Goal: Contribute content: Contribute content

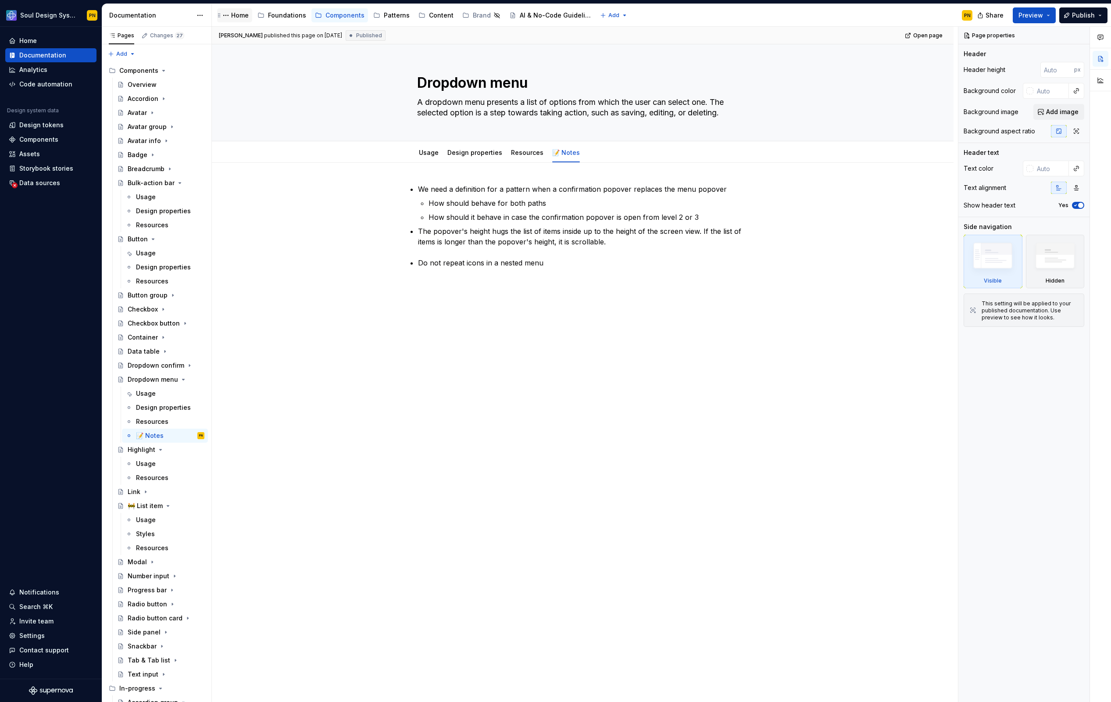
click at [240, 17] on div "Home" at bounding box center [240, 15] width 18 height 9
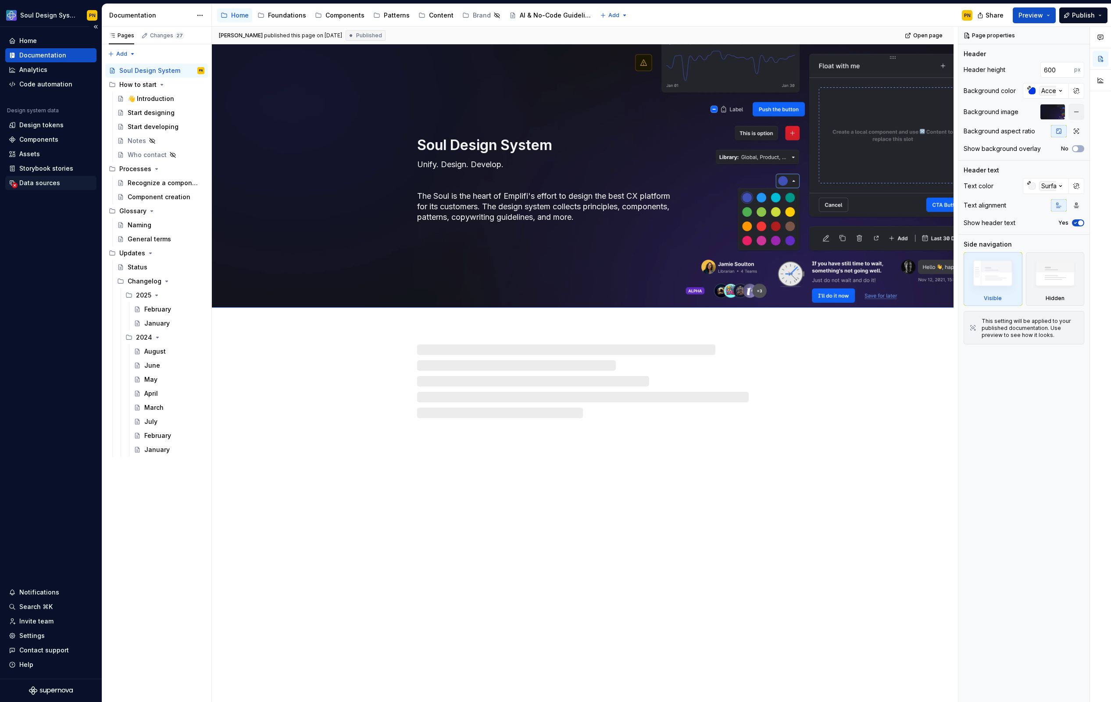
click at [37, 183] on div "Data sources" at bounding box center [39, 183] width 41 height 9
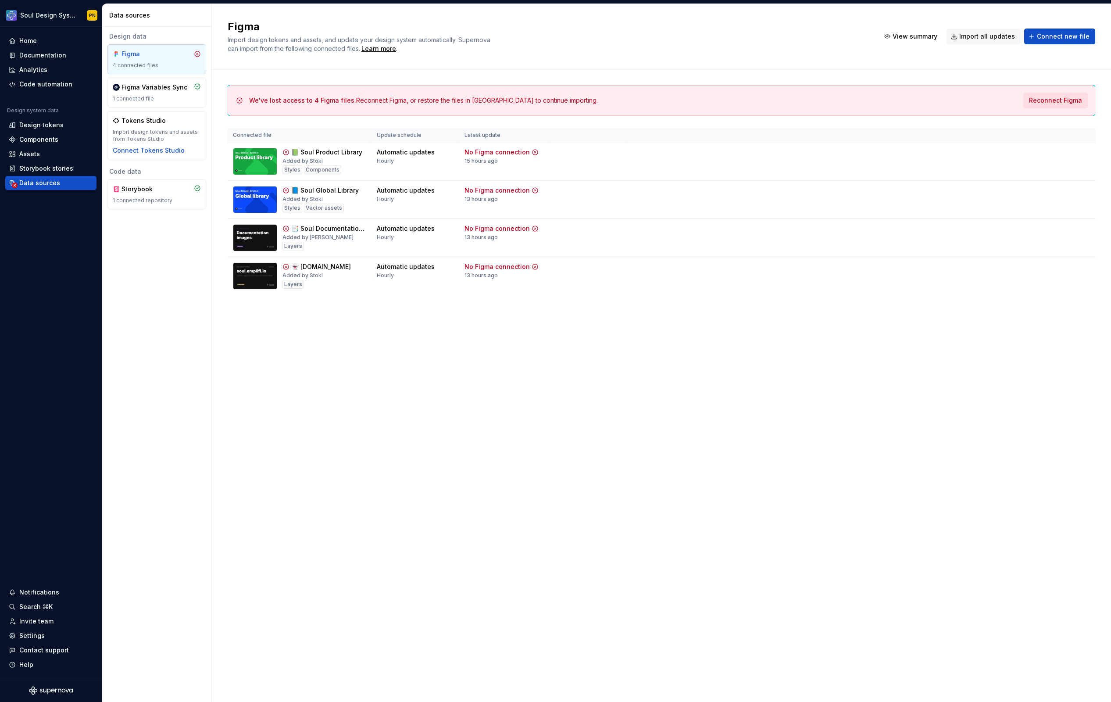
click at [1050, 97] on span "Reconnect Figma" at bounding box center [1055, 100] width 53 height 9
click at [47, 55] on div "Documentation" at bounding box center [42, 55] width 47 height 9
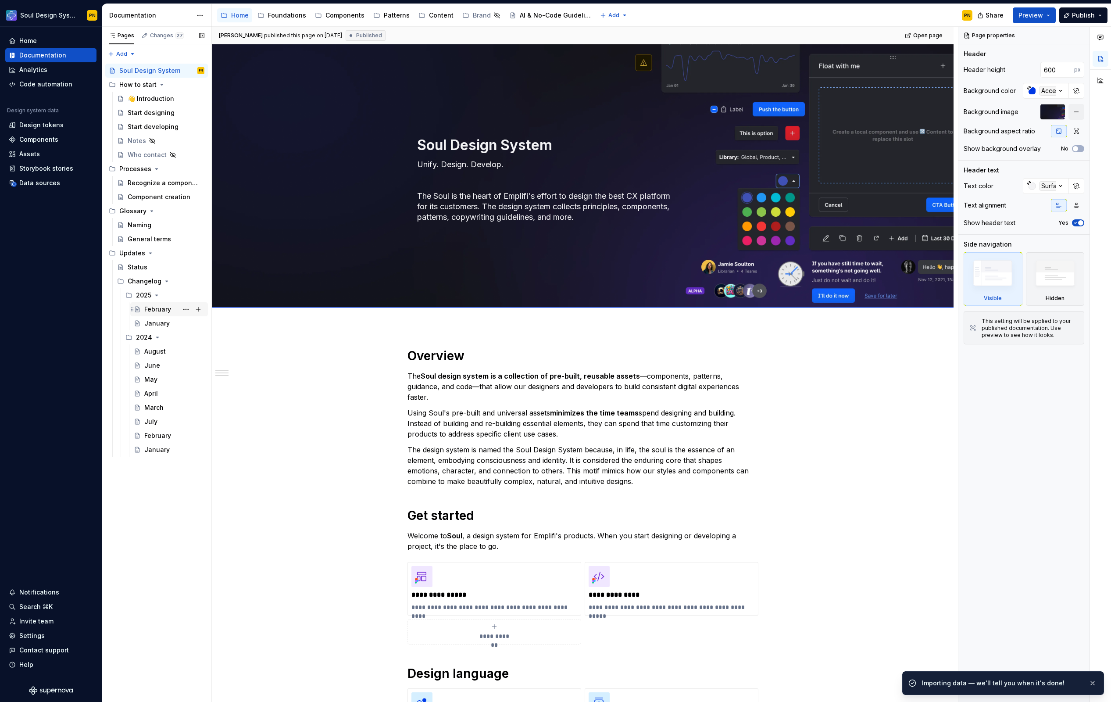
click at [175, 310] on div "February" at bounding box center [174, 309] width 60 height 12
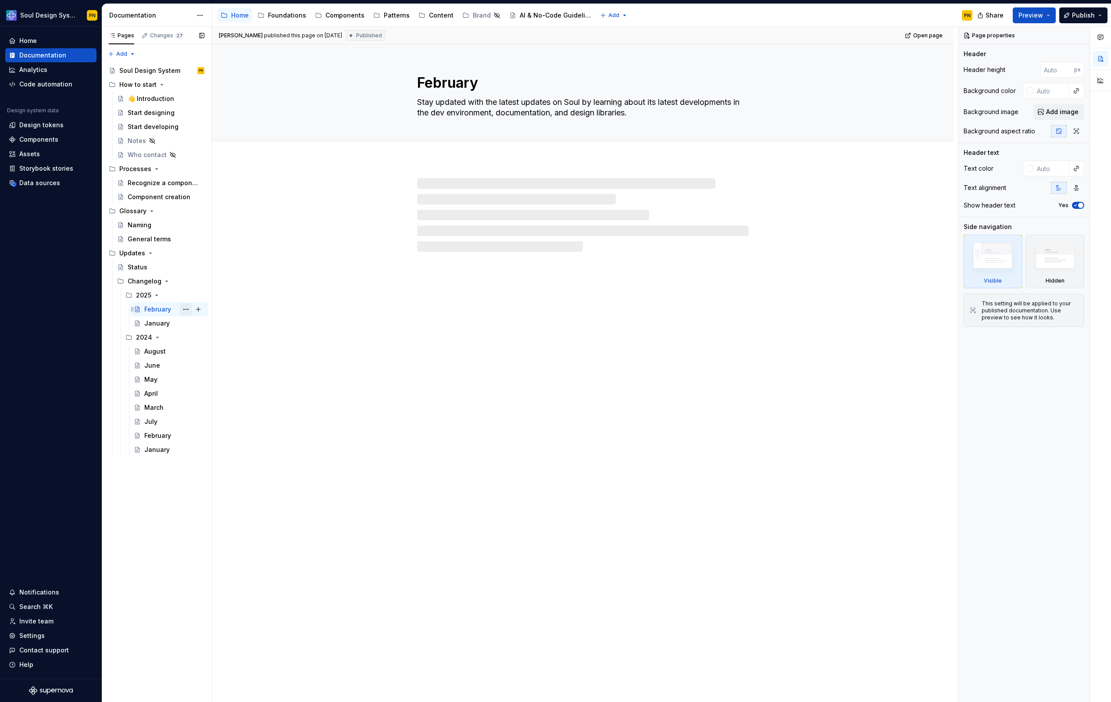
click at [183, 310] on button "Page tree" at bounding box center [186, 309] width 12 height 12
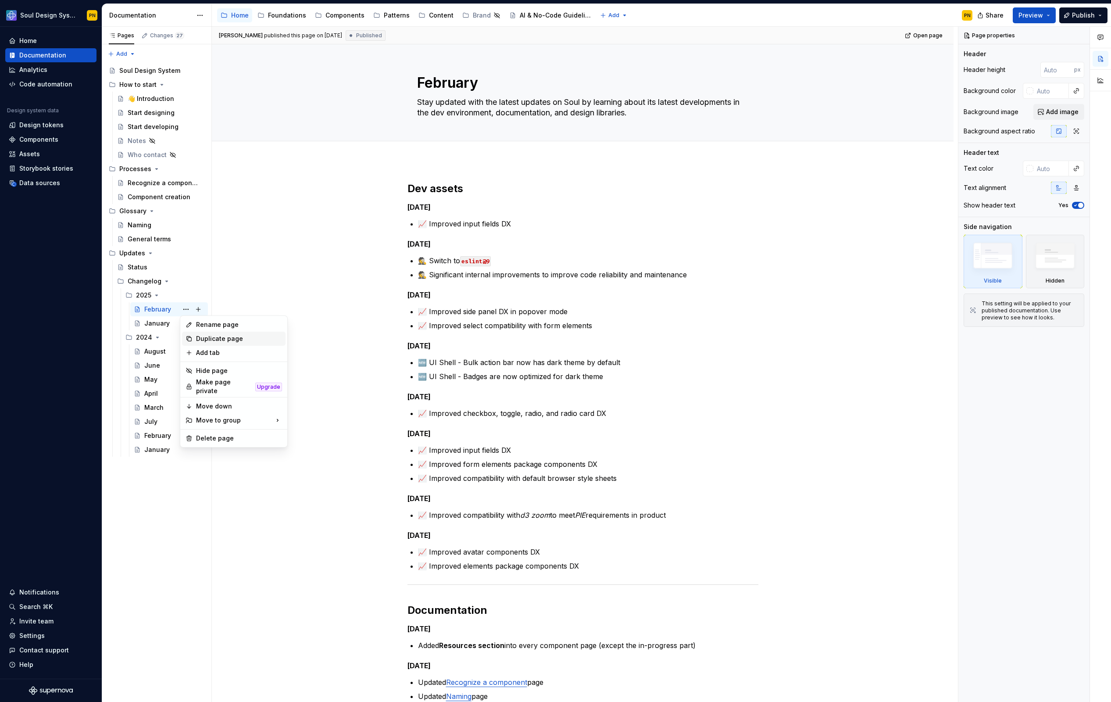
click at [204, 339] on div "Duplicate page" at bounding box center [239, 338] width 86 height 9
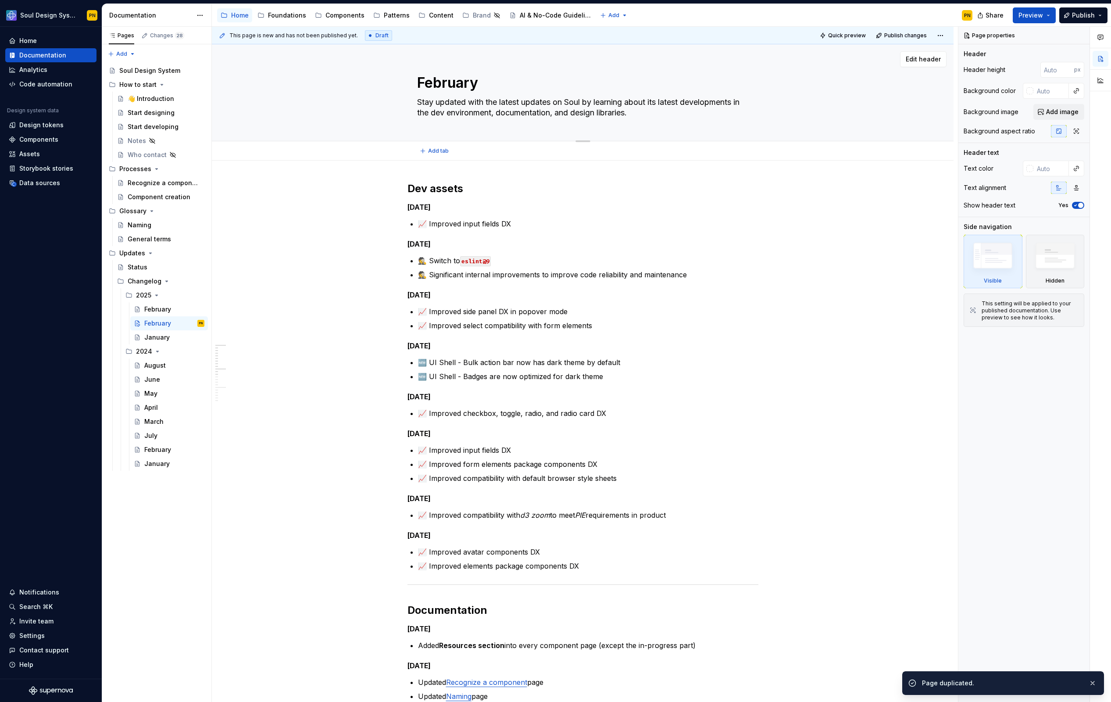
click at [439, 85] on textarea "February" at bounding box center [582, 82] width 332 height 21
type textarea "*"
type textarea "M"
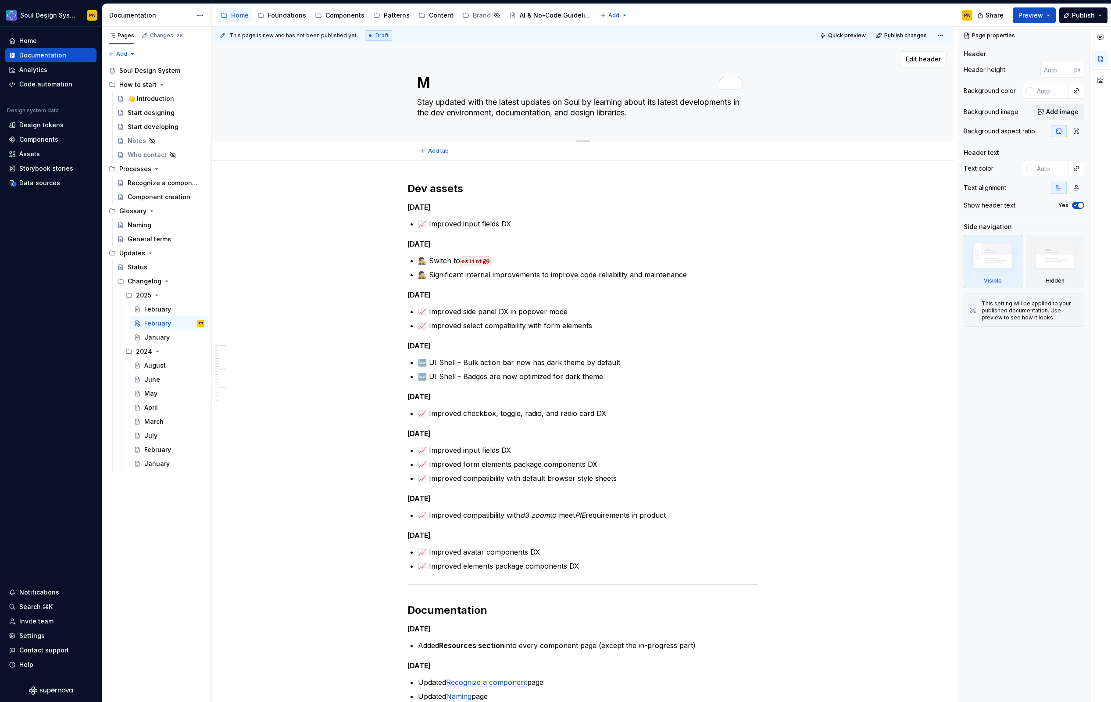
type textarea "*"
type textarea "MA"
type textarea "*"
type textarea "MAr"
type textarea "*"
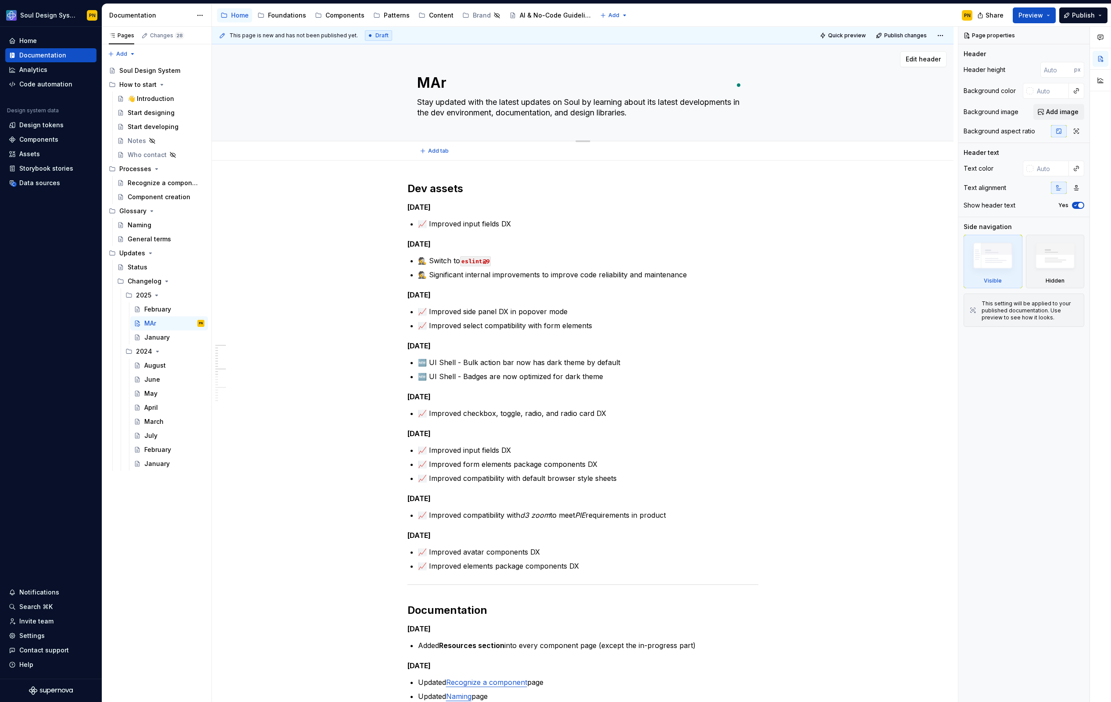
type textarea "MArc"
type textarea "*"
type textarea "MArch"
type textarea "*"
type textarea "Mrch"
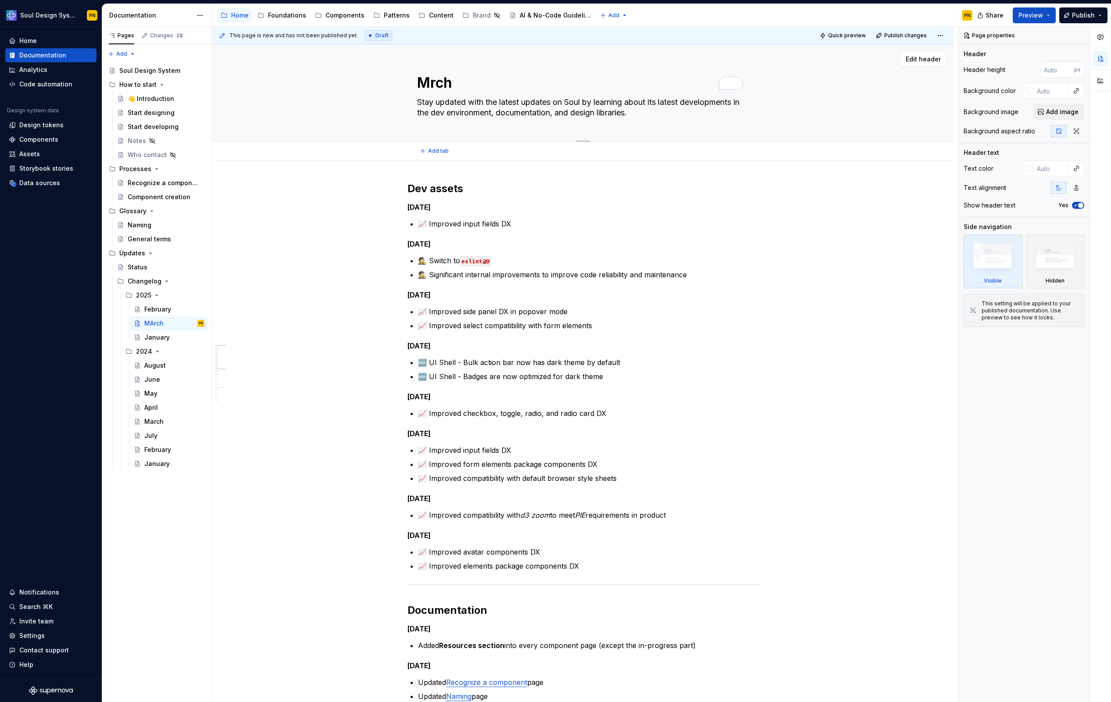
type textarea "*"
type textarea "March"
type textarea "*"
type textarea "March"
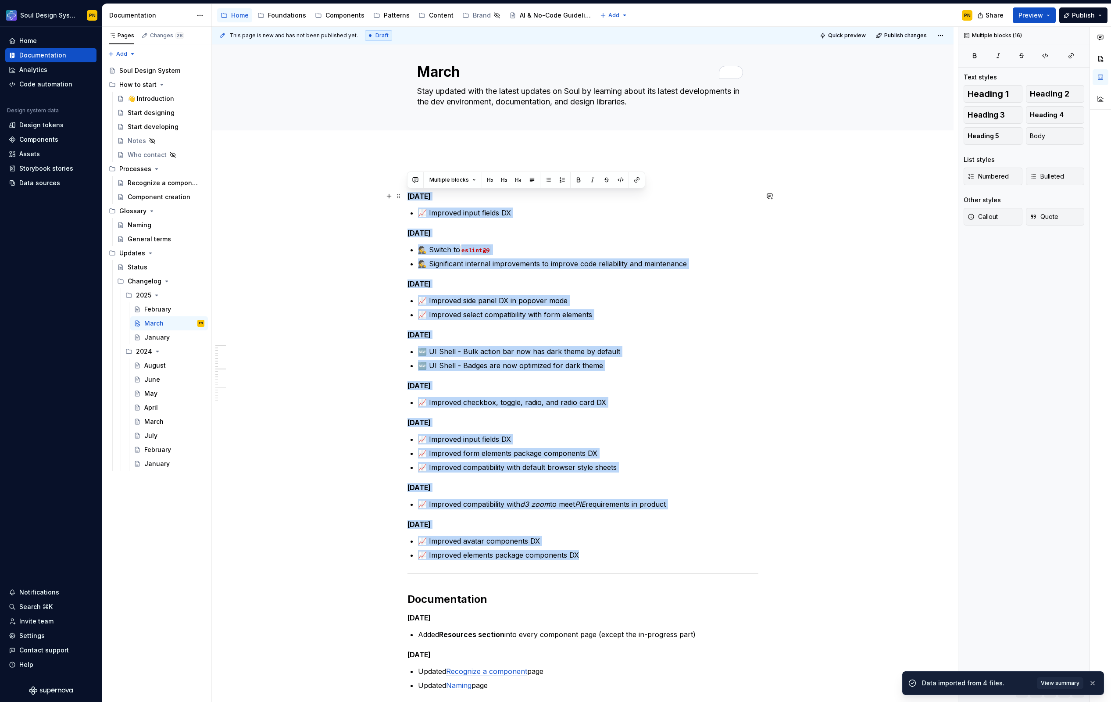
drag, startPoint x: 583, startPoint y: 559, endPoint x: 405, endPoint y: 199, distance: 401.5
drag, startPoint x: 408, startPoint y: 196, endPoint x: 605, endPoint y: 563, distance: 416.2
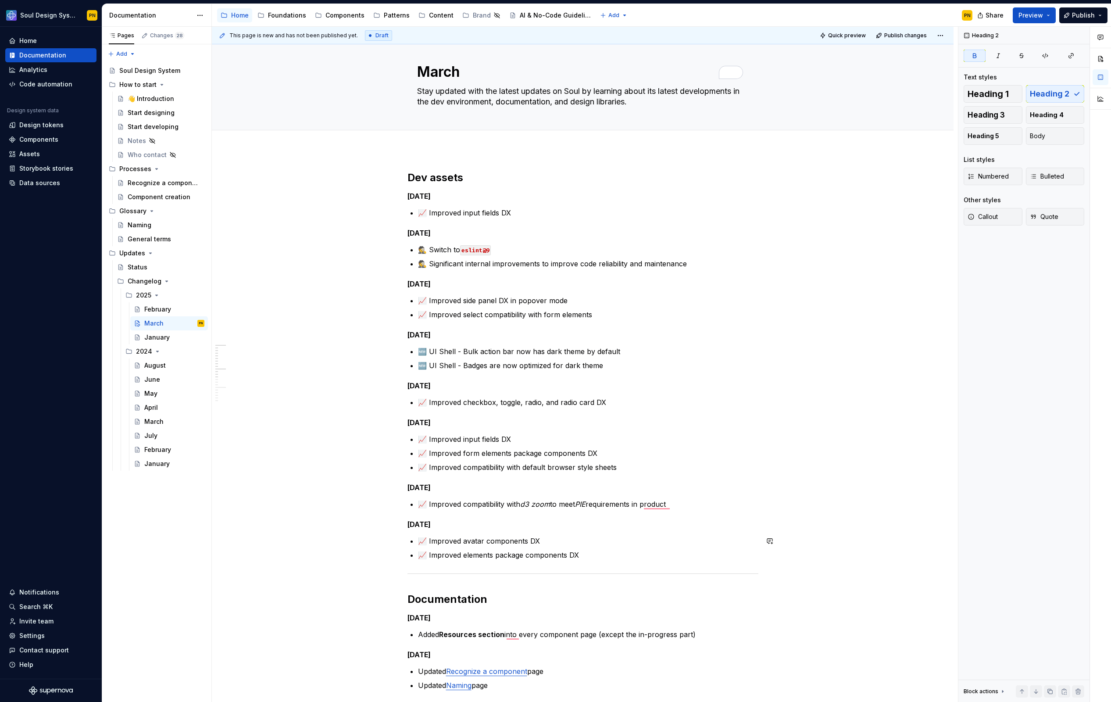
click at [588, 556] on p "📈 Improved elements package components DX" at bounding box center [588, 555] width 341 height 11
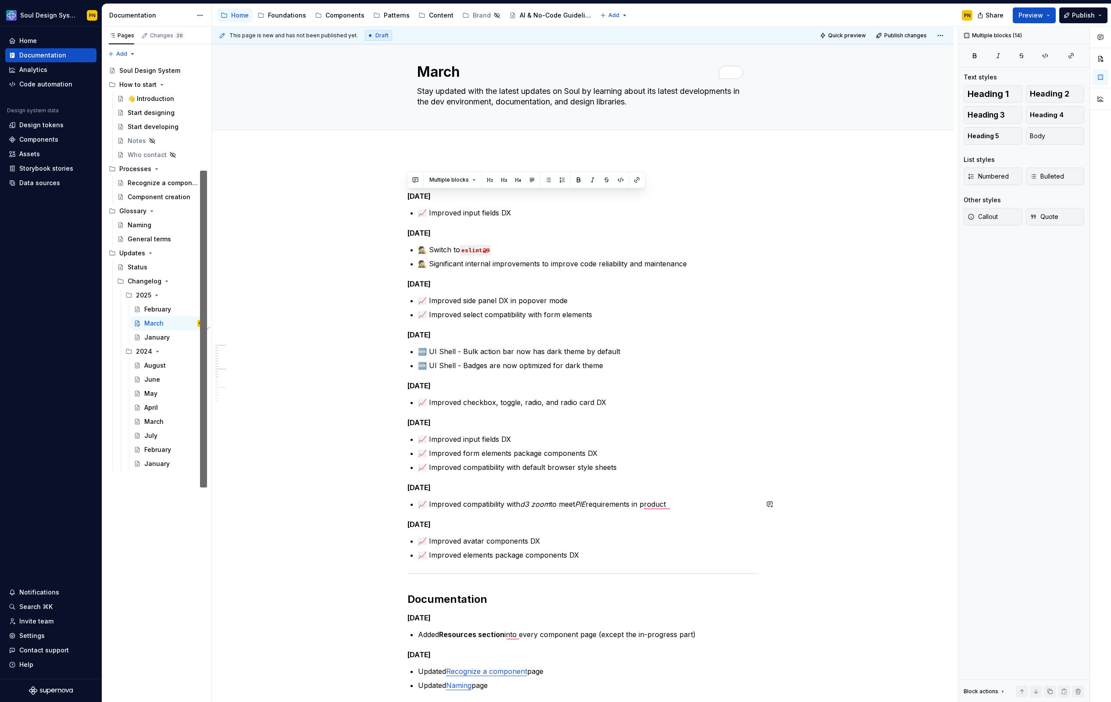
drag, startPoint x: 408, startPoint y: 195, endPoint x: 672, endPoint y: 509, distance: 409.9
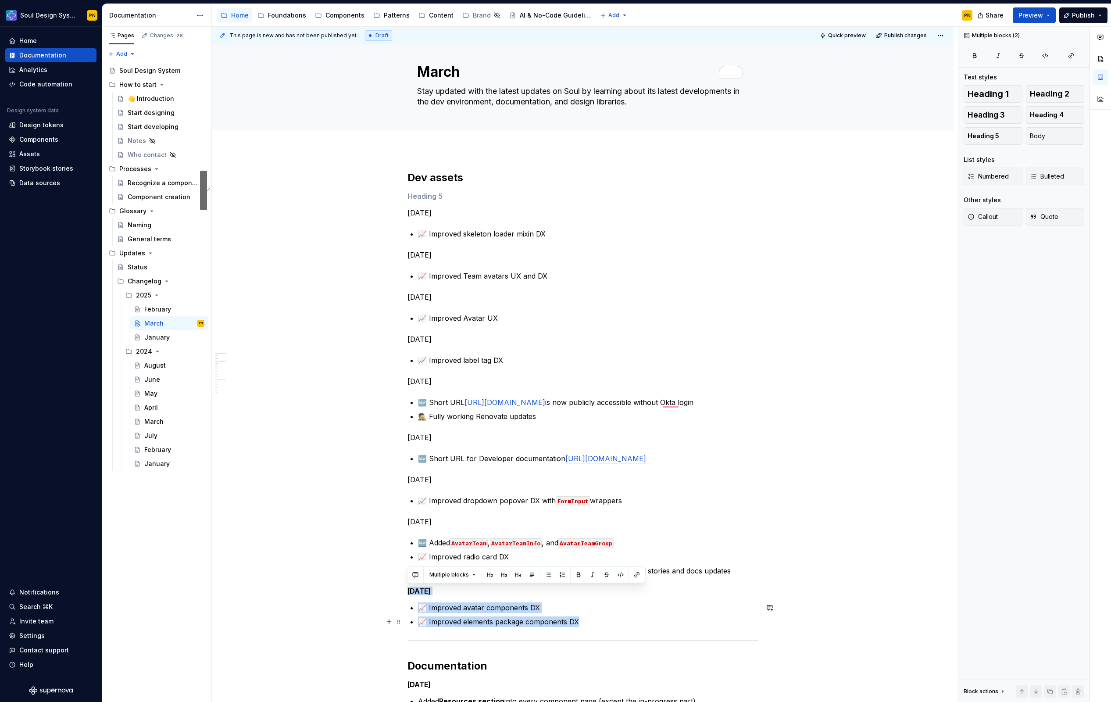
drag, startPoint x: 408, startPoint y: 589, endPoint x: 592, endPoint y: 624, distance: 187.6
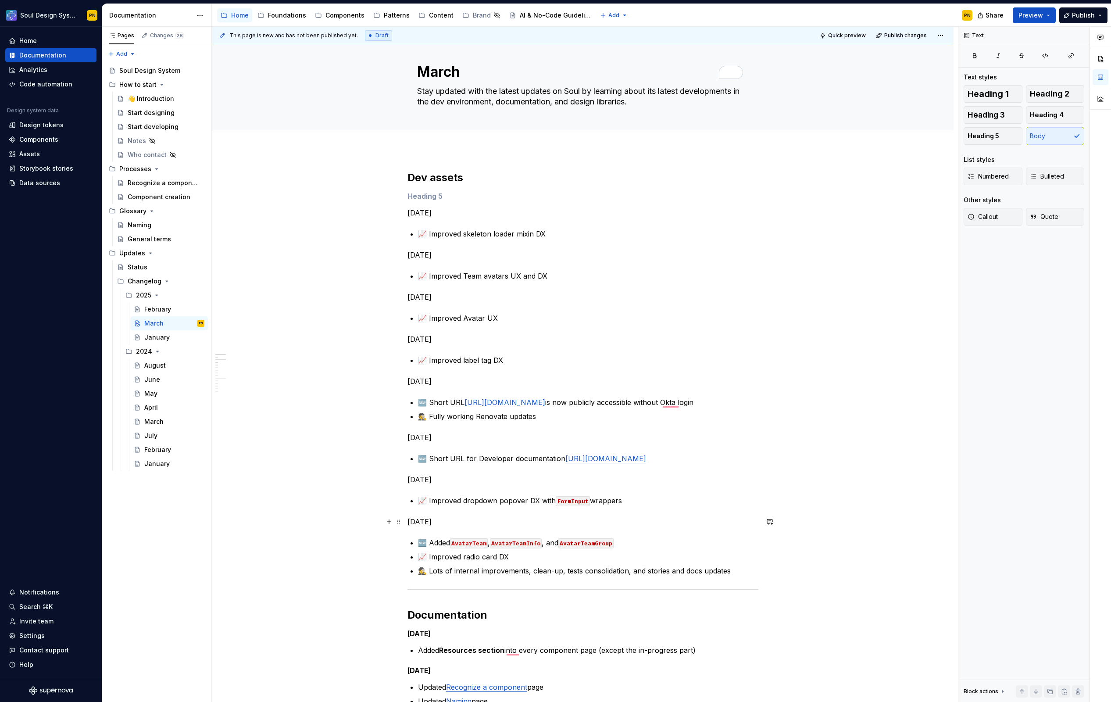
click at [414, 519] on p "[DATE]" at bounding box center [583, 521] width 351 height 11
click at [984, 130] on button "Heading 5" at bounding box center [993, 136] width 59 height 18
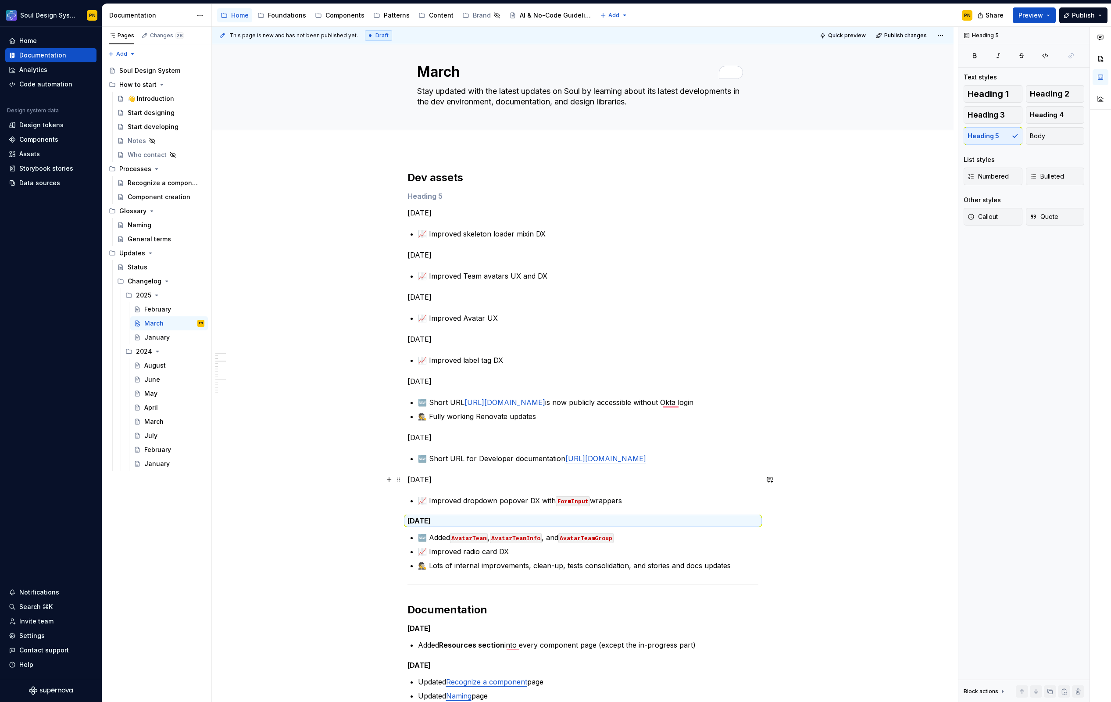
click at [413, 479] on p "[DATE]" at bounding box center [583, 479] width 351 height 11
click at [989, 139] on span "Heading 5" at bounding box center [984, 136] width 32 height 9
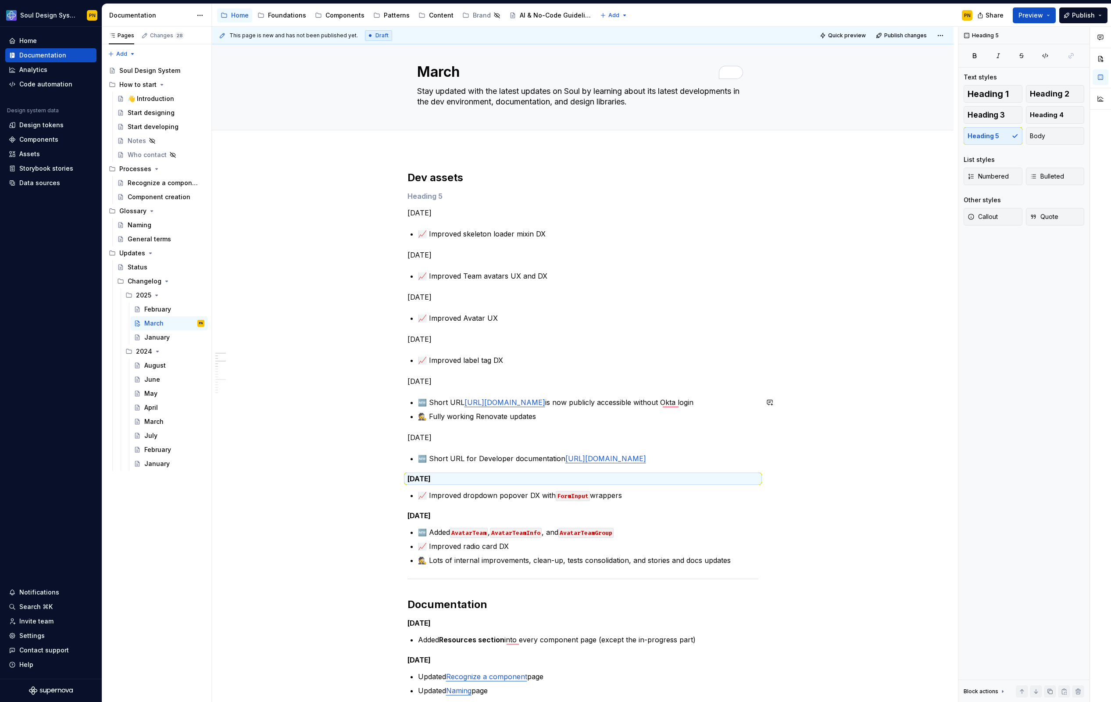
click at [433, 384] on p "[DATE]" at bounding box center [583, 381] width 351 height 11
click at [995, 141] on button "Heading 5" at bounding box center [993, 136] width 59 height 18
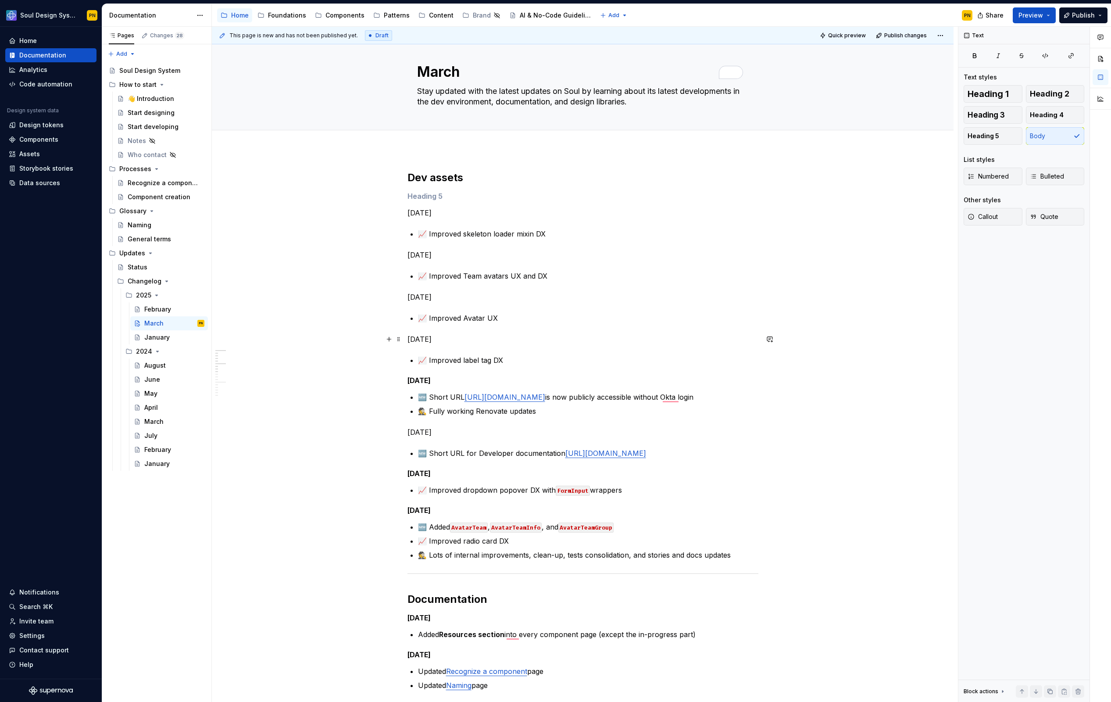
click at [432, 344] on p "[DATE]" at bounding box center [583, 339] width 351 height 11
click at [995, 135] on span "Heading 5" at bounding box center [984, 136] width 32 height 9
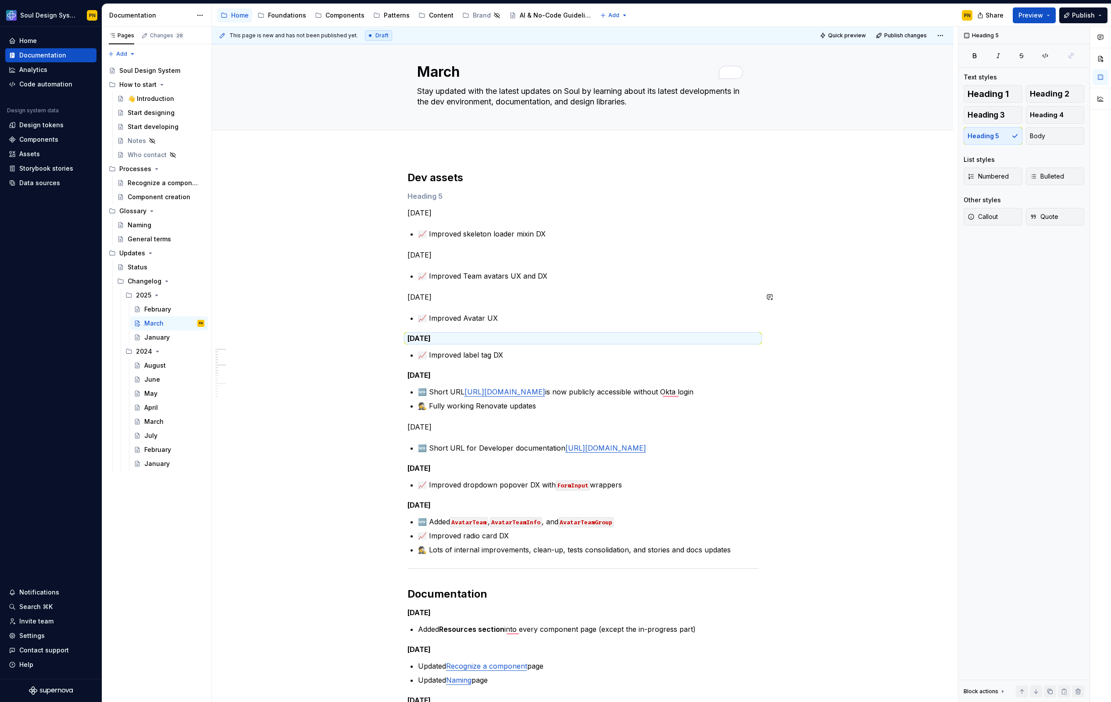
click at [418, 301] on p "[DATE]" at bounding box center [583, 297] width 351 height 11
click at [976, 138] on span "Heading 5" at bounding box center [984, 136] width 32 height 9
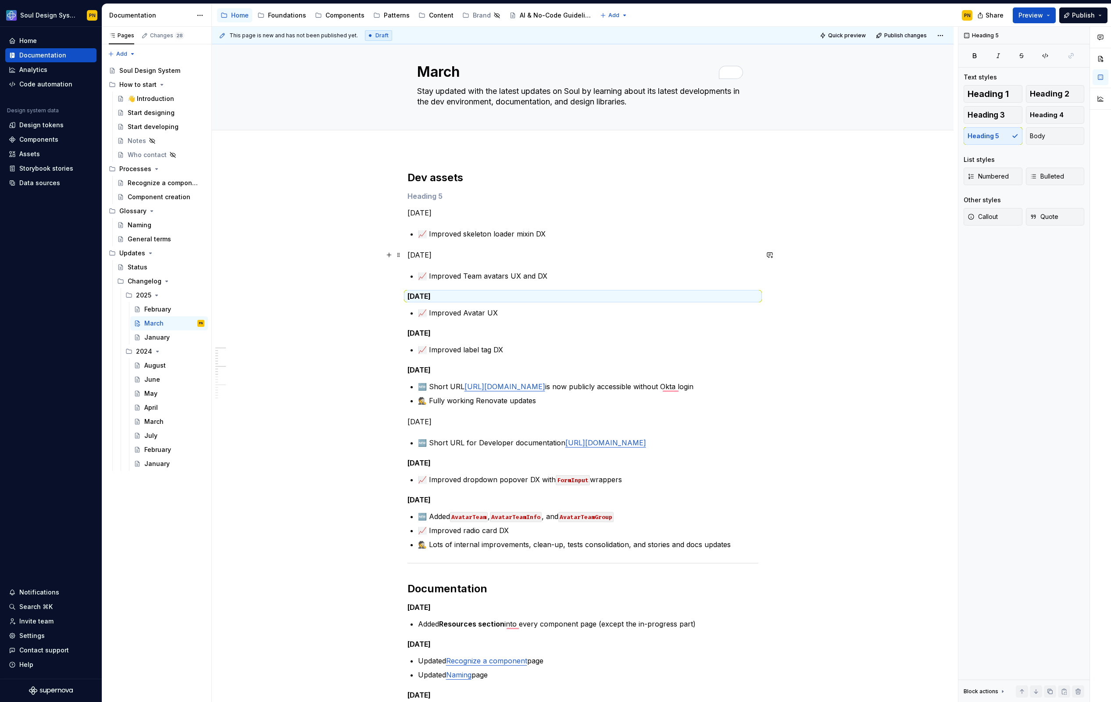
click at [445, 254] on p "[DATE]" at bounding box center [583, 255] width 351 height 11
click at [989, 142] on button "Heading 5" at bounding box center [993, 136] width 59 height 18
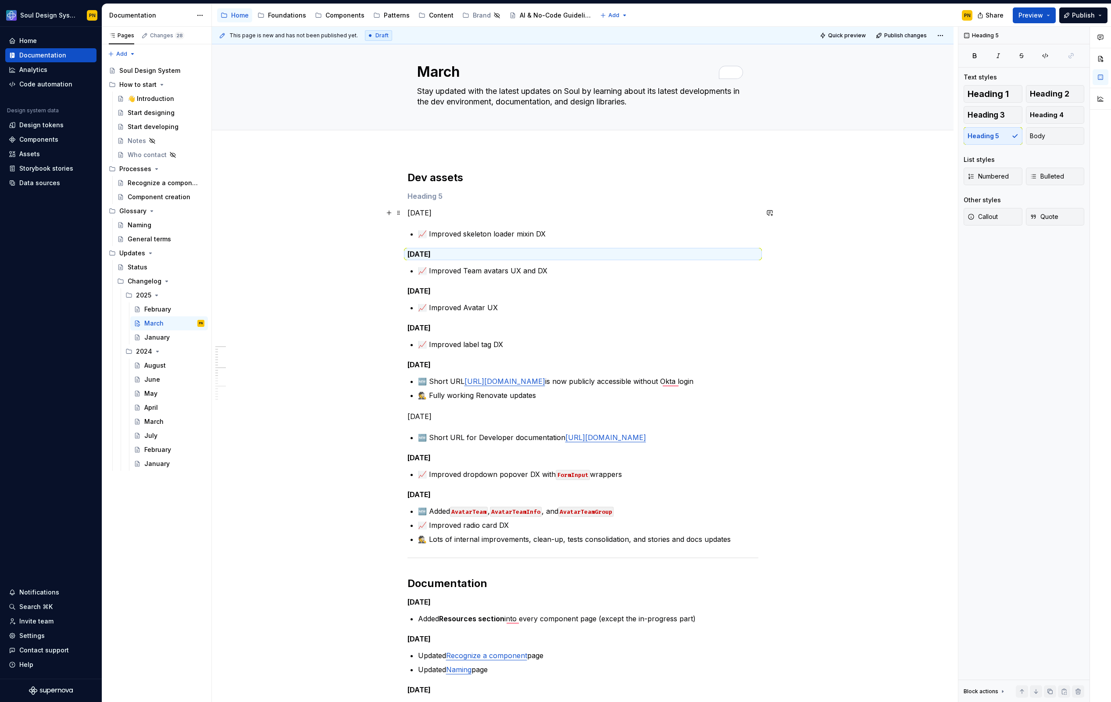
click at [437, 214] on p "[DATE]" at bounding box center [583, 213] width 351 height 11
click at [992, 145] on div "Heading 1 Heading 2 Heading 3 Heading 4 Heading 5 Body List styles Numbered Bul…" at bounding box center [1024, 160] width 121 height 151
click at [990, 143] on button "Heading 5" at bounding box center [993, 136] width 59 height 18
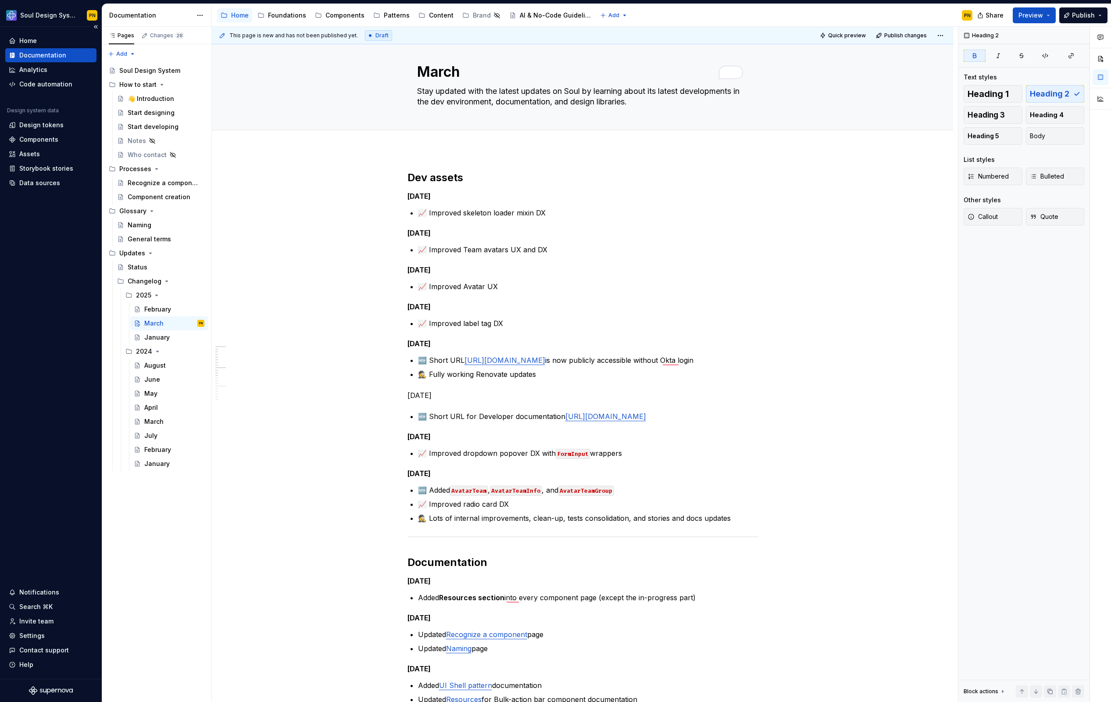
type textarea "*"
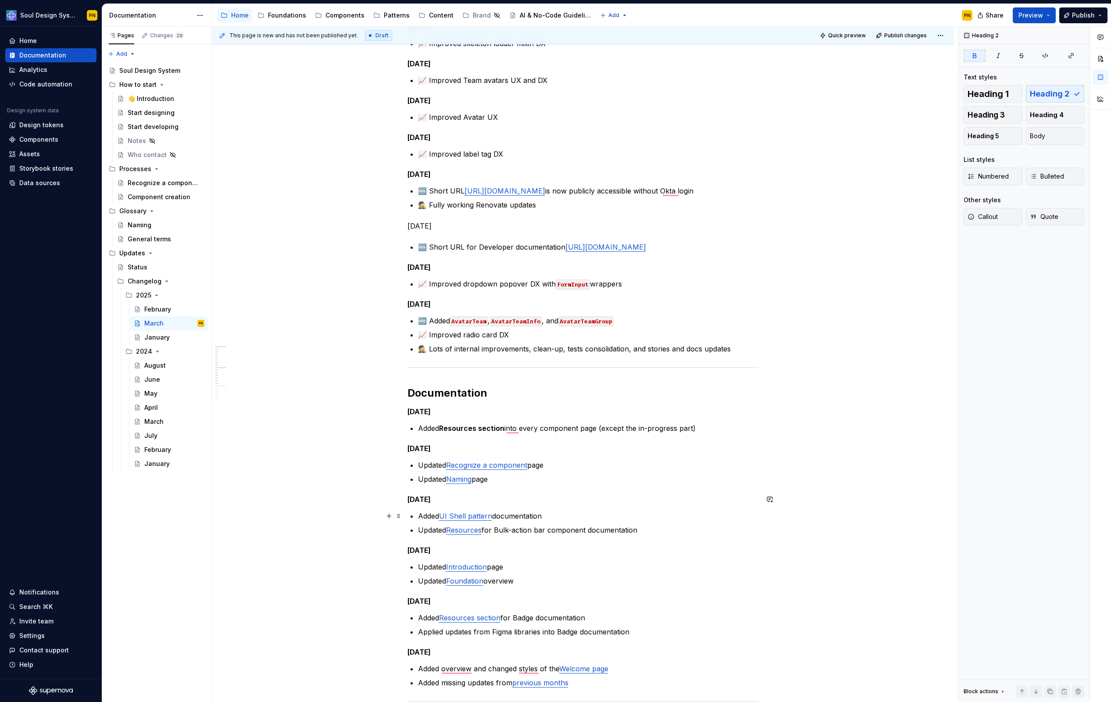
scroll to position [199, 0]
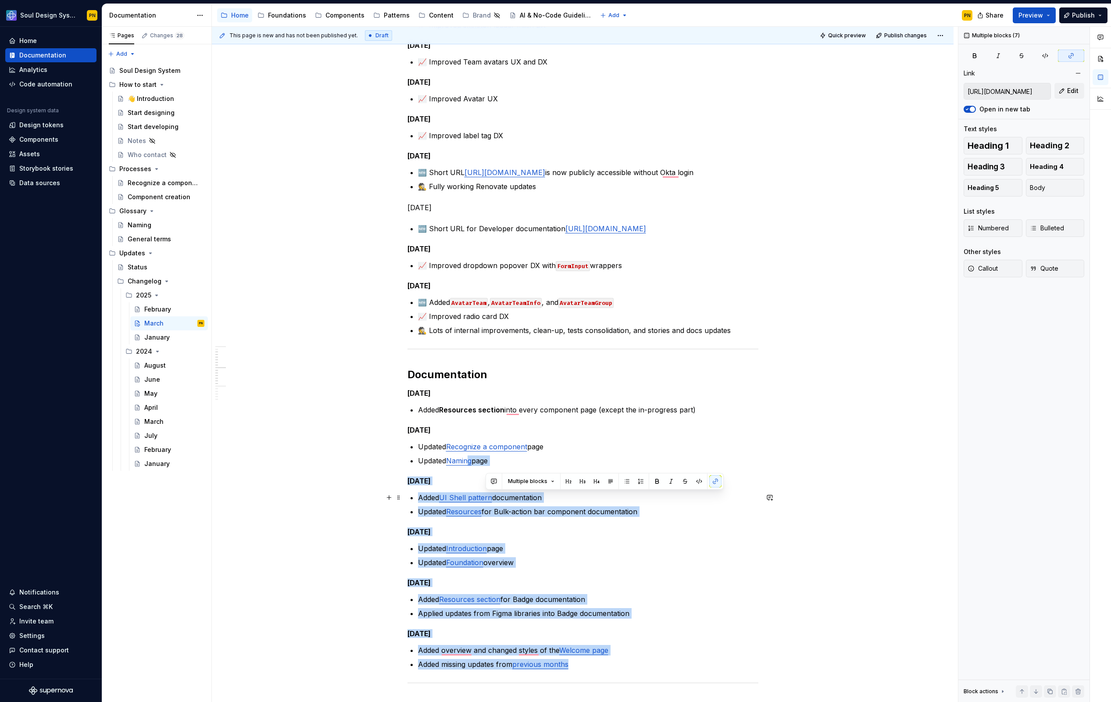
type input "https://soul.emplifi.io/latest/home/processes/recognize-a-component-yOesDPky"
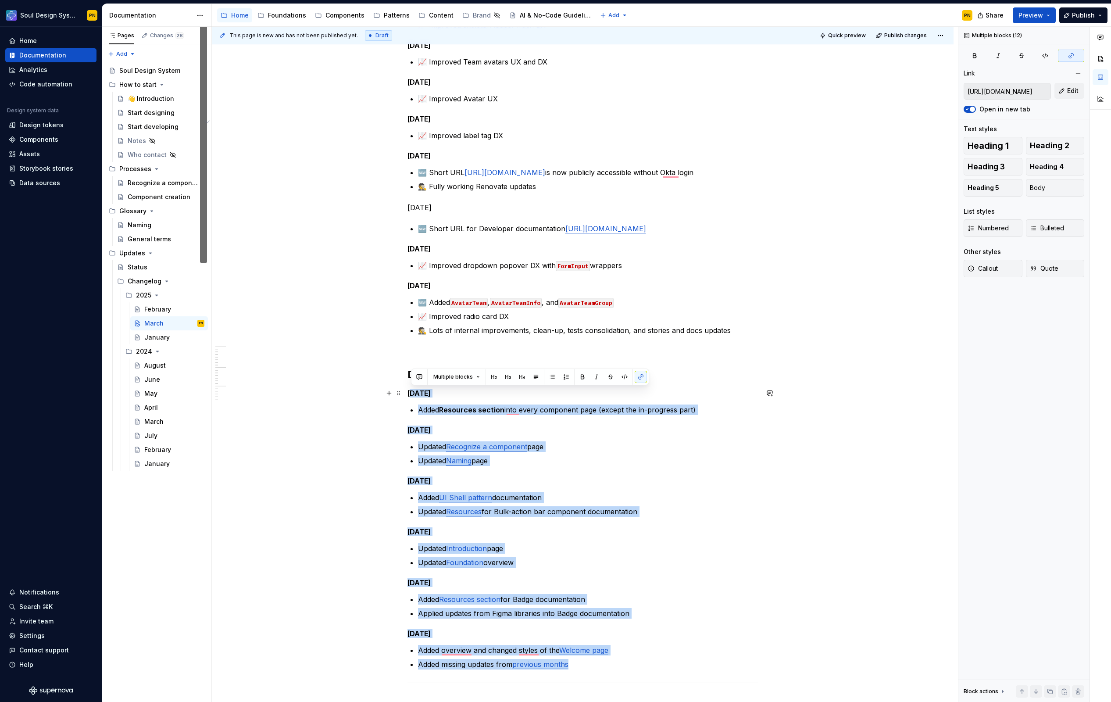
drag, startPoint x: 577, startPoint y: 663, endPoint x: 411, endPoint y: 397, distance: 314.2
click at [411, 397] on div "Dev assets Mar 25, 2025 📈 Improved skeleton loader mixin DX Mar 24, 2025 📈 Impr…" at bounding box center [583, 599] width 351 height 1233
paste div "To enrich screen reader interactions, please activate Accessibility in Grammarl…"
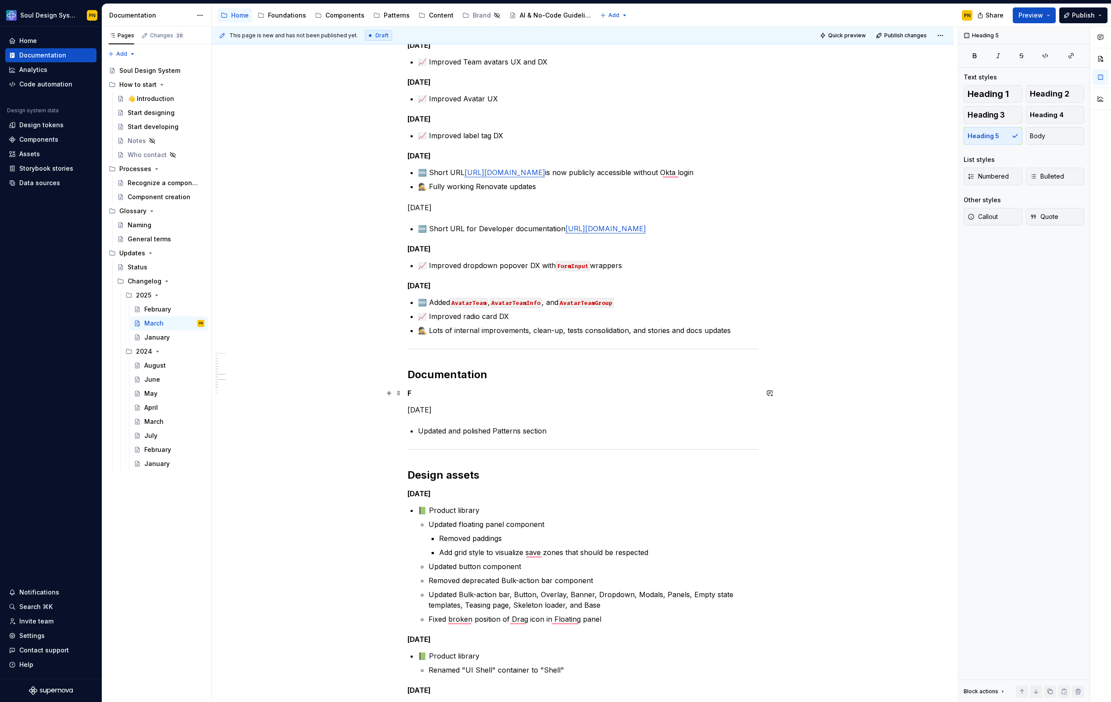
click at [415, 397] on h5 "F" at bounding box center [583, 393] width 351 height 9
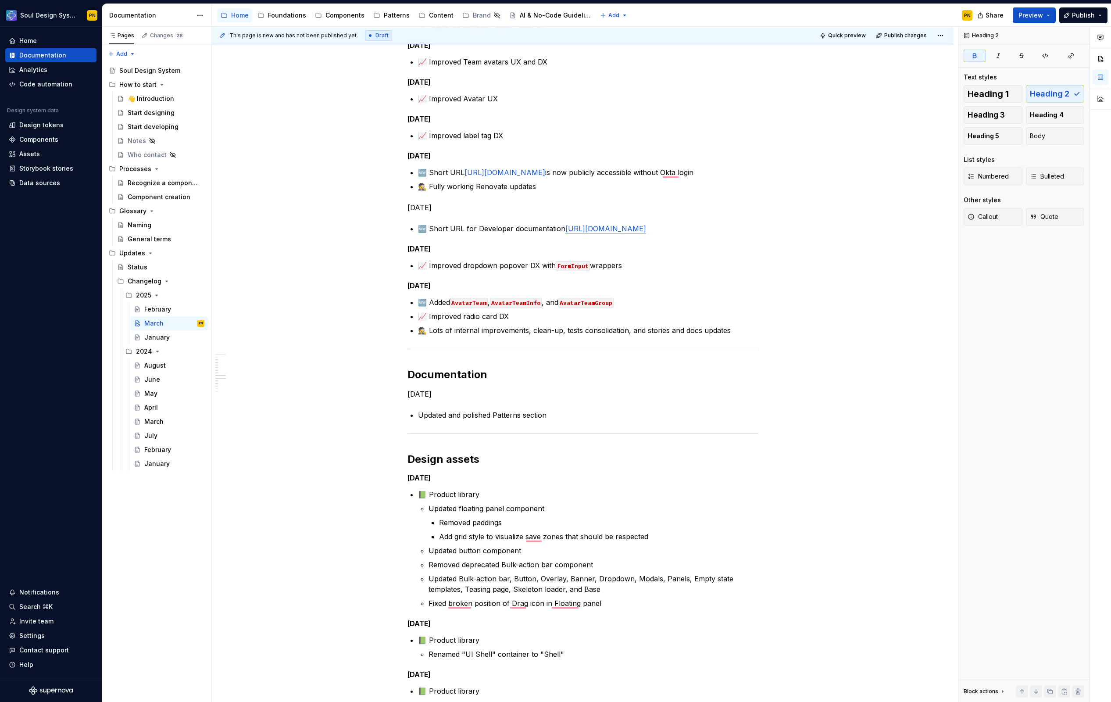
click at [428, 395] on p "[DATE]" at bounding box center [583, 394] width 351 height 11
click at [1000, 132] on button "Heading 5" at bounding box center [993, 136] width 59 height 18
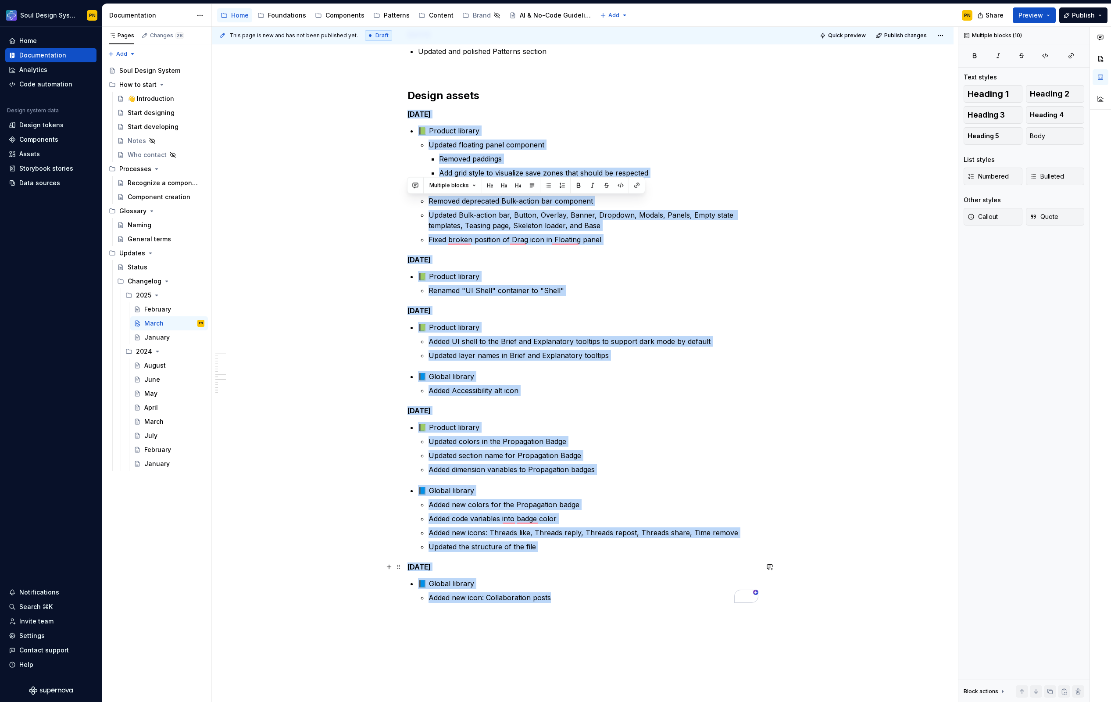
scroll to position [679, 0]
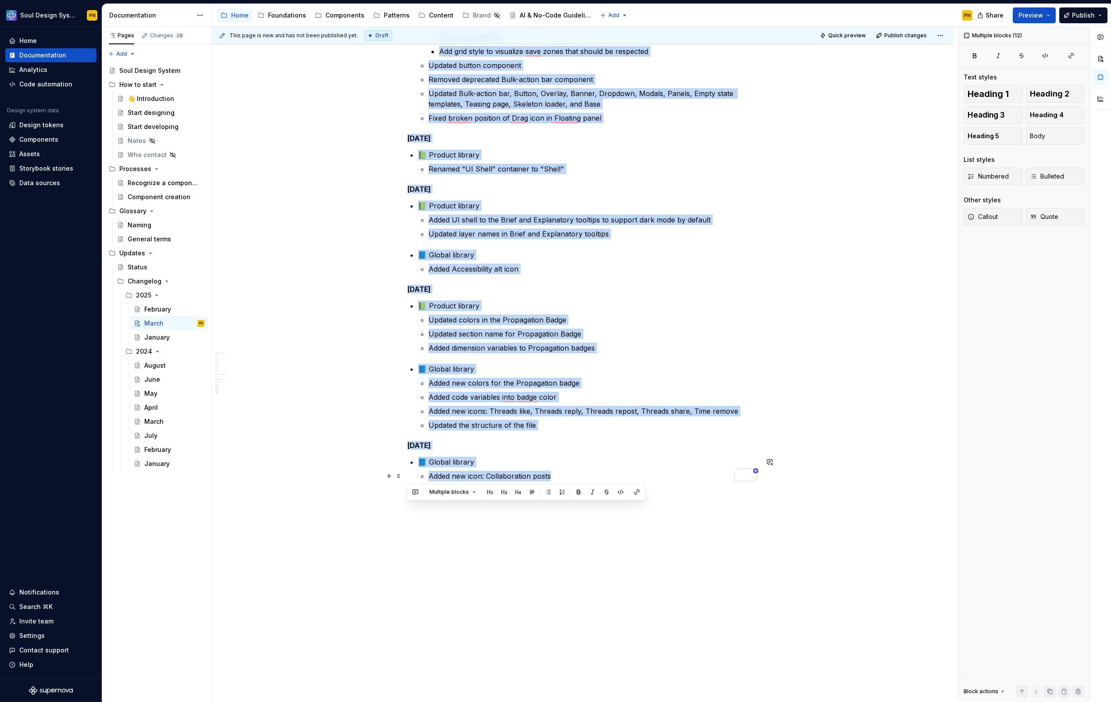
drag, startPoint x: 408, startPoint y: 373, endPoint x: 582, endPoint y: 474, distance: 201.5
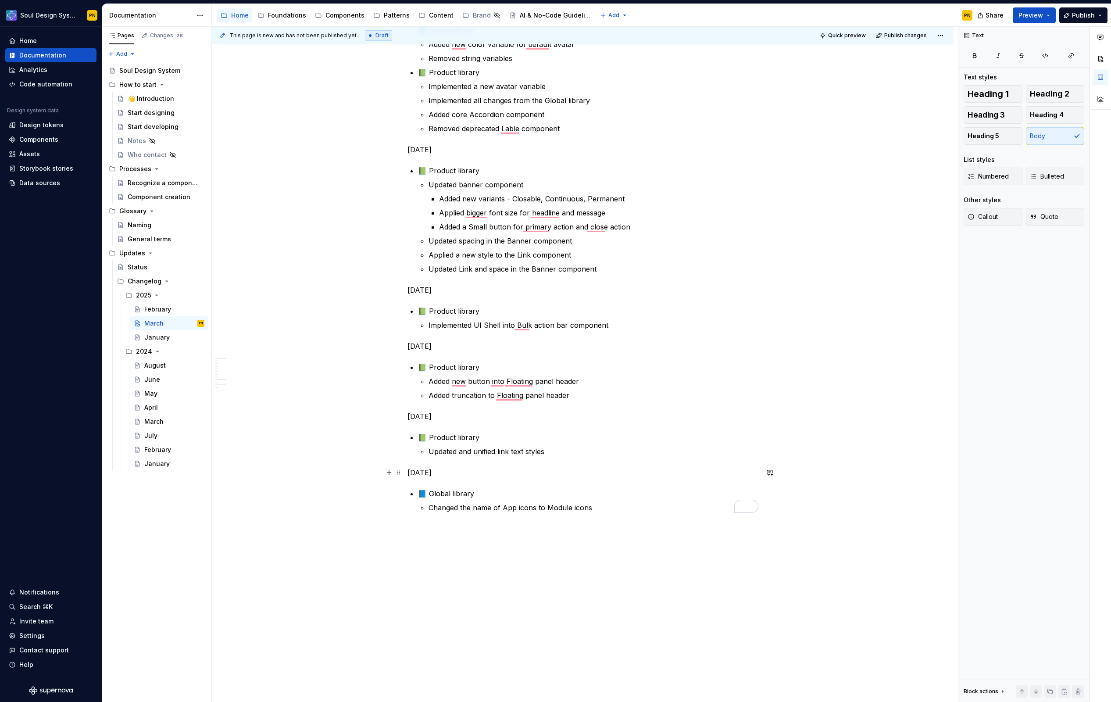
click at [435, 470] on p "[DATE]" at bounding box center [583, 472] width 351 height 11
click at [998, 133] on button "Heading 5" at bounding box center [993, 136] width 59 height 18
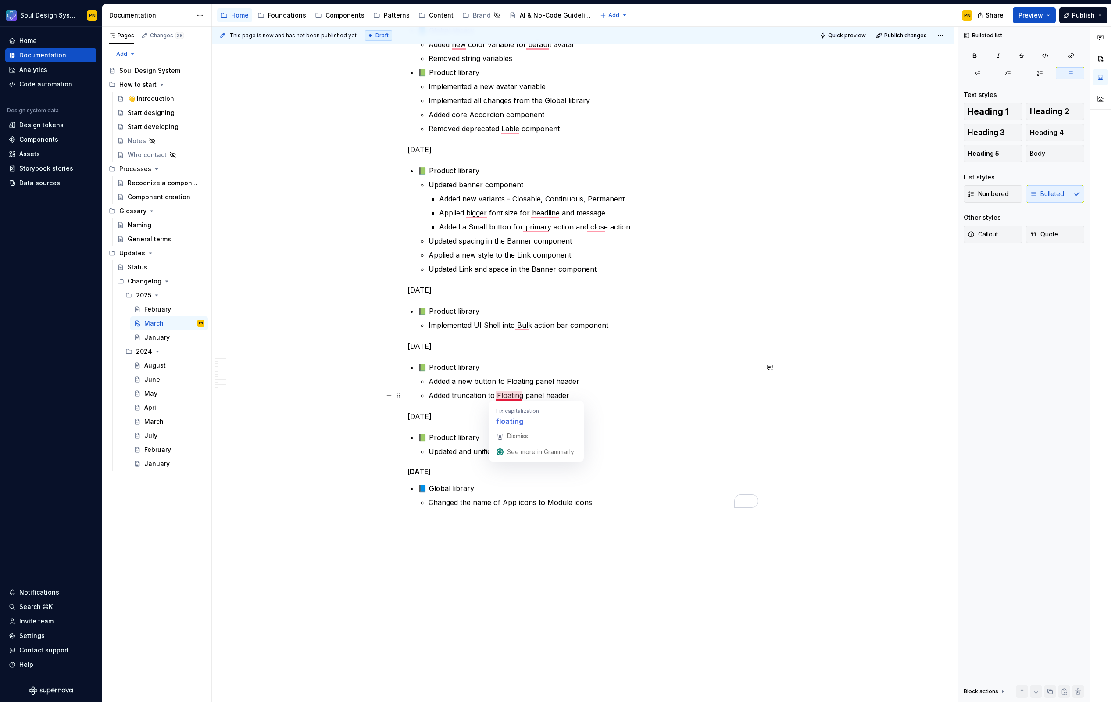
click at [495, 396] on p "Added truncation to Floating panel header" at bounding box center [594, 395] width 330 height 11
click at [428, 410] on div "Dev assets Mar 25, 2025 📈 Improved skeleton loader mixin DX Mar 24, 2025 📈 Impr…" at bounding box center [583, 5] width 351 height 1005
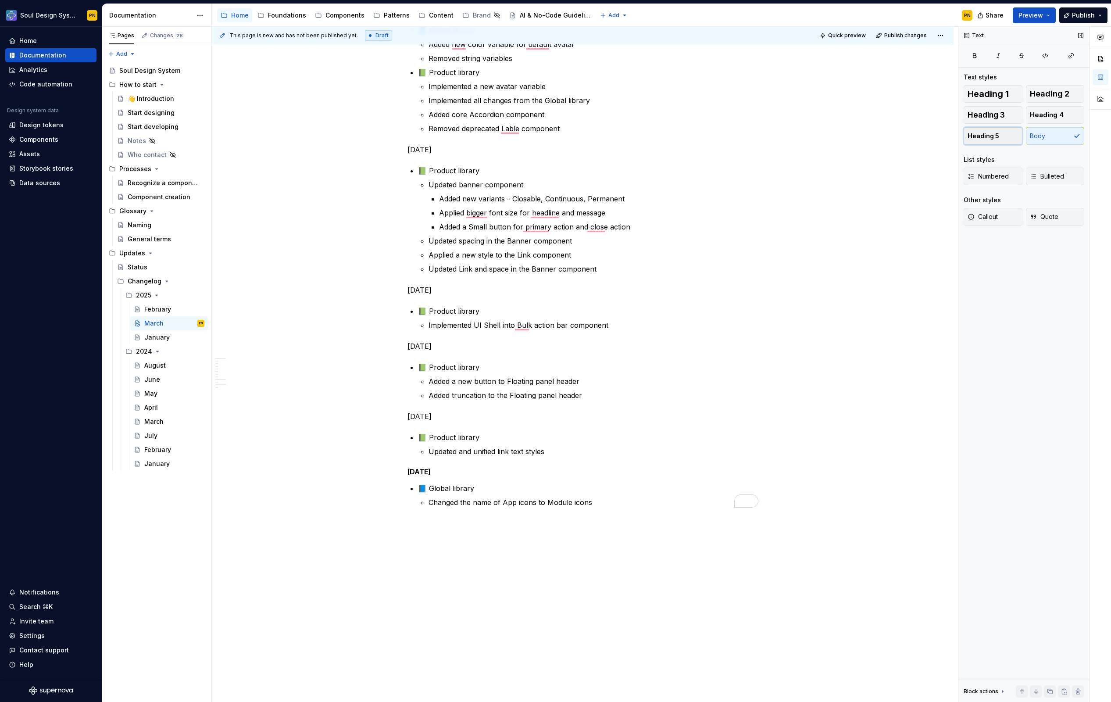
click at [986, 133] on span "Heading 5" at bounding box center [984, 136] width 32 height 9
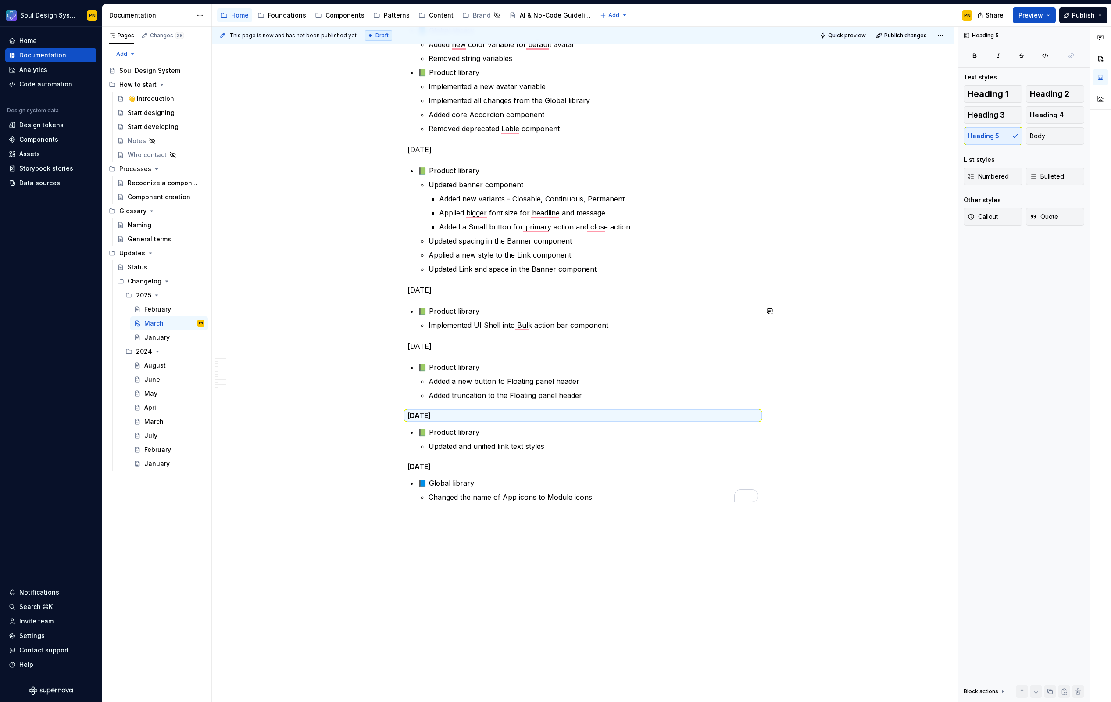
click at [421, 341] on div "Dev assets Mar 25, 2025 📈 Improved skeleton loader mixin DX Mar 24, 2025 📈 Impr…" at bounding box center [583, 3] width 351 height 1000
click at [971, 140] on span "Heading 5" at bounding box center [984, 136] width 32 height 9
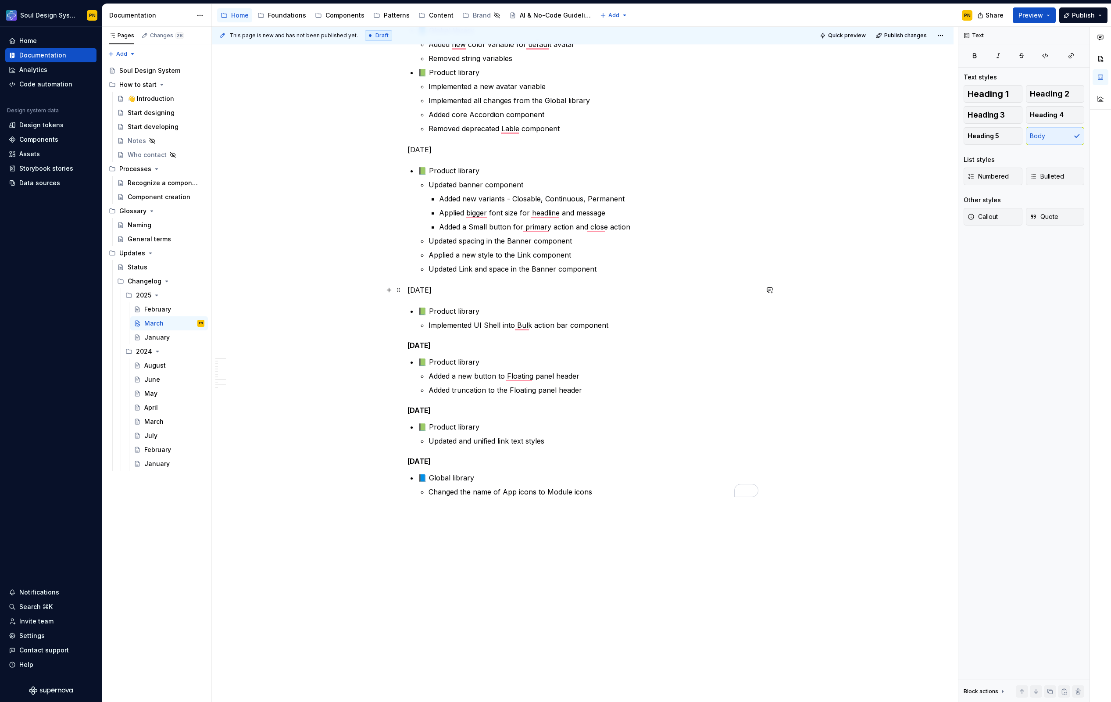
click at [462, 294] on p "[DATE]" at bounding box center [583, 290] width 351 height 11
click at [983, 136] on span "Heading 5" at bounding box center [984, 136] width 32 height 9
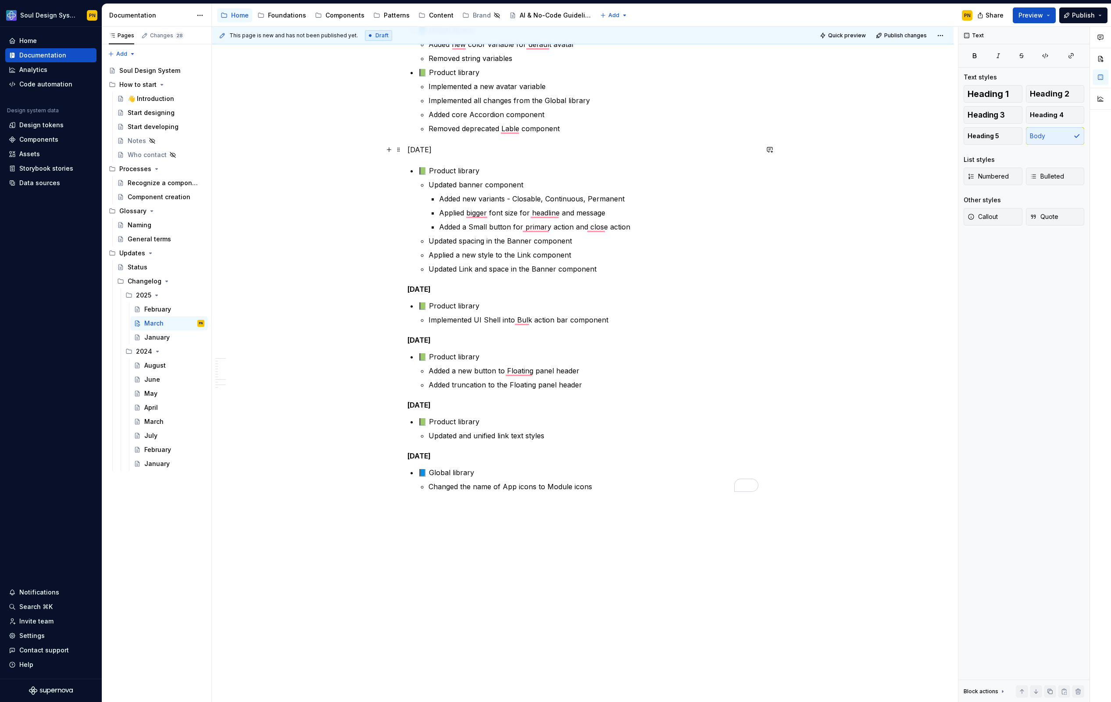
click at [455, 149] on p "[DATE]" at bounding box center [583, 149] width 351 height 11
click at [985, 133] on span "Heading 5" at bounding box center [984, 136] width 32 height 9
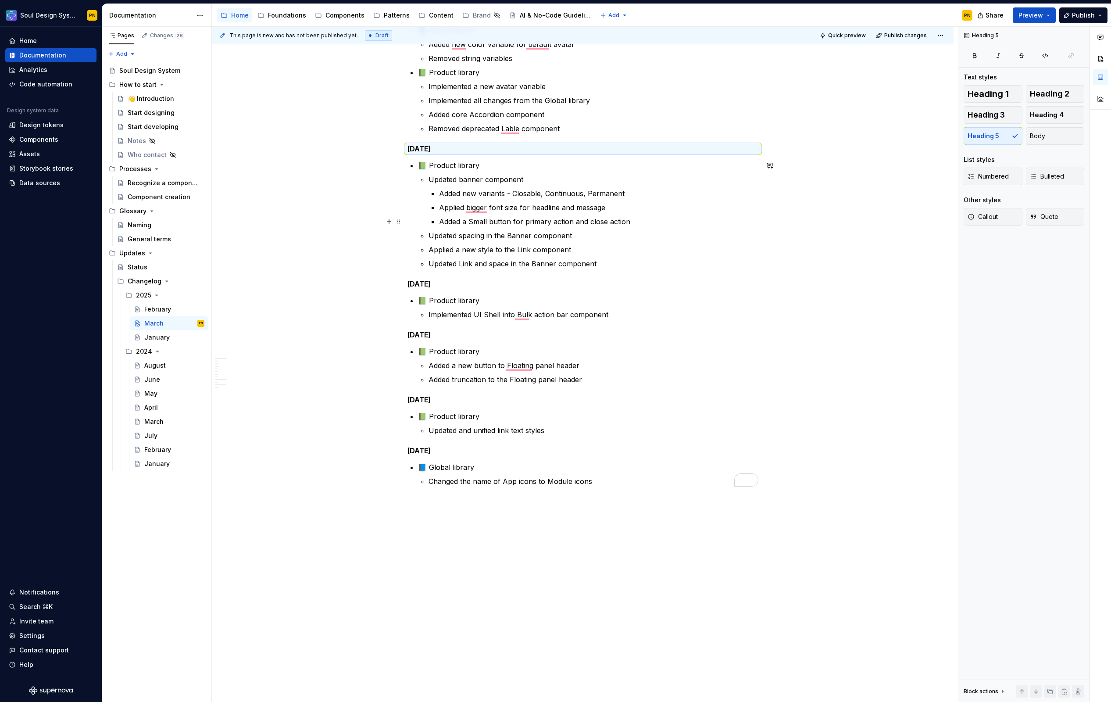
click at [495, 215] on ul "Added new variants - Closable, Continuous, Permanent Applied bigger font size f…" at bounding box center [598, 207] width 319 height 39
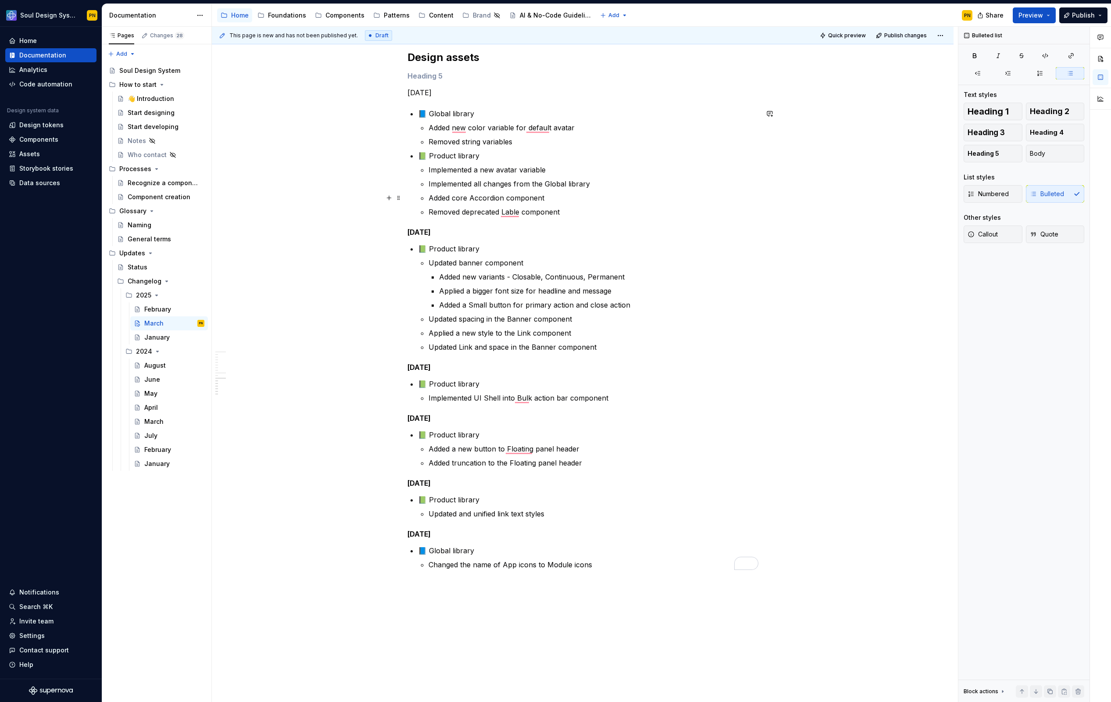
scroll to position [0, 0]
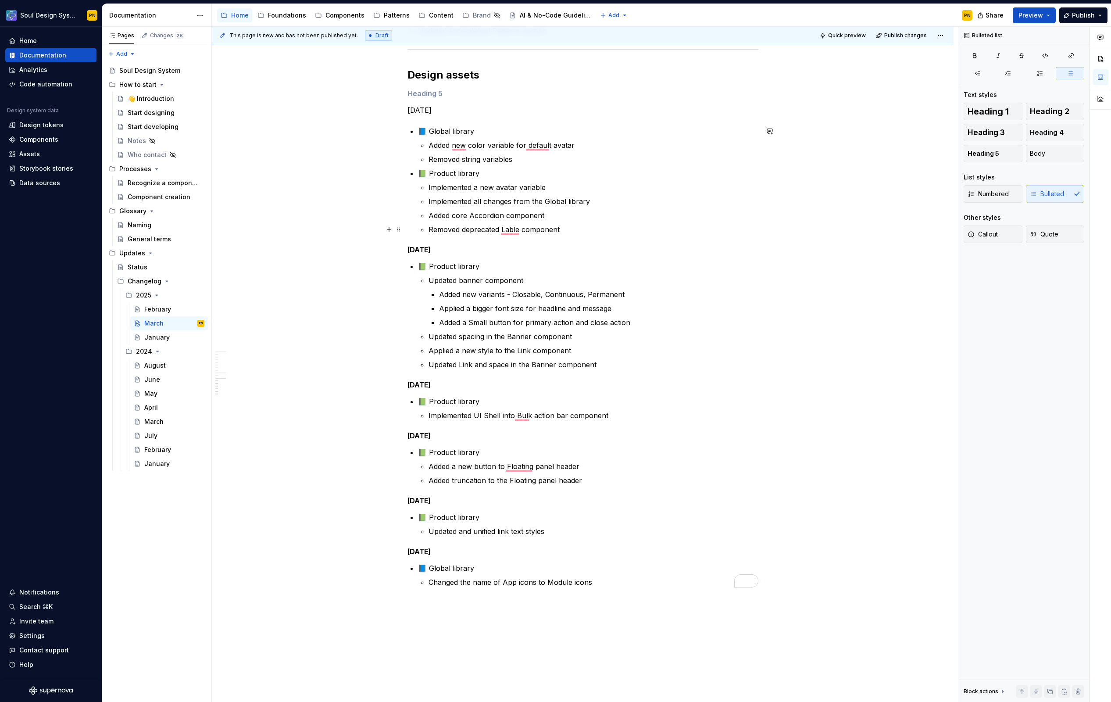
click at [525, 228] on p "Removed deprecated Lable component" at bounding box center [594, 229] width 330 height 11
click at [545, 416] on p "Implemented UI Shell into Bulk action bar component" at bounding box center [594, 415] width 330 height 11
click at [523, 463] on p "Added a new button to Floating panel header" at bounding box center [594, 466] width 330 height 11
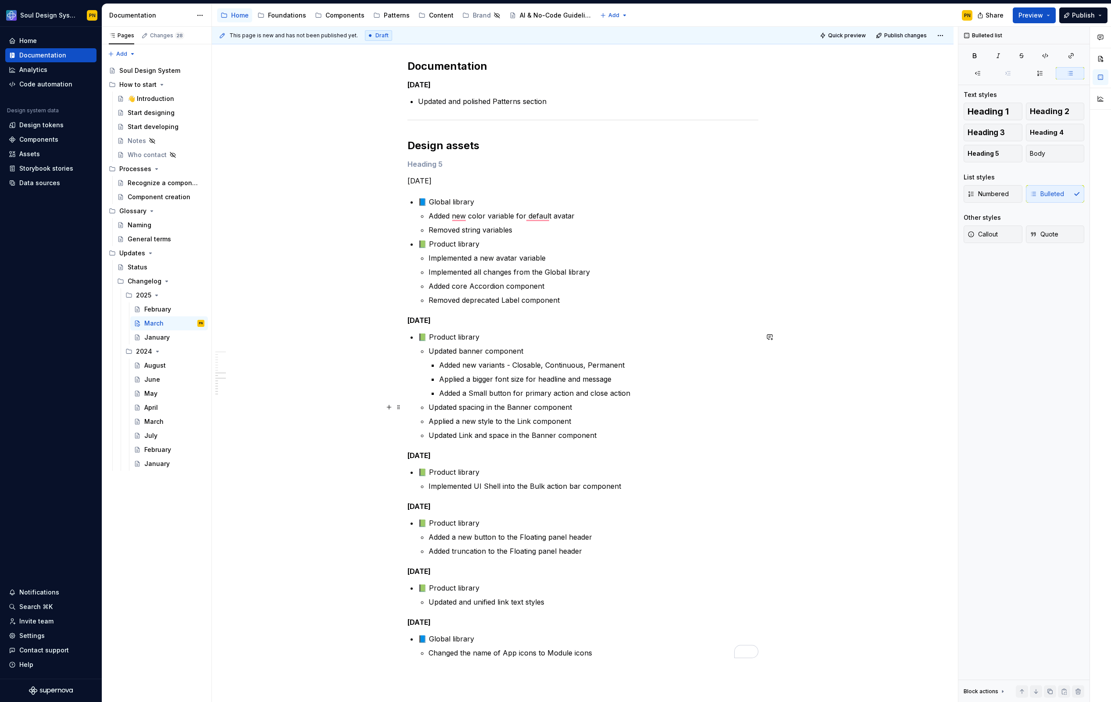
scroll to position [494, 0]
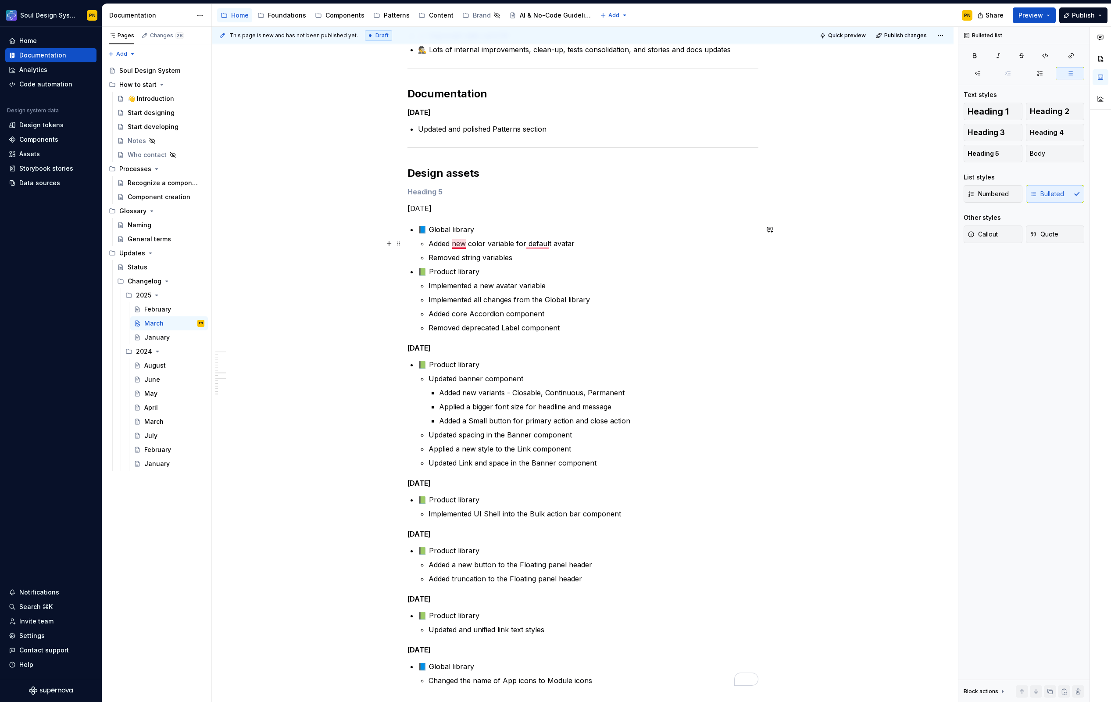
click at [457, 246] on p "Added new color variable for default avatar" at bounding box center [594, 243] width 330 height 11
click at [542, 244] on p "Added a new color variable for default avatar" at bounding box center [594, 243] width 330 height 11
click at [448, 226] on p "📘 Global library" at bounding box center [588, 229] width 341 height 11
click at [443, 208] on p "[DATE]" at bounding box center [583, 208] width 351 height 11
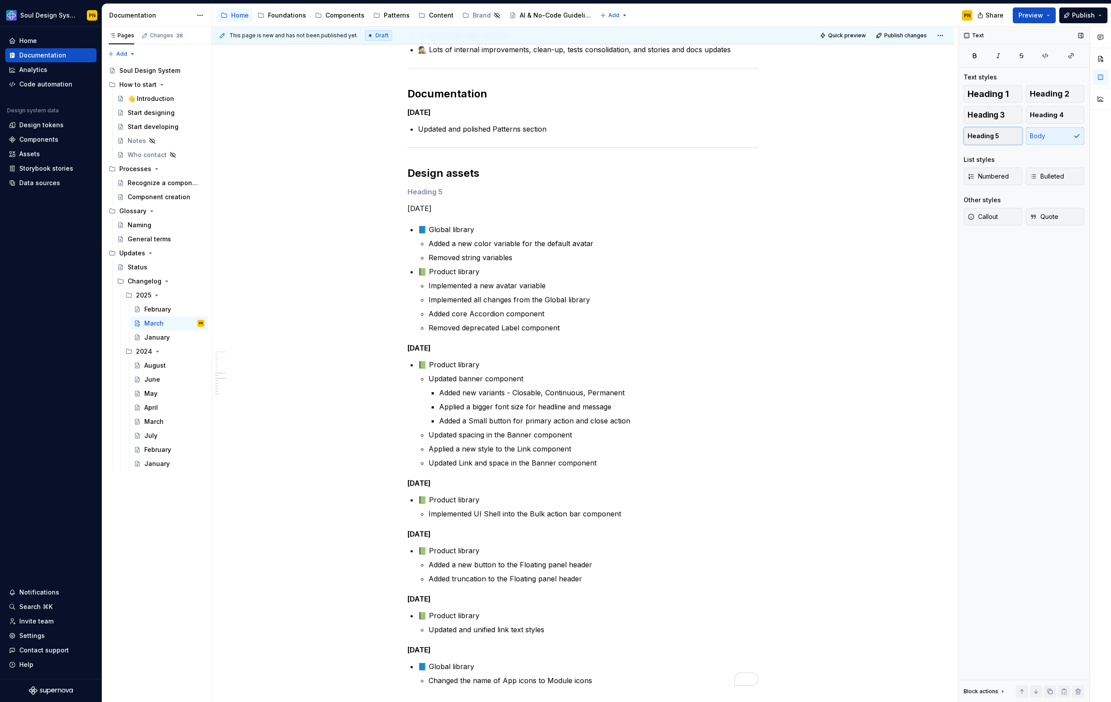
click at [990, 138] on span "Heading 5" at bounding box center [984, 136] width 32 height 9
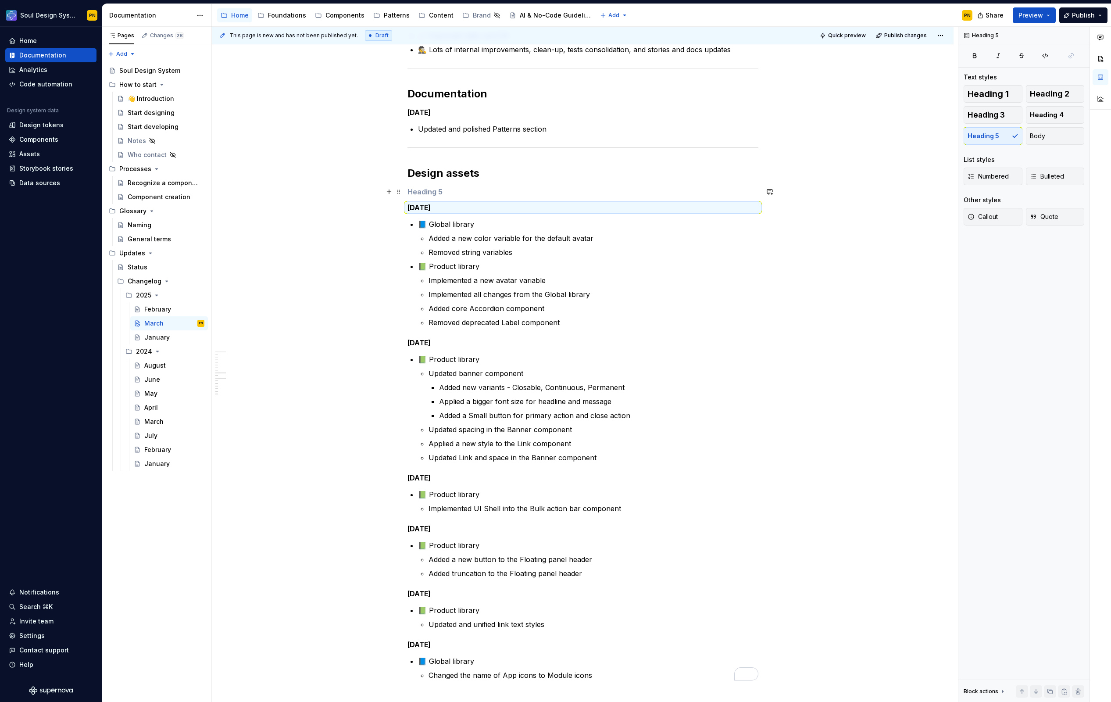
click at [502, 194] on h5 "To enrich screen reader interactions, please activate Accessibility in Grammarl…" at bounding box center [583, 191] width 351 height 9
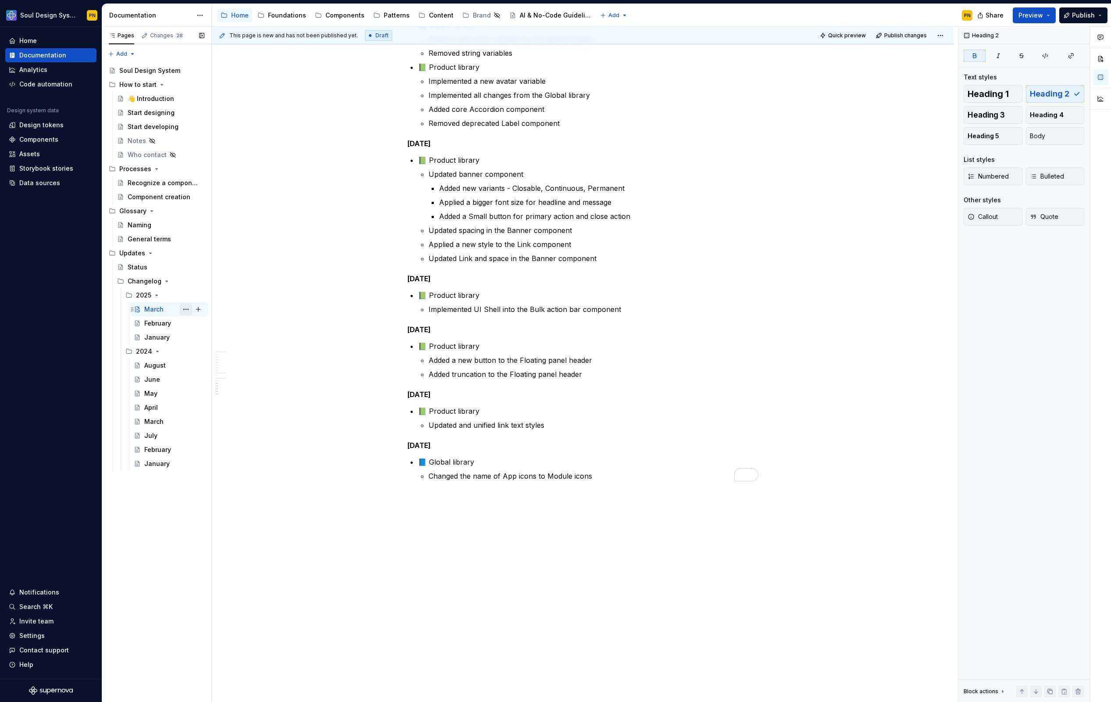
click at [185, 311] on button "Page tree" at bounding box center [186, 309] width 12 height 12
click at [197, 336] on div "Duplicate page" at bounding box center [239, 338] width 86 height 9
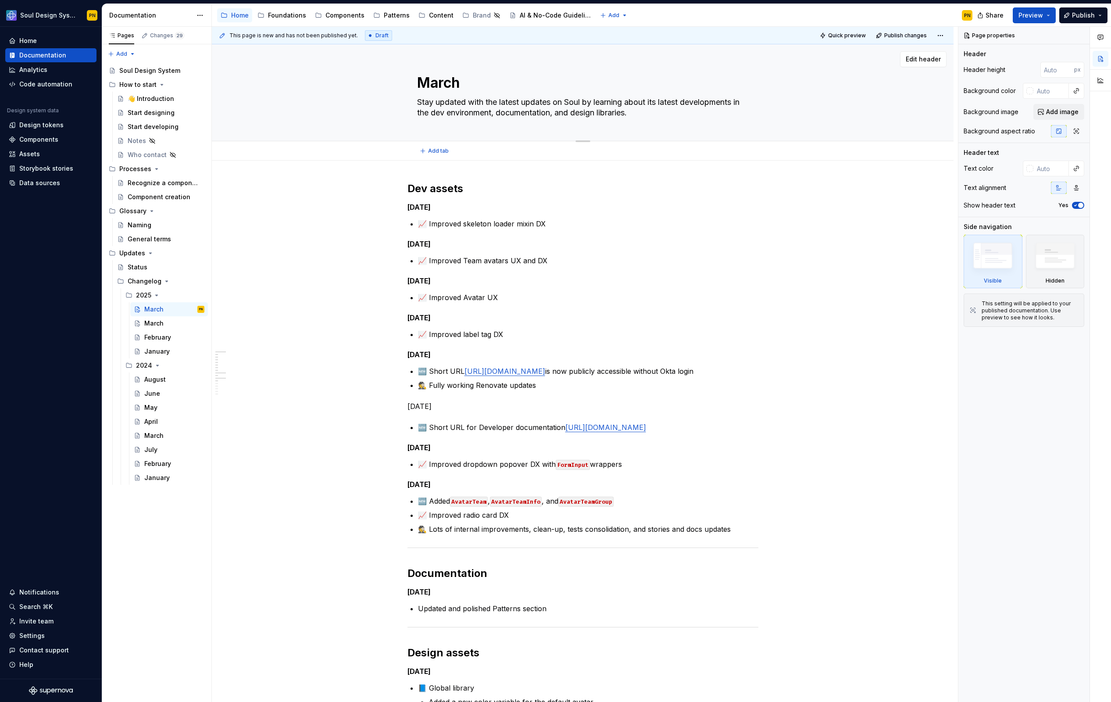
click at [437, 83] on textarea "March" at bounding box center [582, 82] width 332 height 21
type textarea "*"
type textarea "A"
type textarea "*"
type textarea "Ap"
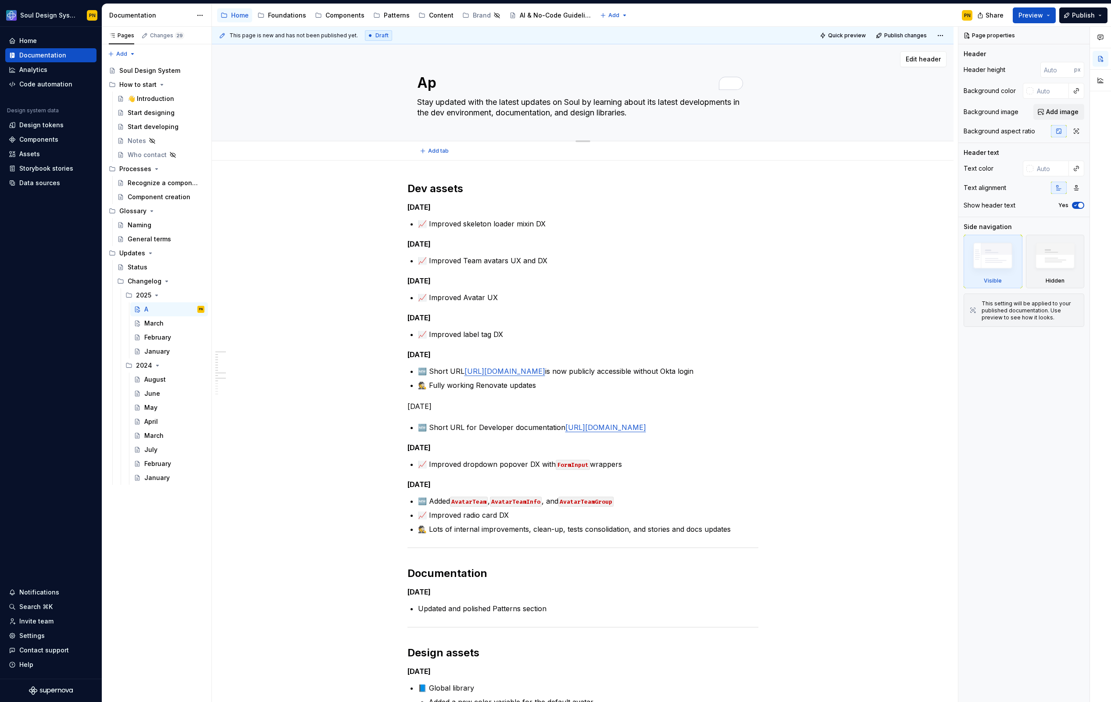
type textarea "*"
type textarea "Apt"
type textarea "*"
type textarea "Ap"
type textarea "*"
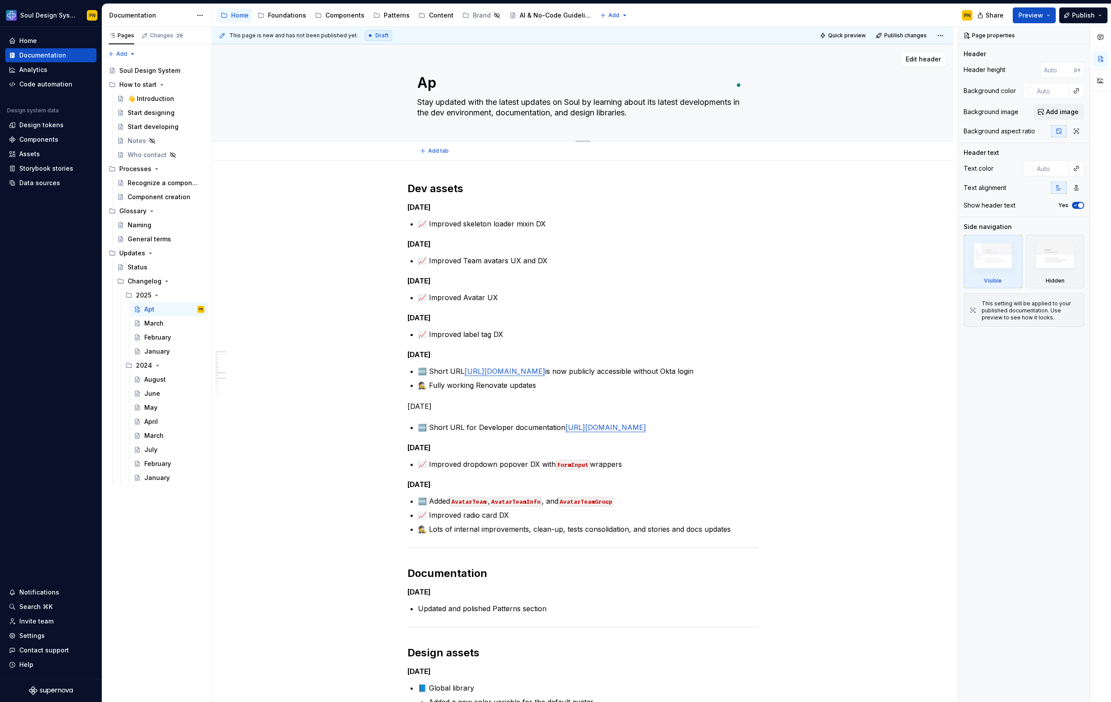
type textarea "Apr"
type textarea "*"
type textarea "Apri"
type textarea "*"
type textarea "April"
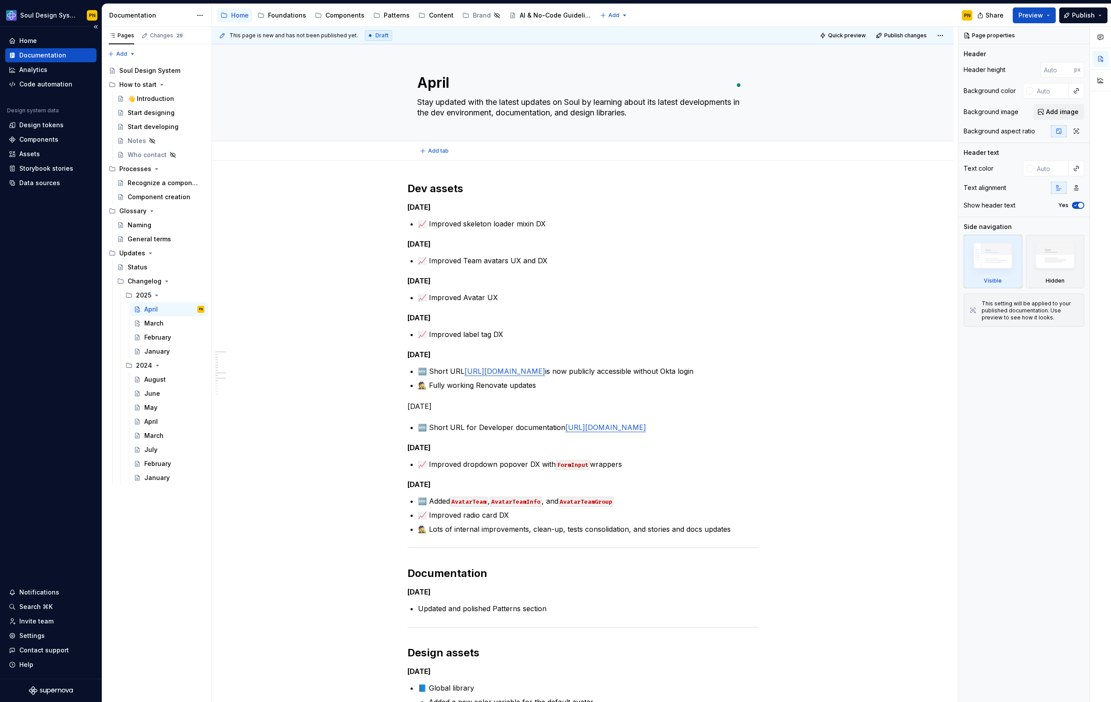
type textarea "*"
type textarea "April"
click at [188, 311] on button "Page tree" at bounding box center [186, 309] width 12 height 12
click at [197, 338] on div "Duplicate page" at bounding box center [239, 338] width 86 height 9
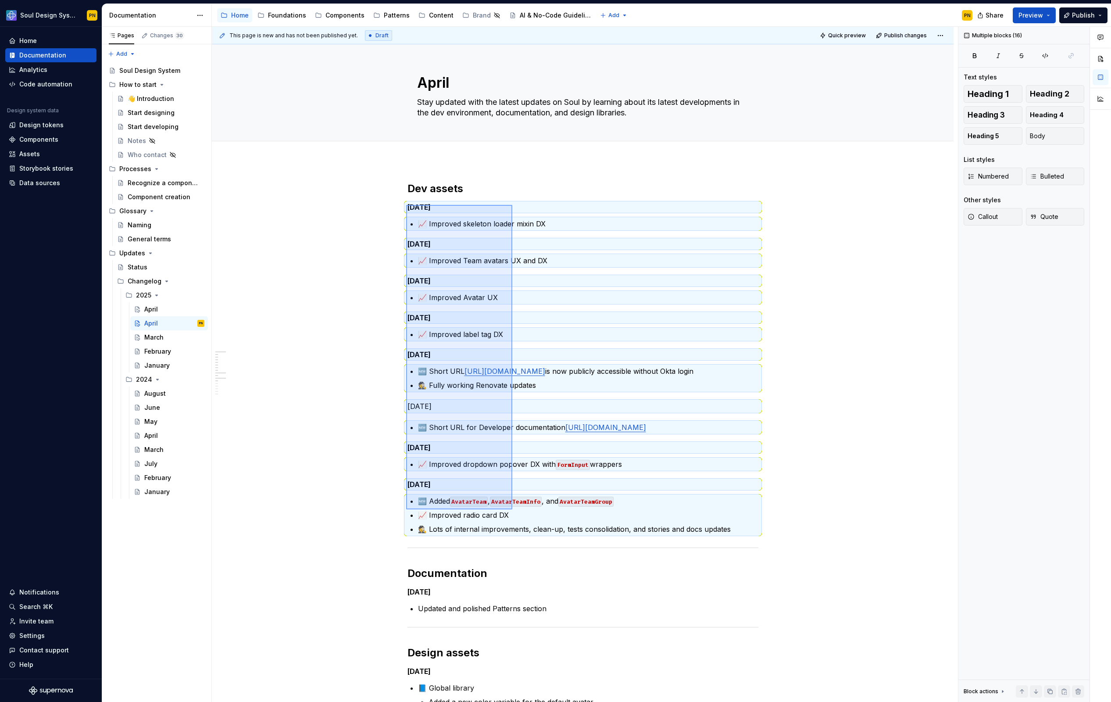
drag, startPoint x: 406, startPoint y: 205, endPoint x: 513, endPoint y: 509, distance: 322.5
click at [513, 509] on div "This page is new and has not been published yet. Draft Quick preview Publish ch…" at bounding box center [585, 365] width 746 height 676
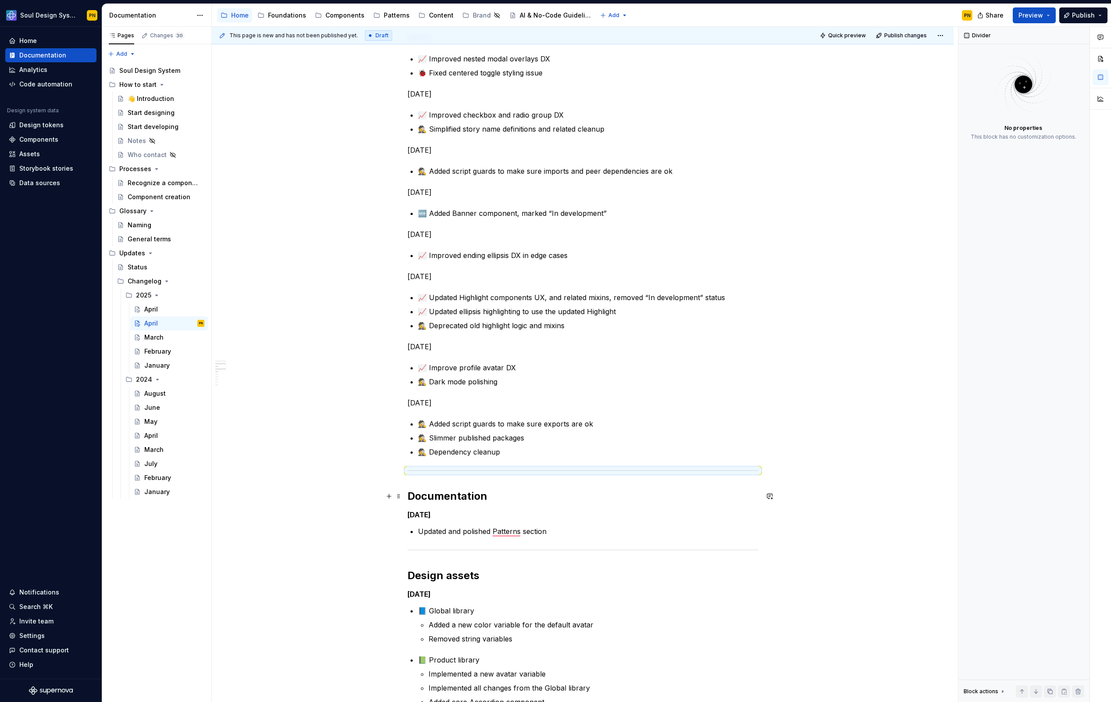
scroll to position [597, 0]
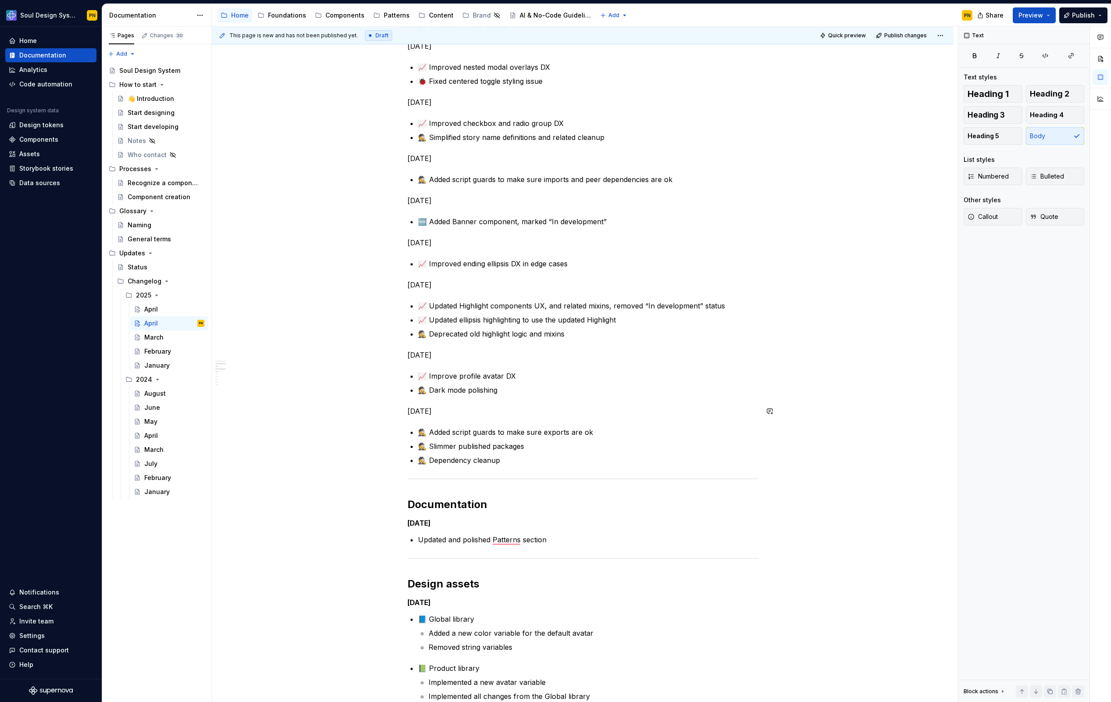
click at [430, 405] on div "Dev assets Apr 30, 2025 🕵️ Added detection of outdated Storybook version 🕵️ A r…" at bounding box center [583, 333] width 351 height 1498
click at [998, 132] on button "Heading 5" at bounding box center [993, 136] width 59 height 18
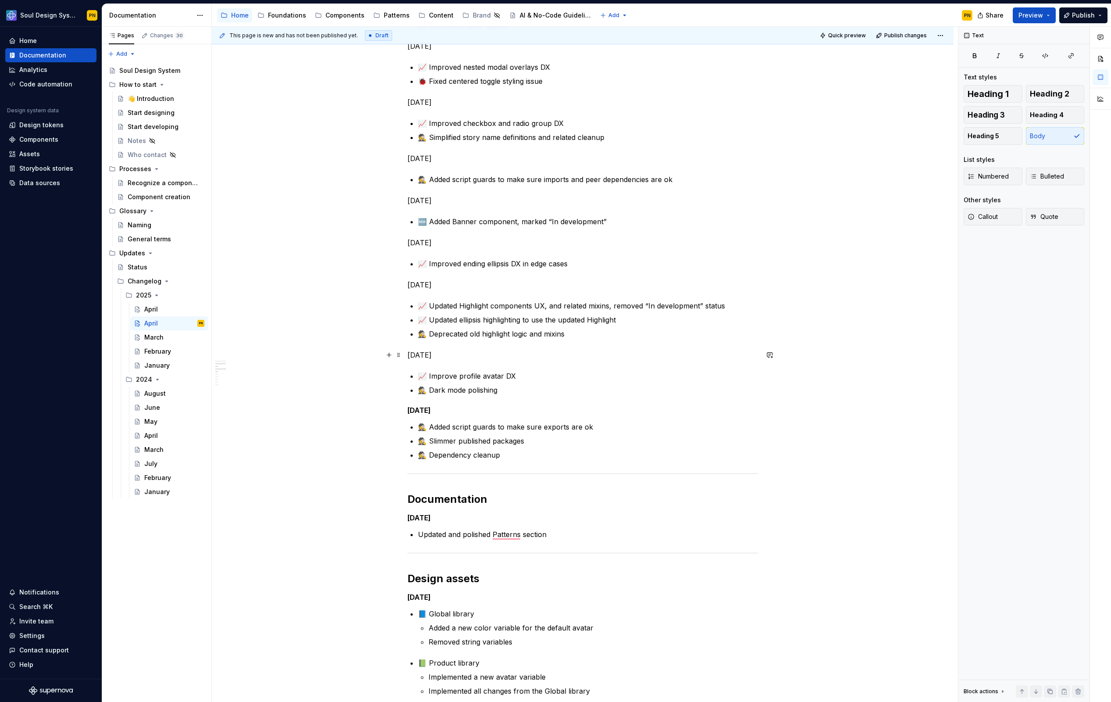
click at [409, 352] on p "Apr 2, 2025" at bounding box center [583, 355] width 351 height 11
click at [398, 282] on span at bounding box center [398, 285] width 7 height 12
click at [384, 345] on div "Dev assets Apr 30, 2025 🕵️ Added detection of outdated Storybook version 🕵️ A r…" at bounding box center [583, 430] width 742 height 1735
click at [399, 355] on span at bounding box center [398, 355] width 7 height 12
click at [458, 284] on p "Apr 3, 2025" at bounding box center [583, 285] width 351 height 11
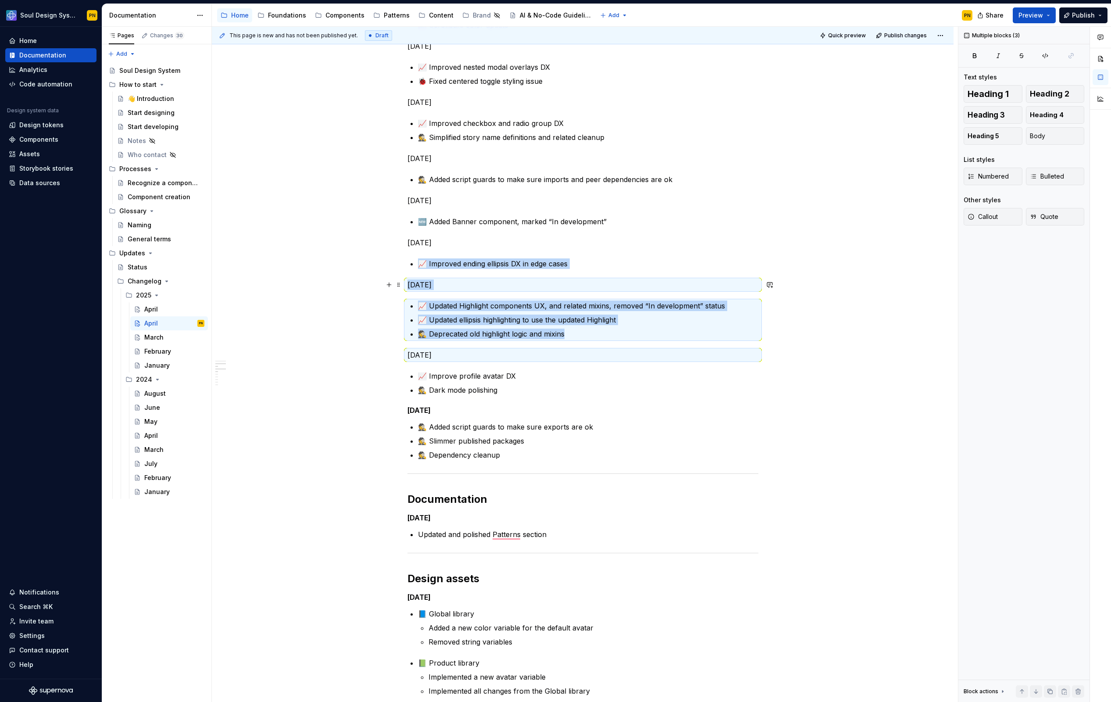
click at [436, 281] on p "Apr 3, 2025" at bounding box center [583, 285] width 351 height 11
click at [437, 287] on p "Apr 3, 2025" at bounding box center [583, 285] width 351 height 11
click at [434, 238] on p "Apr 4, 2025" at bounding box center [583, 242] width 351 height 11
click at [435, 244] on p "Apr 4, 2025" at bounding box center [583, 242] width 351 height 11
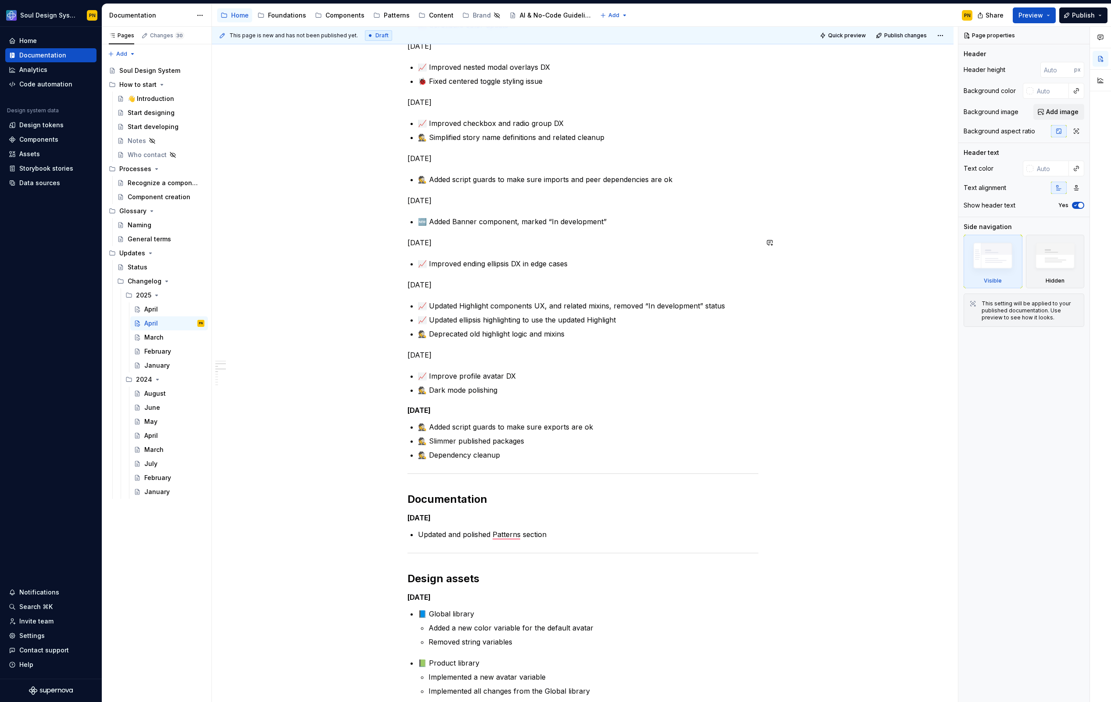
click at [435, 244] on p "Apr 4, 2025" at bounding box center [583, 242] width 351 height 11
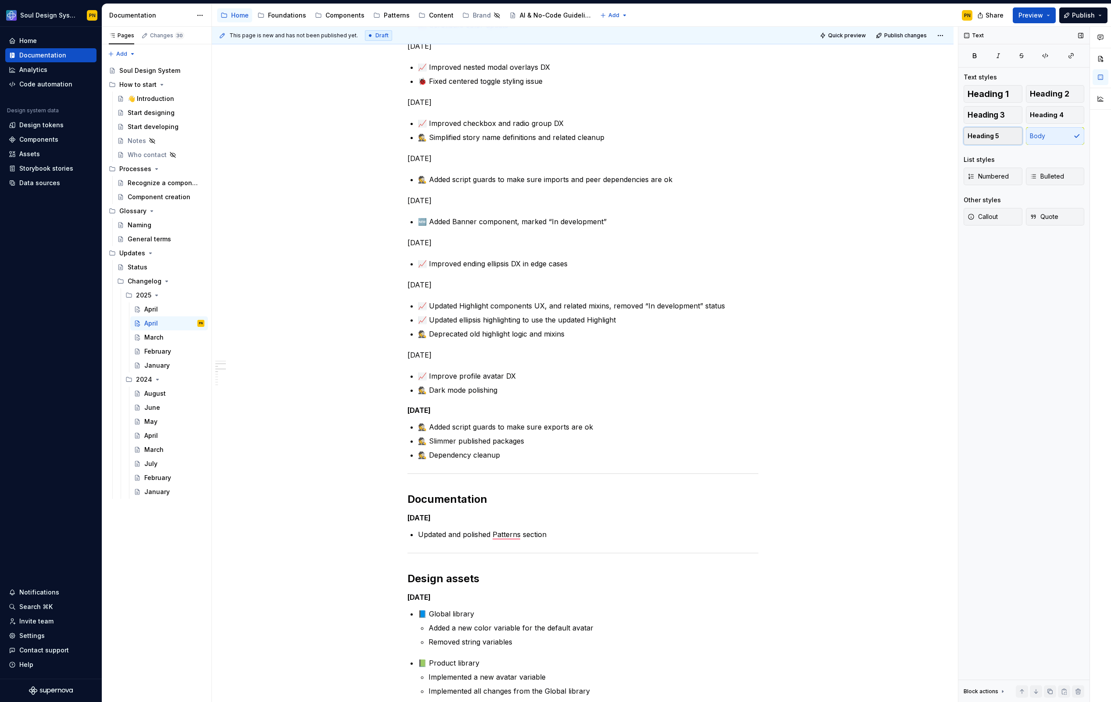
click at [993, 143] on button "Heading 5" at bounding box center [993, 136] width 59 height 18
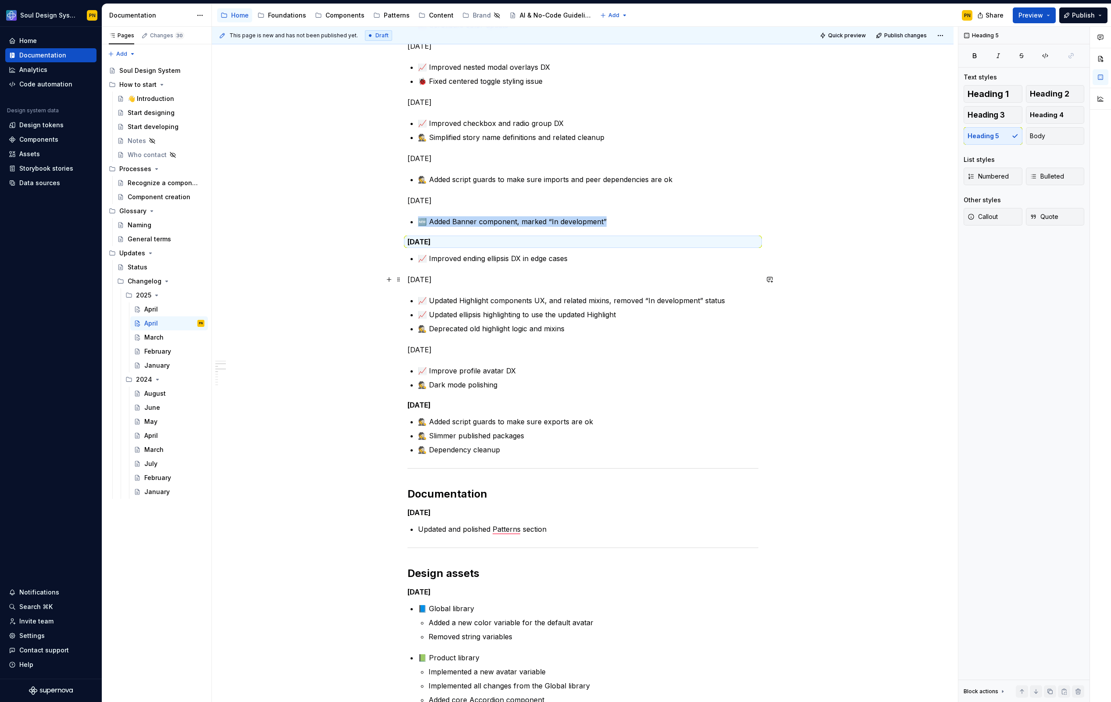
click at [448, 281] on p "Apr 3, 2025" at bounding box center [583, 279] width 351 height 11
click at [440, 276] on p "Apr 3, 2025" at bounding box center [583, 279] width 351 height 11
click at [441, 283] on p "Apr 3, 2025" at bounding box center [583, 279] width 351 height 11
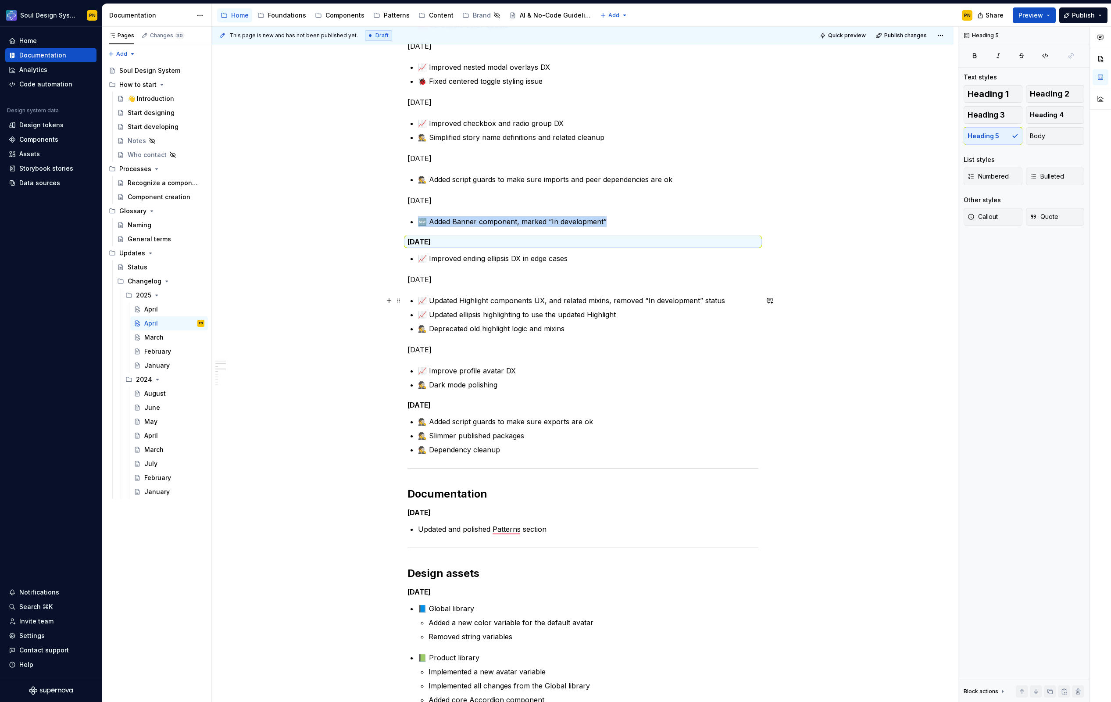
click at [445, 305] on p "📈 Updated Highlight components UX, and related mixins, removed “In development”…" at bounding box center [588, 300] width 341 height 11
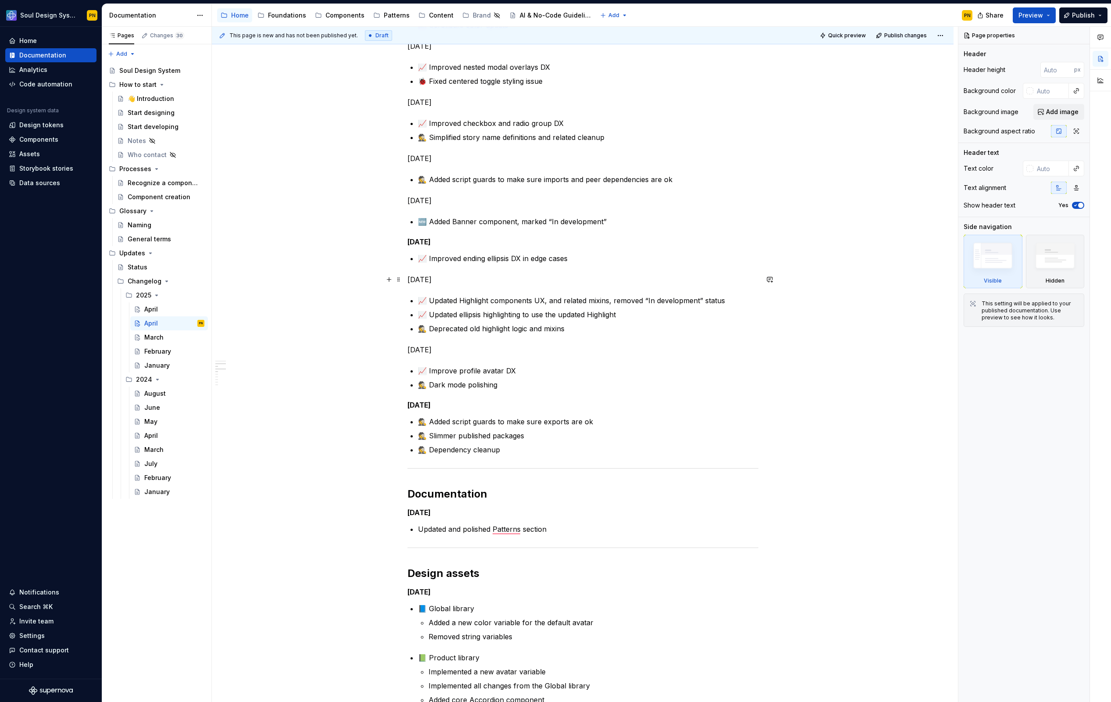
click at [433, 278] on p "Apr 3, 2025" at bounding box center [583, 279] width 351 height 11
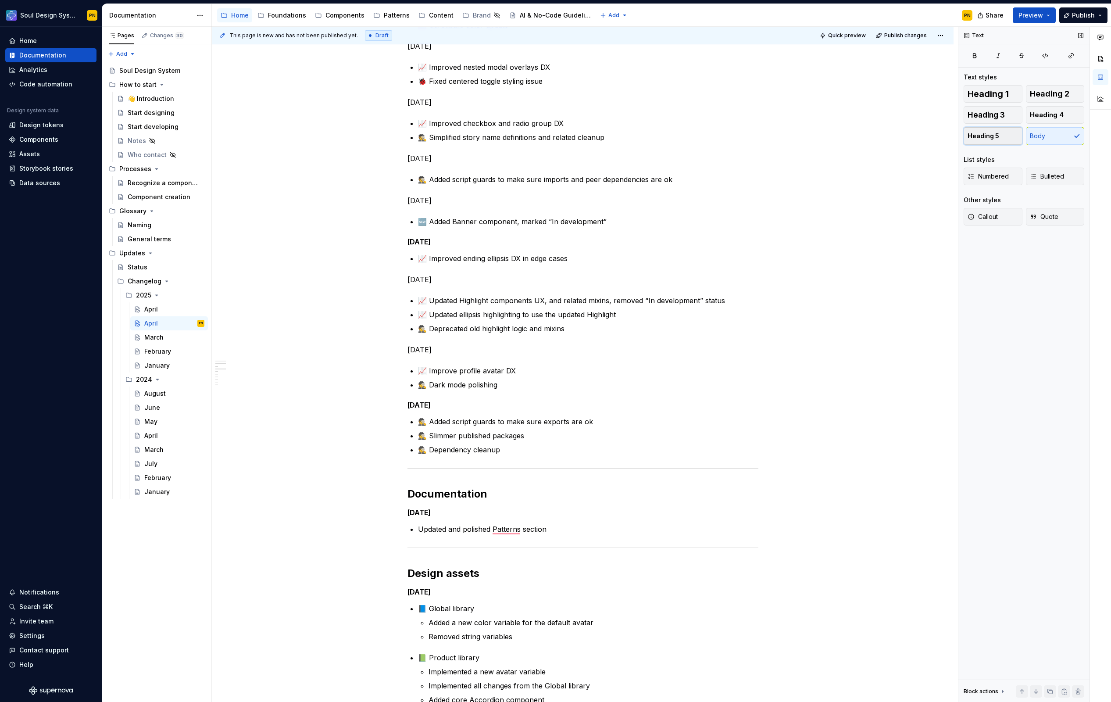
click at [993, 132] on span "Heading 5" at bounding box center [984, 136] width 32 height 9
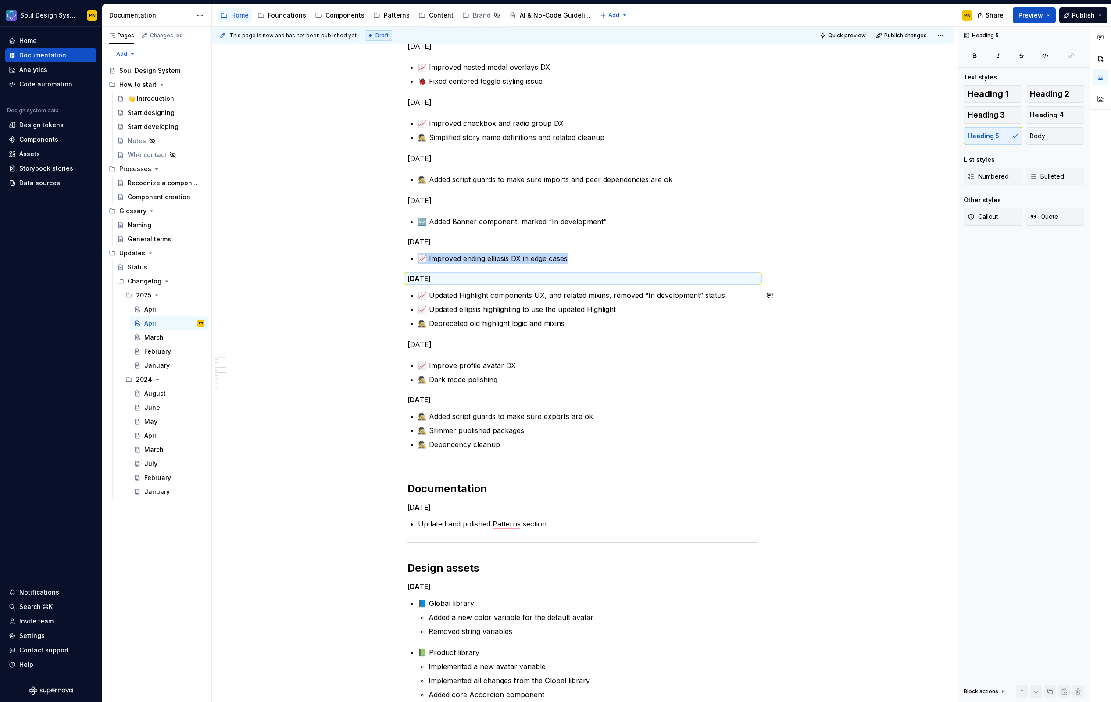
click at [429, 338] on div "Dev assets Apr 30, 2025 🕵️ Added detection of outdated Storybook version 🕵️ A r…" at bounding box center [583, 325] width 351 height 1482
click at [429, 345] on p "Apr 2, 2025" at bounding box center [583, 344] width 351 height 11
click at [986, 141] on button "Heading 5" at bounding box center [993, 136] width 59 height 18
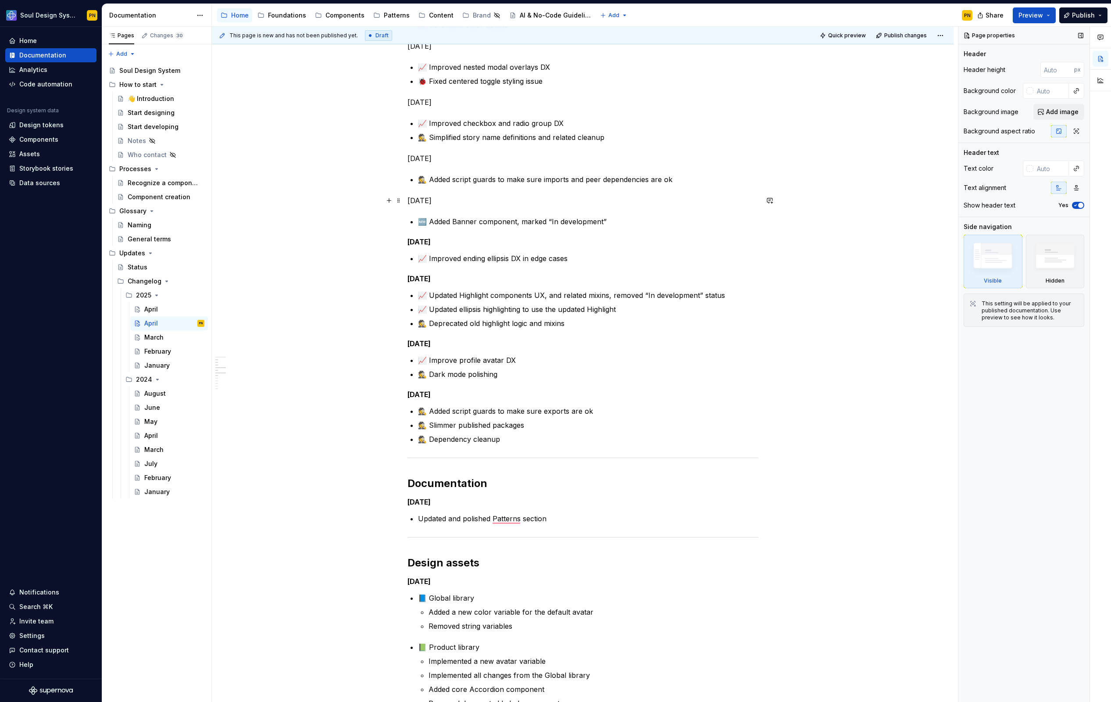
click at [437, 198] on p "Apr 8, 2025" at bounding box center [583, 200] width 351 height 11
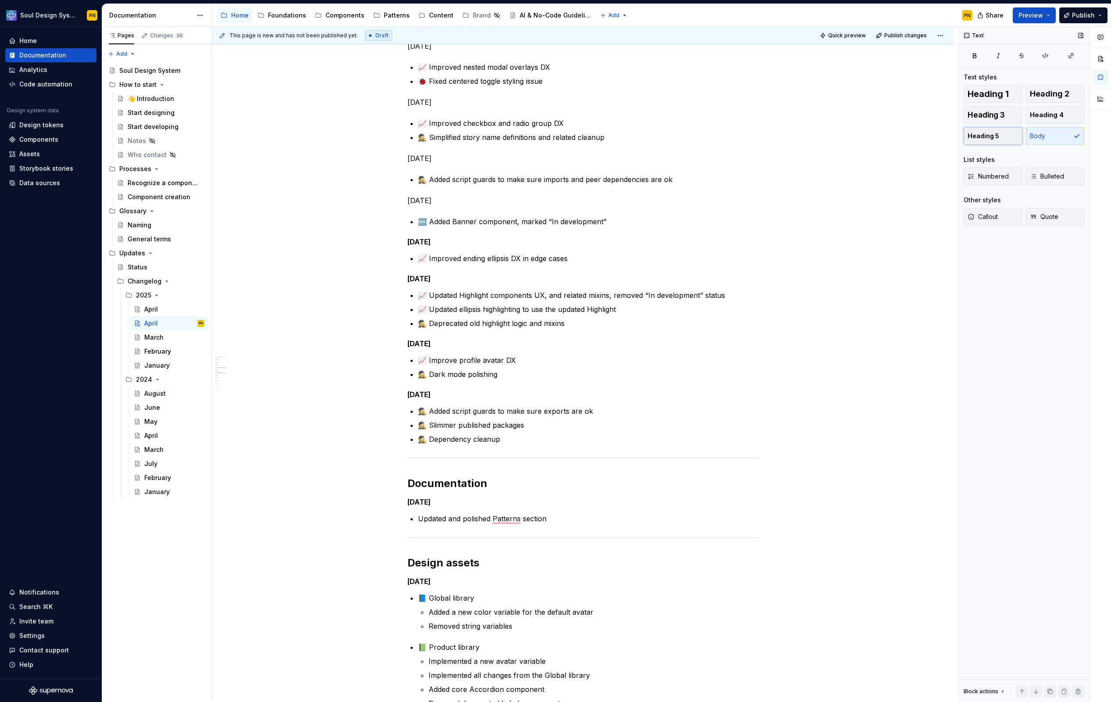
click at [986, 140] on button "Heading 5" at bounding box center [993, 136] width 59 height 18
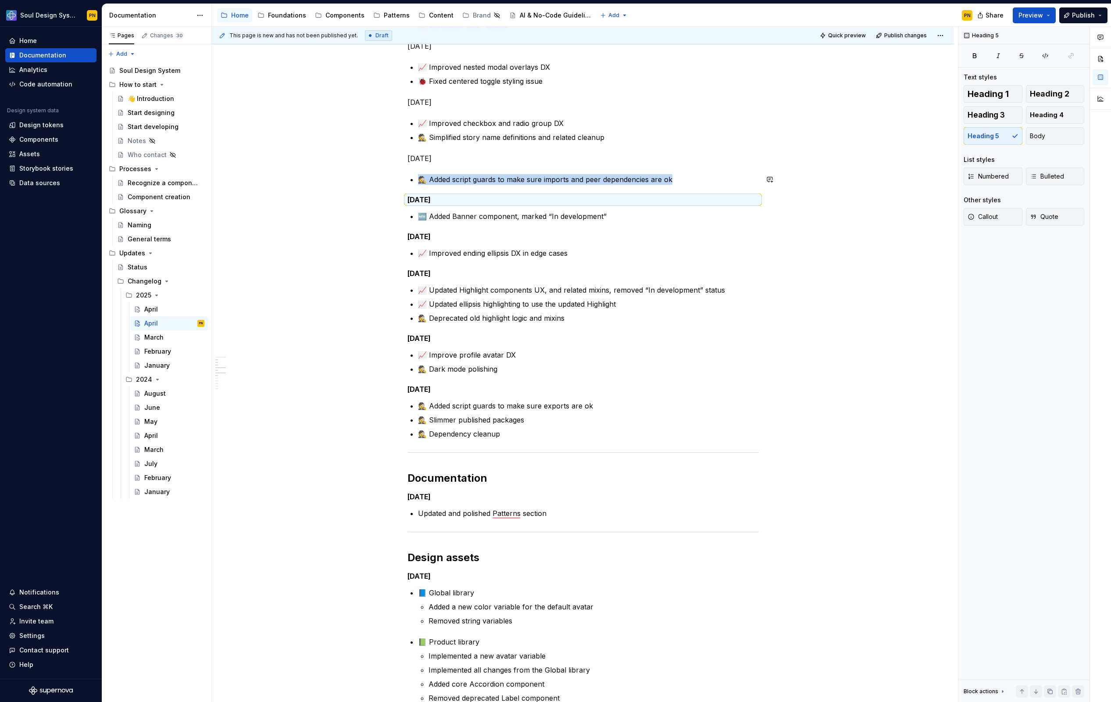
click at [438, 163] on p "Apr 10, 2025" at bounding box center [583, 158] width 351 height 11
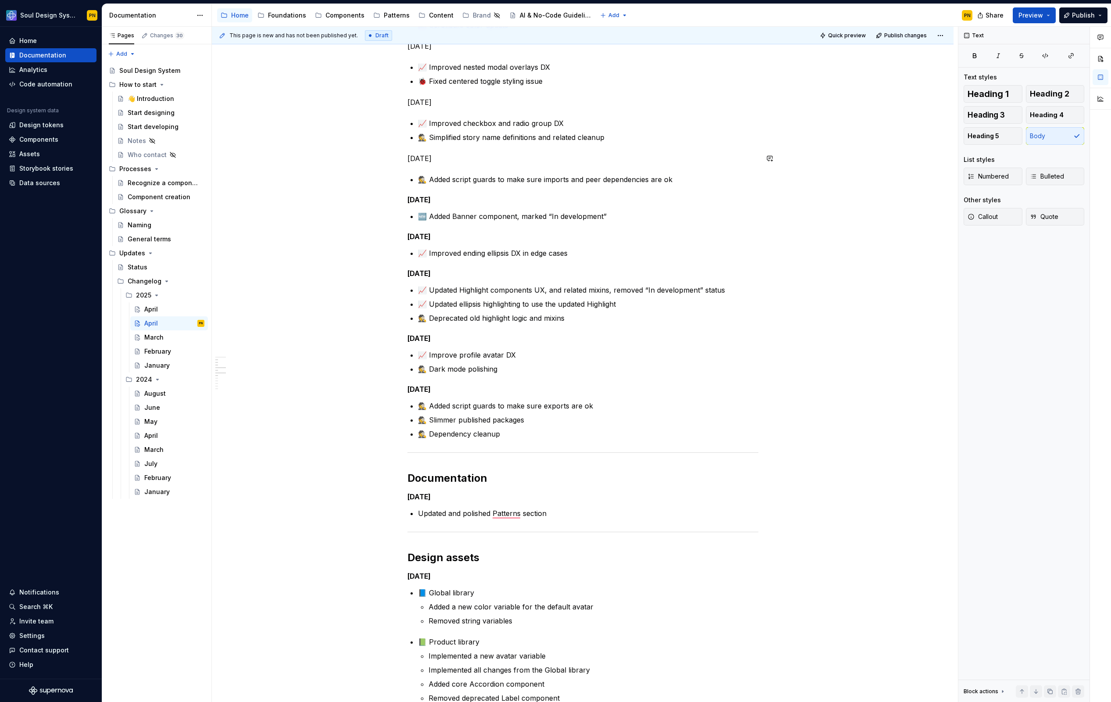
click at [432, 158] on p "Apr 10, 2025" at bounding box center [583, 158] width 351 height 11
click at [995, 144] on button "Heading 5" at bounding box center [993, 136] width 59 height 18
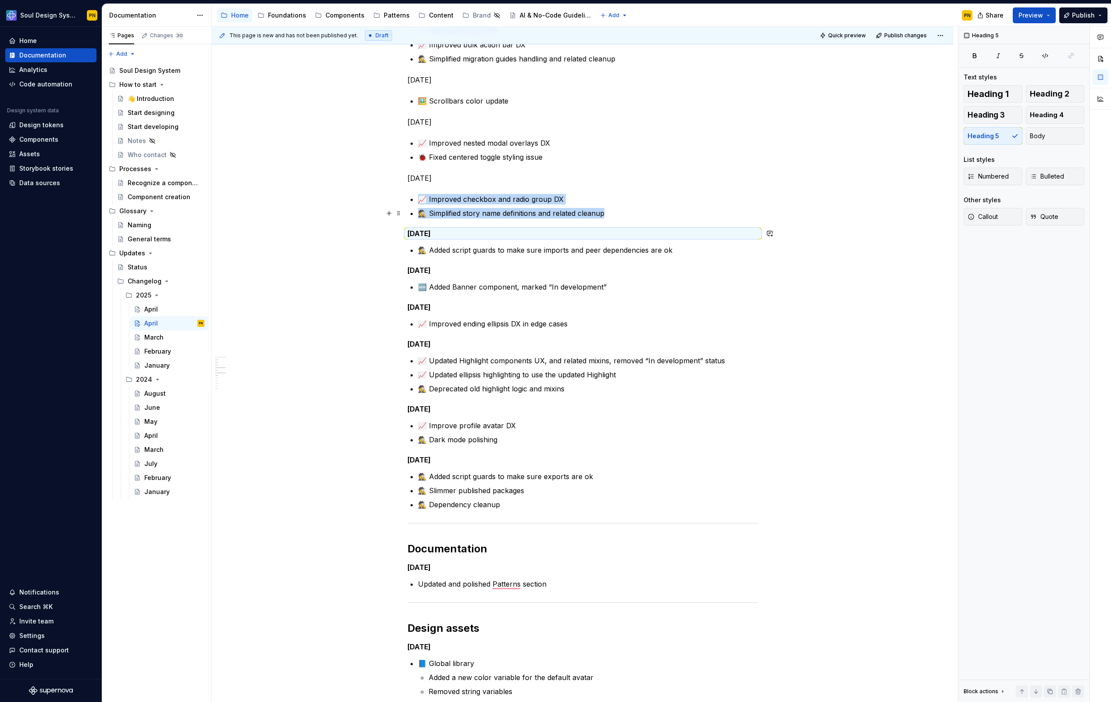
scroll to position [497, 0]
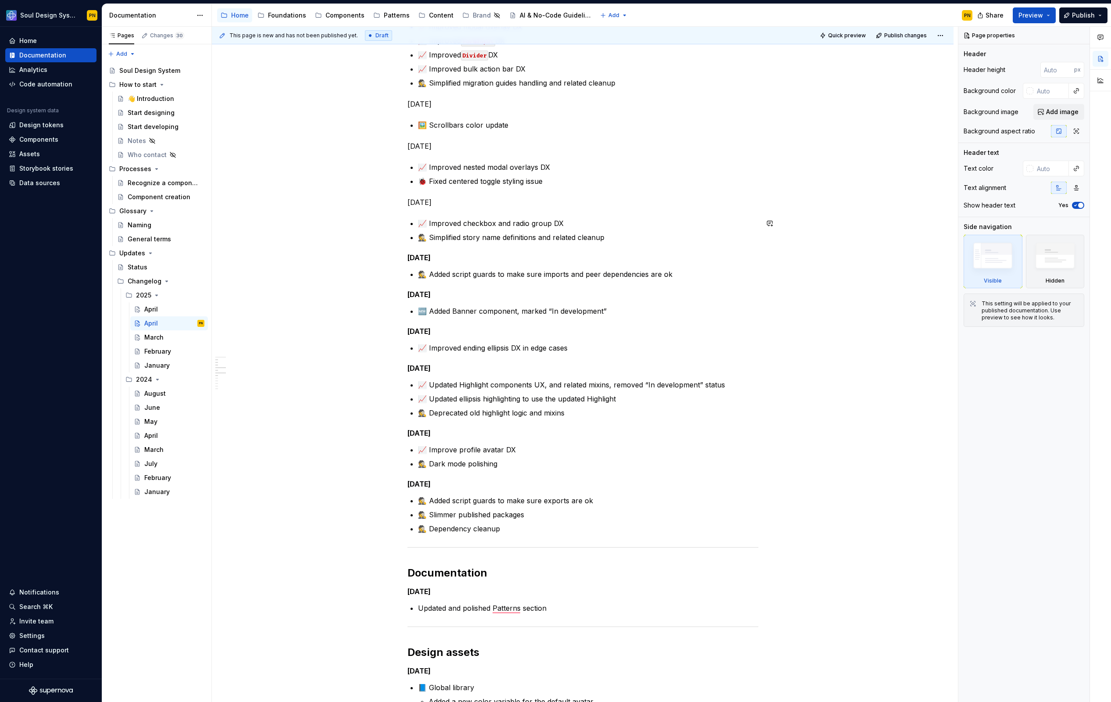
click at [466, 210] on div "Dev assets Apr 30, 2025 🕵️ Added detection of outdated Storybook version 🕵️ A r…" at bounding box center [583, 418] width 351 height 1466
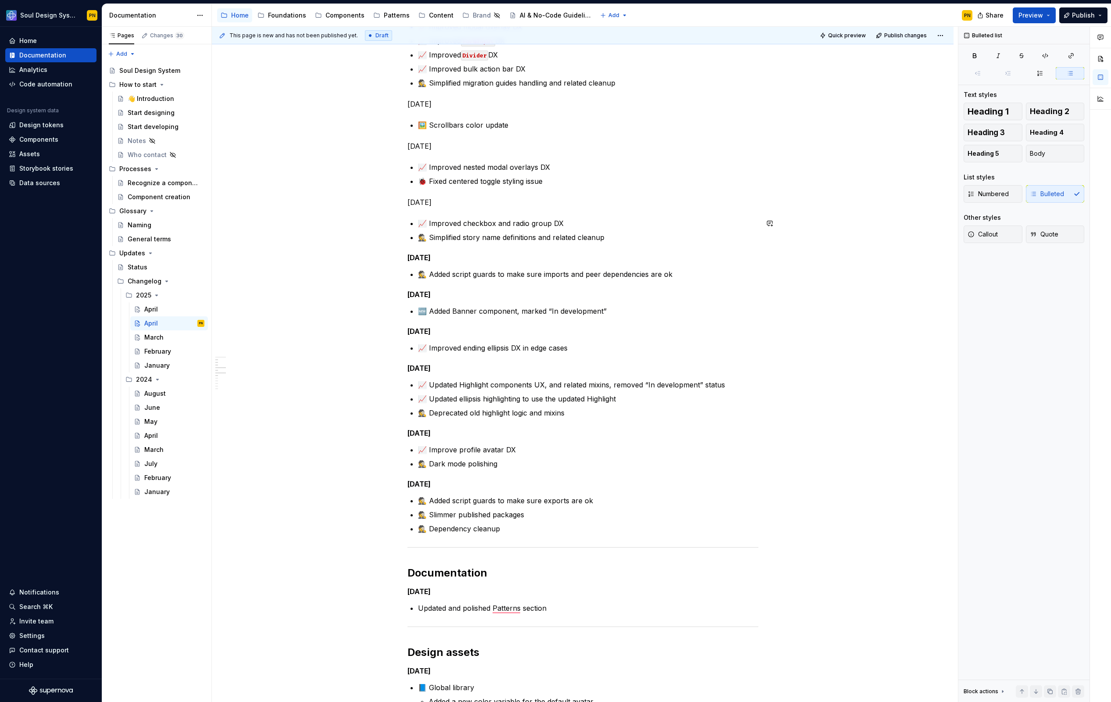
click at [466, 210] on div "Dev assets Apr 30, 2025 🕵️ Added detection of outdated Storybook version 🕵️ A r…" at bounding box center [583, 418] width 351 height 1466
click at [466, 210] on html "Soul Design System PN Home Documentation Analytics Code automation Design syste…" at bounding box center [555, 351] width 1111 height 702
click at [415, 201] on p "Apr 10, 2025" at bounding box center [583, 202] width 351 height 11
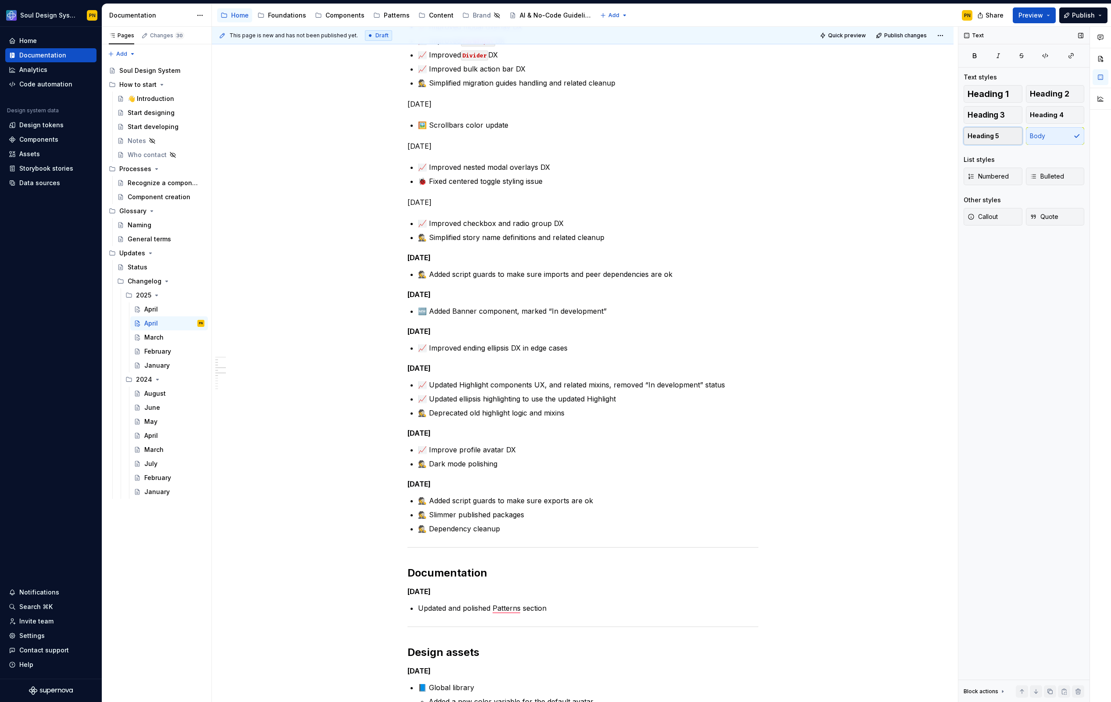
click at [986, 133] on span "Heading 5" at bounding box center [984, 136] width 32 height 9
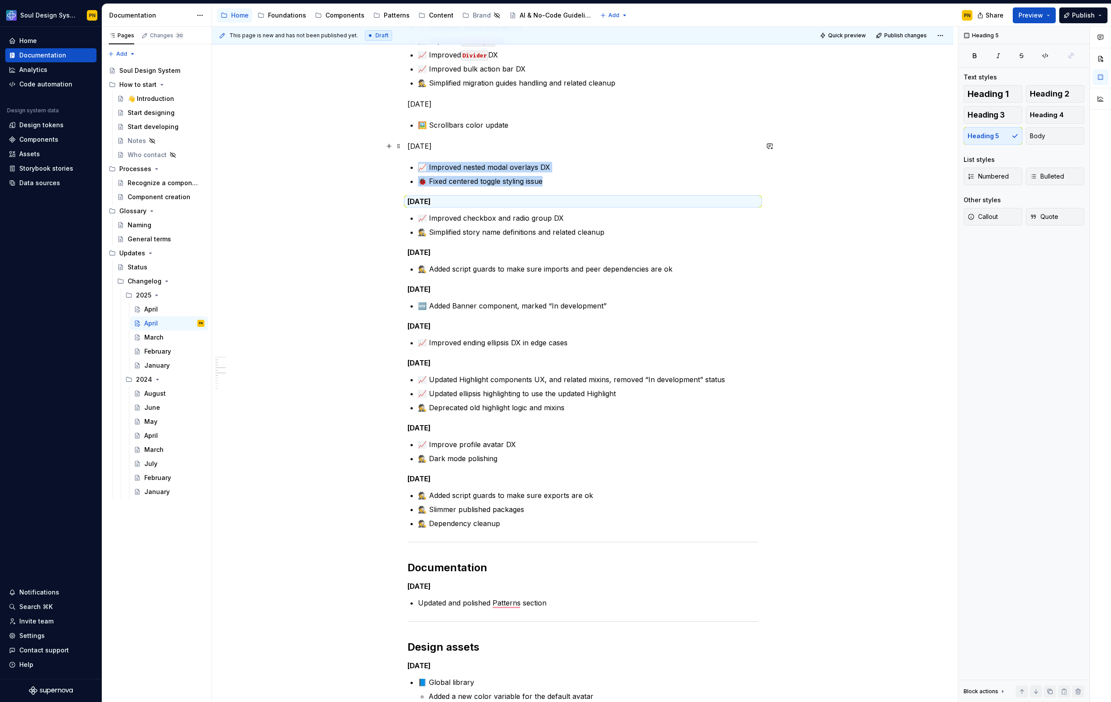
click at [442, 150] on p "Apr 14, 2025" at bounding box center [583, 146] width 351 height 11
click at [442, 147] on p "Apr 14, 2025" at bounding box center [583, 146] width 351 height 11
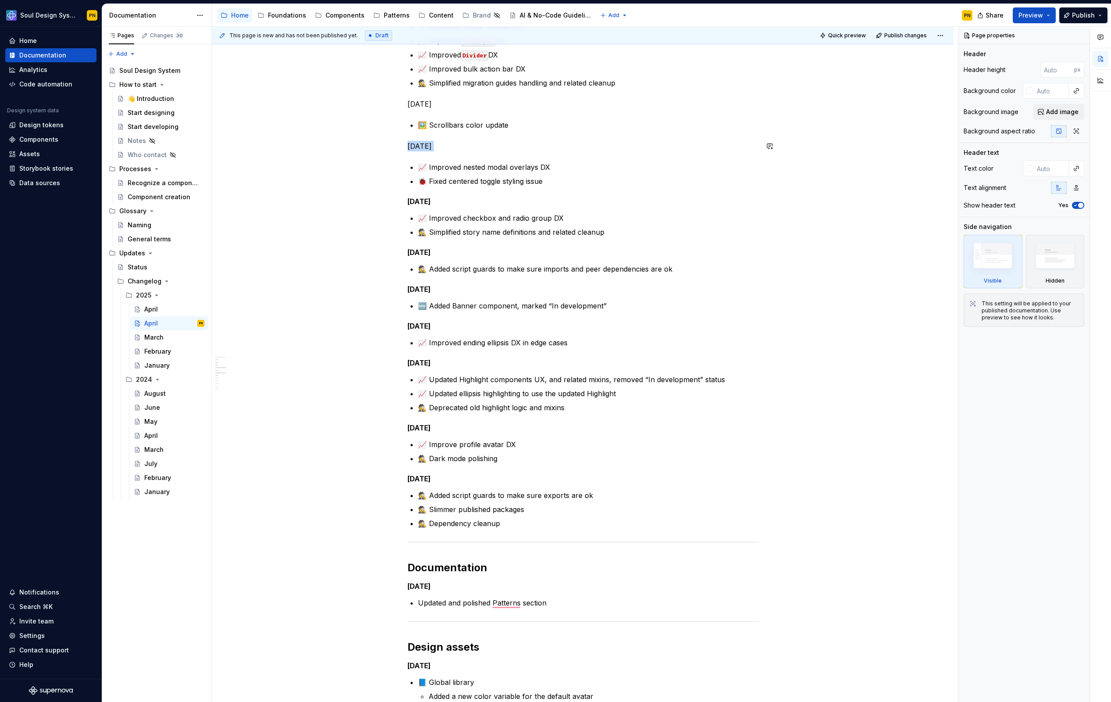
click at [442, 147] on p "Apr 14, 2025" at bounding box center [583, 146] width 351 height 11
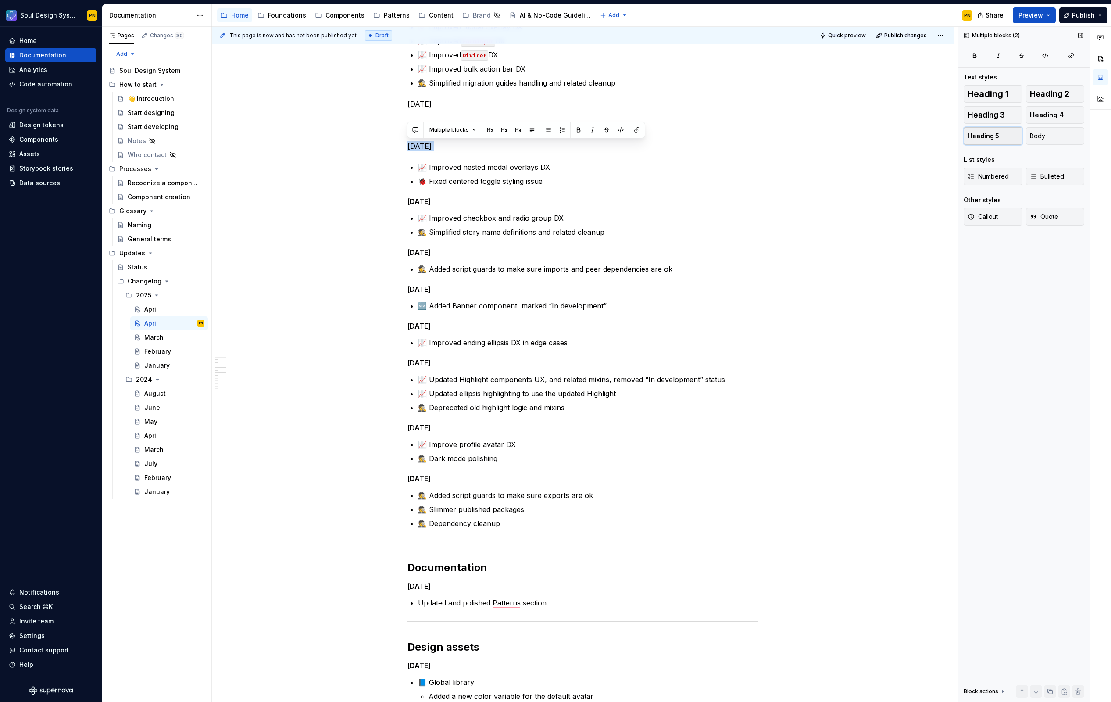
click at [982, 144] on button "Heading 5" at bounding box center [993, 136] width 59 height 18
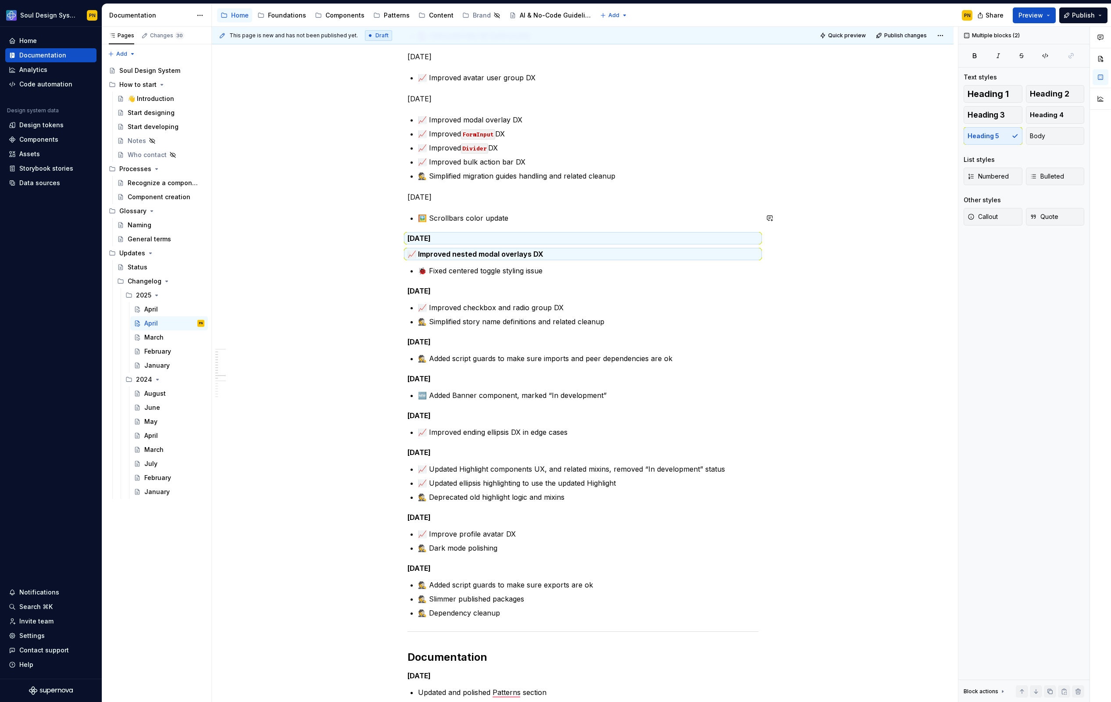
scroll to position [396, 0]
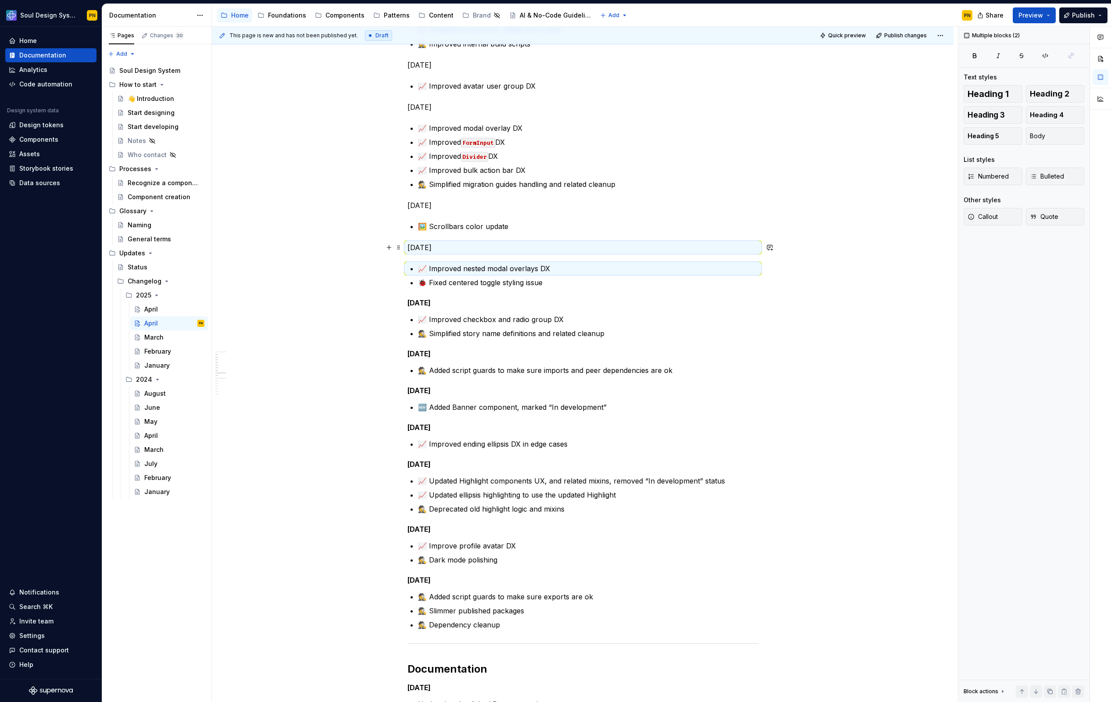
click at [448, 243] on p "Apr 14, 2025" at bounding box center [583, 247] width 351 height 11
click at [448, 247] on p "Apr 14, 2025" at bounding box center [583, 247] width 351 height 11
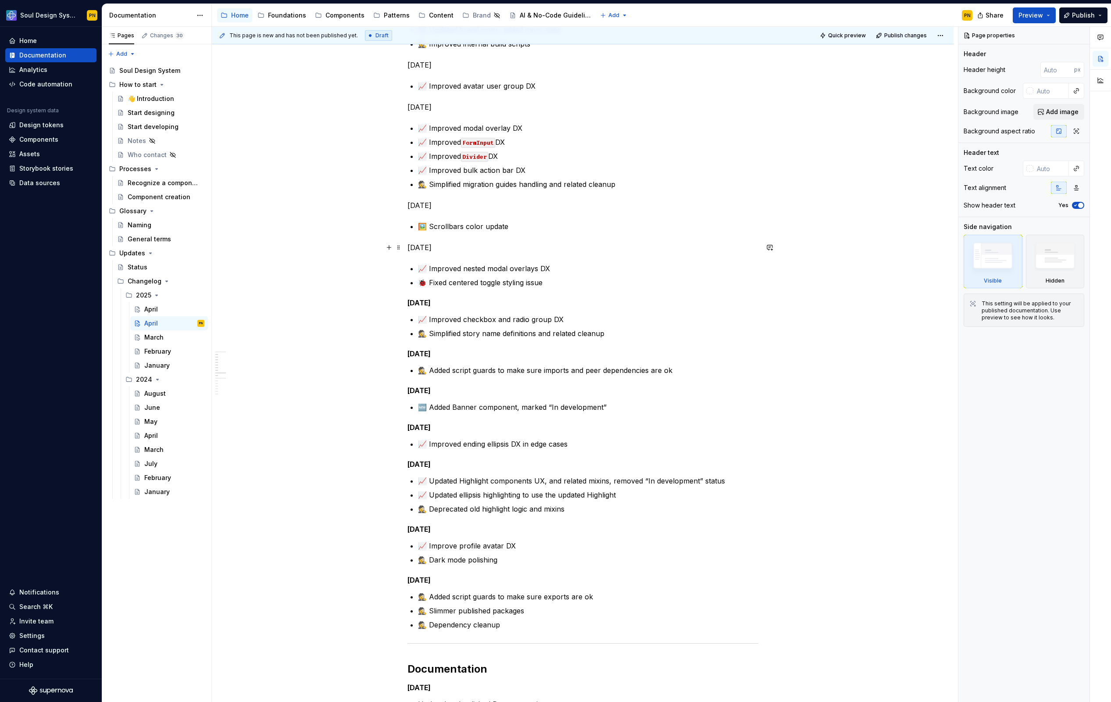
click at [437, 246] on p "Apr 14, 2025" at bounding box center [583, 247] width 351 height 11
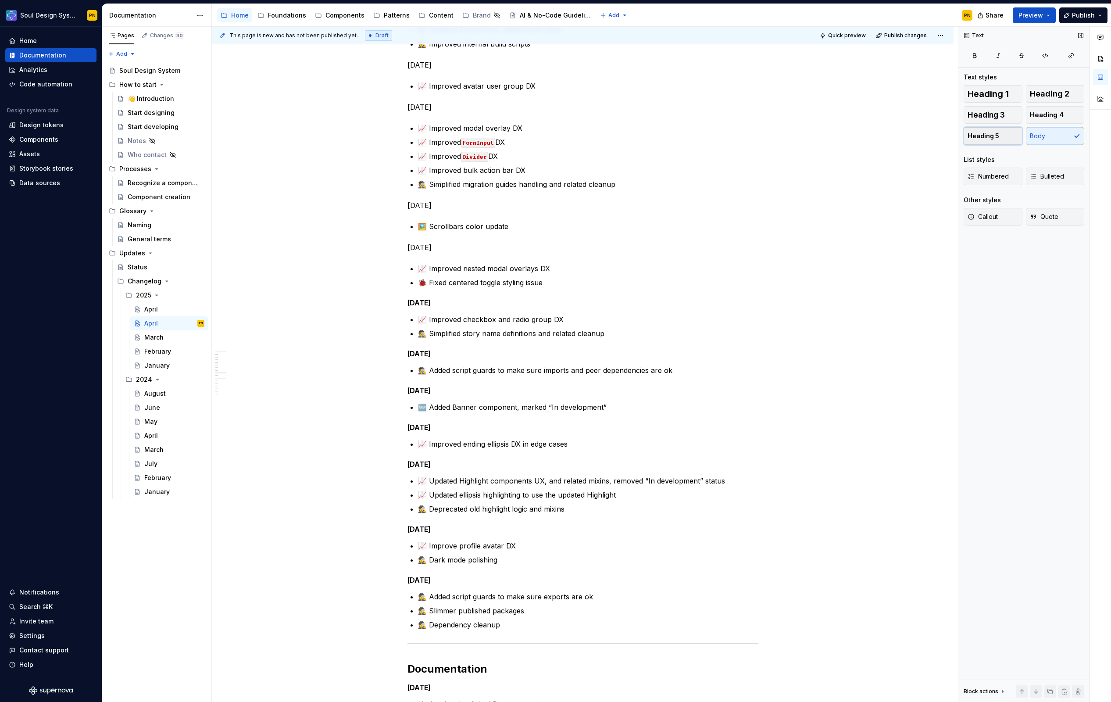
click at [991, 136] on span "Heading 5" at bounding box center [984, 136] width 32 height 9
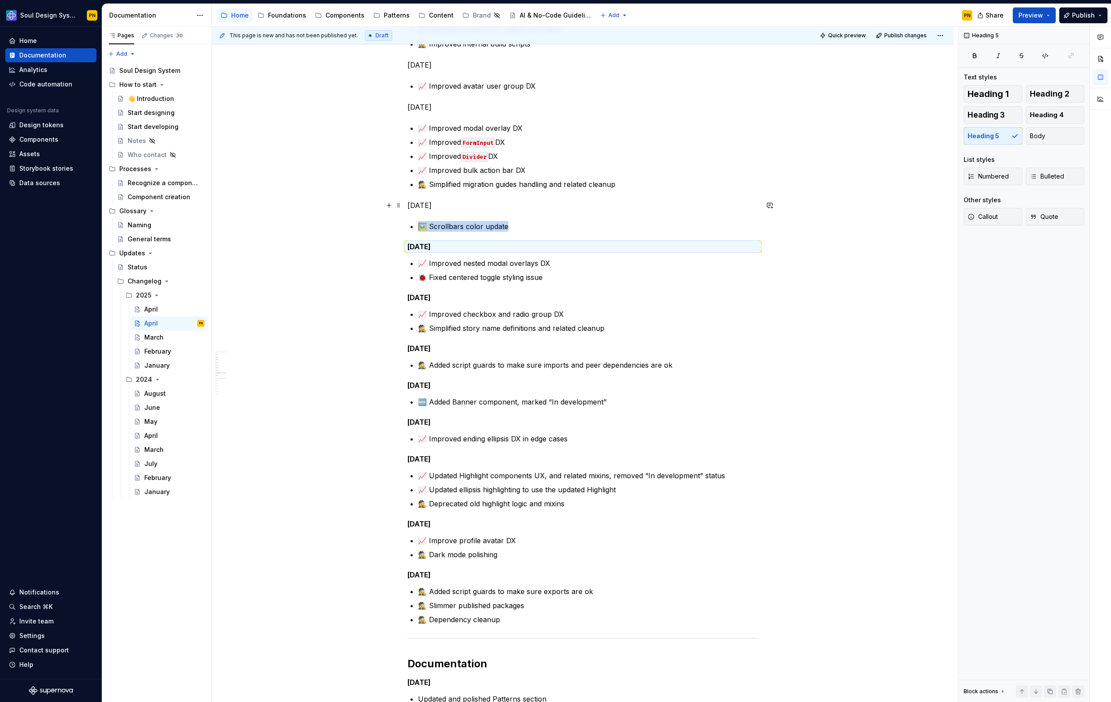
click at [445, 204] on p "Apr 15, 2025" at bounding box center [583, 205] width 351 height 11
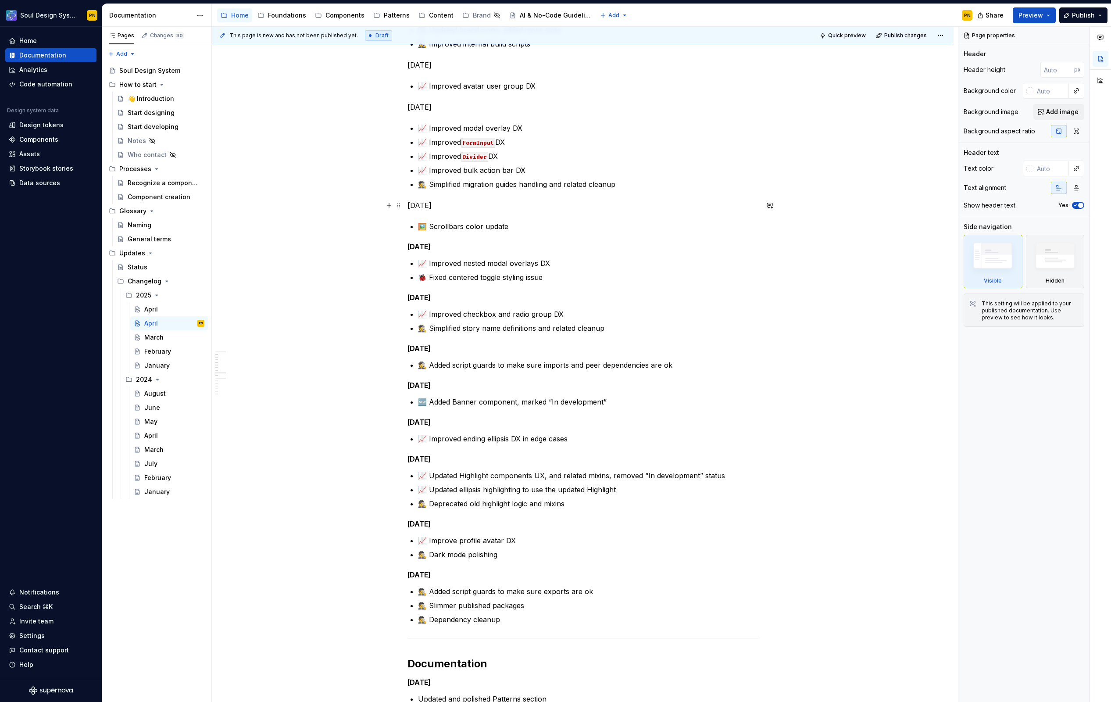
click at [445, 205] on p "Apr 15, 2025" at bounding box center [583, 205] width 351 height 11
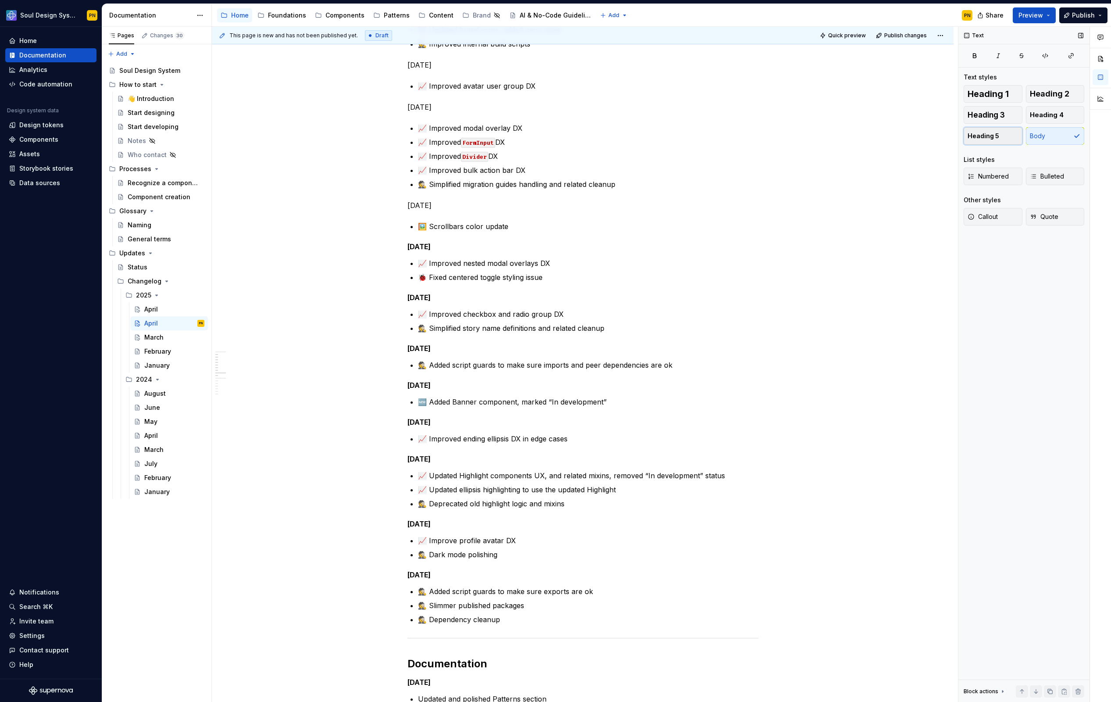
click at [974, 143] on button "Heading 5" at bounding box center [993, 136] width 59 height 18
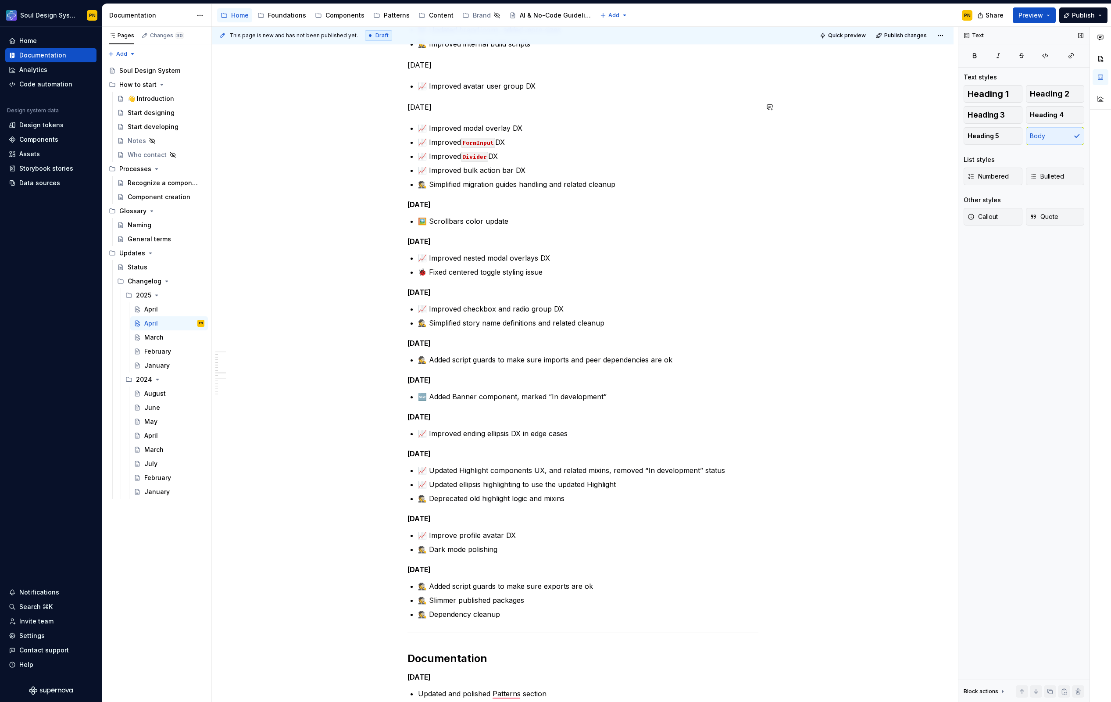
click at [435, 102] on p "Apr 16, 2025" at bounding box center [583, 107] width 351 height 11
click at [980, 138] on span "Heading 5" at bounding box center [984, 136] width 32 height 9
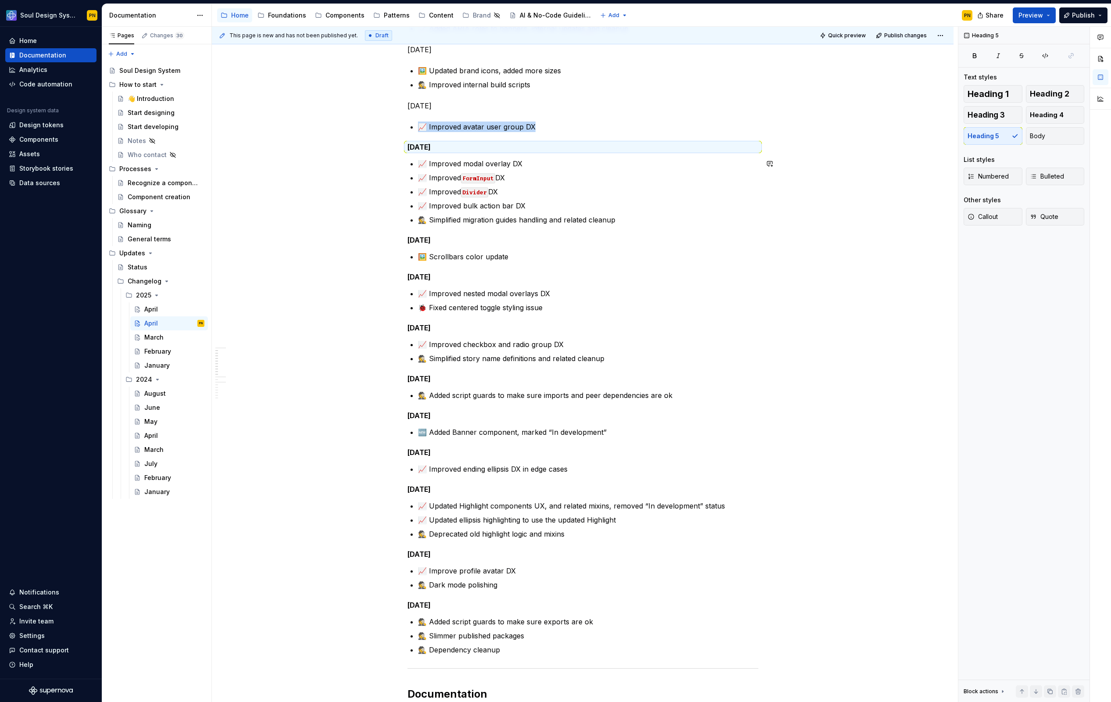
scroll to position [0, 0]
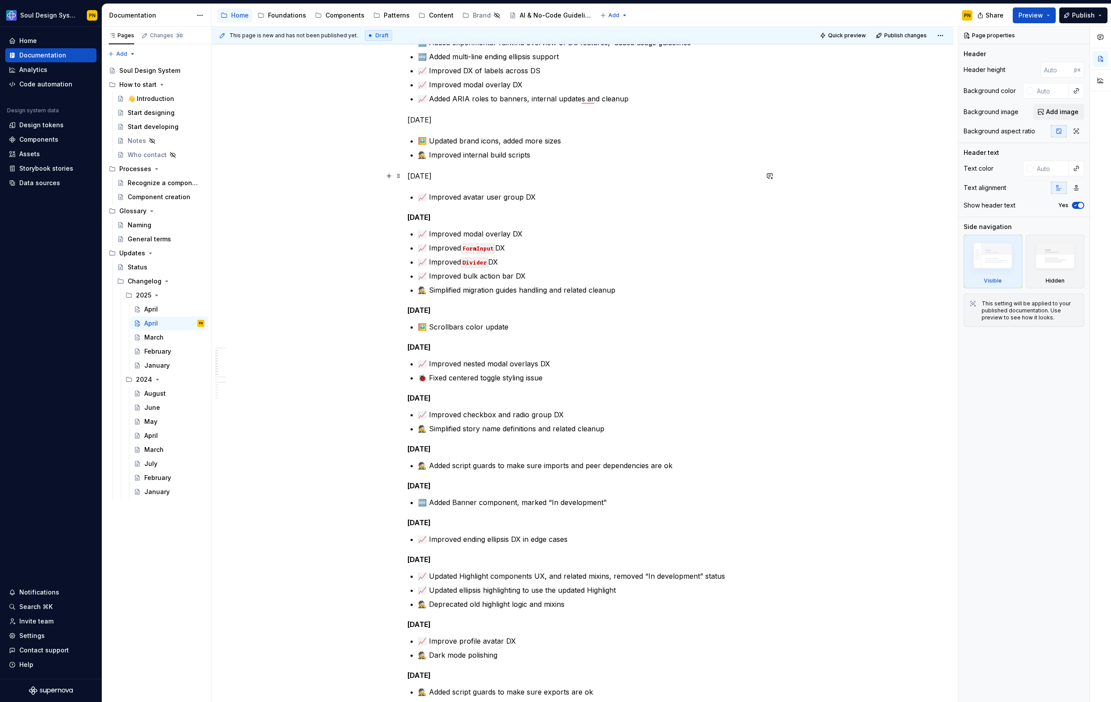
type textarea "*"
click at [447, 176] on p "Apr 22, 2025" at bounding box center [583, 176] width 351 height 11
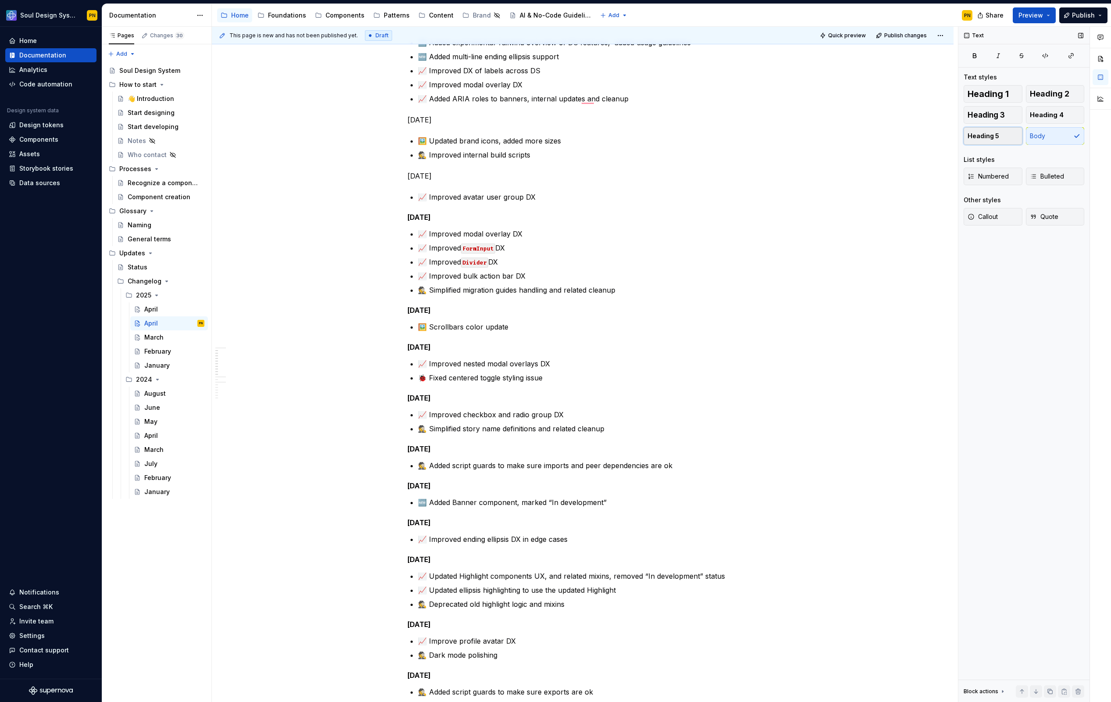
click at [971, 136] on span "Heading 5" at bounding box center [984, 136] width 32 height 9
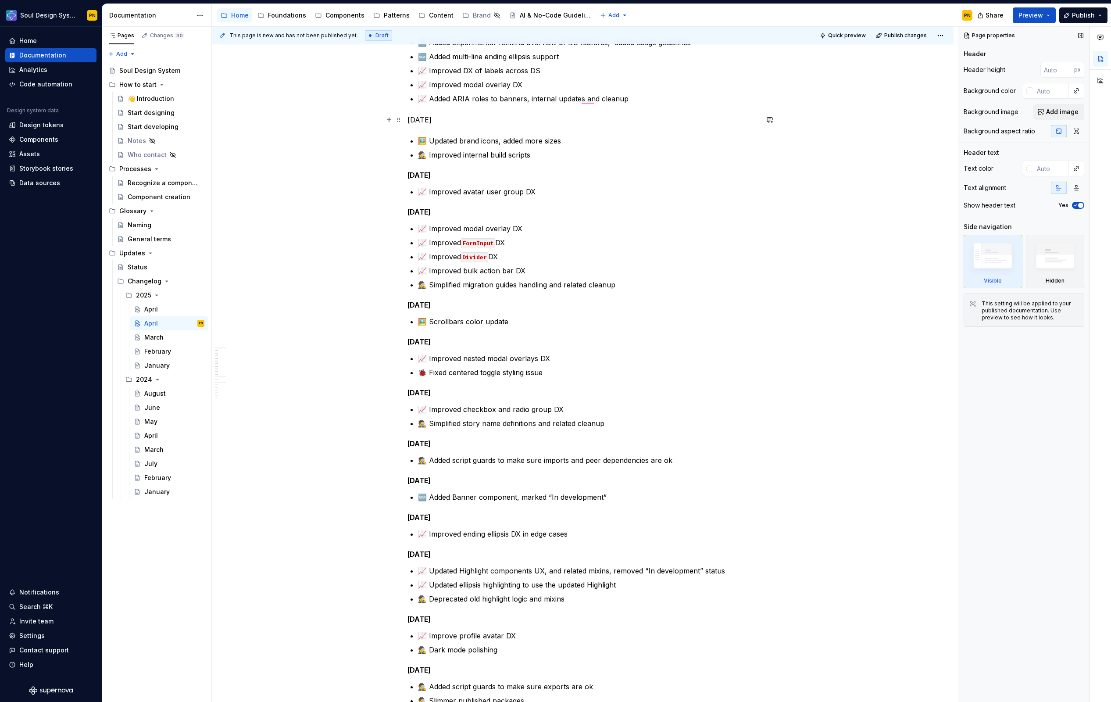
click at [442, 122] on p "Apr 24, 2025" at bounding box center [583, 120] width 351 height 11
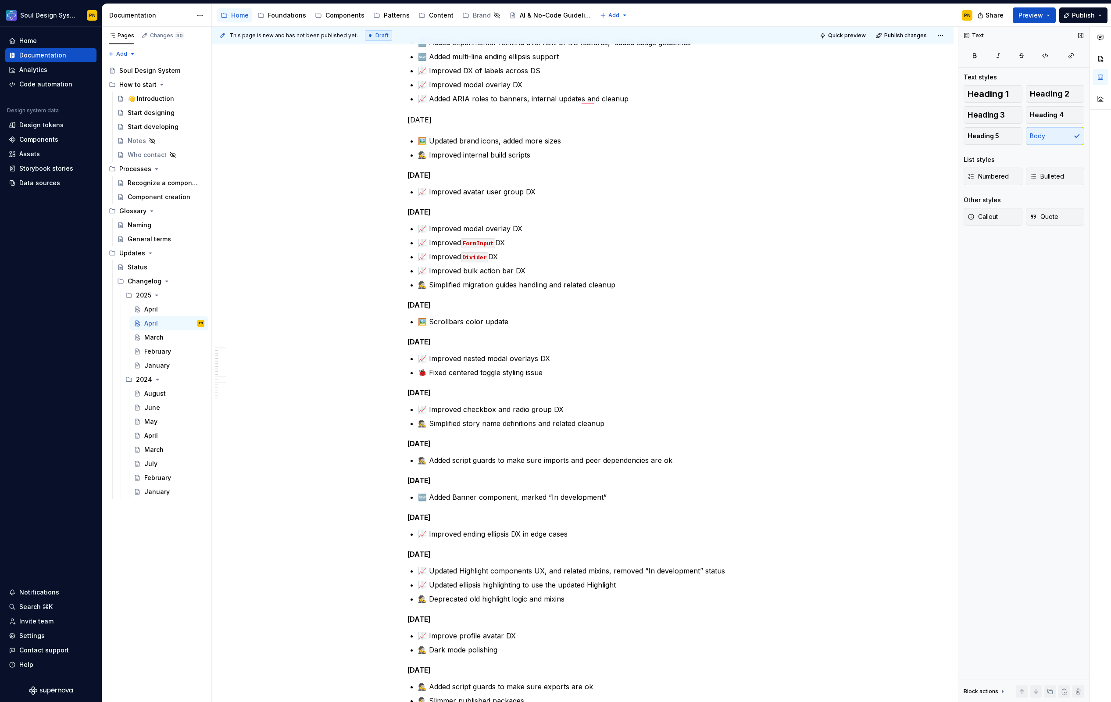
click at [981, 145] on div "Heading 1 Heading 2 Heading 3 Heading 4 Heading 5 Body List styles Numbered Bul…" at bounding box center [1024, 160] width 121 height 151
click at [981, 140] on span "Heading 5" at bounding box center [984, 136] width 32 height 9
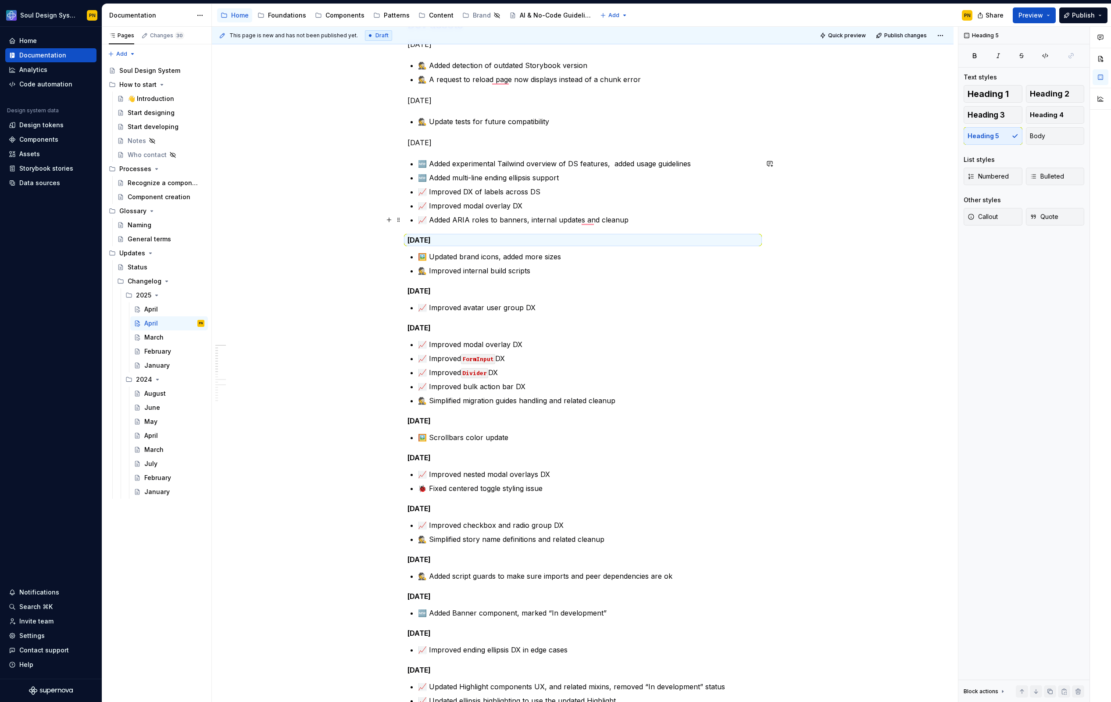
scroll to position [137, 0]
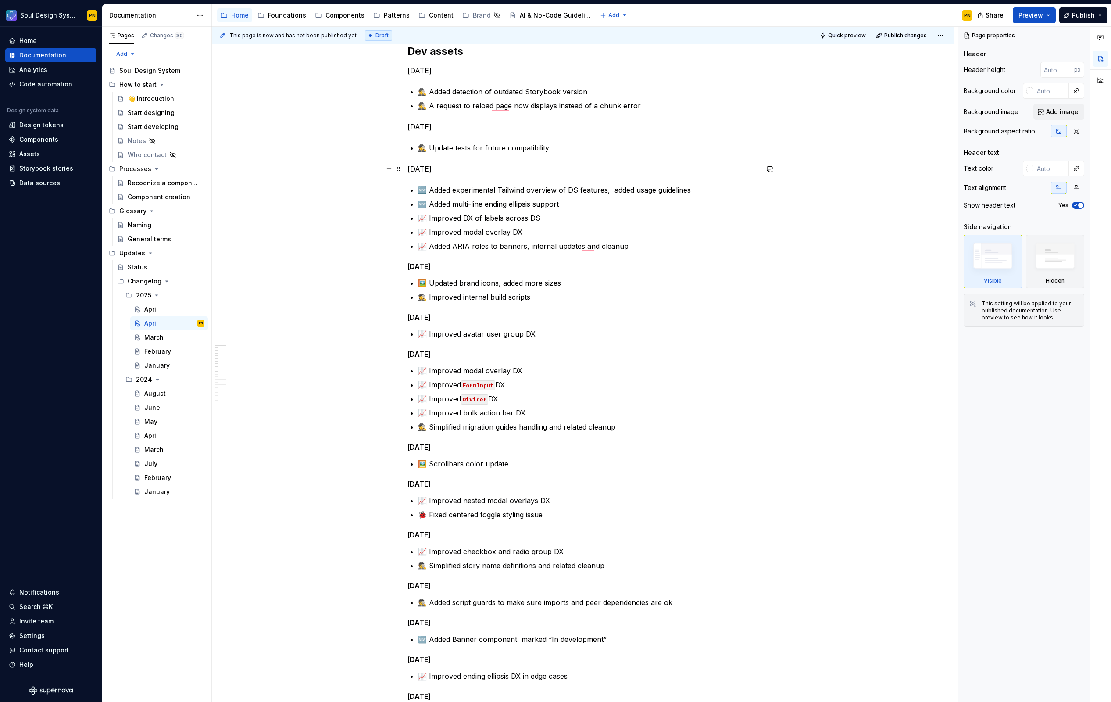
click at [444, 170] on p "Apr 28, 2025" at bounding box center [583, 169] width 351 height 11
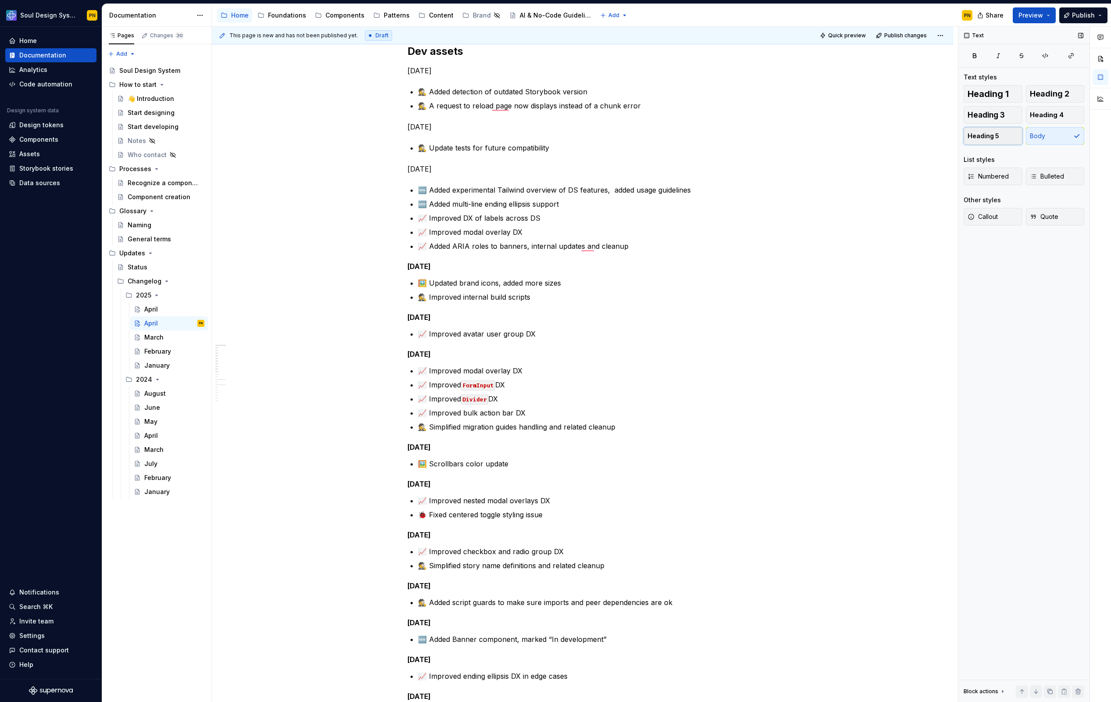
click at [970, 142] on button "Heading 5" at bounding box center [993, 136] width 59 height 18
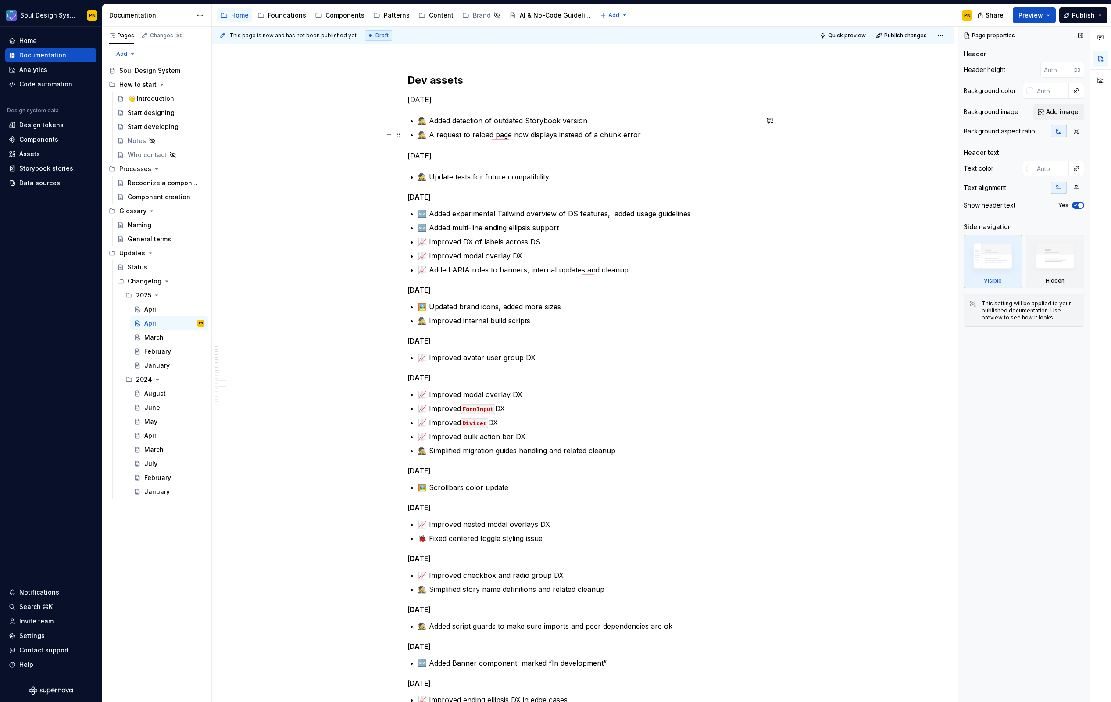
scroll to position [88, 0]
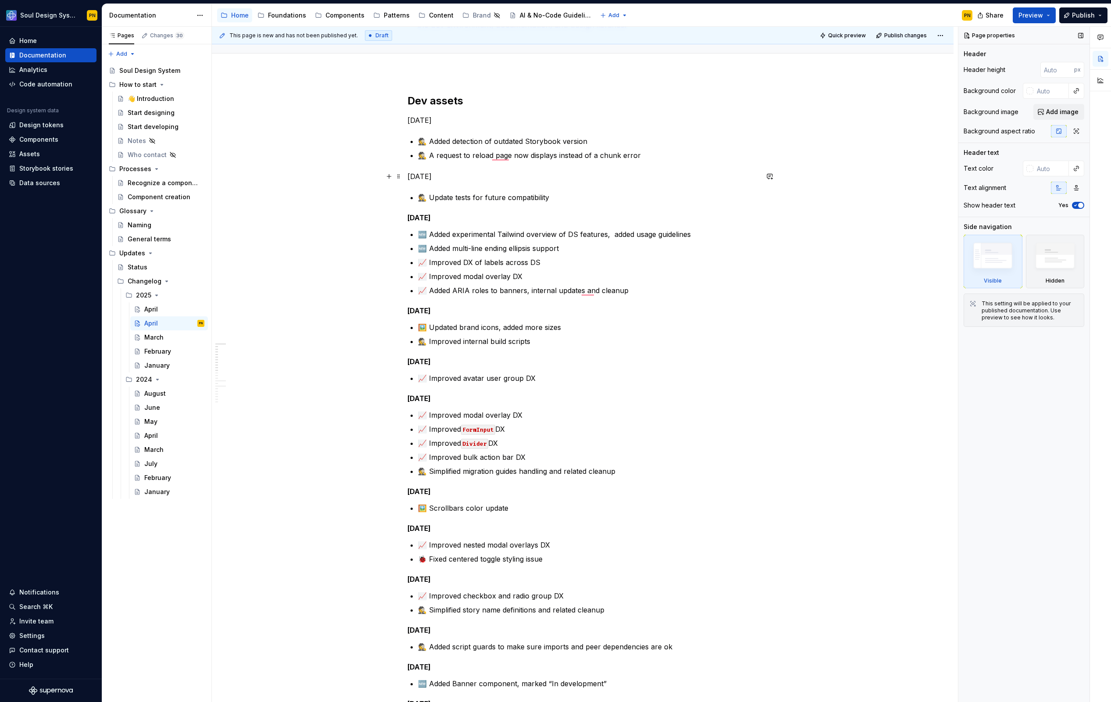
click at [446, 174] on p "Apr 29, 2025" at bounding box center [583, 176] width 351 height 11
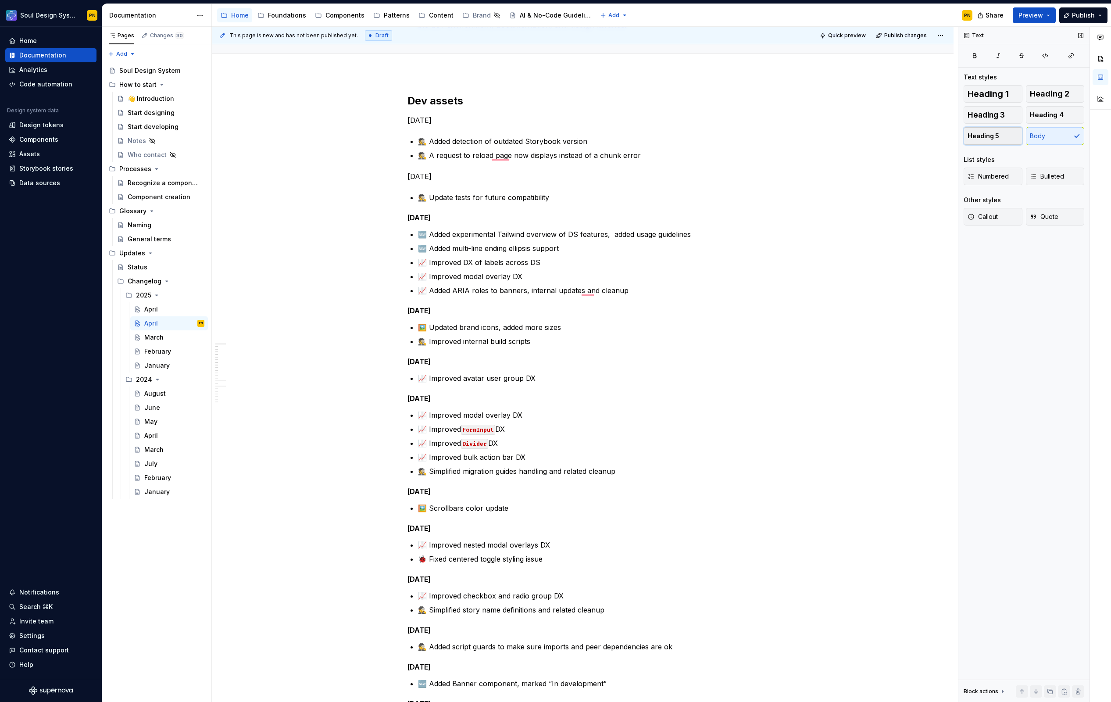
click at [967, 134] on button "Heading 5" at bounding box center [993, 136] width 59 height 18
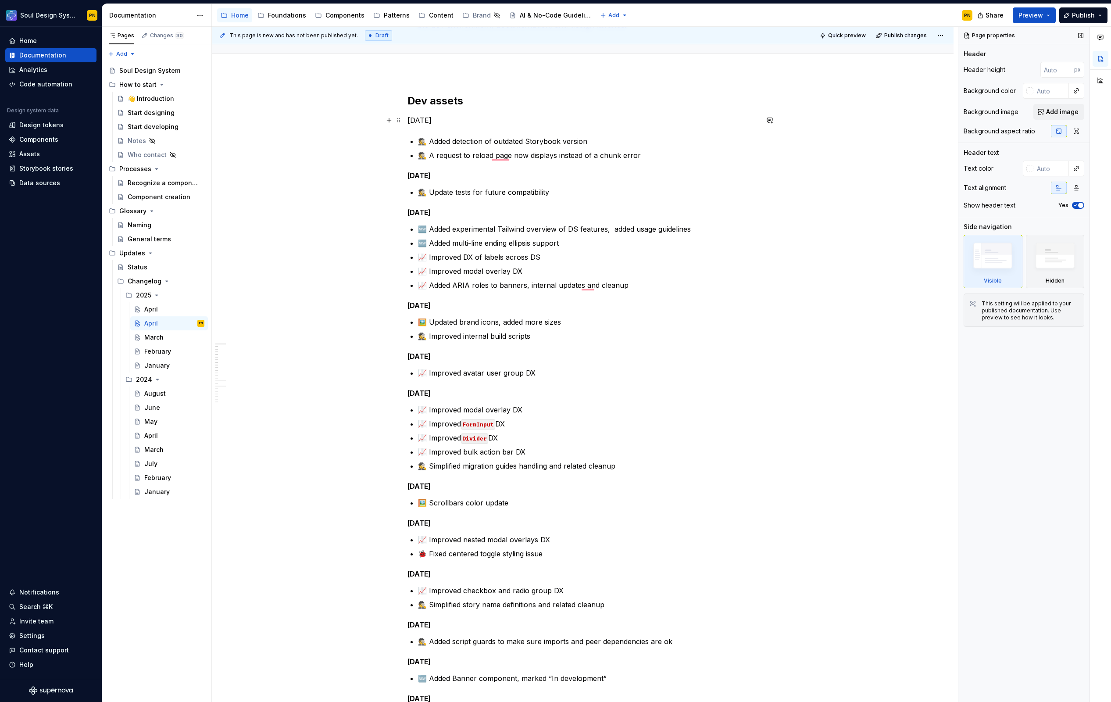
click at [443, 124] on p "Apr 30, 2025" at bounding box center [583, 120] width 351 height 11
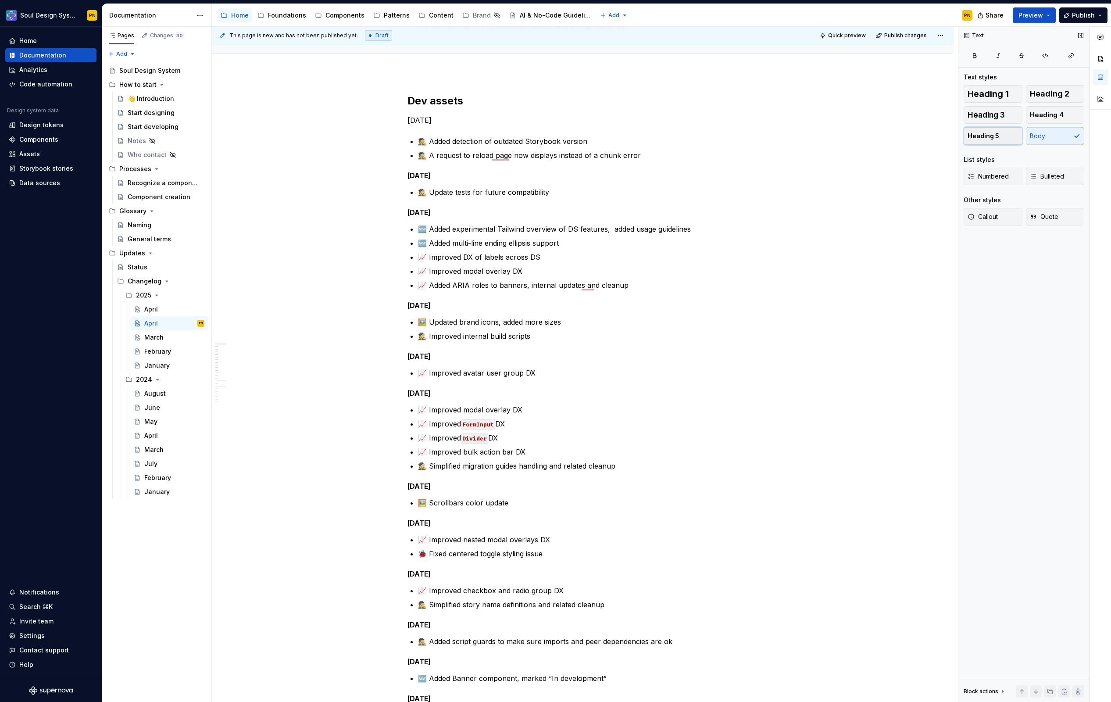
click at [969, 137] on span "Heading 5" at bounding box center [984, 136] width 32 height 9
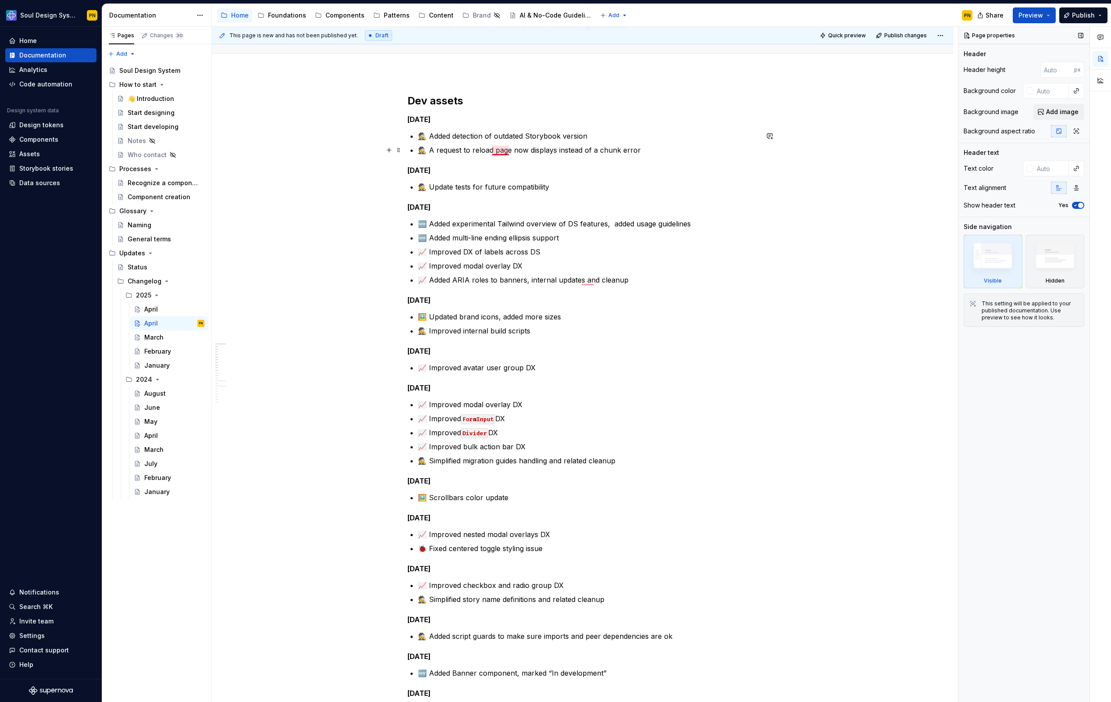
click at [502, 154] on p "🕵️ A request to reload page now displays instead of a chunk error" at bounding box center [588, 150] width 341 height 11
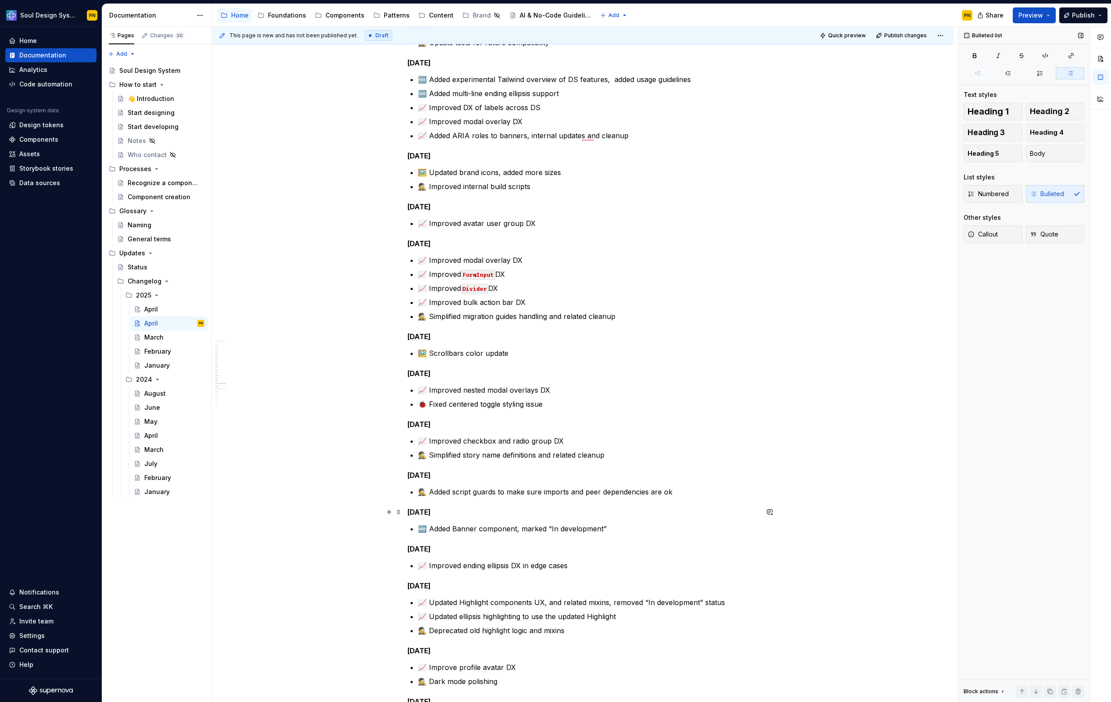
scroll to position [358, 0]
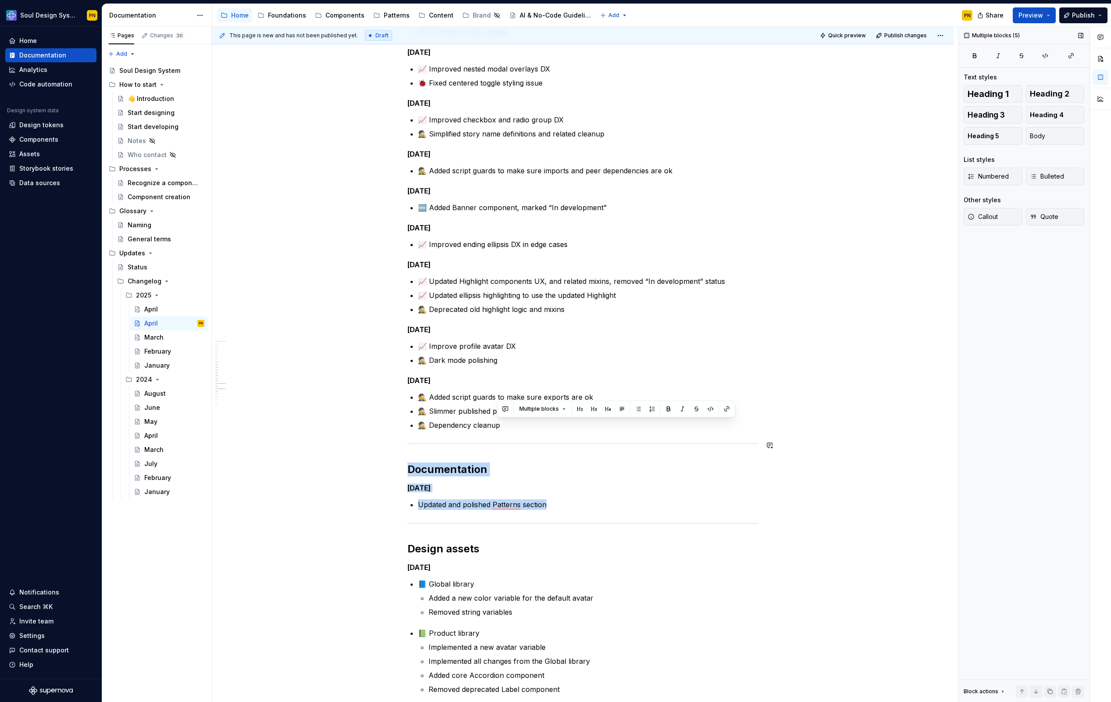
drag, startPoint x: 560, startPoint y: 507, endPoint x: 400, endPoint y: 439, distance: 174.0
click at [400, 439] on div "Dev assets Apr 30, 2025 🕵️ Added detection of outdated Storybook version 🕵️ A r…" at bounding box center [583, 437] width 742 height 1661
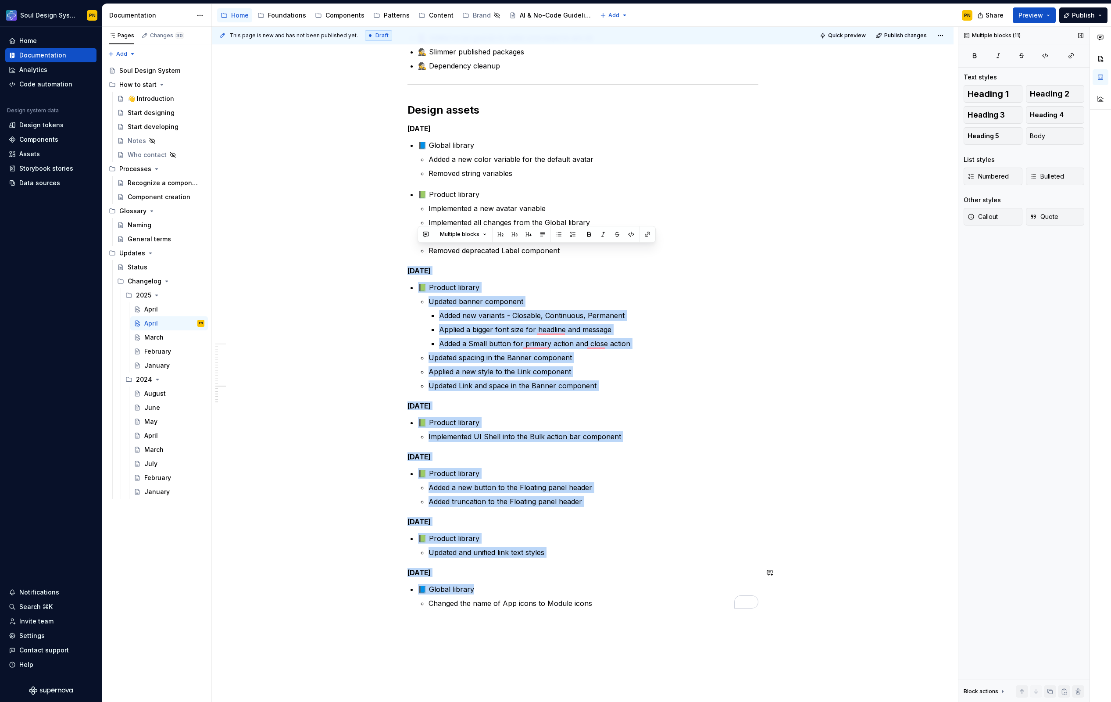
drag, startPoint x: 575, startPoint y: 254, endPoint x: 581, endPoint y: 584, distance: 330.0
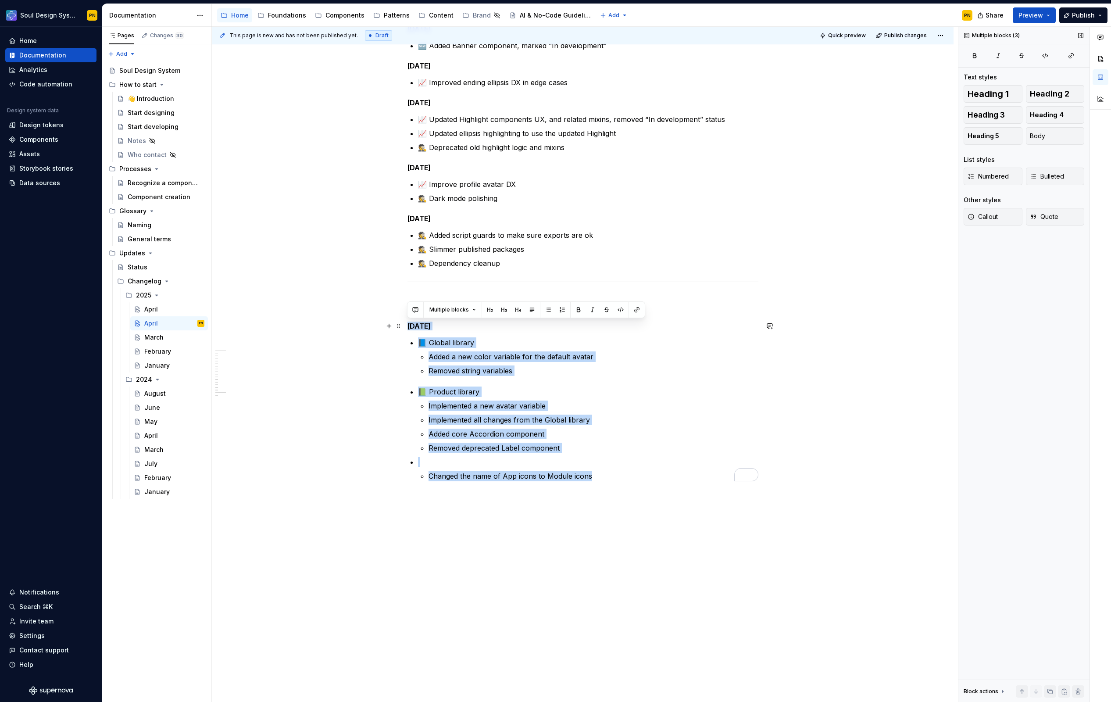
drag, startPoint x: 600, startPoint y: 481, endPoint x: 406, endPoint y: 328, distance: 246.8
click at [406, 328] on div "Dev assets Apr 30, 2025 🕵️ Added detection of outdated Storybook version 🕵️ A r…" at bounding box center [583, 73] width 742 height 1257
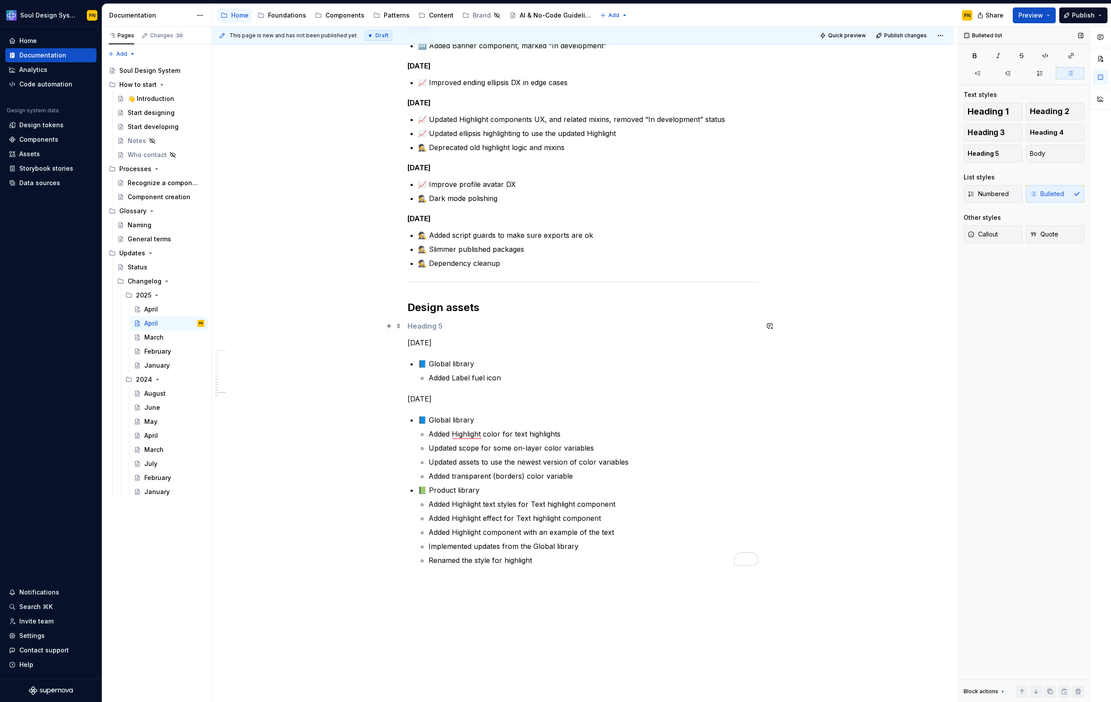
click at [419, 327] on h5 "To enrich screen reader interactions, please activate Accessibility in Grammarl…" at bounding box center [583, 326] width 351 height 9
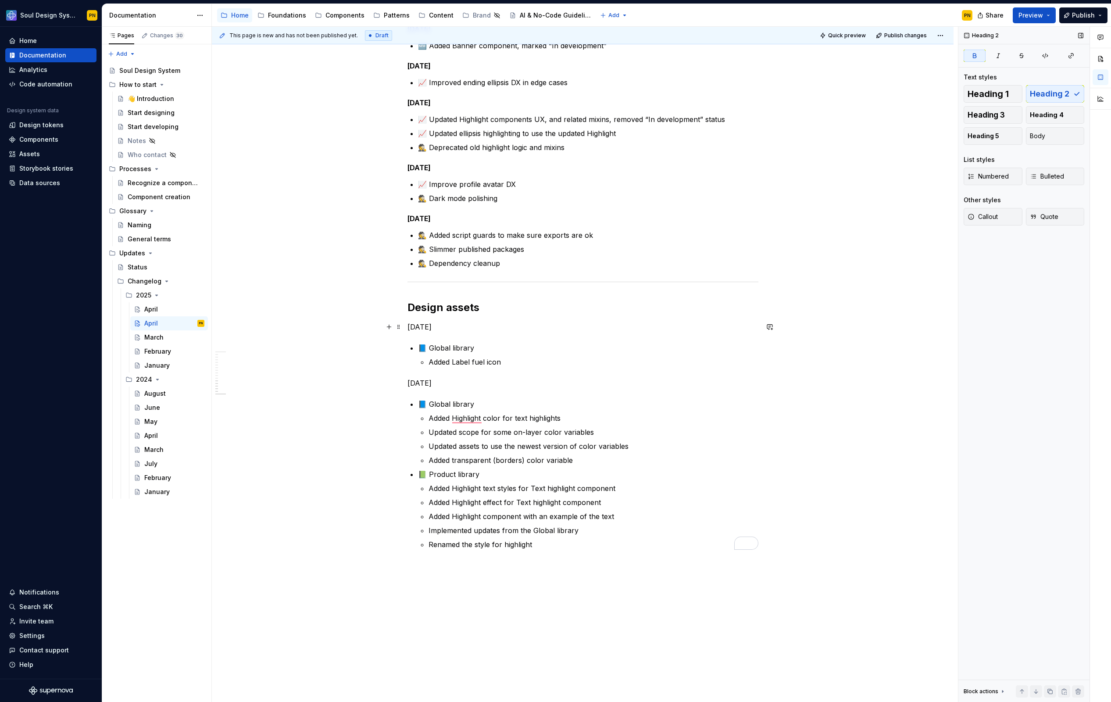
click at [419, 328] on p "Apr 14, 2025" at bounding box center [583, 327] width 351 height 11
click at [993, 137] on span "Heading 5" at bounding box center [984, 136] width 32 height 9
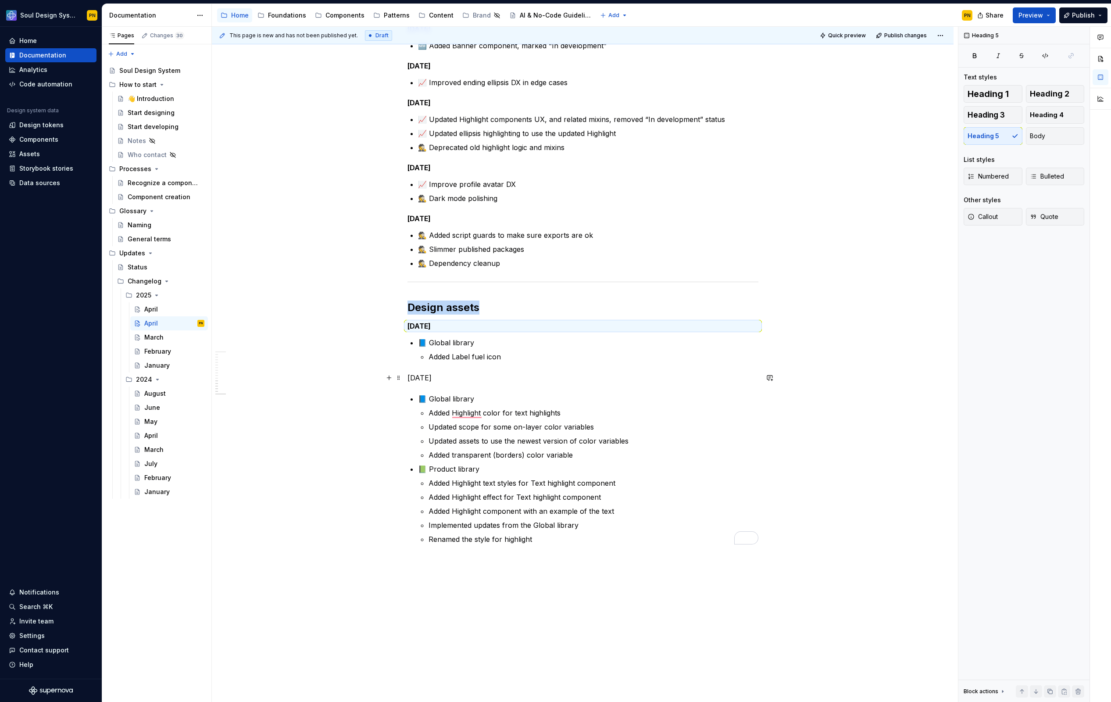
click at [475, 376] on p "Apr 2, 2025" at bounding box center [583, 378] width 351 height 11
click at [438, 380] on p "Apr 2, 2025" at bounding box center [583, 378] width 351 height 11
click at [1006, 137] on button "Heading 5" at bounding box center [993, 136] width 59 height 18
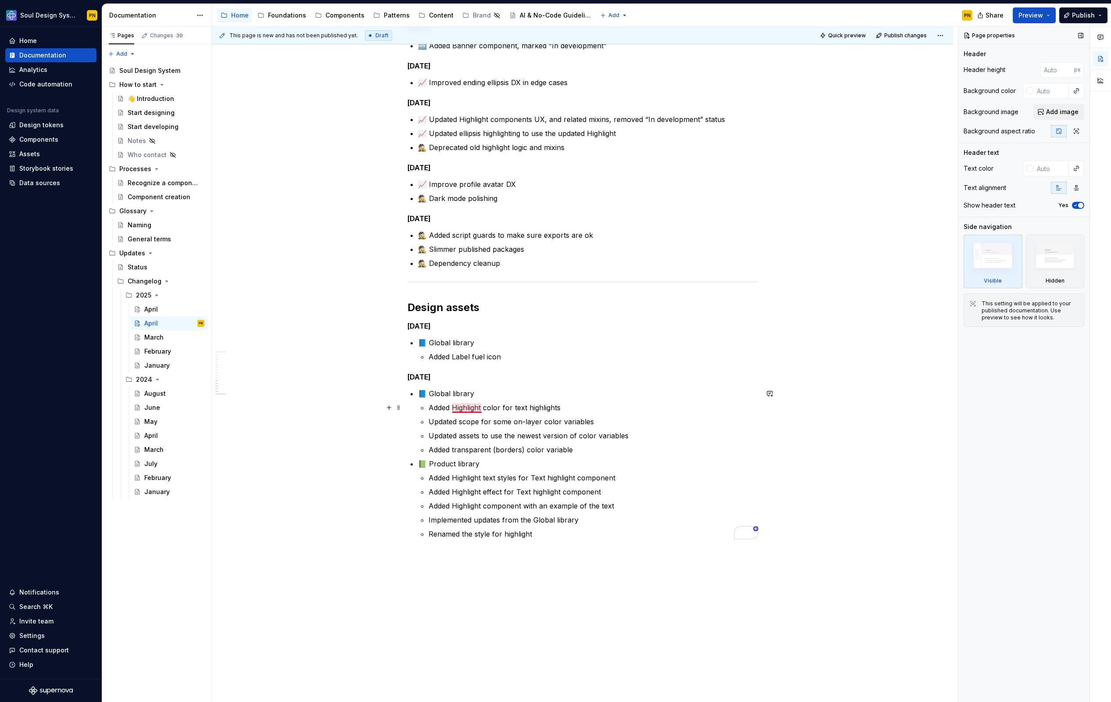
click at [469, 408] on p "Added Highlight color for text highlights" at bounding box center [594, 407] width 330 height 11
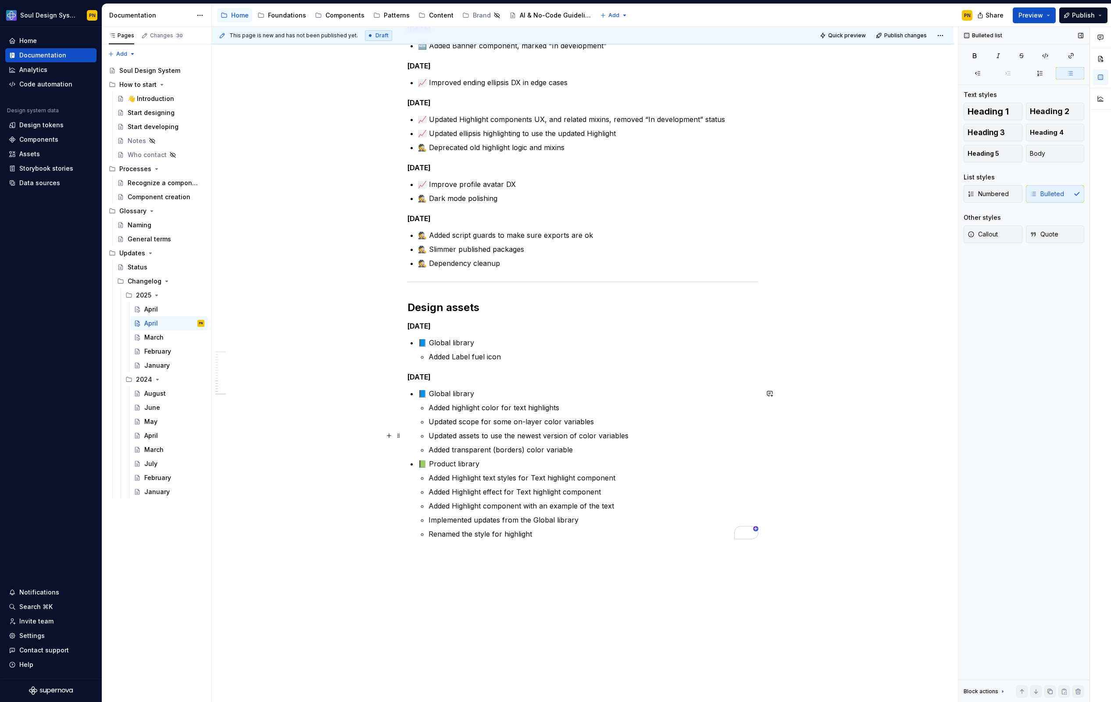
click at [466, 434] on p "Updated assets to use the newest version of color variables" at bounding box center [594, 435] width 330 height 11
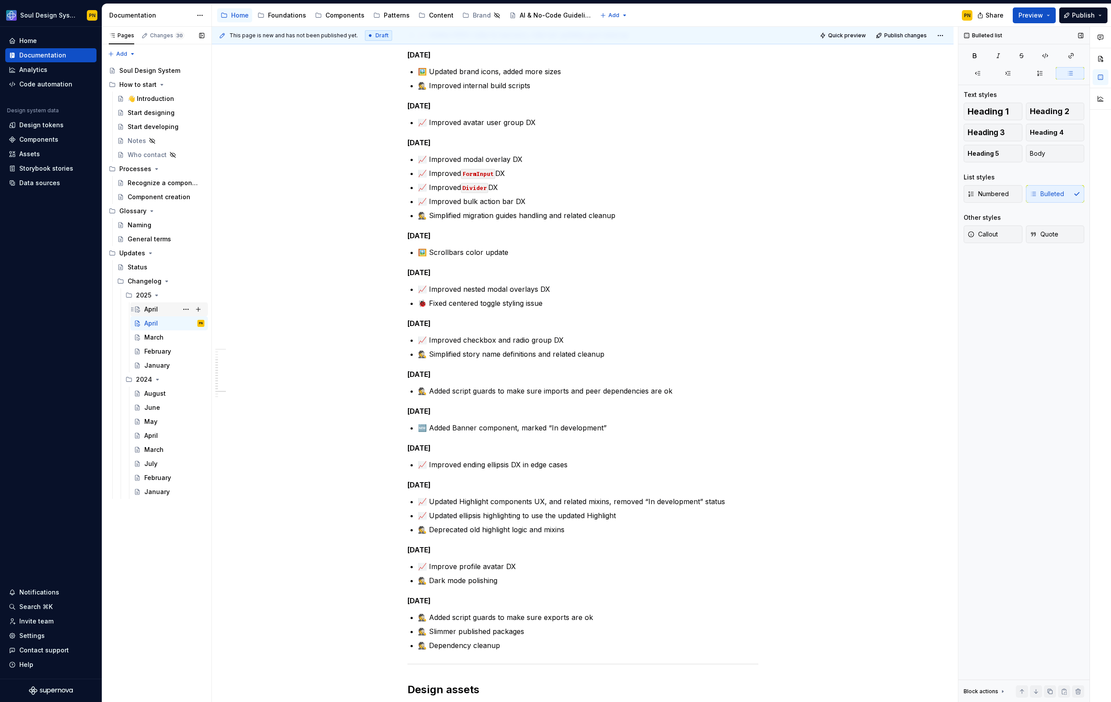
click at [160, 305] on div "April" at bounding box center [174, 309] width 60 height 12
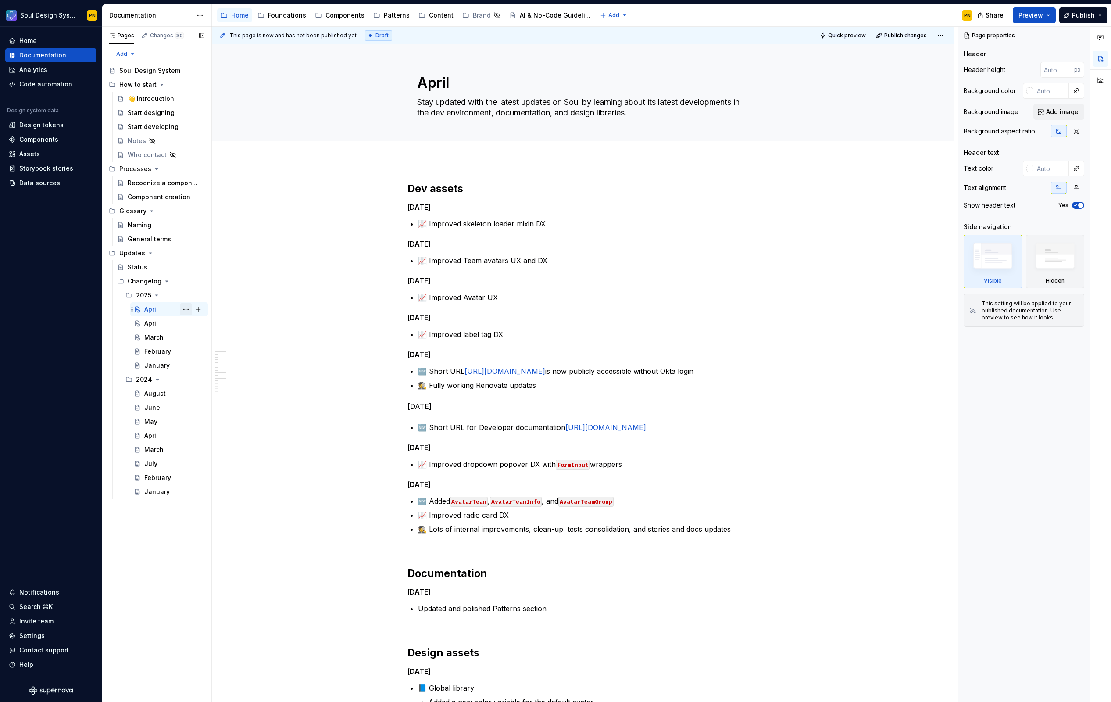
click at [187, 311] on button "Page tree" at bounding box center [186, 309] width 12 height 12
click at [201, 341] on div "Duplicate page" at bounding box center [239, 338] width 86 height 9
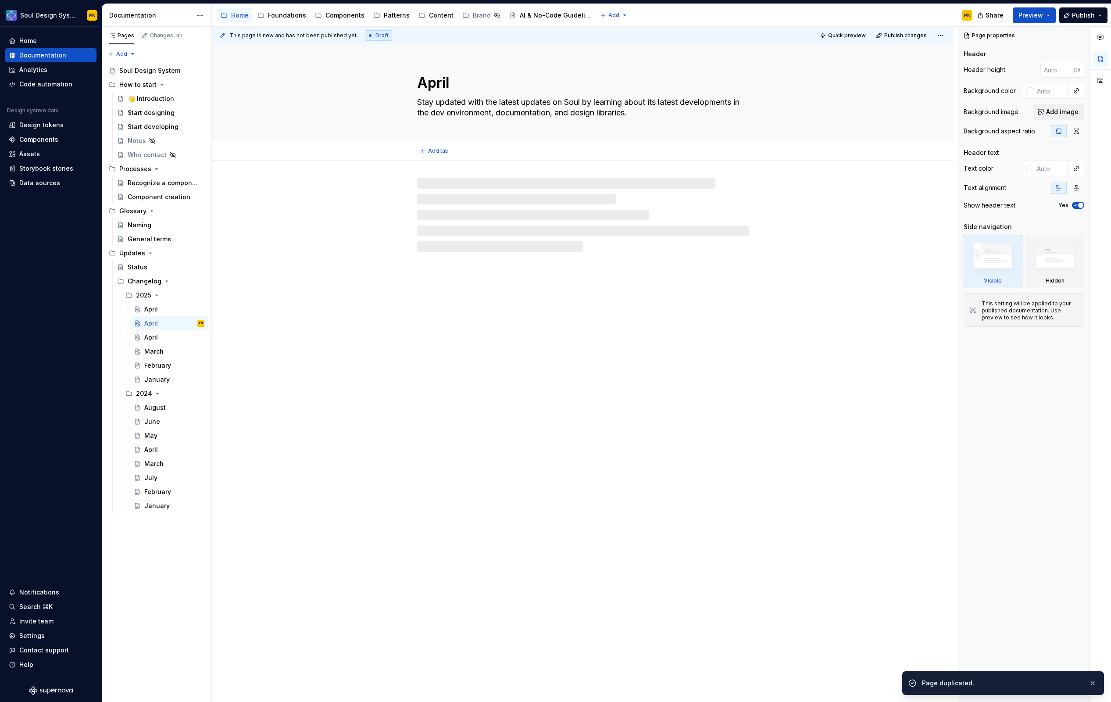
click at [424, 82] on textarea "April" at bounding box center [582, 82] width 332 height 21
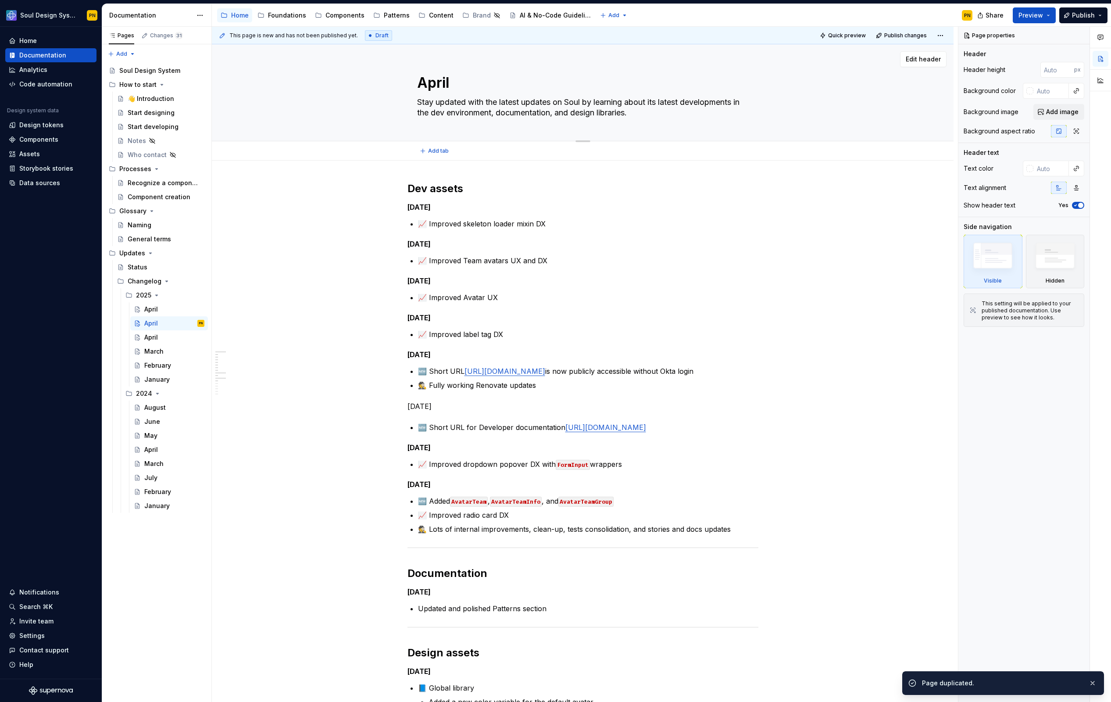
click at [424, 82] on textarea "April" at bounding box center [582, 82] width 332 height 21
type textarea "*"
type textarea "M"
type textarea "*"
type textarea "Ma"
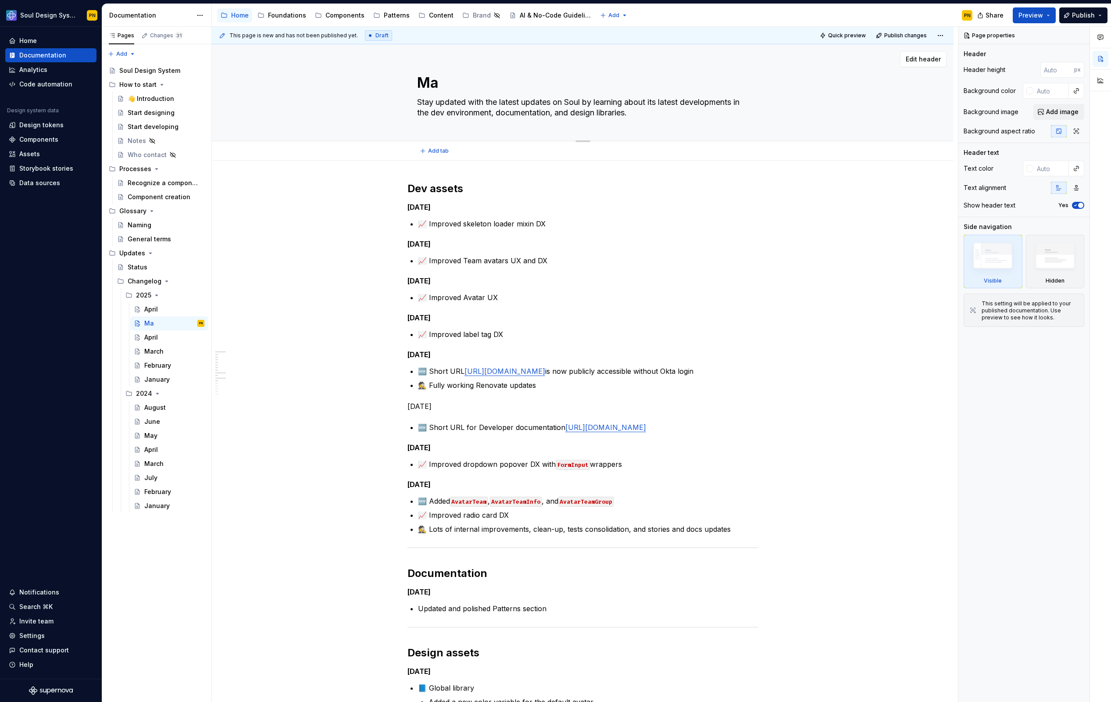
type textarea "*"
type textarea "Mat"
type textarea "*"
type textarea "Ma"
type textarea "*"
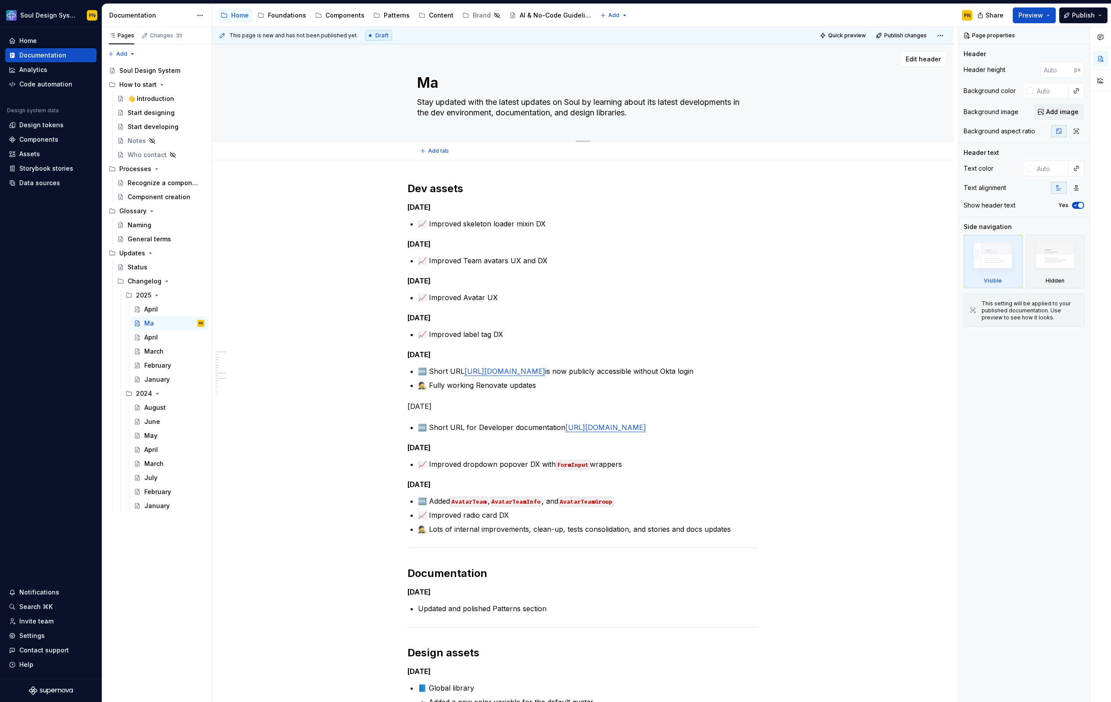
type textarea "May"
type textarea "*"
type textarea "May"
click at [157, 309] on div "April" at bounding box center [151, 309] width 14 height 9
click at [426, 86] on textarea "April" at bounding box center [582, 82] width 332 height 21
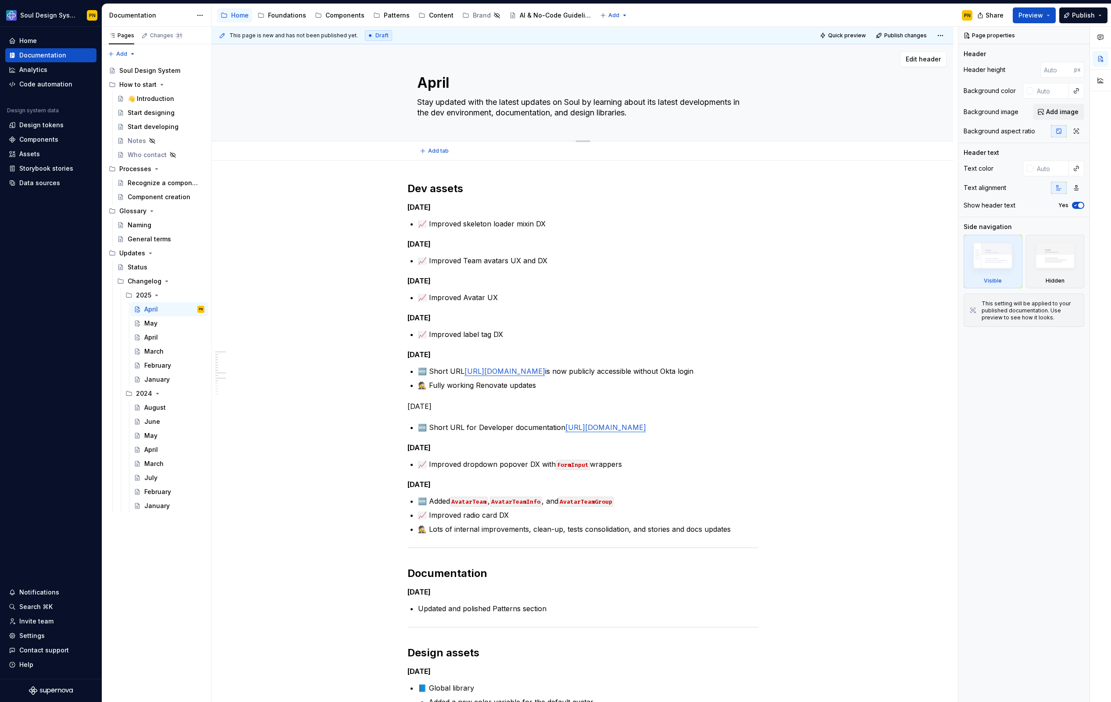
click at [426, 86] on textarea "April" at bounding box center [582, 82] width 332 height 21
type textarea "*"
type textarea "t"
type textarea "*"
type textarea "tm"
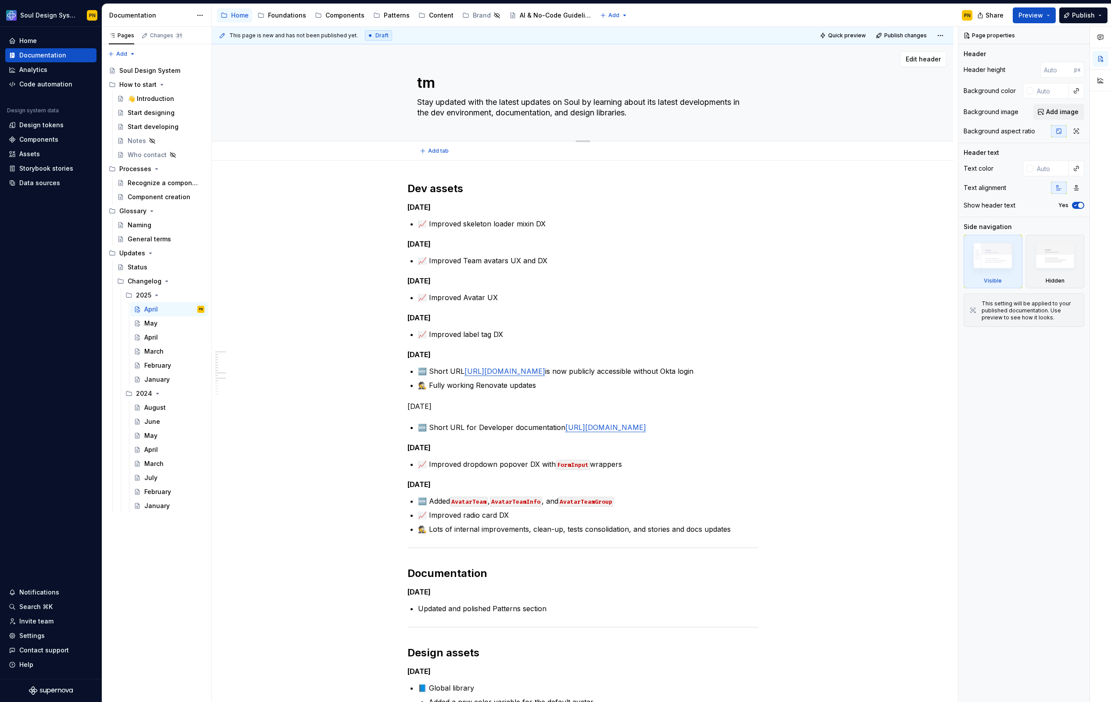
type textarea "*"
type textarea "tmp"
type textarea "*"
type textarea "tmp"
click at [152, 333] on div "April" at bounding box center [151, 337] width 14 height 9
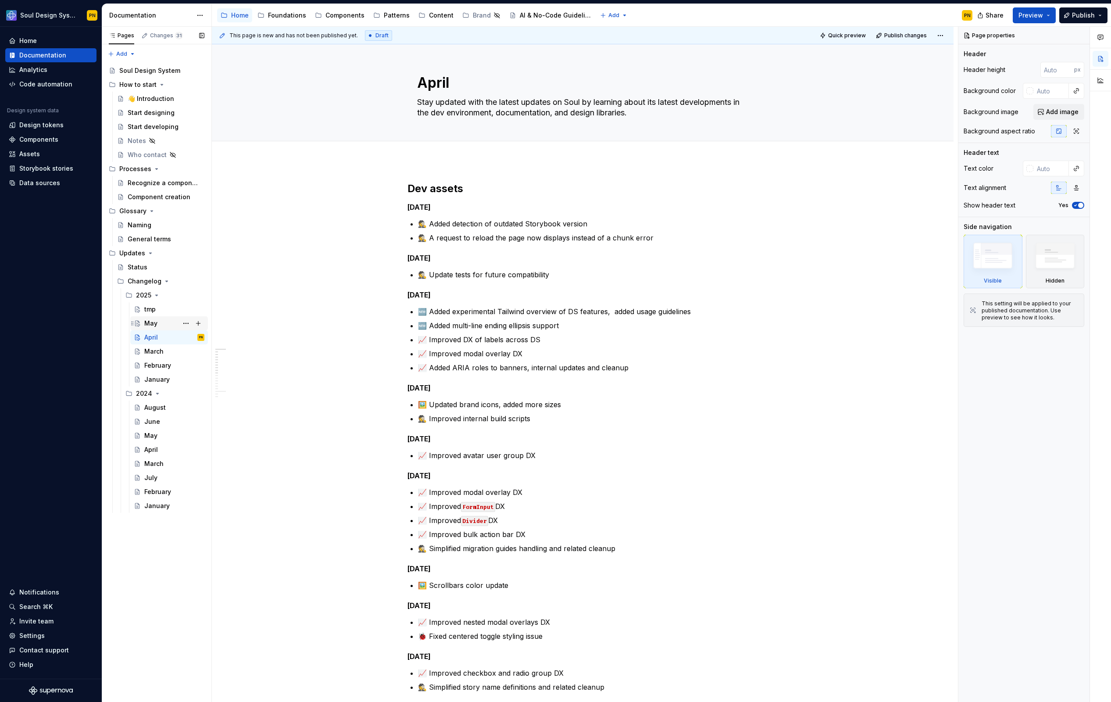
click at [153, 326] on div "May" at bounding box center [150, 323] width 13 height 9
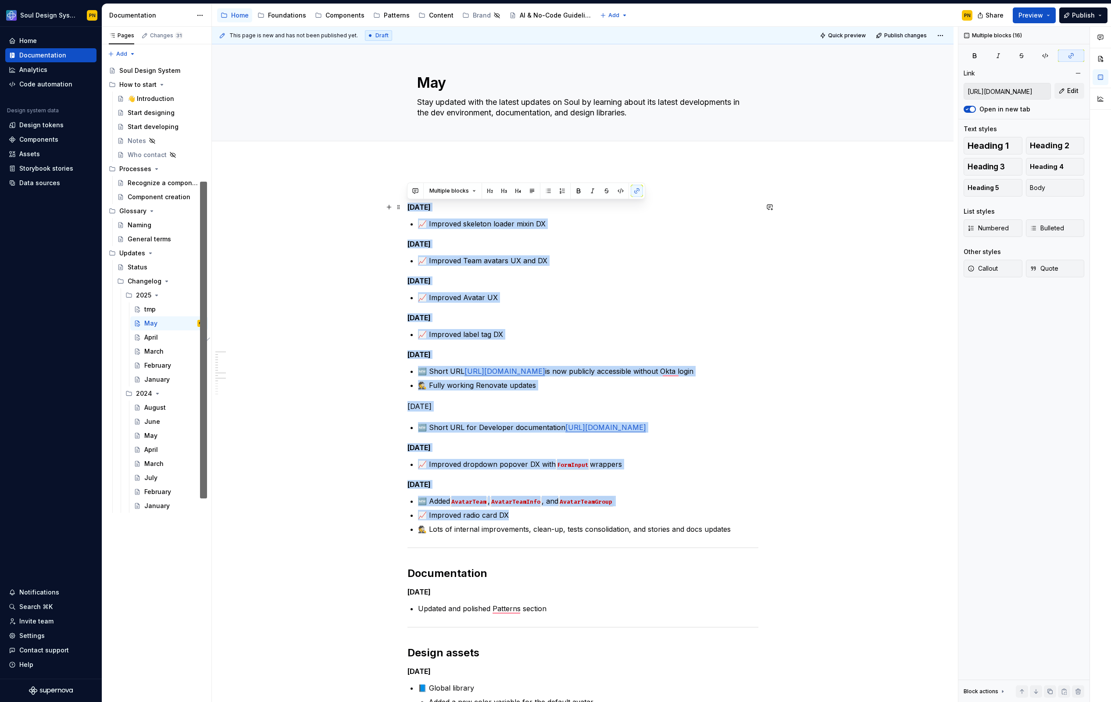
drag, startPoint x: 520, startPoint y: 514, endPoint x: 407, endPoint y: 208, distance: 325.6
click at [408, 208] on div "Dev assets [DATE] 📈 Improved skeleton loader mixin DX [DATE] 📈 Improved Team av…" at bounding box center [583, 667] width 351 height 970
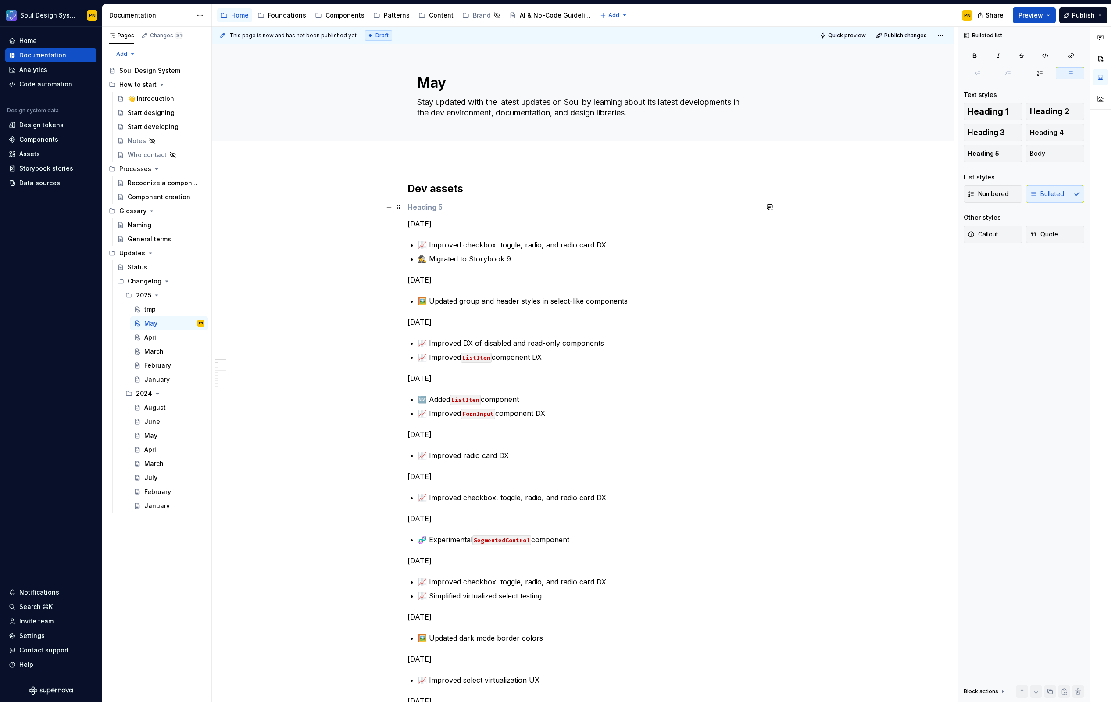
click at [415, 208] on h5 "To enrich screen reader interactions, please activate Accessibility in Grammarl…" at bounding box center [583, 207] width 351 height 9
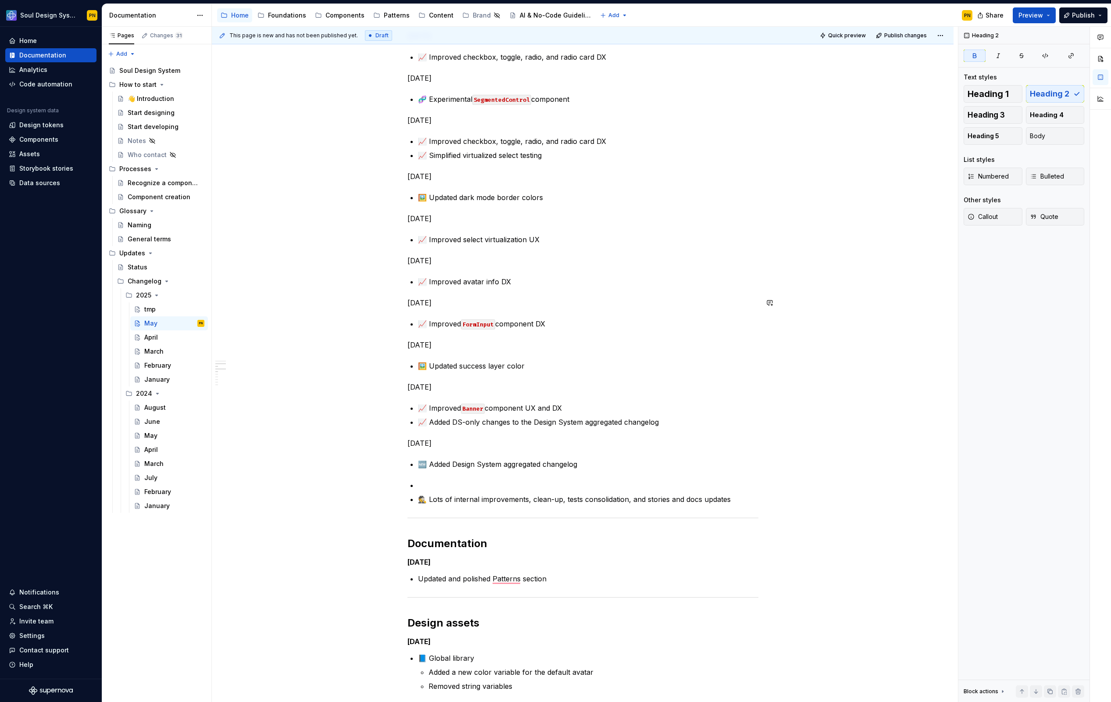
scroll to position [445, 0]
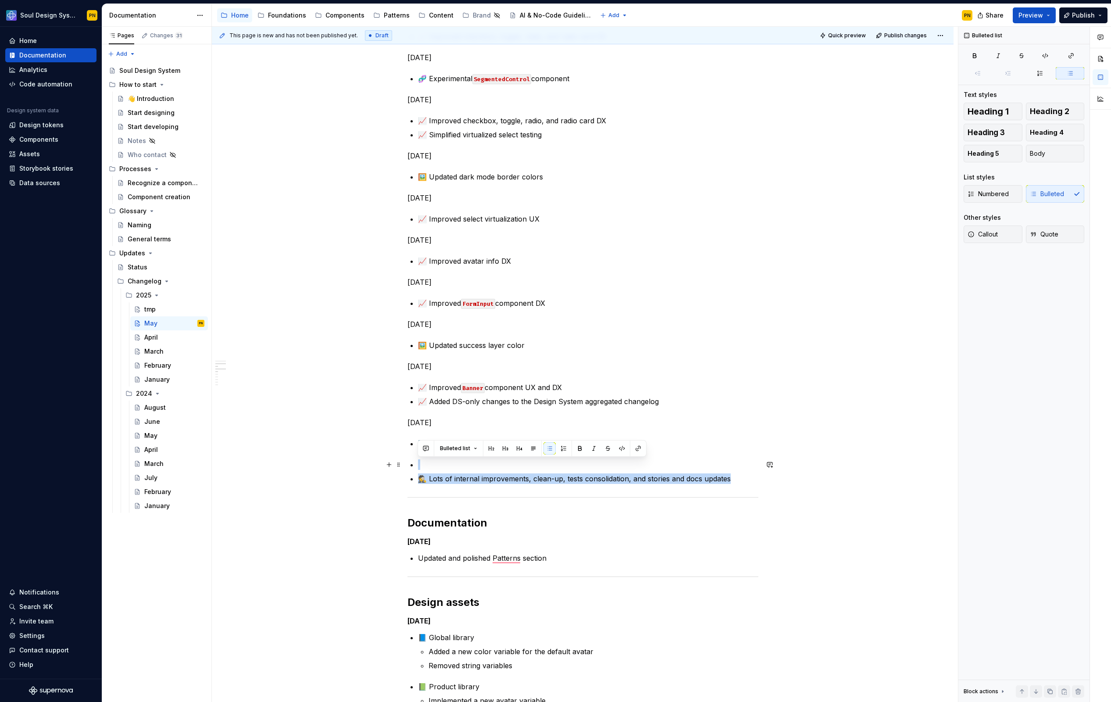
drag, startPoint x: 735, startPoint y: 477, endPoint x: 421, endPoint y: 466, distance: 314.8
click at [421, 466] on ul "🕵️ Lots of internal improvements, clean-up, tests consolidation, and stories an…" at bounding box center [588, 471] width 341 height 25
drag, startPoint x: 441, startPoint y: 466, endPoint x: 728, endPoint y: 476, distance: 288.0
click at [728, 476] on ul "🕵️ Lots of internal improvements, clean-up, tests consolidation, and stories an…" at bounding box center [588, 471] width 341 height 25
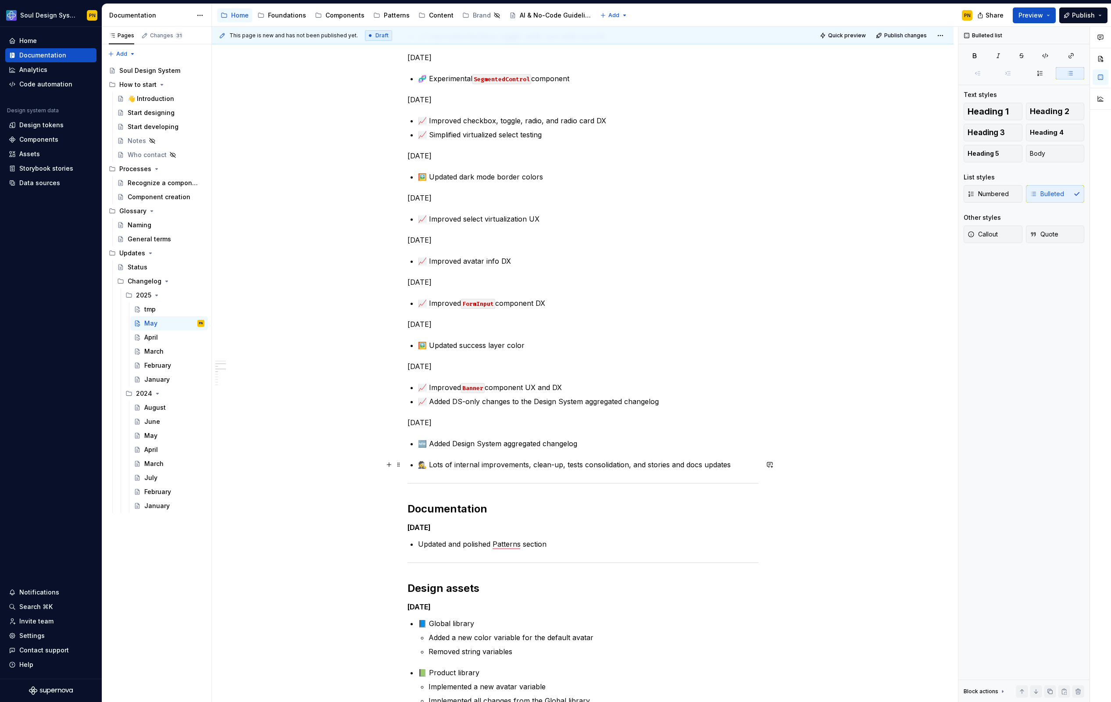
click at [711, 467] on p "🕵️ Lots of internal improvements, clean-up, tests consolidation, and stories an…" at bounding box center [588, 464] width 341 height 11
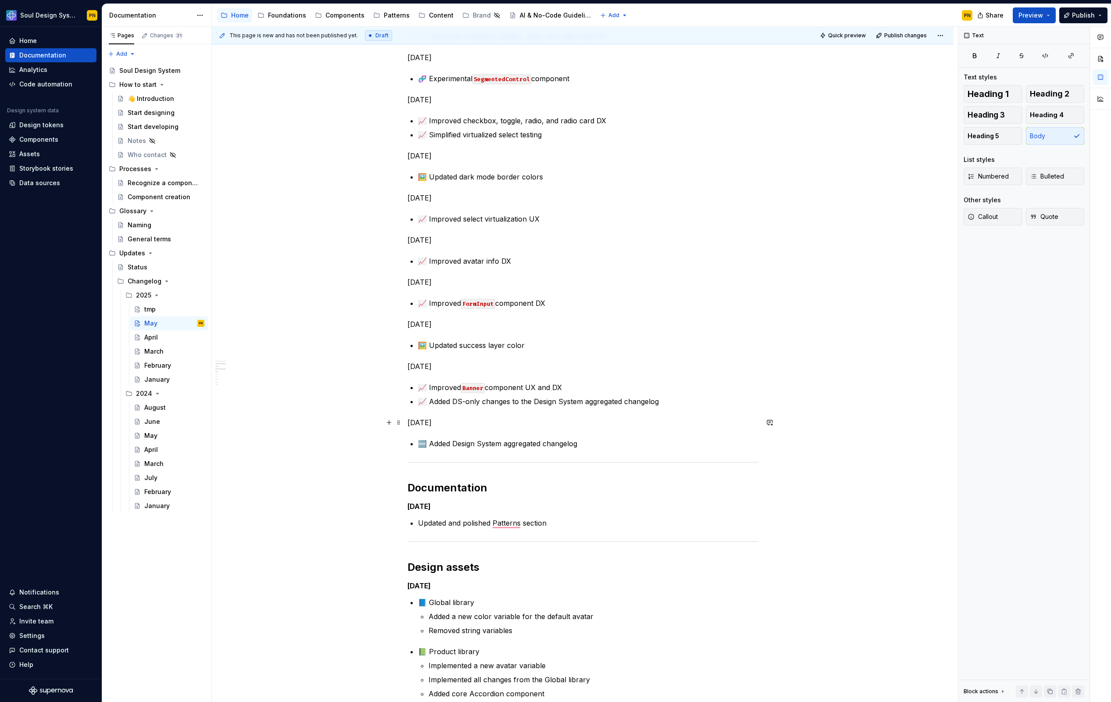
click at [440, 418] on p "May 2, 2025" at bounding box center [583, 422] width 351 height 11
click at [1000, 145] on div "Heading 1 Heading 2 Heading 3 Heading 4 Heading 5 Body List styles Numbered Bul…" at bounding box center [1024, 160] width 121 height 151
click at [1000, 138] on button "Heading 5" at bounding box center [993, 136] width 59 height 18
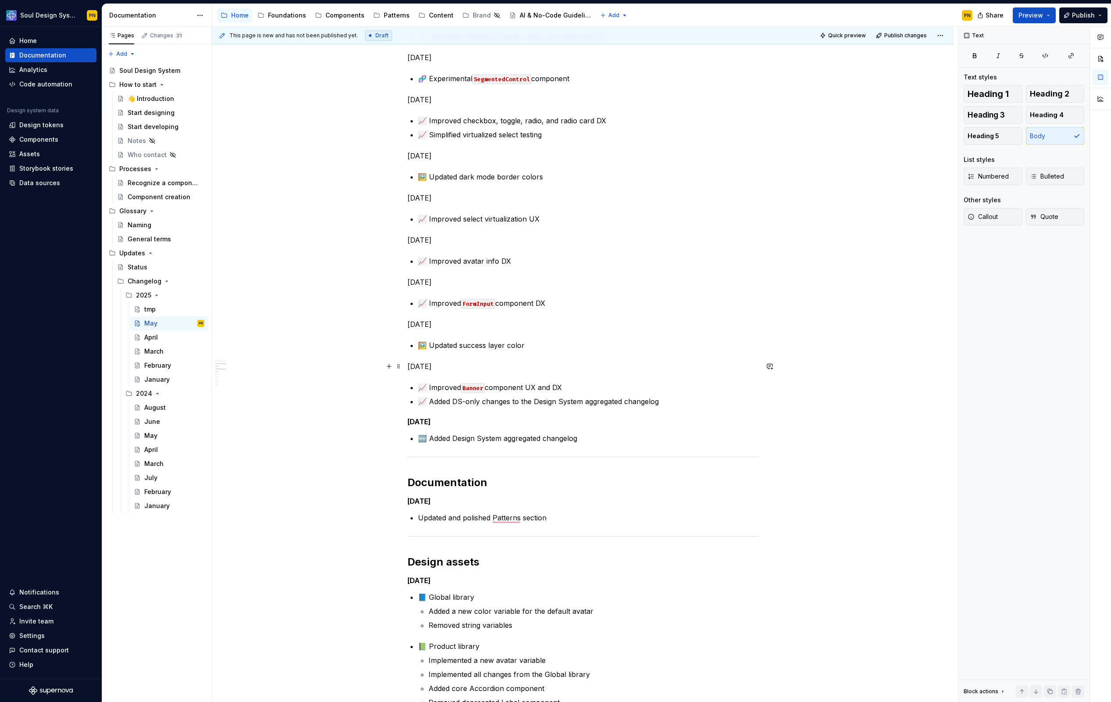
click at [452, 369] on p "May 5, 2025" at bounding box center [583, 366] width 351 height 11
click at [990, 137] on span "Heading 5" at bounding box center [984, 136] width 32 height 9
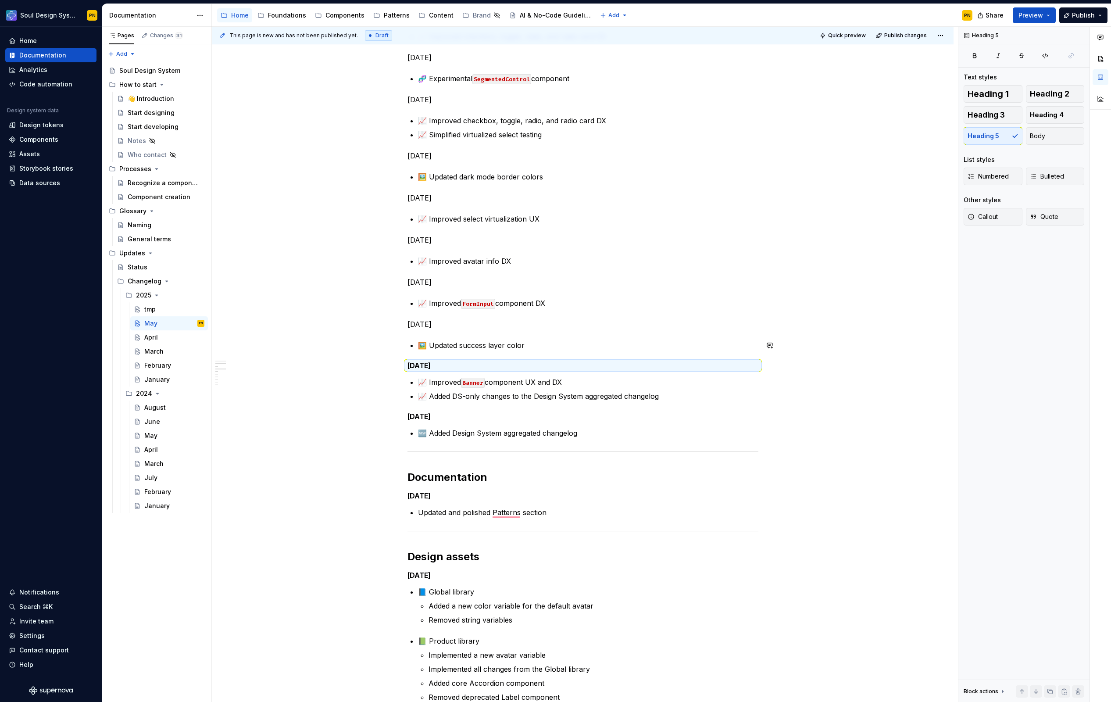
click at [442, 324] on p "May 7, 2025" at bounding box center [583, 324] width 351 height 11
click at [981, 141] on button "Heading 5" at bounding box center [993, 136] width 59 height 18
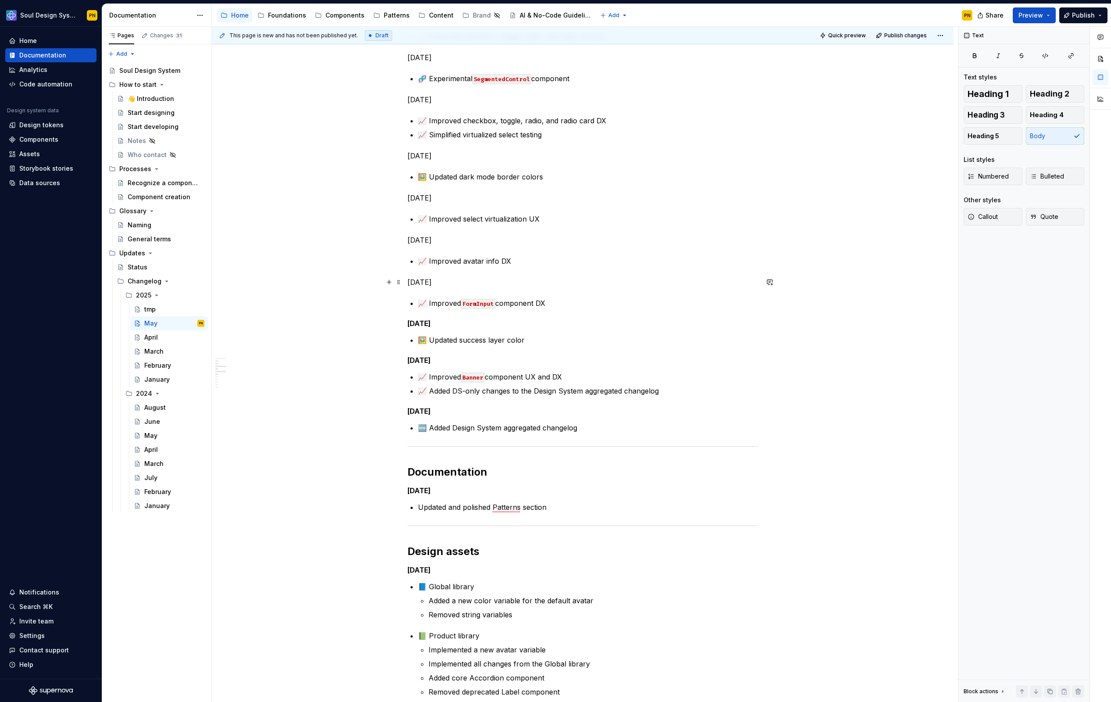
click at [450, 283] on p "May 9, 2025" at bounding box center [583, 282] width 351 height 11
click at [999, 129] on button "Heading 5" at bounding box center [993, 136] width 59 height 18
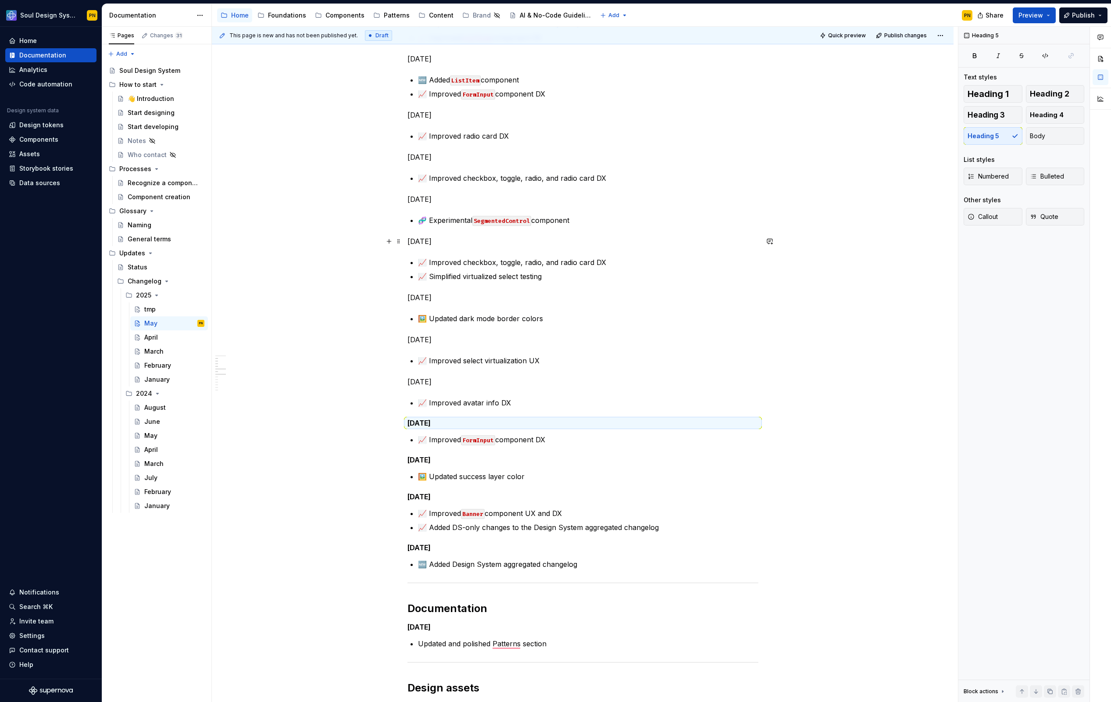
scroll to position [286, 0]
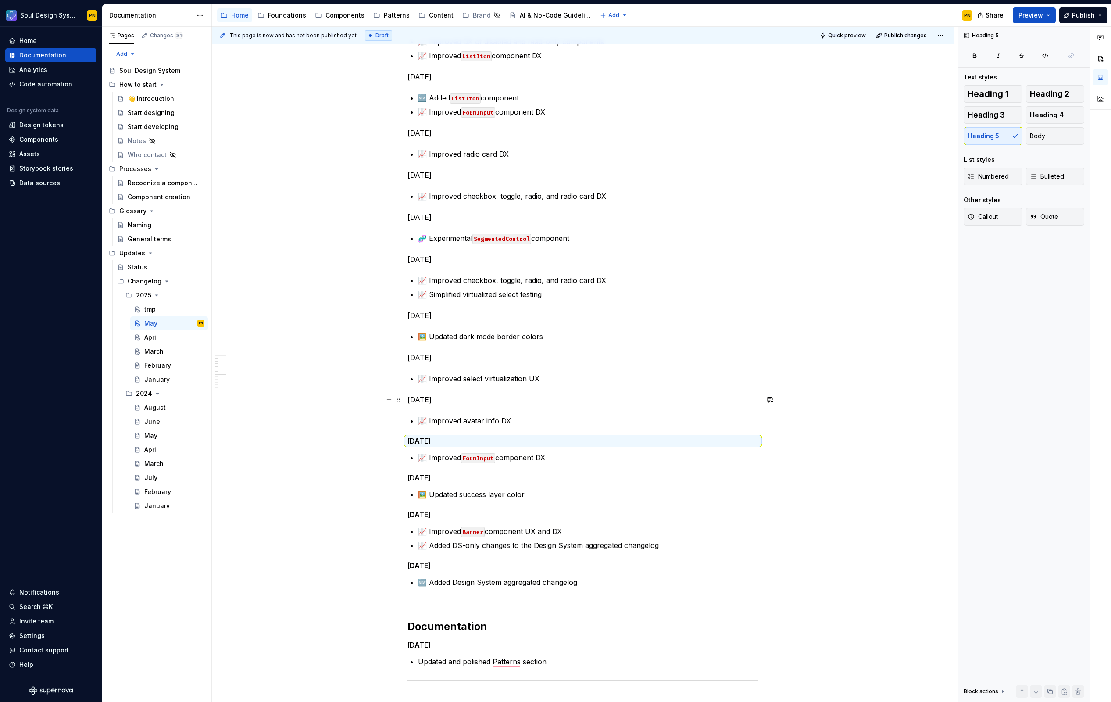
click at [466, 397] on p "May 15, 2025" at bounding box center [583, 399] width 351 height 11
click at [974, 142] on button "Heading 5" at bounding box center [993, 136] width 59 height 18
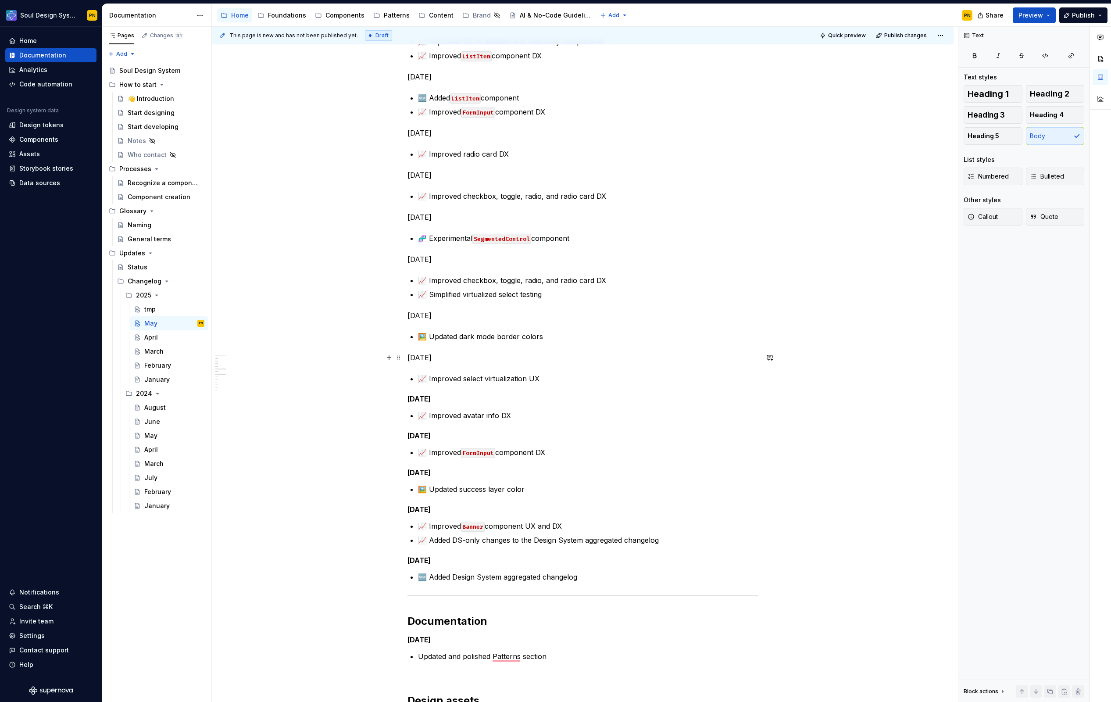
click at [492, 362] on p "May 16, 2025" at bounding box center [583, 357] width 351 height 11
click at [977, 133] on span "Heading 5" at bounding box center [984, 136] width 32 height 9
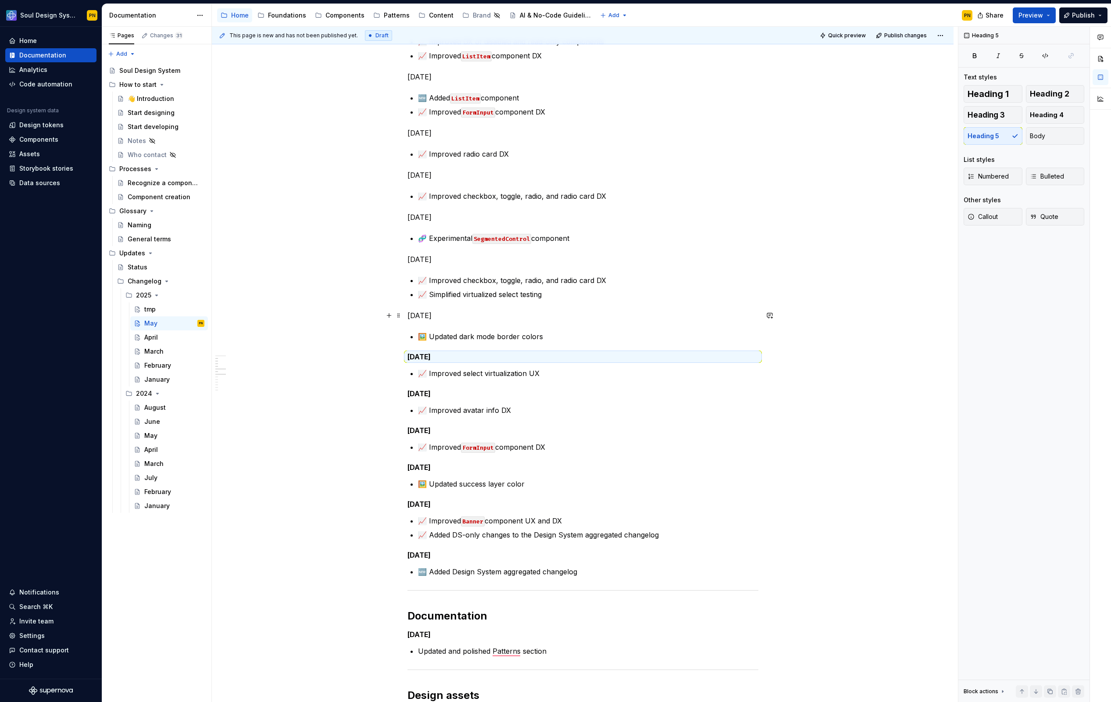
click at [409, 314] on p "May 19, 2025" at bounding box center [583, 315] width 351 height 11
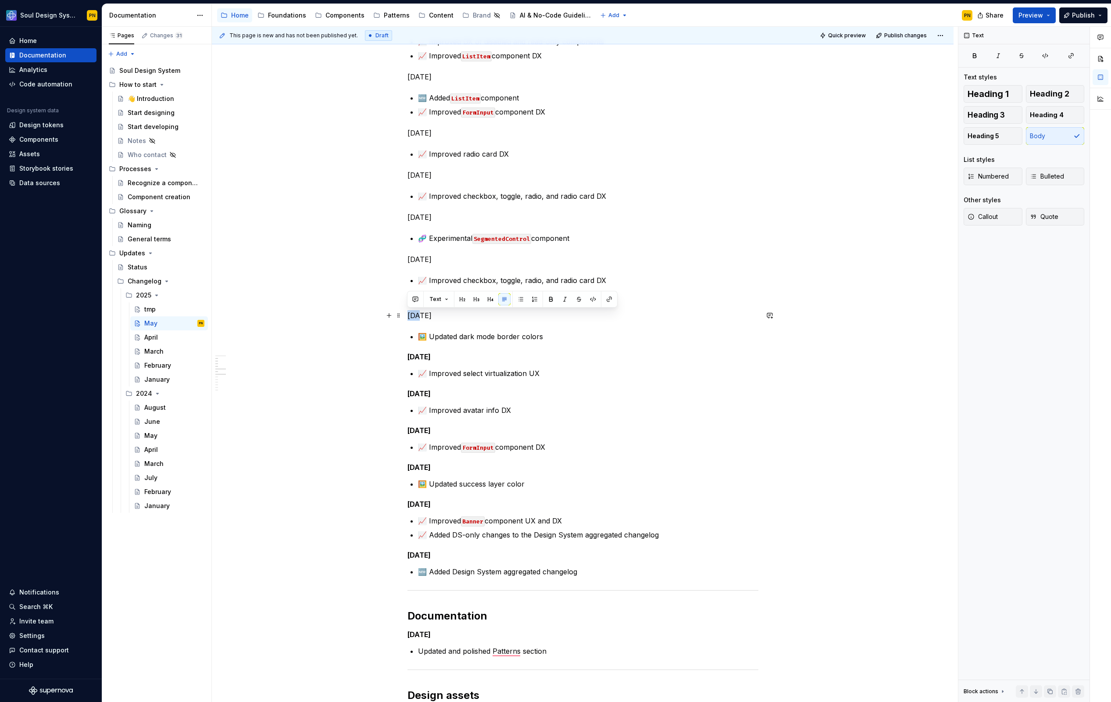
click at [409, 314] on p "May 19, 2025" at bounding box center [583, 315] width 351 height 11
click at [485, 316] on p "May 19, 2025" at bounding box center [583, 315] width 351 height 11
click at [986, 138] on span "Heading 5" at bounding box center [984, 136] width 32 height 9
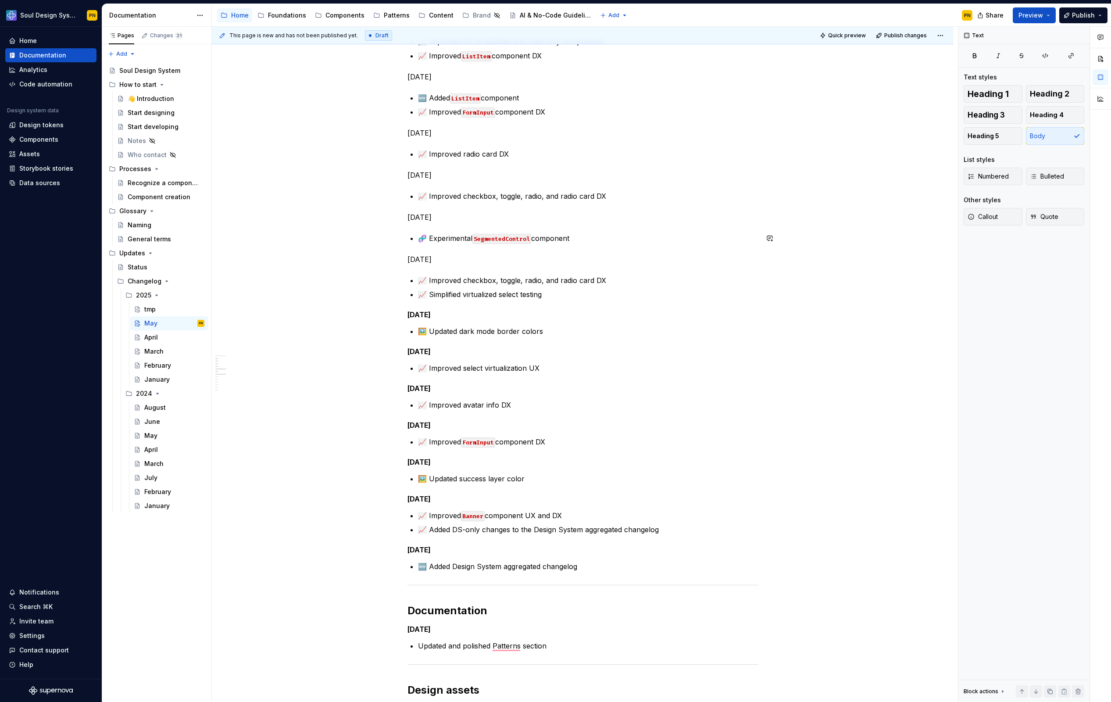
click at [502, 252] on div "Dev assets May 30, 2025 📈 Improved checkbox, toggle, radio, and radio card DX 🕵…" at bounding box center [583, 542] width 351 height 1293
click at [986, 139] on span "Heading 5" at bounding box center [984, 136] width 32 height 9
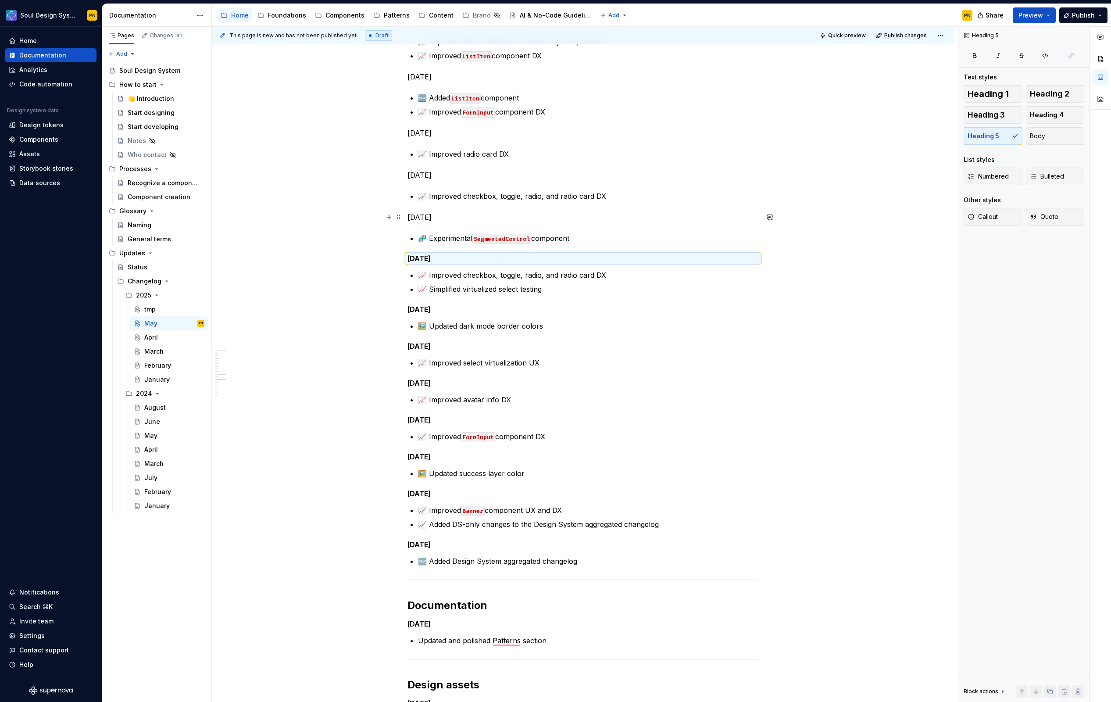
click at [450, 217] on p "May 21, 2025" at bounding box center [583, 217] width 351 height 11
click at [979, 129] on button "Heading 5" at bounding box center [993, 136] width 59 height 18
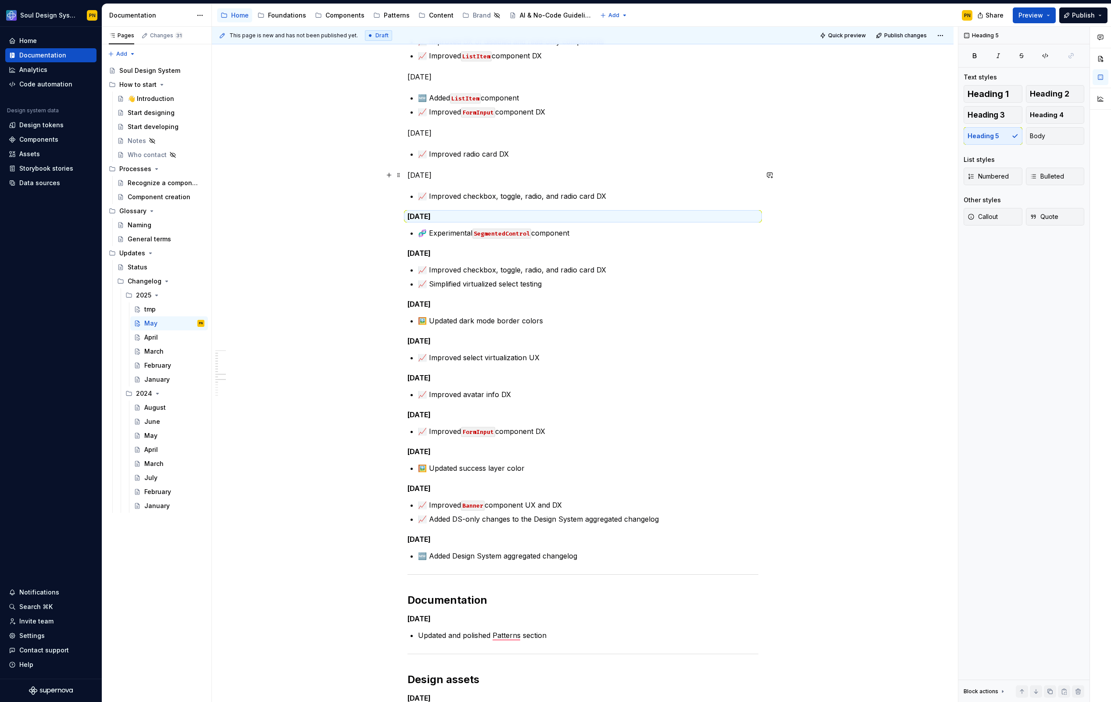
click at [475, 172] on p "May 22, 2025" at bounding box center [583, 175] width 351 height 11
click at [981, 139] on span "Heading 5" at bounding box center [984, 136] width 32 height 9
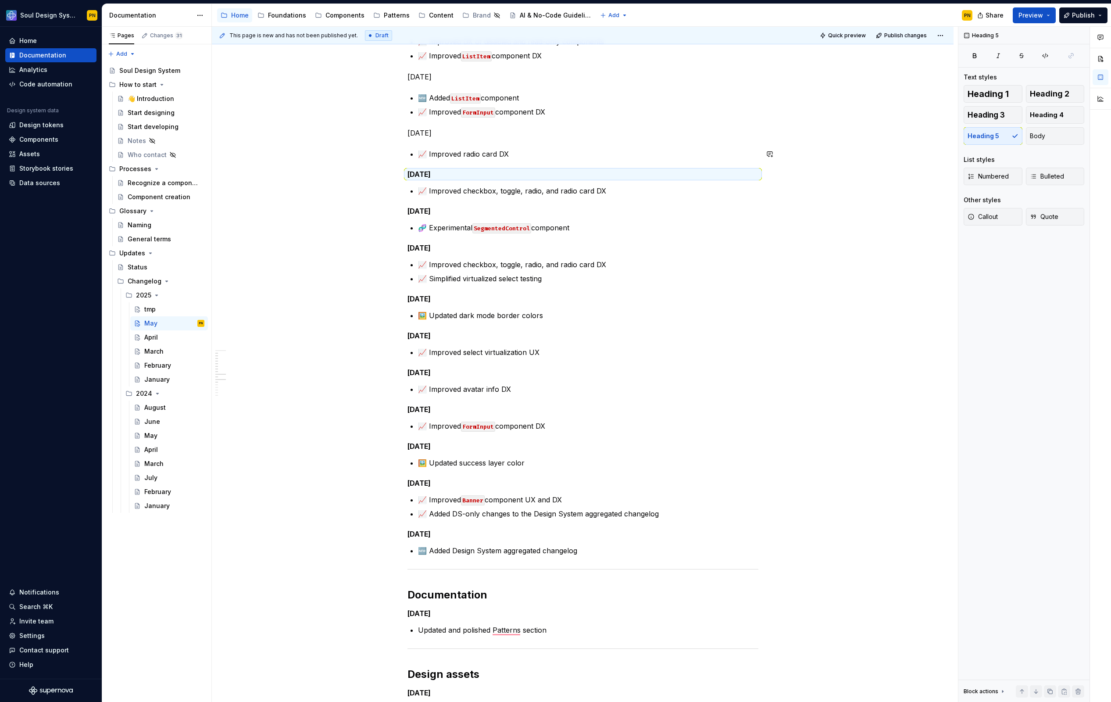
click at [455, 136] on p "May 23, 2025" at bounding box center [583, 133] width 351 height 11
click at [979, 137] on span "Heading 5" at bounding box center [984, 136] width 32 height 9
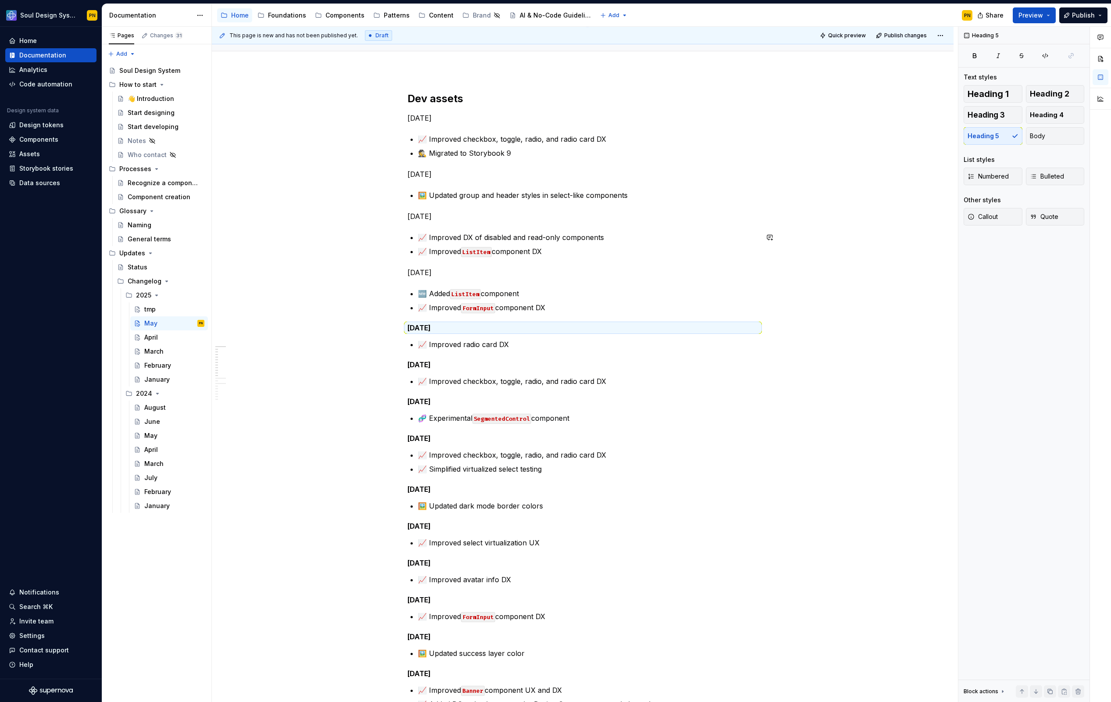
scroll to position [90, 0]
click at [469, 269] on p "May 26, 2025" at bounding box center [583, 272] width 351 height 11
click at [979, 141] on button "Heading 5" at bounding box center [993, 136] width 59 height 18
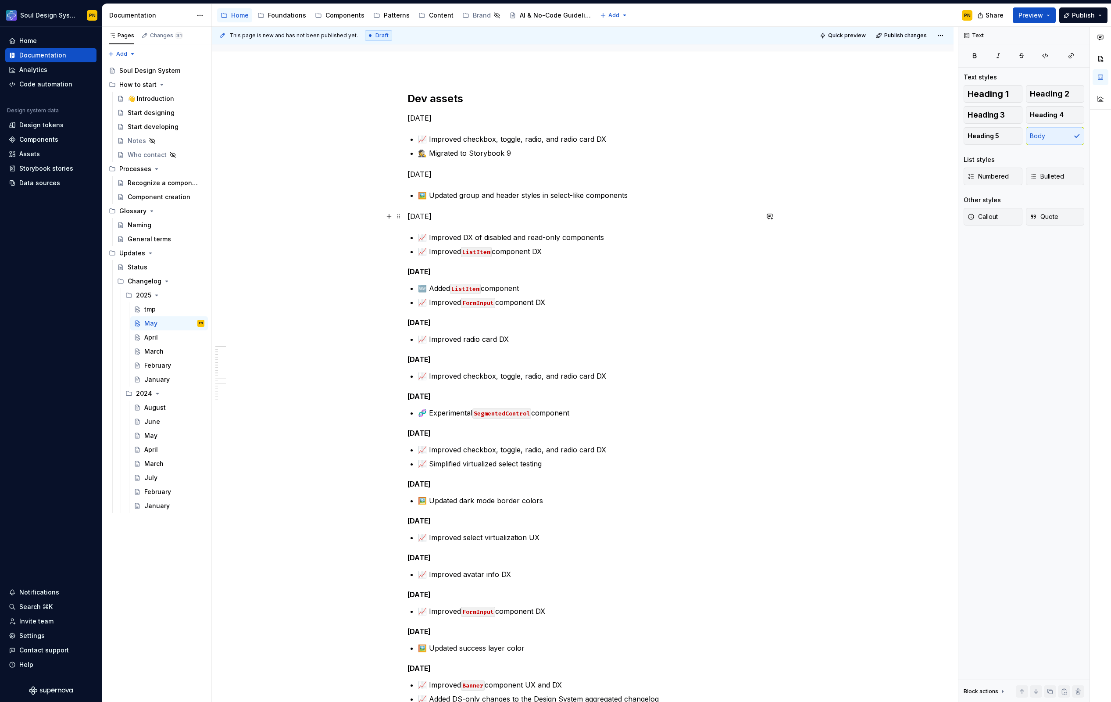
click at [468, 216] on p "May 28, 2025" at bounding box center [583, 216] width 351 height 11
click at [980, 137] on span "Heading 5" at bounding box center [984, 136] width 32 height 9
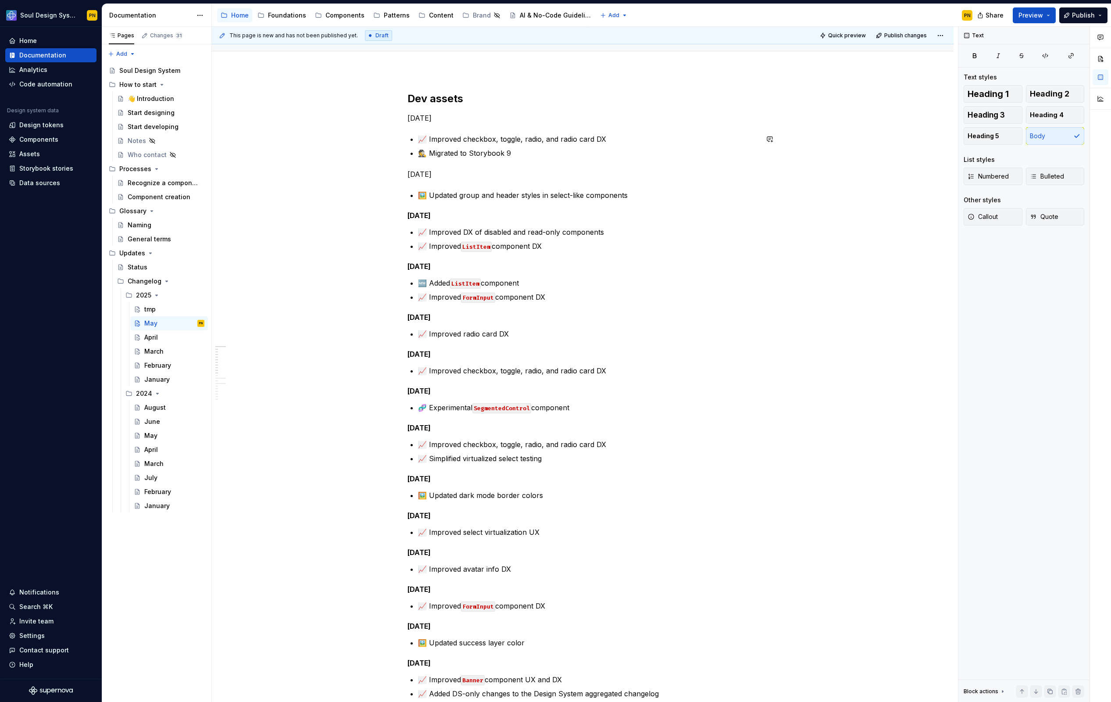
click at [469, 169] on p "May 29, 2025" at bounding box center [583, 174] width 351 height 11
click at [968, 135] on button "Heading 5" at bounding box center [993, 136] width 59 height 18
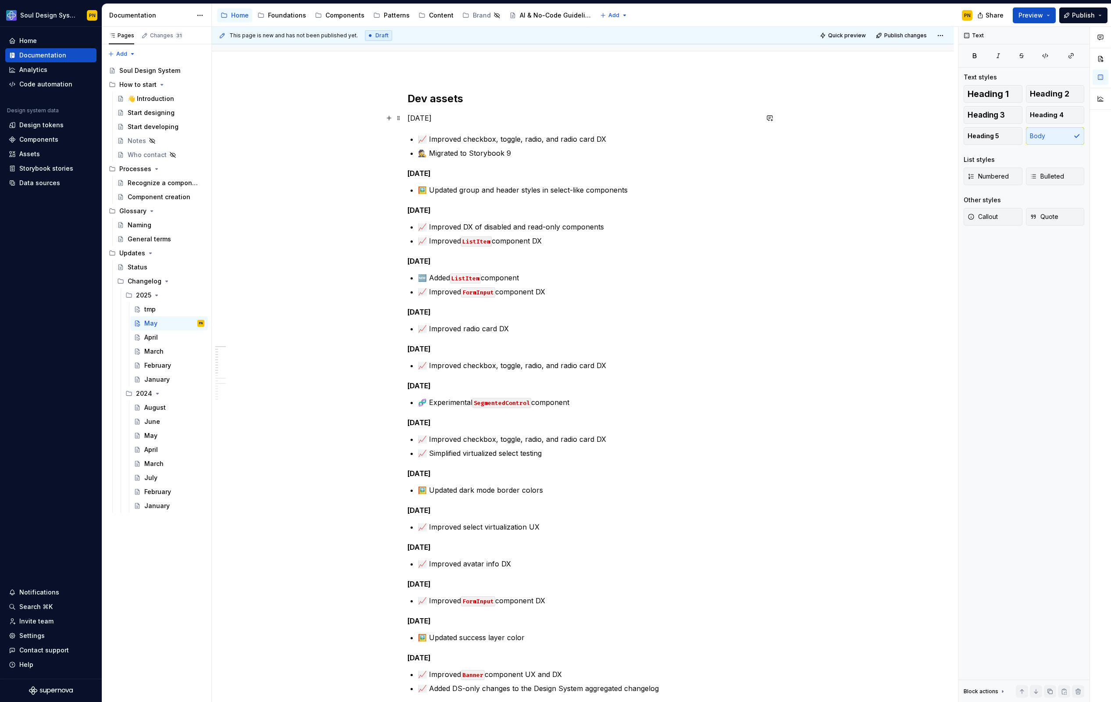
click at [488, 118] on p "May 30, 2025" at bounding box center [583, 118] width 351 height 11
click at [986, 136] on span "Heading 5" at bounding box center [984, 136] width 32 height 9
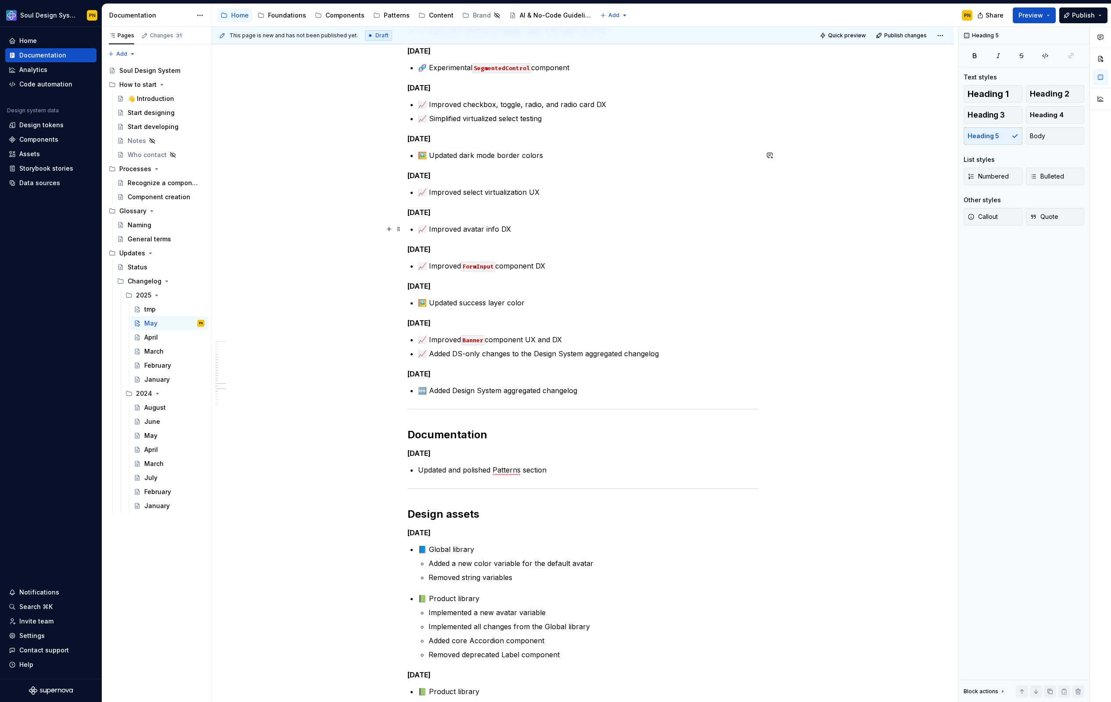
scroll to position [489, 0]
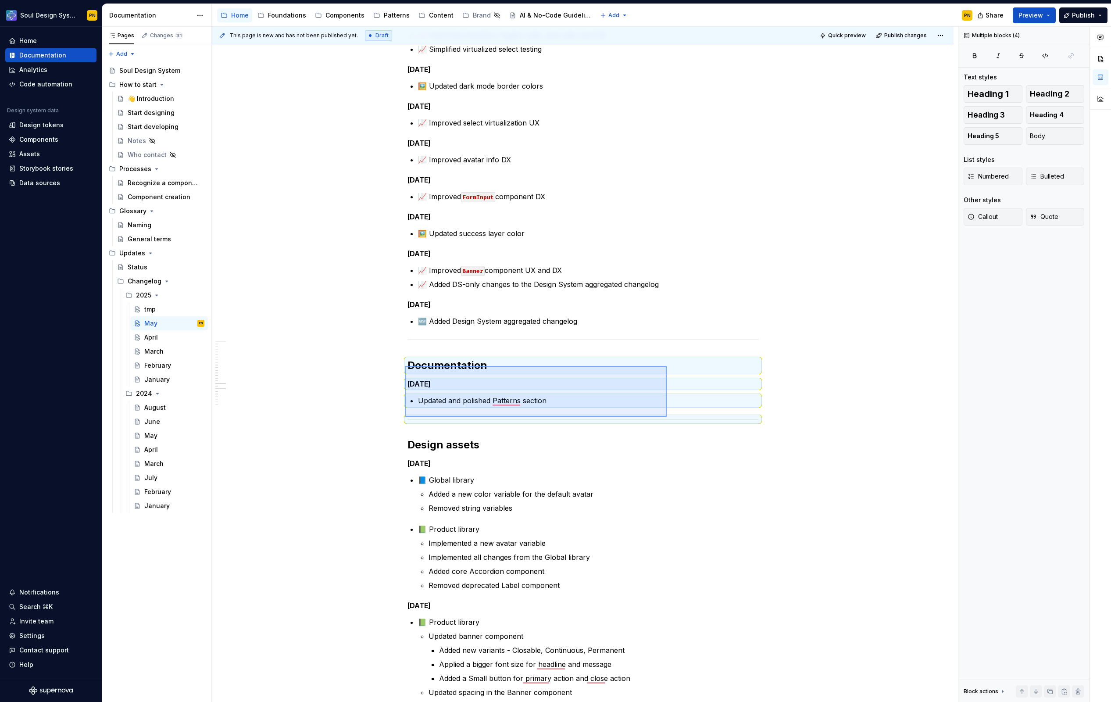
drag, startPoint x: 427, startPoint y: 366, endPoint x: 667, endPoint y: 417, distance: 245.4
click at [667, 417] on div "This page is new and has not been published yet. Draft Quick preview Publish ch…" at bounding box center [585, 365] width 746 height 676
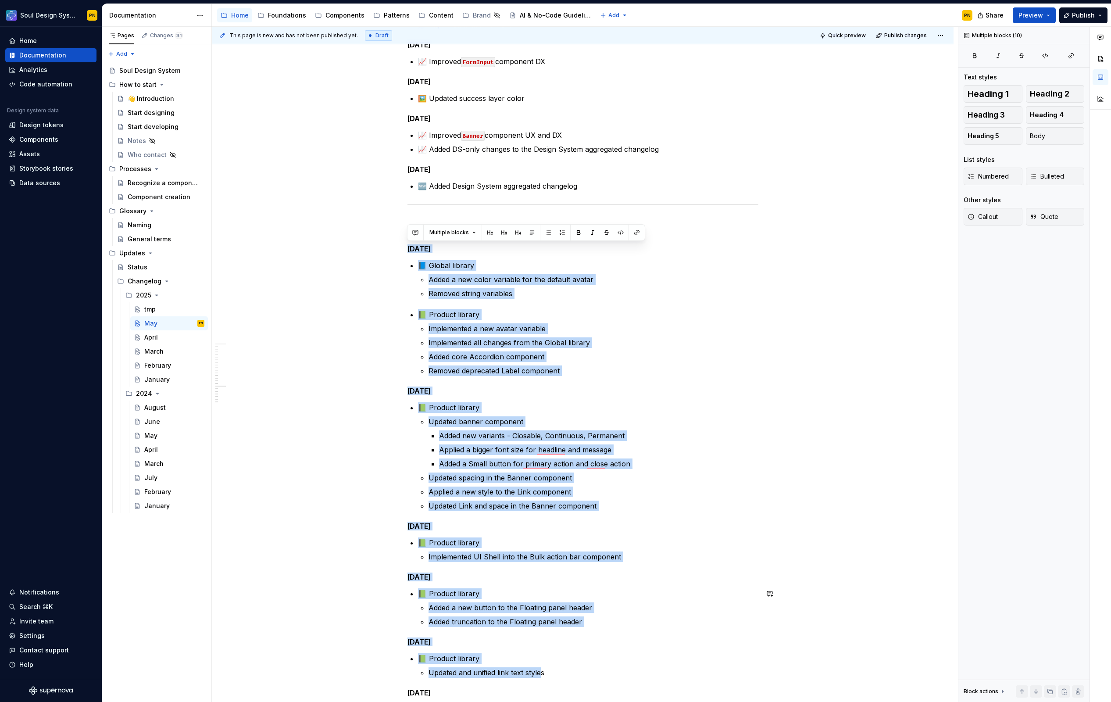
scroll to position [871, 0]
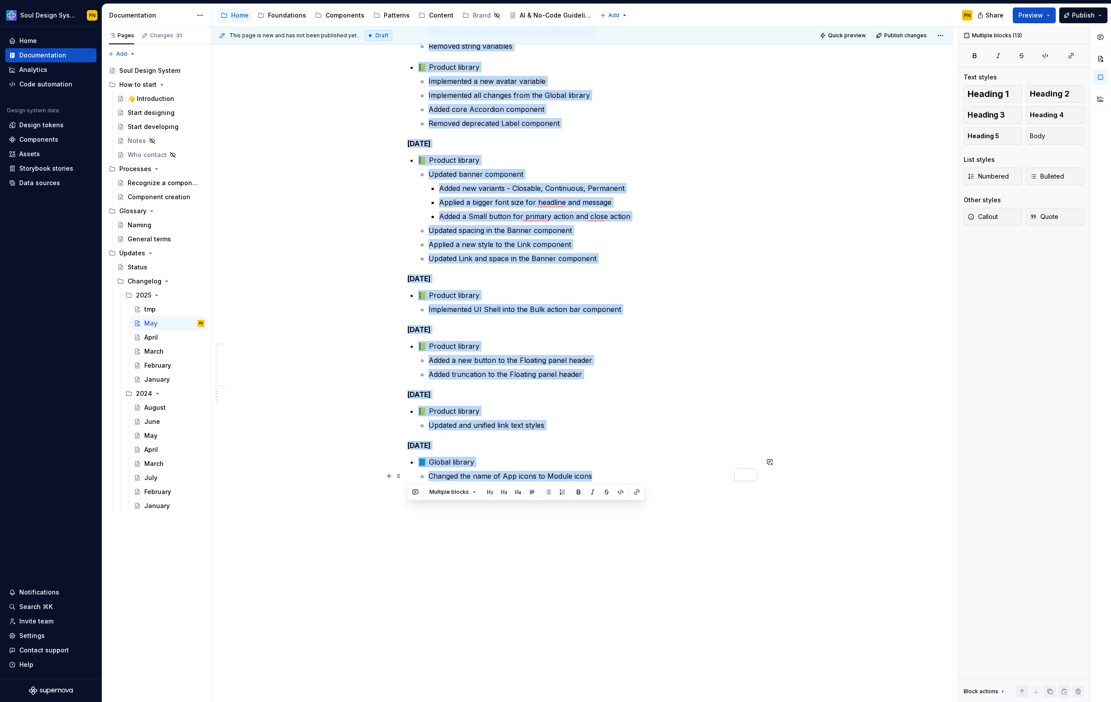
drag, startPoint x: 408, startPoint y: 250, endPoint x: 593, endPoint y: 474, distance: 290.5
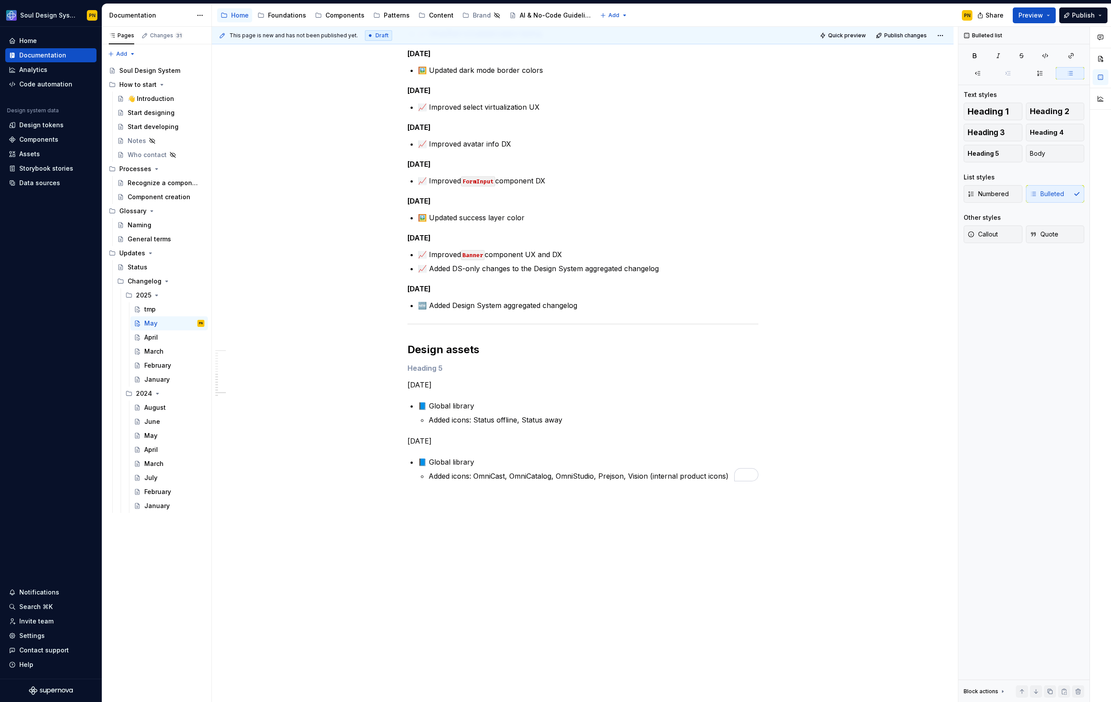
scroll to position [505, 0]
click at [438, 440] on p "May 20, 2025" at bounding box center [583, 441] width 351 height 11
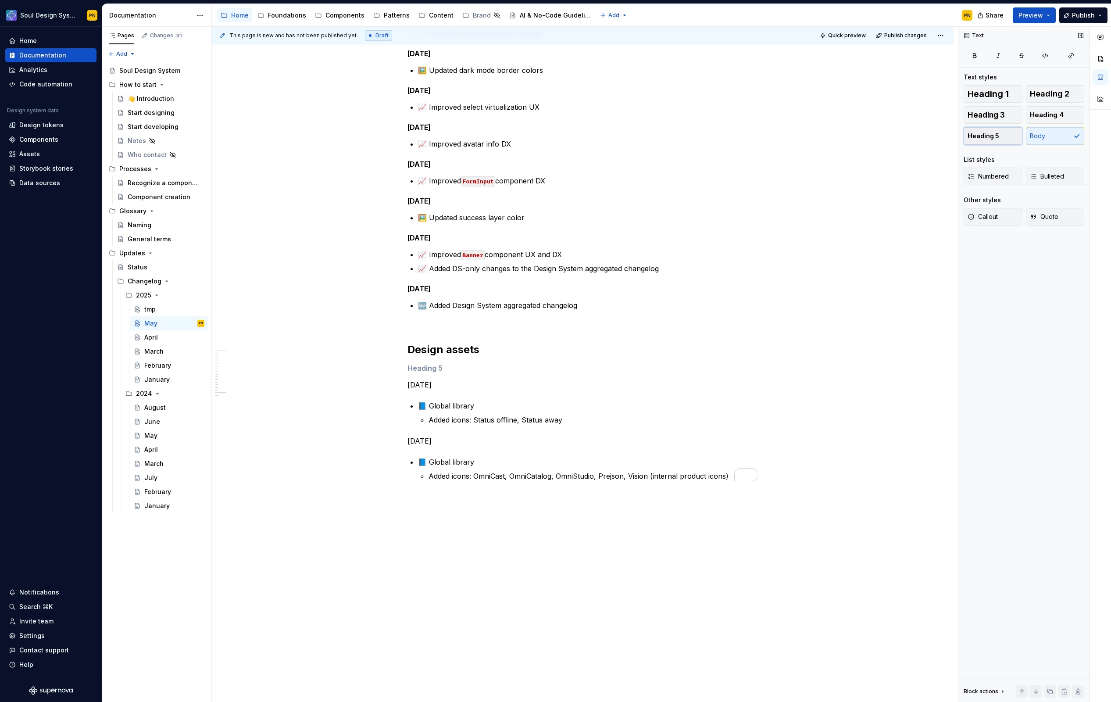
click at [1001, 132] on button "Heading 5" at bounding box center [993, 136] width 59 height 18
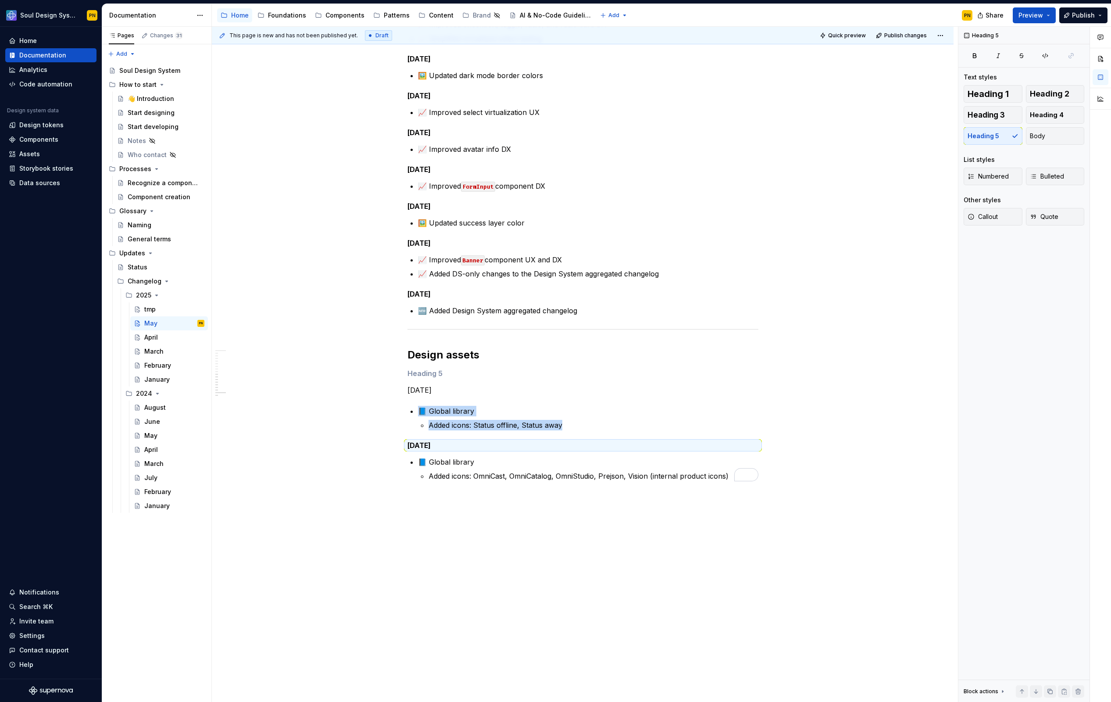
scroll to position [499, 0]
click at [446, 398] on div "Dev assets May 30, 2025 📈 Improved checkbox, toggle, radio, and radio card DX 🕵…" at bounding box center [583, 81] width 351 height 799
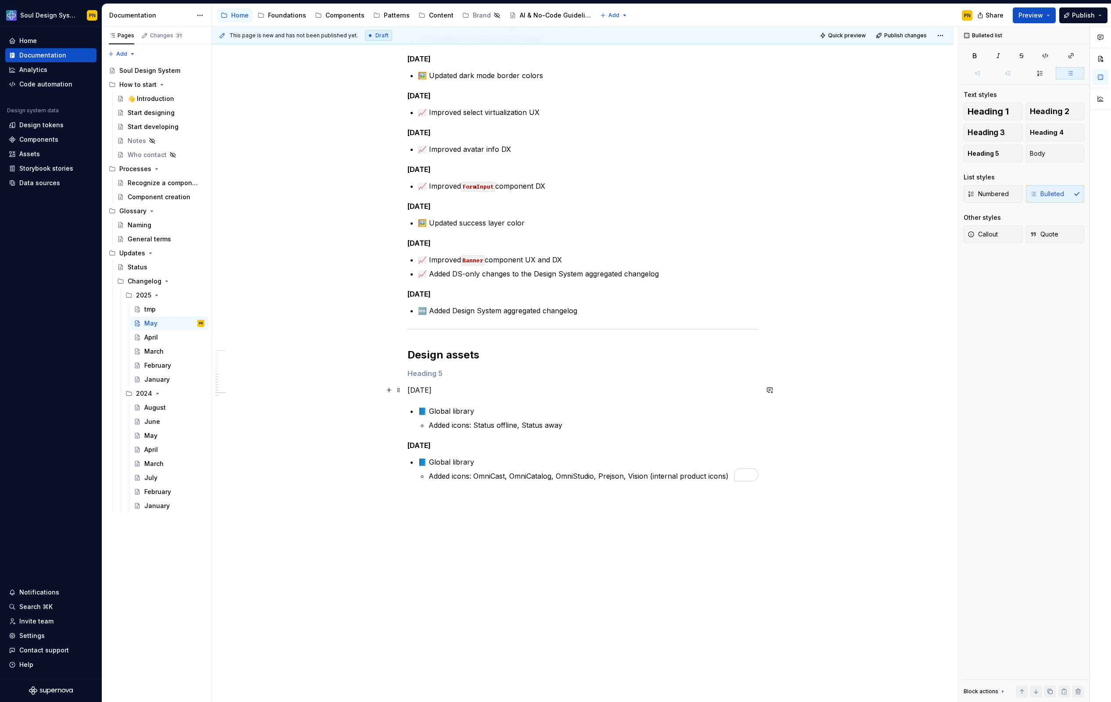
click at [447, 387] on p "May 29, 2025" at bounding box center [583, 390] width 351 height 11
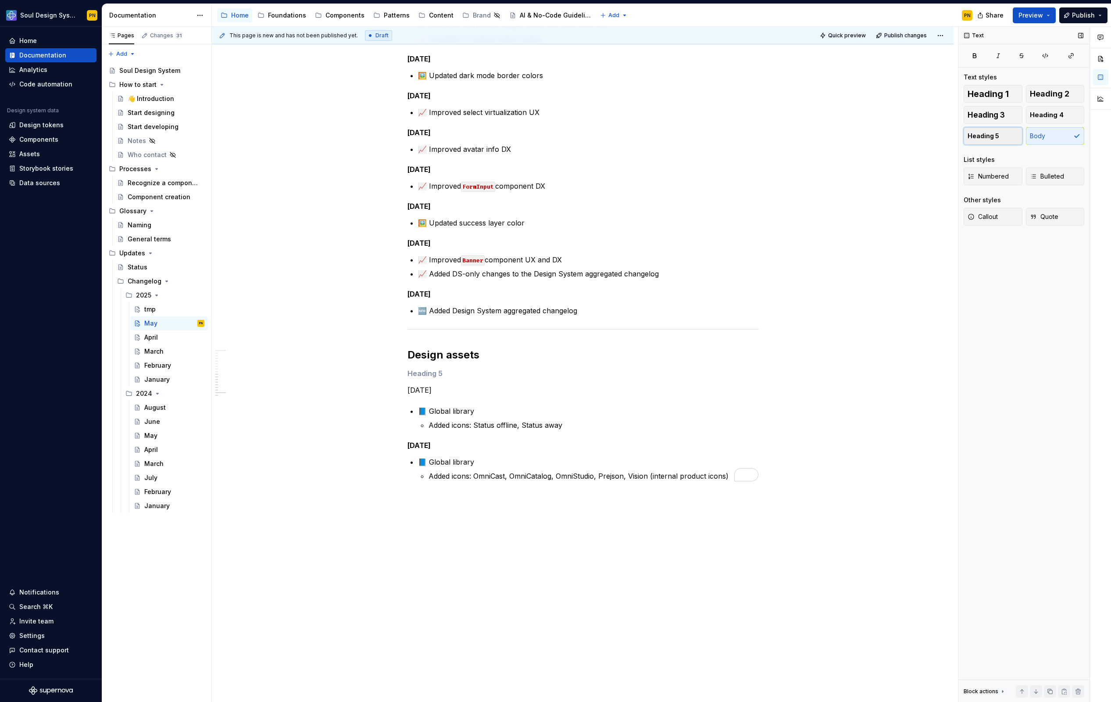
click at [979, 140] on span "Heading 5" at bounding box center [984, 136] width 32 height 9
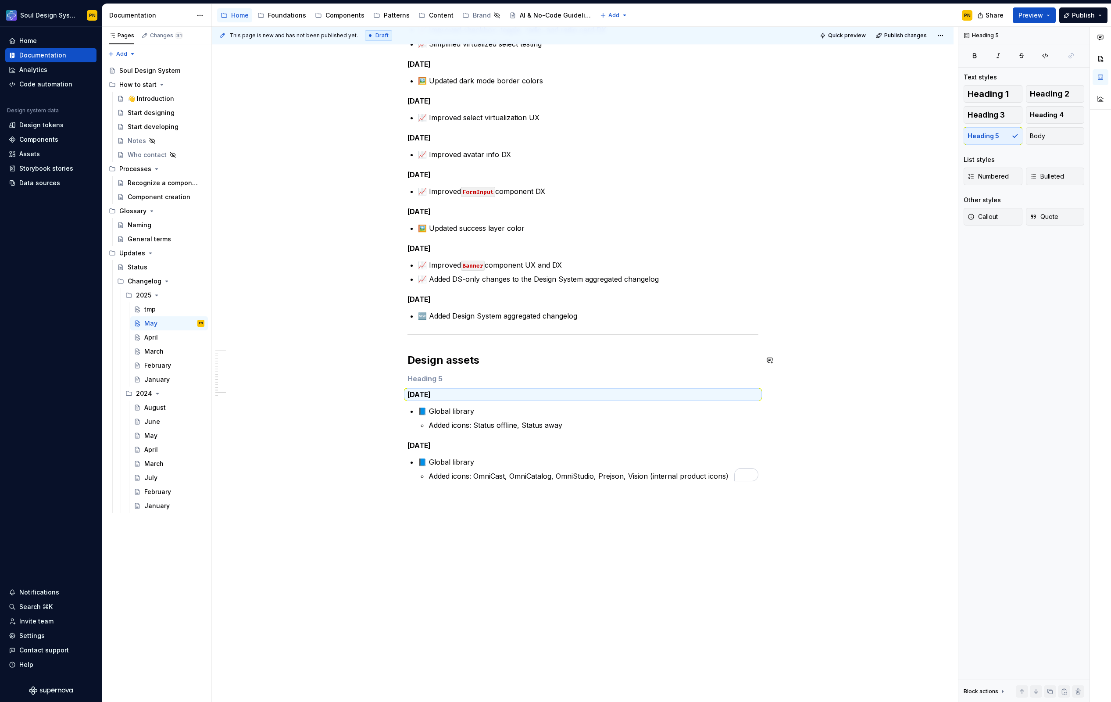
click at [436, 379] on h5 "To enrich screen reader interactions, please activate Accessibility in Grammarl…" at bounding box center [583, 378] width 351 height 9
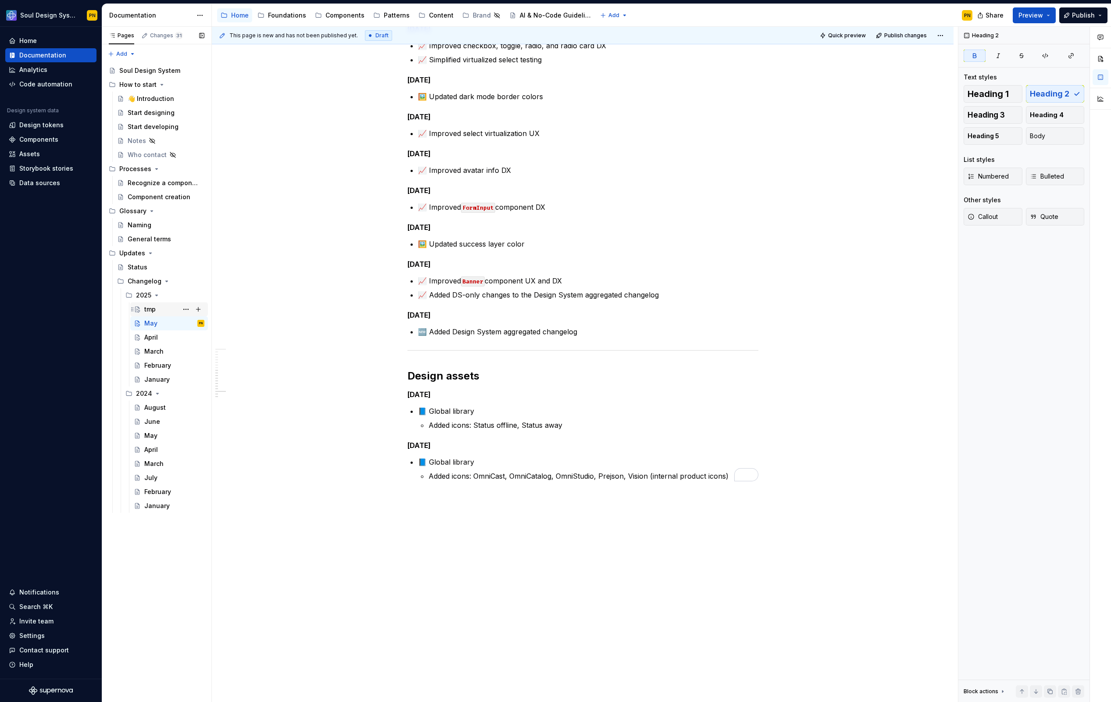
click at [163, 308] on div "tmp" at bounding box center [174, 309] width 60 height 12
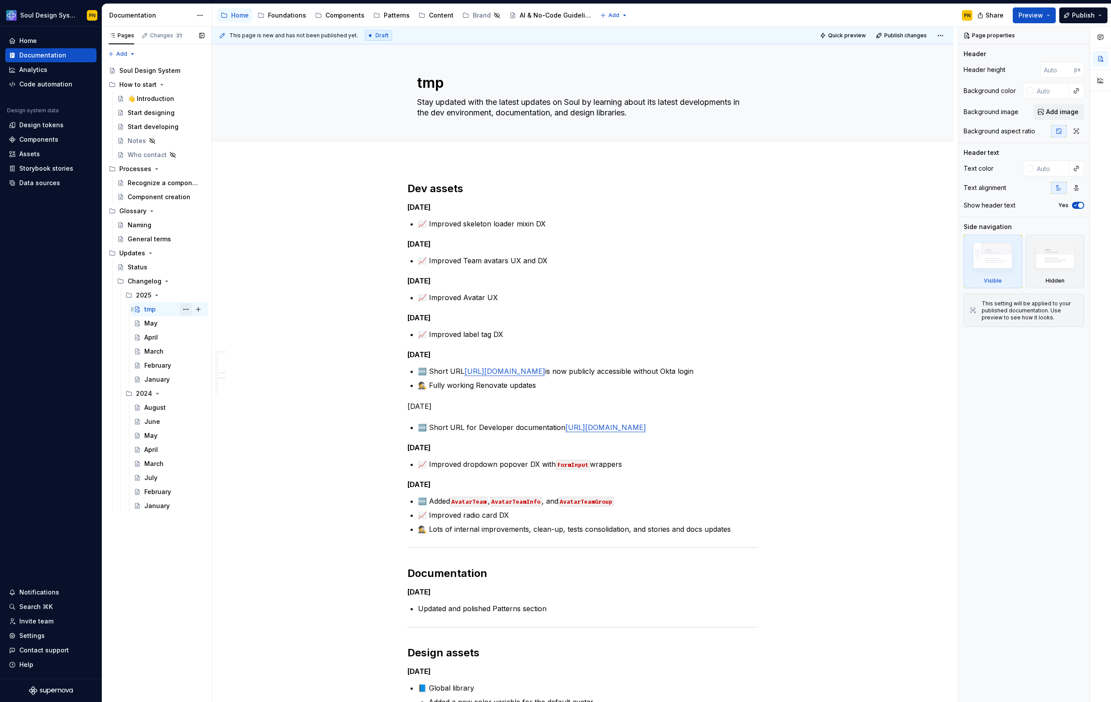
click at [185, 312] on button "Page tree" at bounding box center [186, 309] width 12 height 12
click at [209, 339] on div "Duplicate page" at bounding box center [239, 338] width 86 height 9
click at [441, 82] on textarea "tmp" at bounding box center [582, 82] width 332 height 21
paste textarea "June"
type textarea "*"
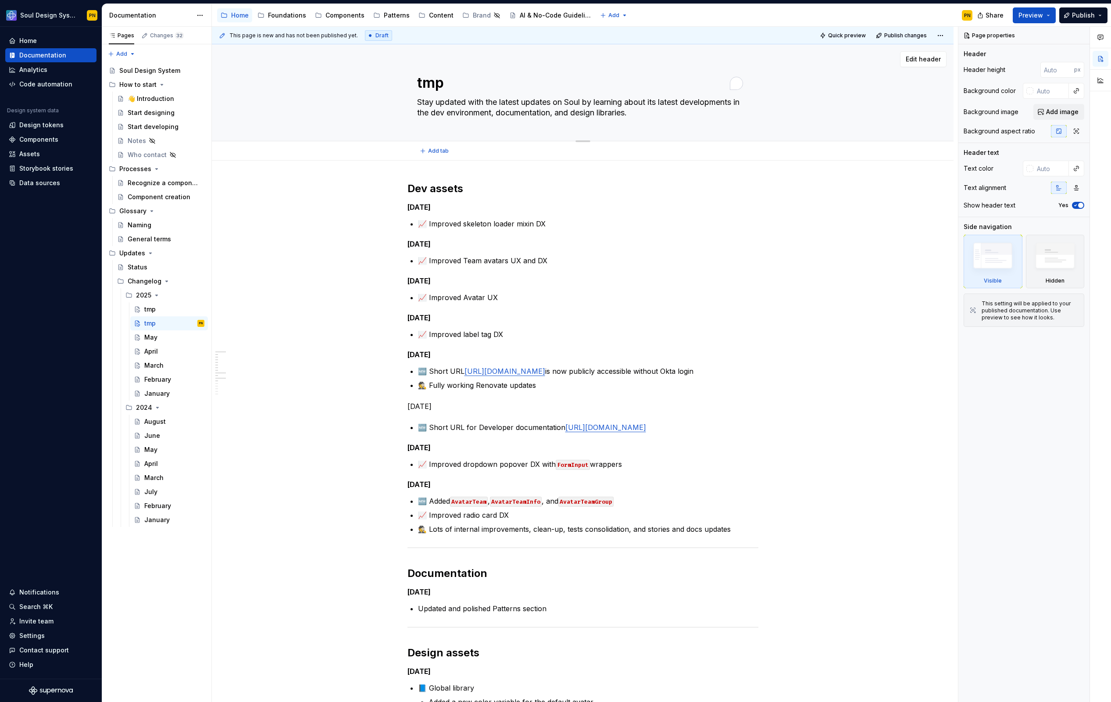
type textarea "June"
type textarea "*"
type textarea "June"
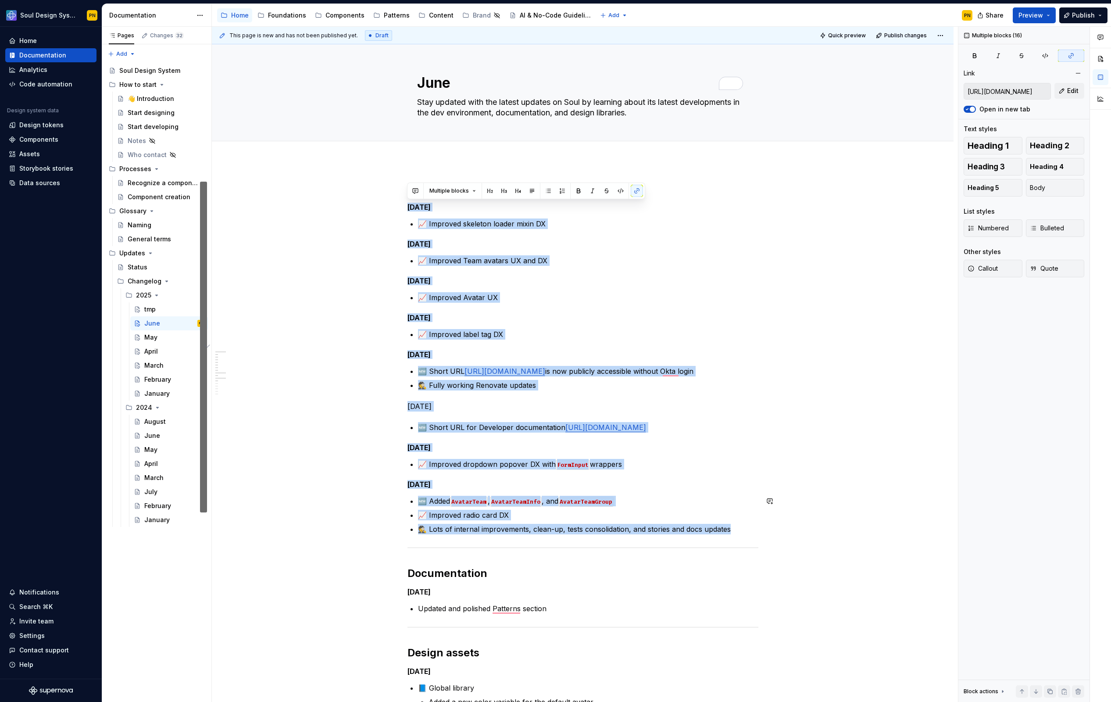
drag, startPoint x: 409, startPoint y: 204, endPoint x: 730, endPoint y: 524, distance: 453.3
click at [730, 524] on div "Dev assets [DATE] 📈 Improved skeleton loader mixin DX [DATE] 📈 Improved Team av…" at bounding box center [583, 667] width 351 height 970
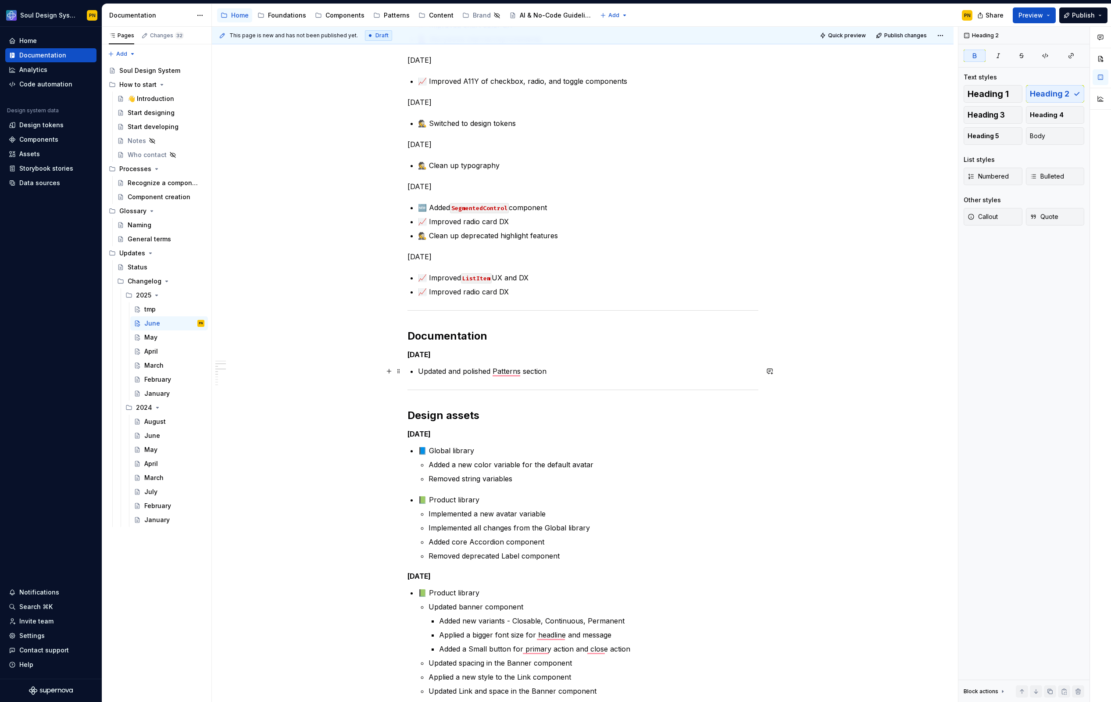
scroll to position [478, 0]
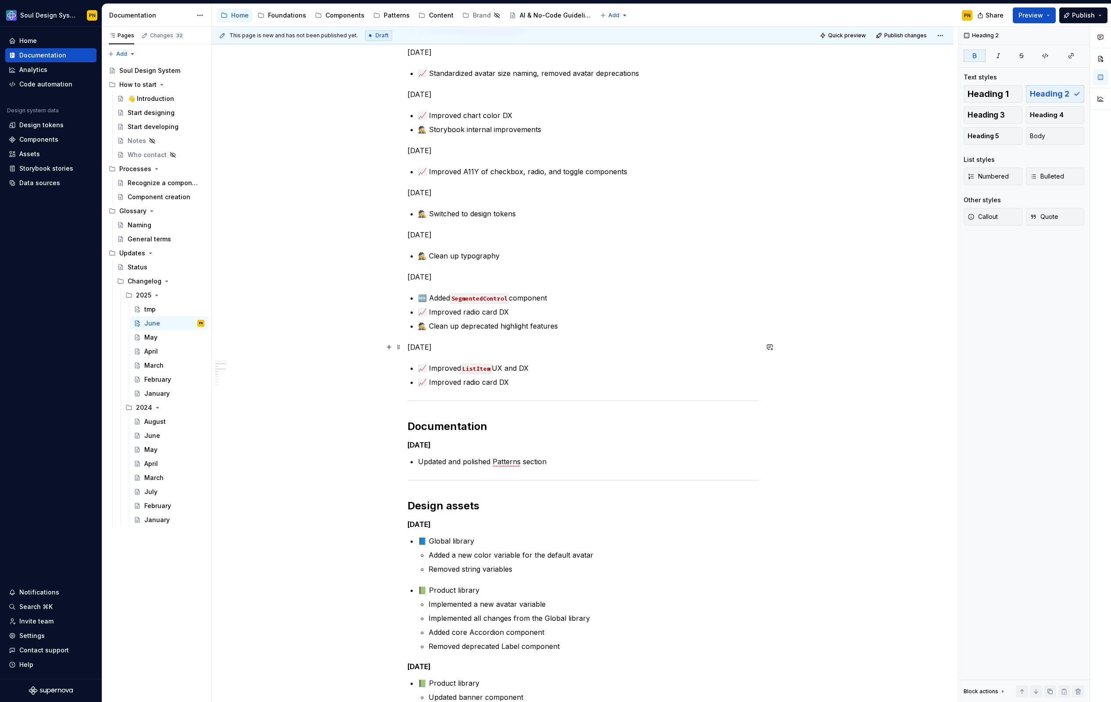
click at [430, 346] on p "Jun 2, 2025" at bounding box center [583, 347] width 351 height 11
click at [994, 133] on span "Heading 5" at bounding box center [984, 136] width 32 height 9
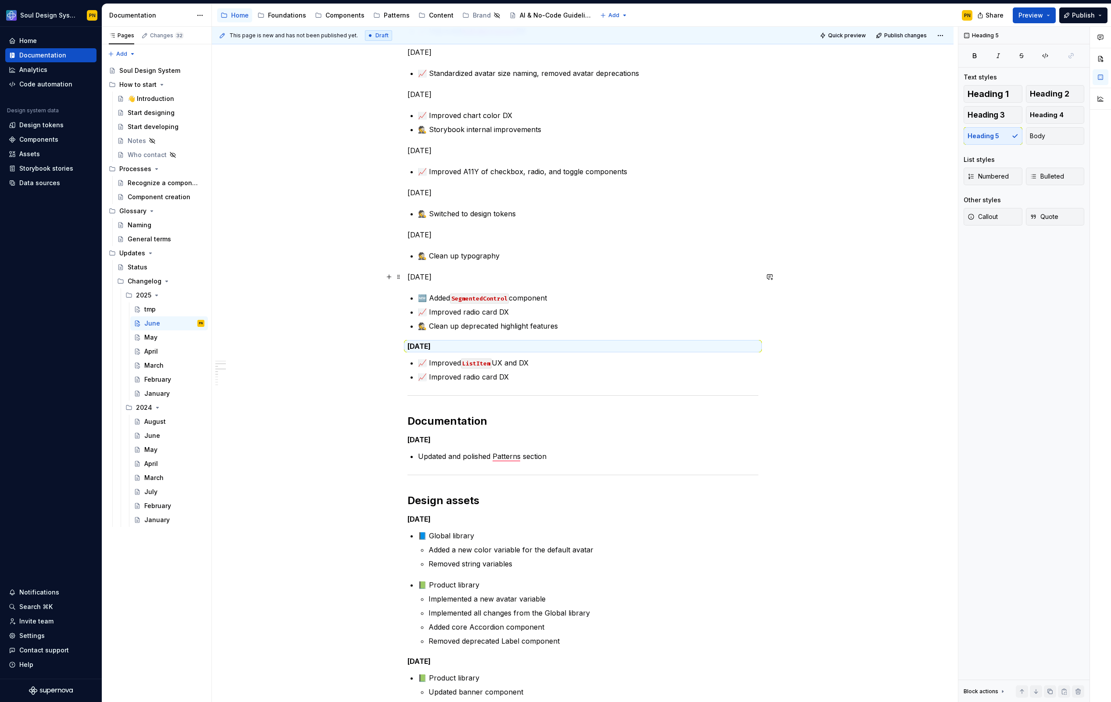
click at [438, 279] on p "Jun 3, 2025" at bounding box center [583, 277] width 351 height 11
drag, startPoint x: 994, startPoint y: 134, endPoint x: 989, endPoint y: 134, distance: 5.3
click at [994, 134] on span "Heading 5" at bounding box center [984, 136] width 32 height 9
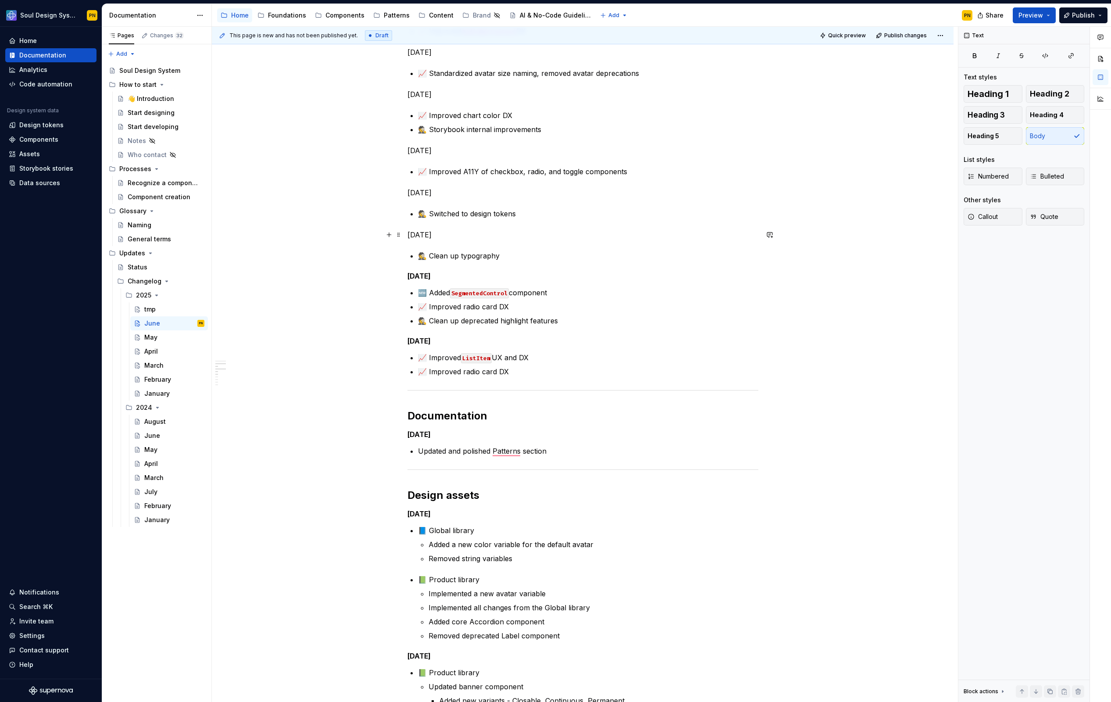
click at [448, 239] on p "Jun 4, 2025" at bounding box center [583, 234] width 351 height 11
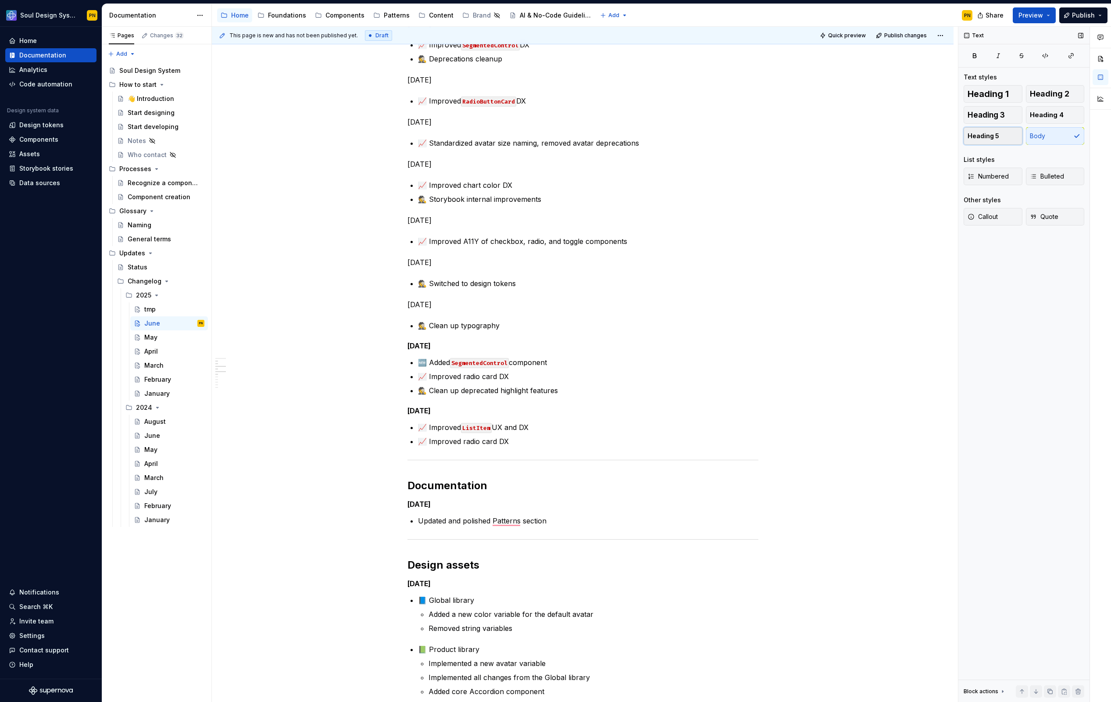
click at [981, 141] on button "Heading 5" at bounding box center [993, 136] width 59 height 18
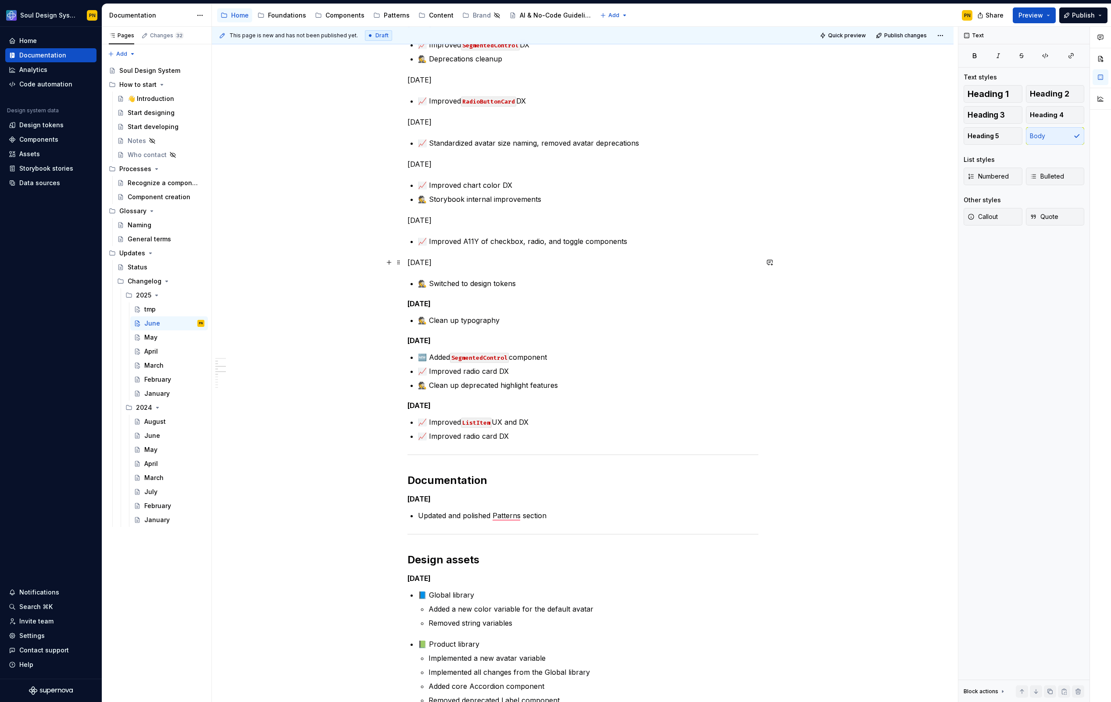
click at [458, 263] on p "Jun 5, 2025" at bounding box center [583, 262] width 351 height 11
click at [1005, 141] on button "Heading 5" at bounding box center [993, 136] width 59 height 18
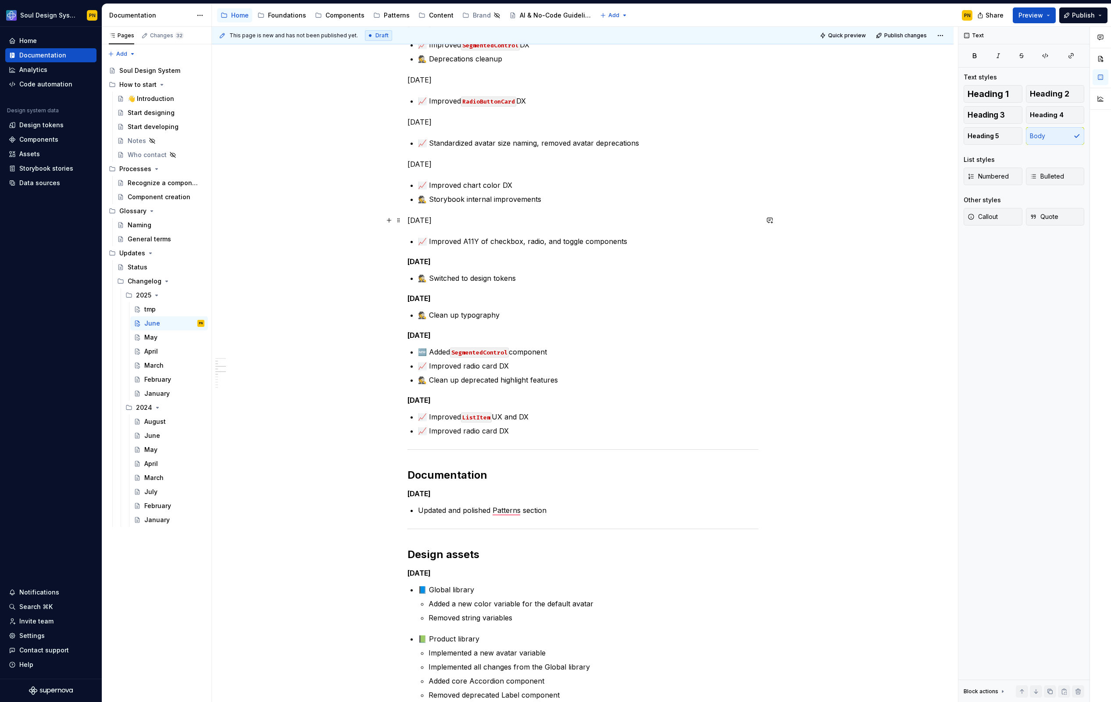
click at [458, 224] on p "Jun 6, 2025" at bounding box center [583, 220] width 351 height 11
click at [972, 144] on button "Heading 5" at bounding box center [993, 136] width 59 height 18
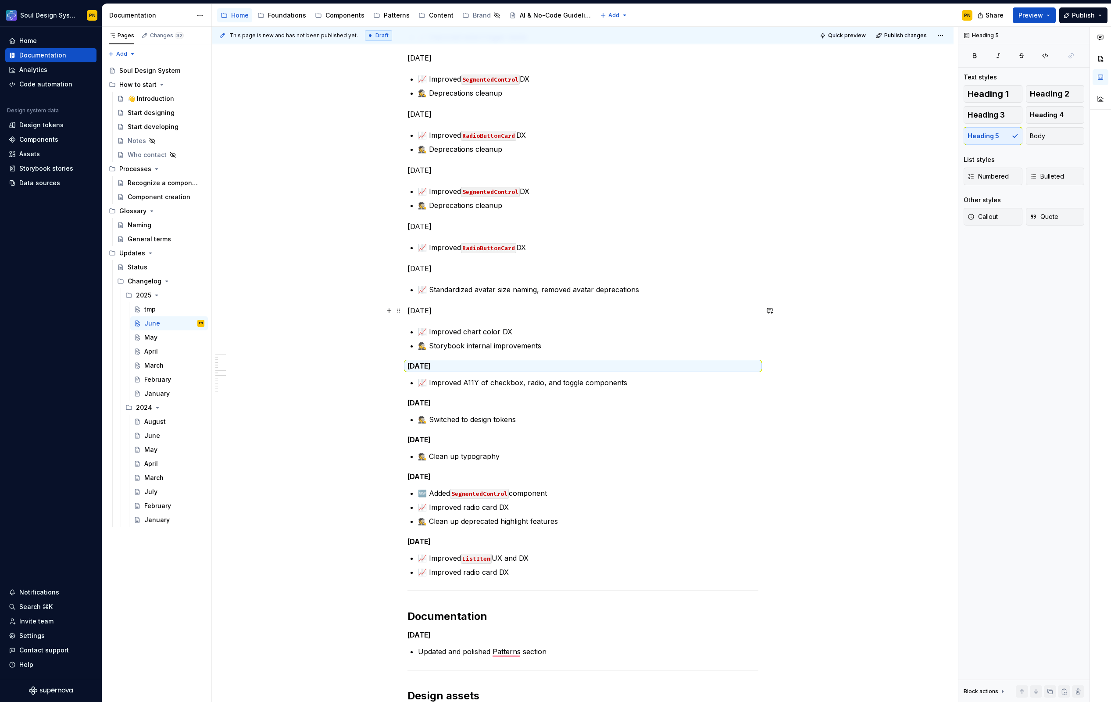
click at [467, 312] on p "Jun 8, 2025" at bounding box center [583, 310] width 351 height 11
click at [985, 136] on span "Heading 5" at bounding box center [984, 136] width 32 height 9
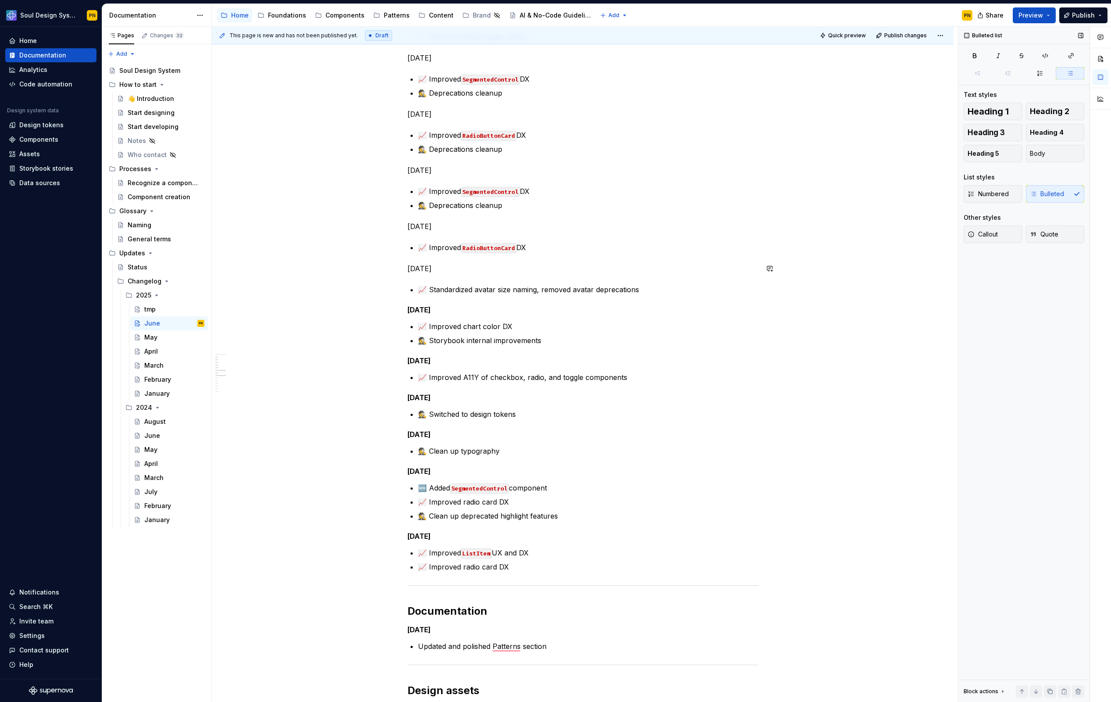
click at [488, 274] on div "Dev assets Jun 30, 2025 📈 Improved select trigger styles Jun 17, 2025 📈 Improve…" at bounding box center [583, 589] width 351 height 1200
click at [493, 271] on p "Jun 9, 2025" at bounding box center [583, 268] width 351 height 11
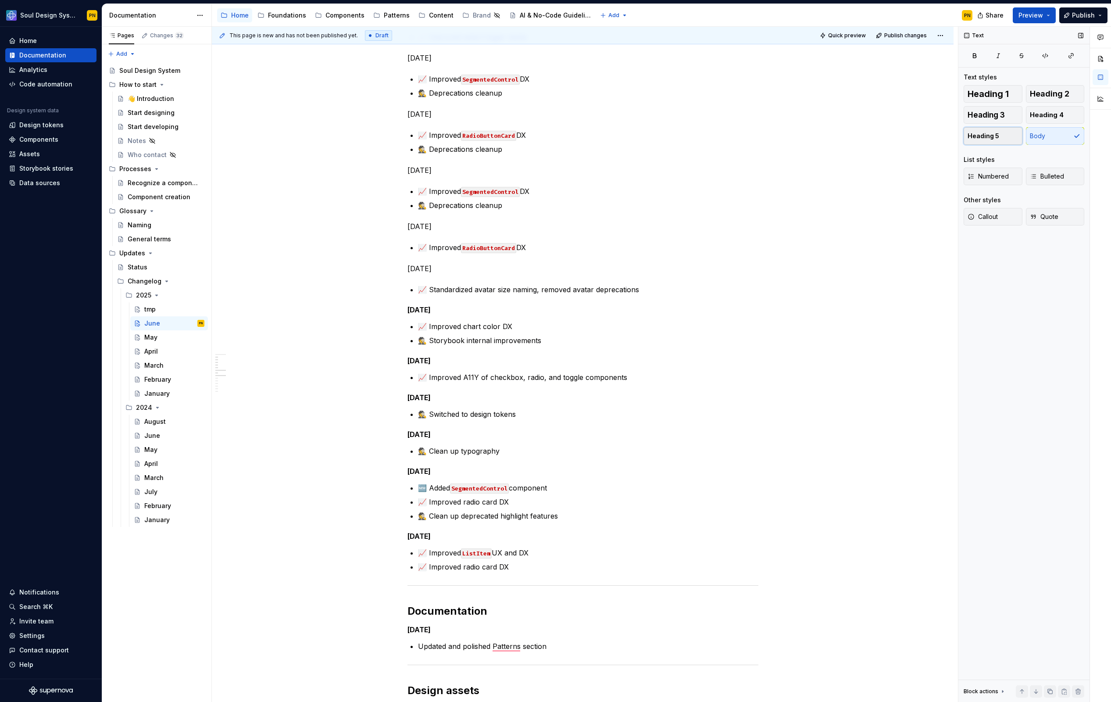
click at [973, 139] on span "Heading 5" at bounding box center [984, 136] width 32 height 9
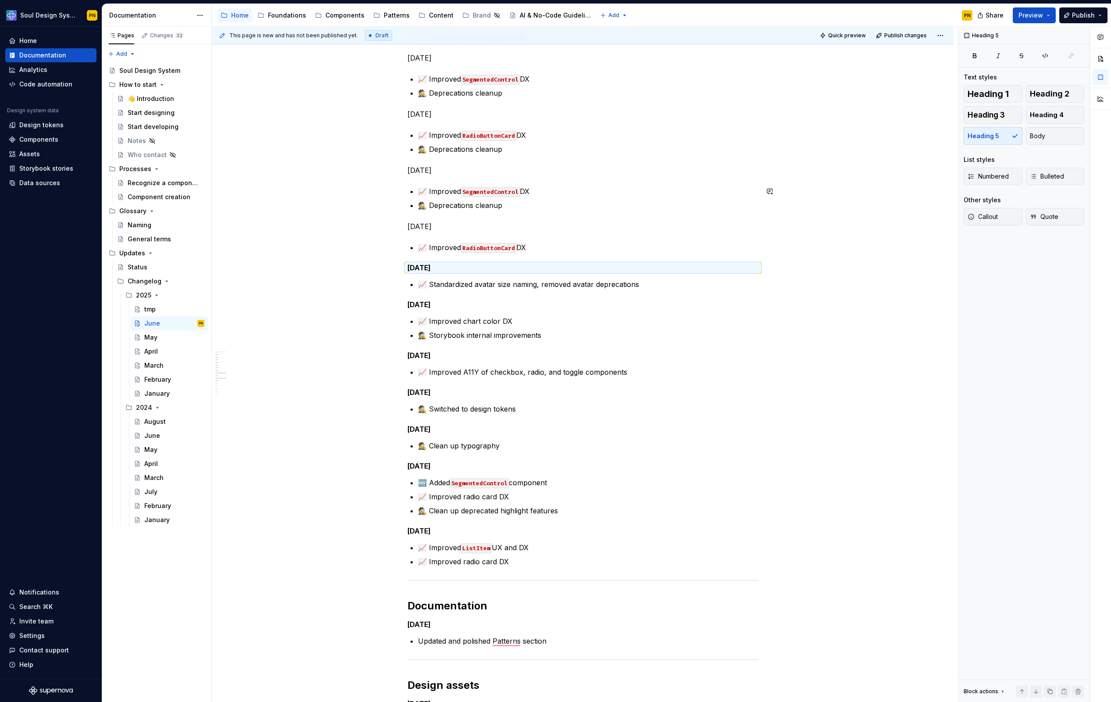
click at [437, 224] on p "Jun 10, 2025" at bounding box center [583, 226] width 351 height 11
click at [973, 136] on span "Heading 5" at bounding box center [984, 136] width 32 height 9
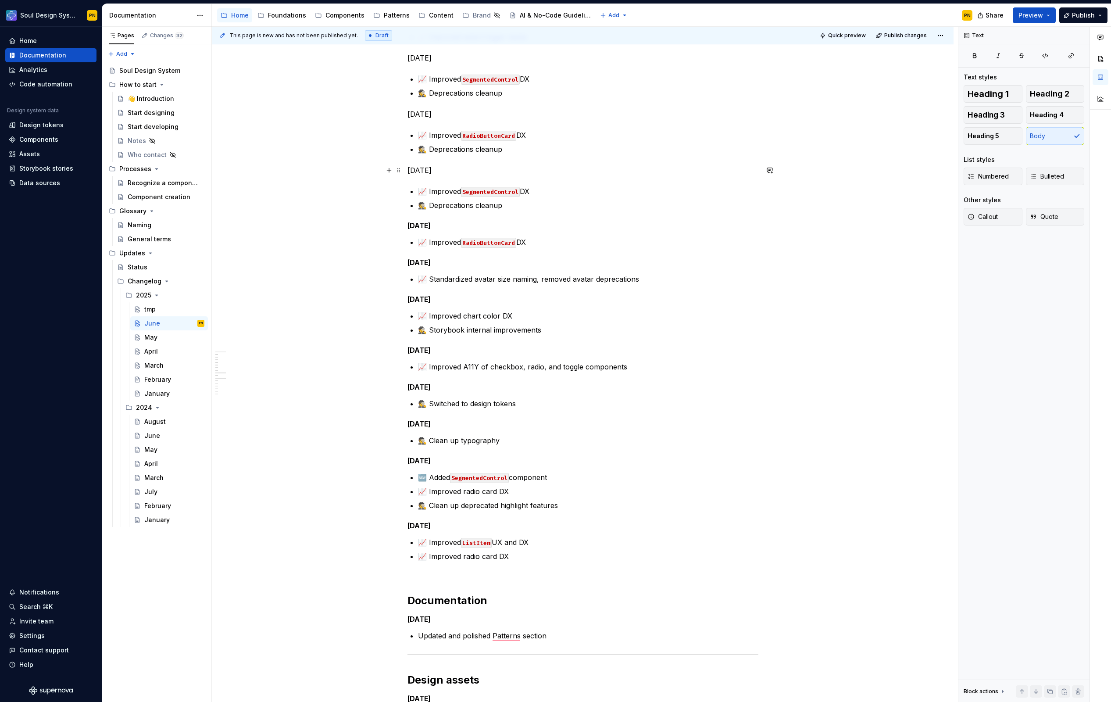
click at [444, 166] on p "Jun 11, 2025" at bounding box center [583, 170] width 351 height 11
click at [975, 137] on span "Heading 5" at bounding box center [984, 136] width 32 height 9
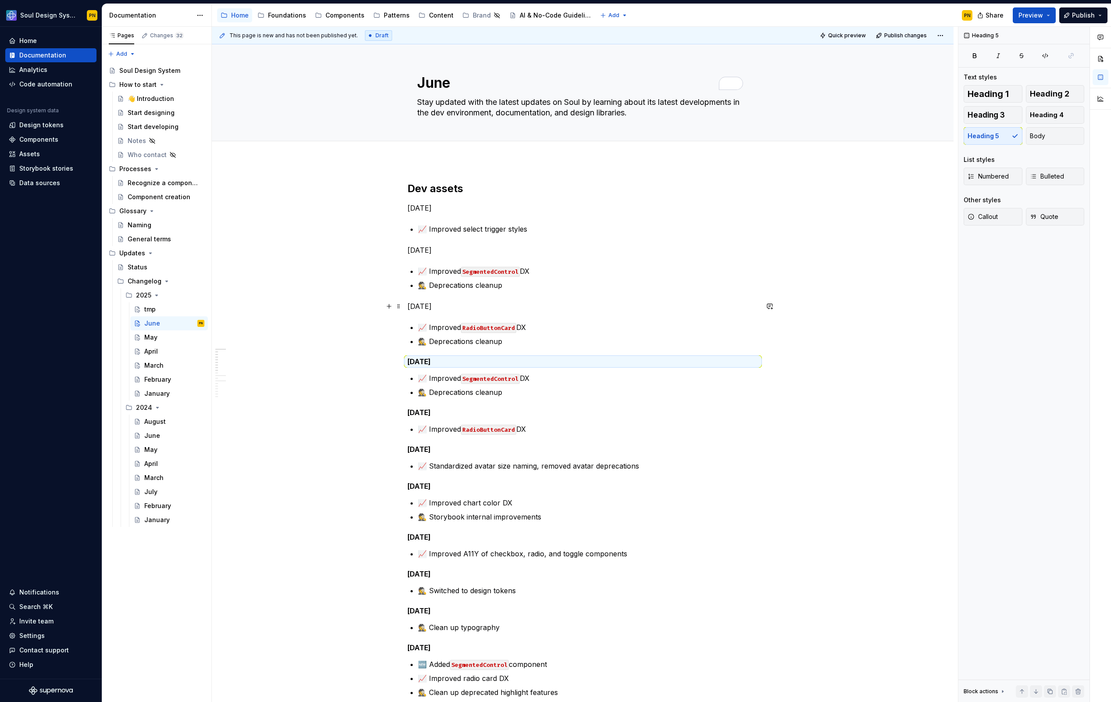
click at [440, 305] on p "Jun 13, 2025" at bounding box center [583, 306] width 351 height 11
click at [976, 140] on span "Heading 5" at bounding box center [984, 136] width 32 height 9
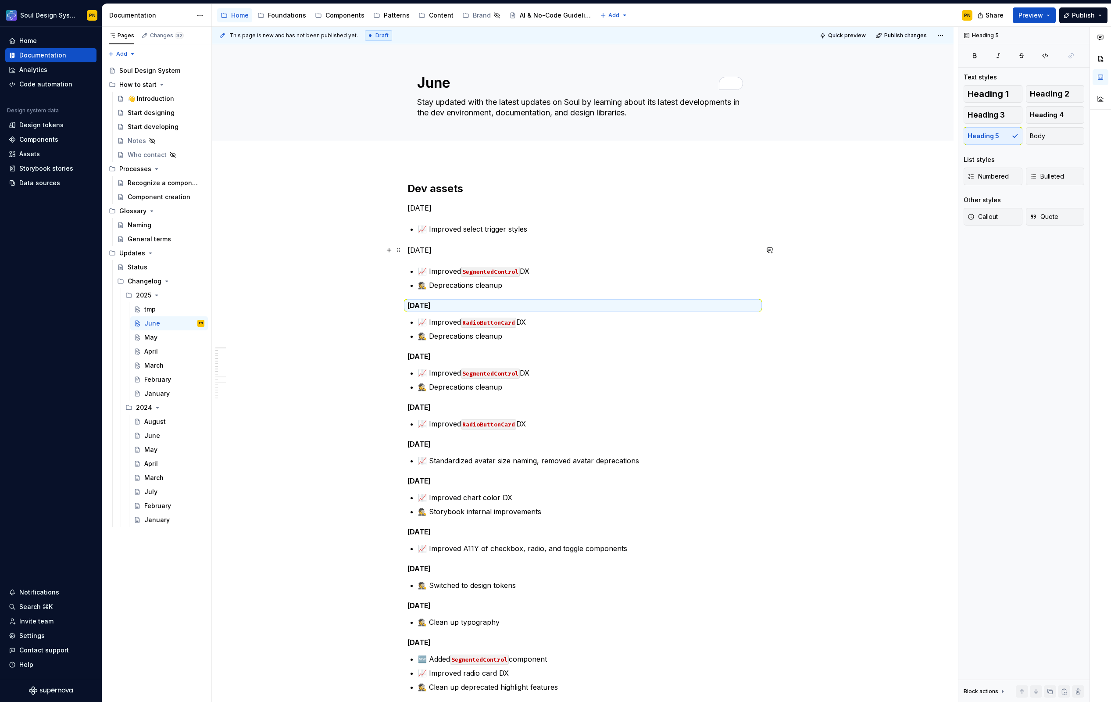
click at [439, 253] on p "Jun 17, 2025" at bounding box center [583, 250] width 351 height 11
click at [978, 140] on span "Heading 5" at bounding box center [984, 136] width 32 height 9
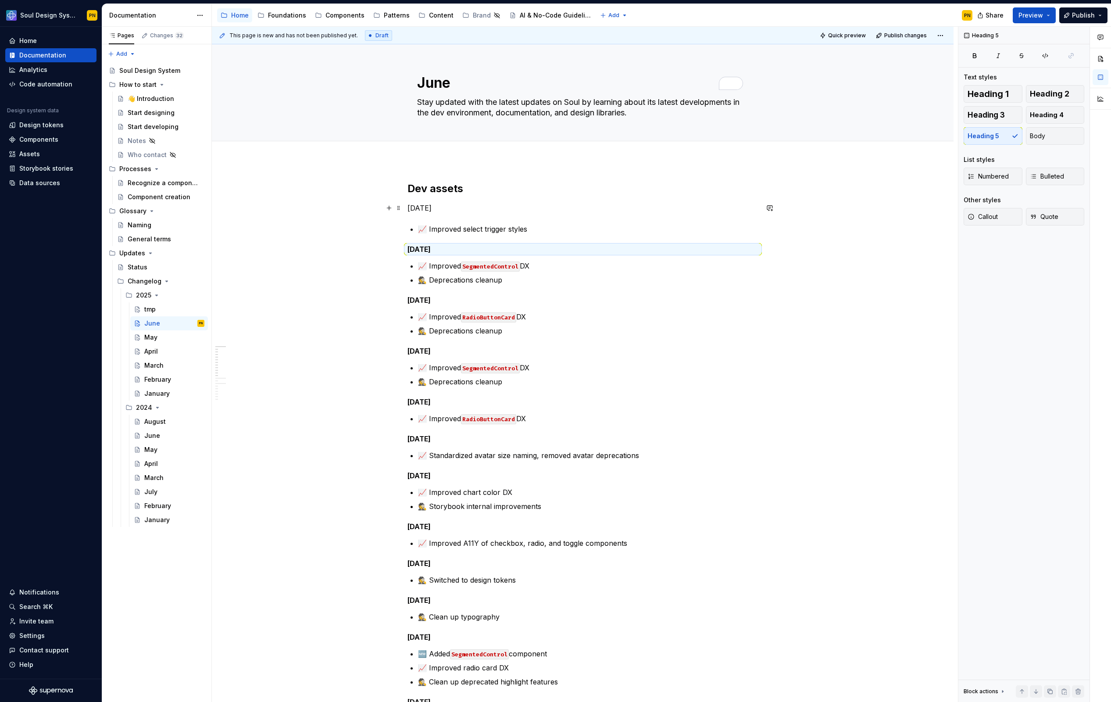
click at [443, 212] on p "Jun 30, 2025" at bounding box center [583, 208] width 351 height 11
click at [974, 142] on button "Heading 5" at bounding box center [993, 136] width 59 height 18
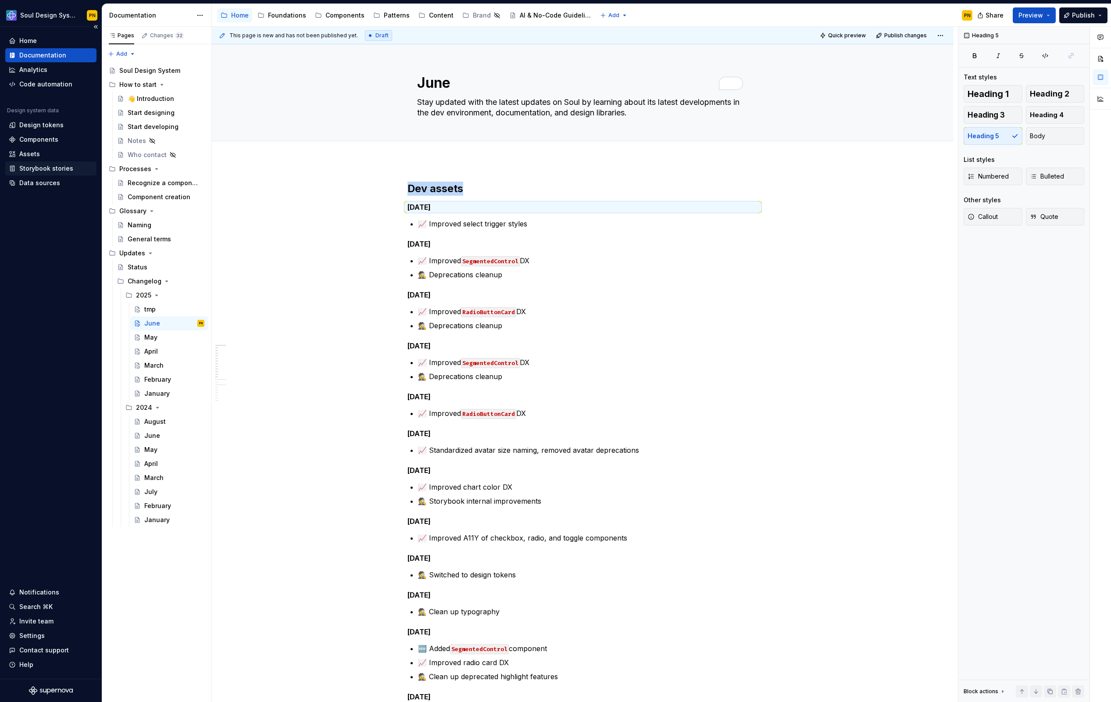
type textarea "*"
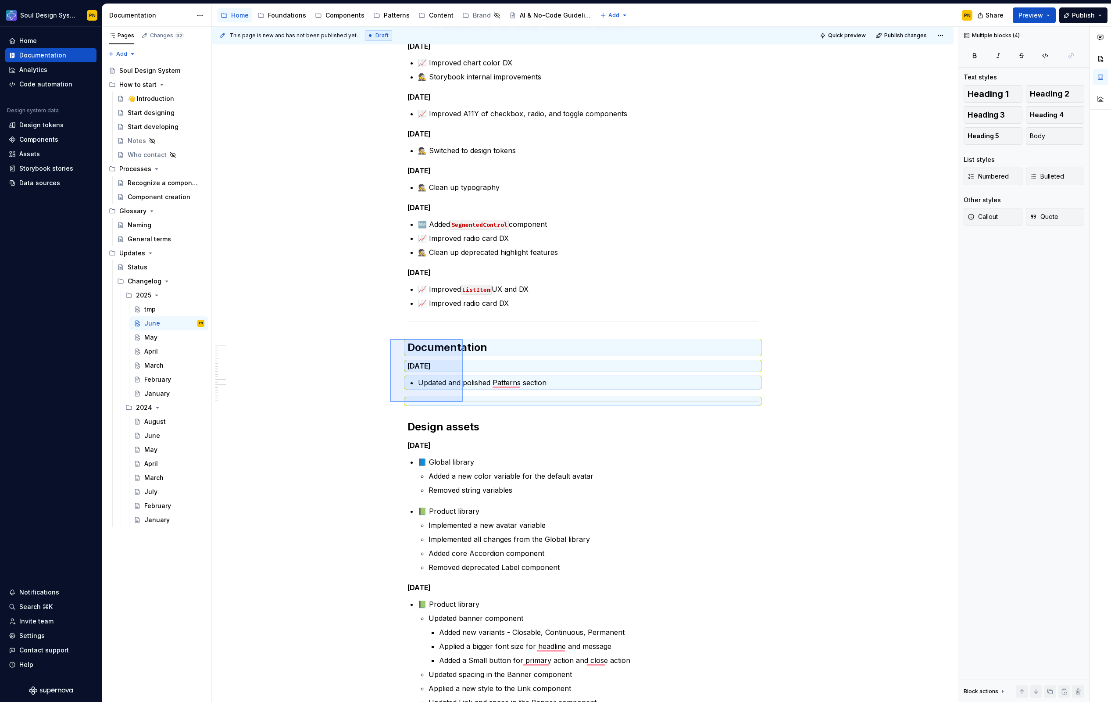
drag, startPoint x: 390, startPoint y: 339, endPoint x: 463, endPoint y: 401, distance: 95.3
click at [463, 401] on div "This page is new and has not been published yet. Draft Quick preview Publish ch…" at bounding box center [585, 365] width 746 height 676
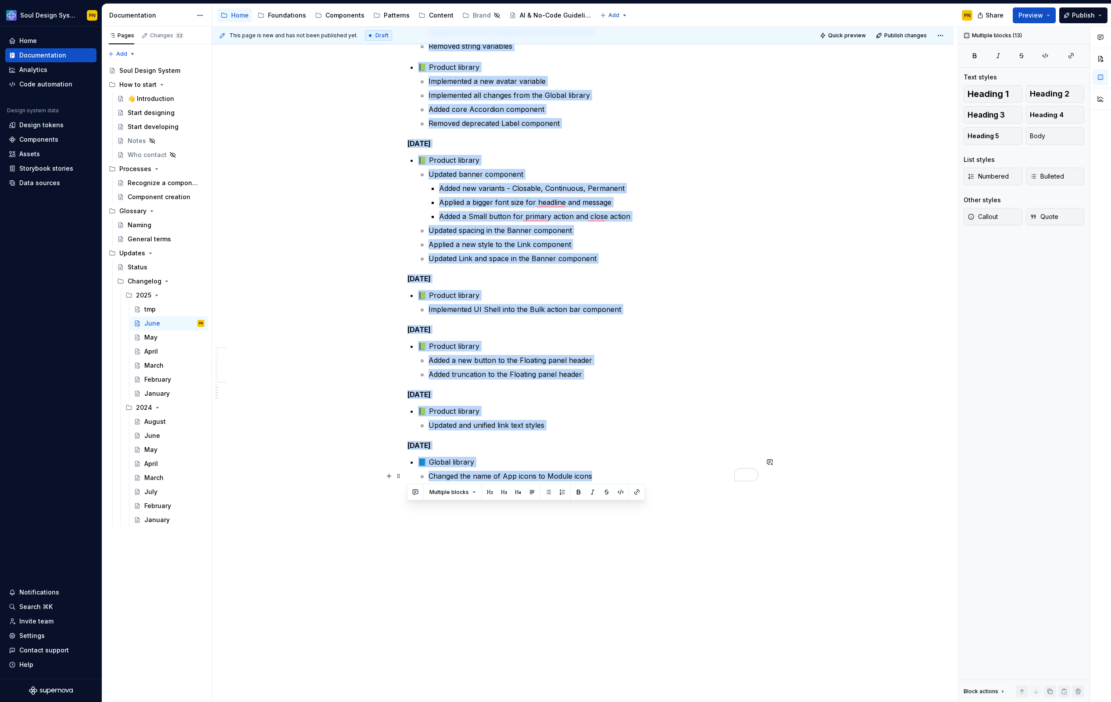
drag, startPoint x: 407, startPoint y: 367, endPoint x: 592, endPoint y: 473, distance: 212.9
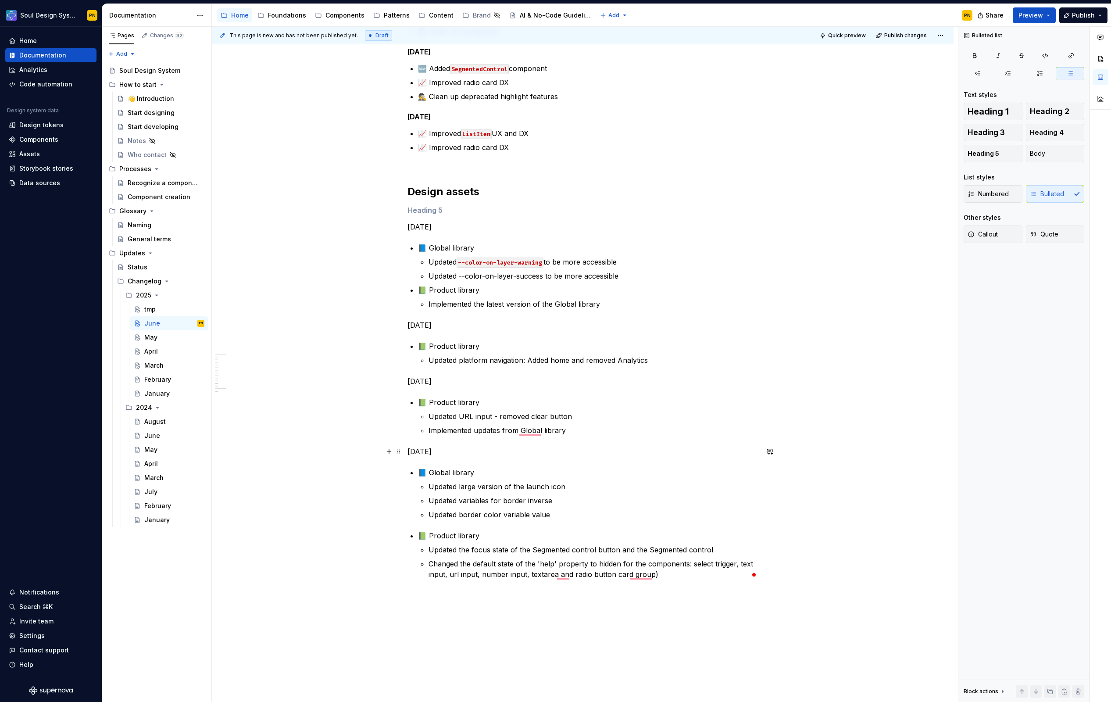
click at [434, 452] on p "Jun 4, 2025" at bounding box center [583, 451] width 351 height 11
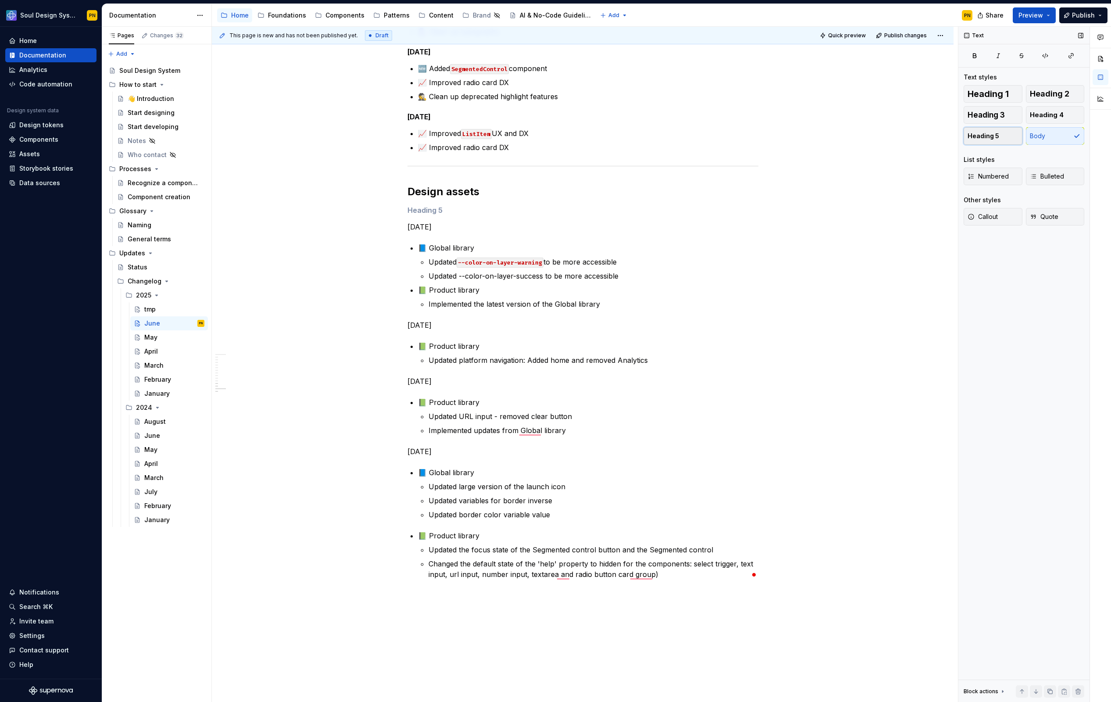
click at [1003, 132] on button "Heading 5" at bounding box center [993, 136] width 59 height 18
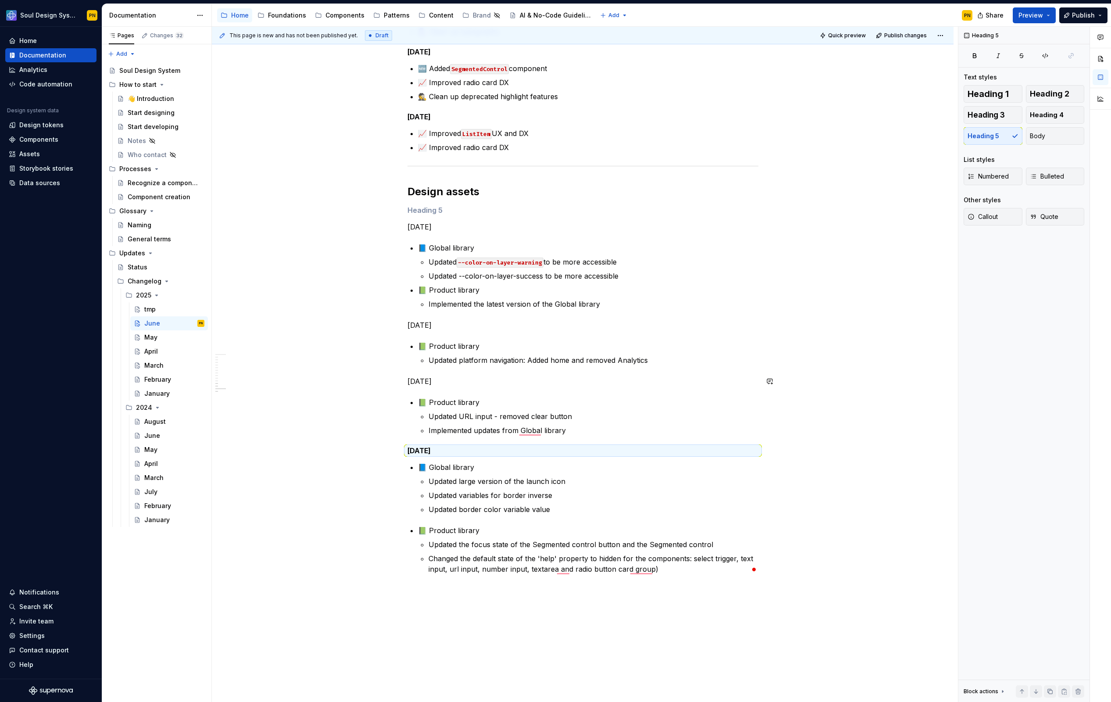
click at [430, 384] on p "Jun 5, 2025" at bounding box center [583, 381] width 351 height 11
click at [973, 139] on span "Heading 5" at bounding box center [984, 136] width 32 height 9
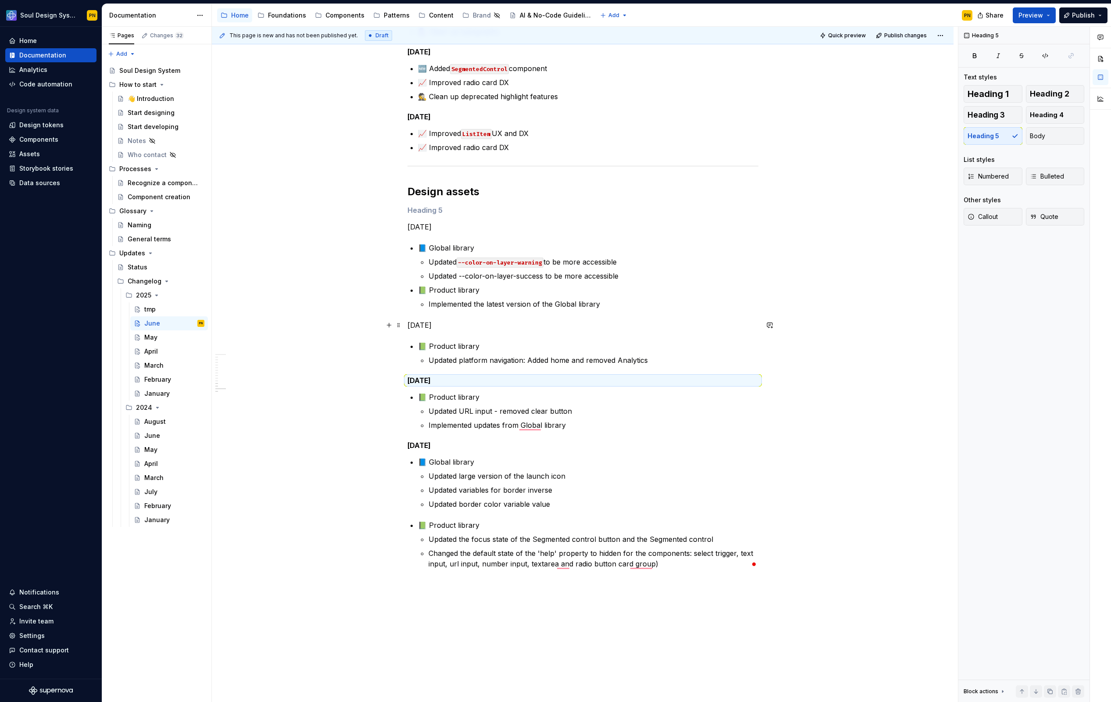
click at [419, 324] on p "Jun 19, 2025" at bounding box center [583, 325] width 351 height 11
click at [972, 140] on span "Heading 5" at bounding box center [984, 136] width 32 height 9
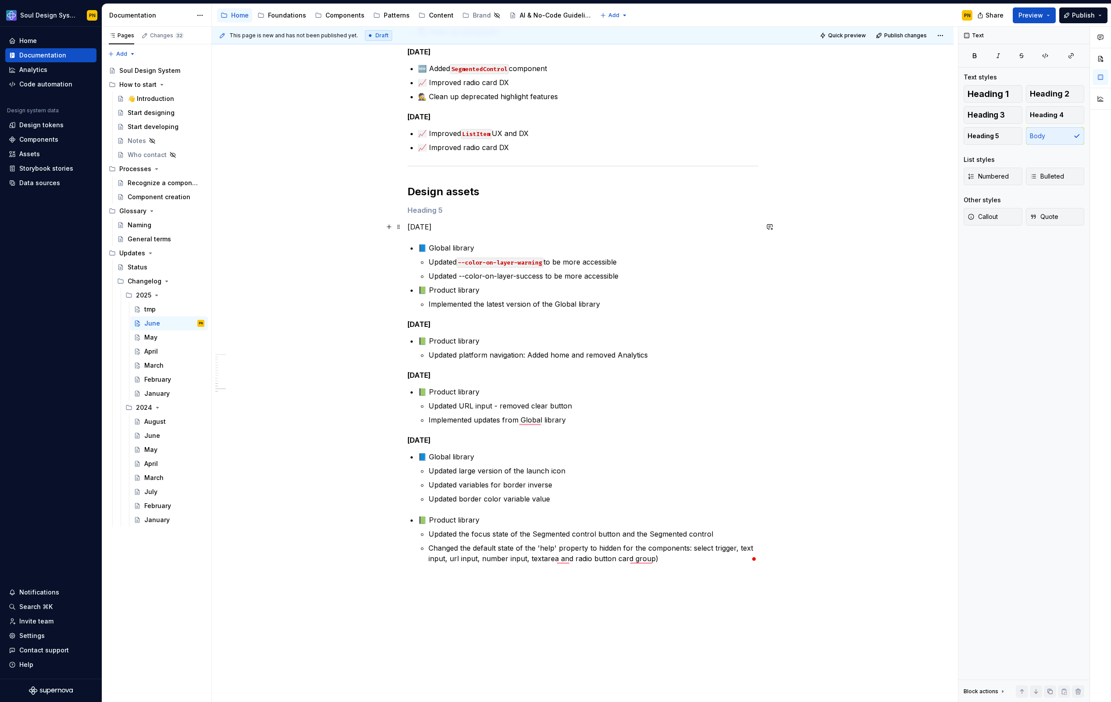
click at [434, 229] on p "Jun 24, 2025" at bounding box center [583, 227] width 351 height 11
click at [978, 136] on span "Heading 5" at bounding box center [984, 136] width 32 height 9
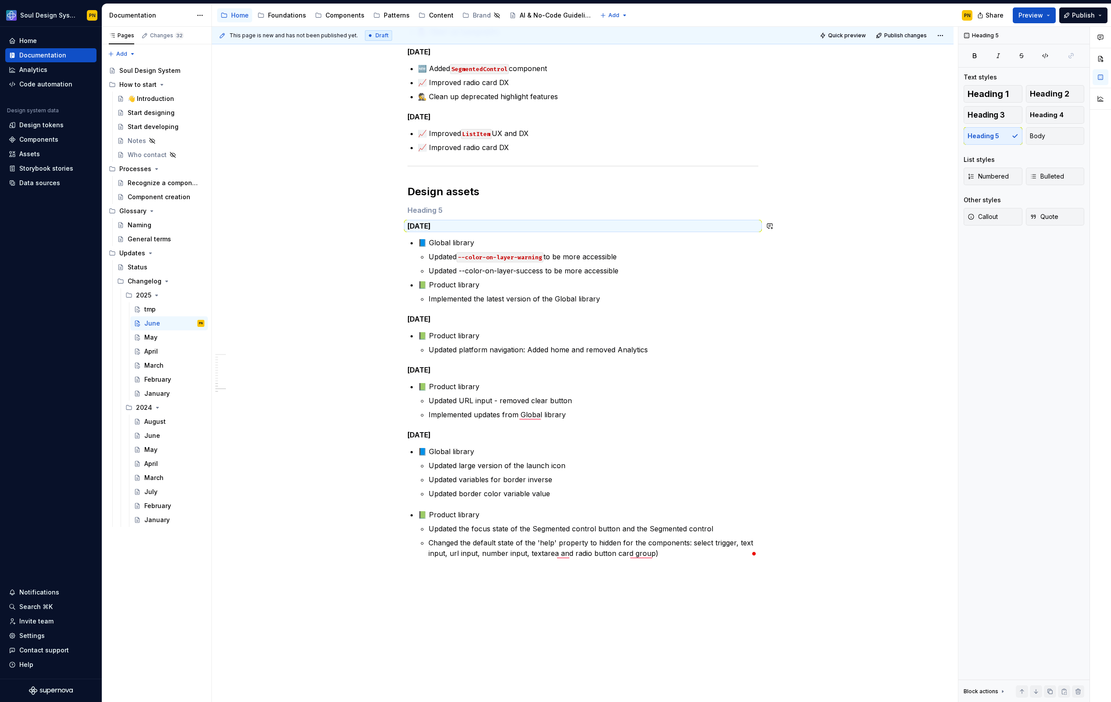
click at [485, 216] on div "Dev assets Jun 30, 2025 📈 Improved select trigger styles Jun 17, 2025 📈 Improve…" at bounding box center [583, 80] width 351 height 957
click at [482, 213] on h5 "To enrich screen reader interactions, please activate Accessibility in Grammarl…" at bounding box center [583, 210] width 351 height 9
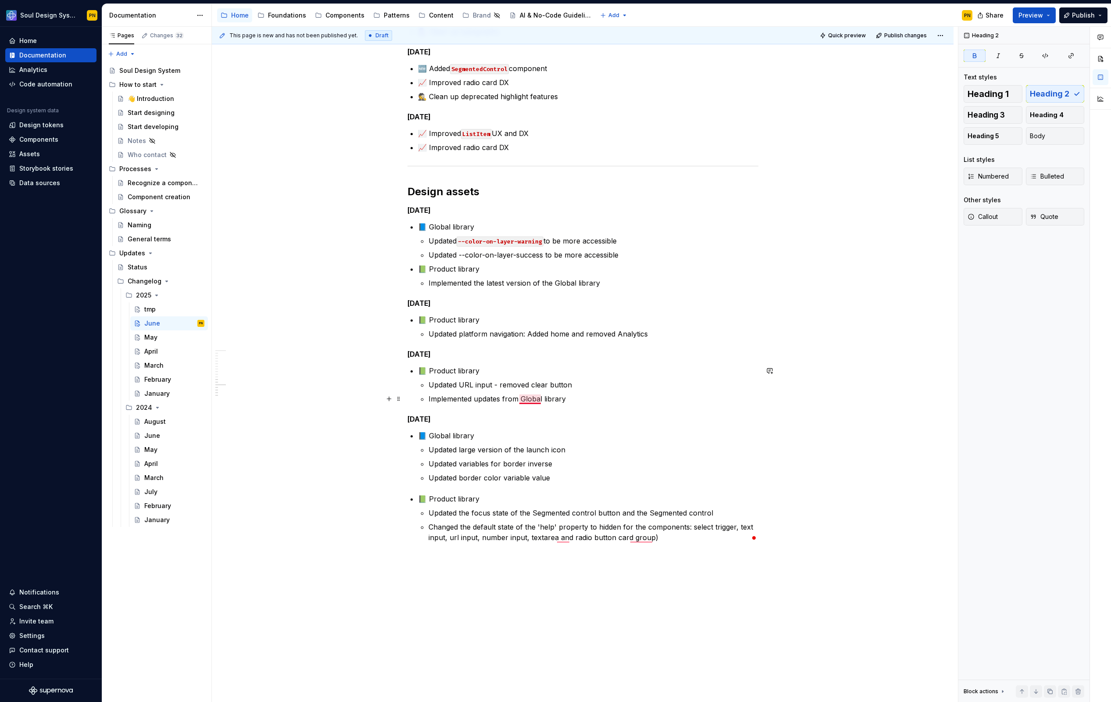
click at [527, 395] on p "Implemented updates from Global library" at bounding box center [594, 399] width 330 height 11
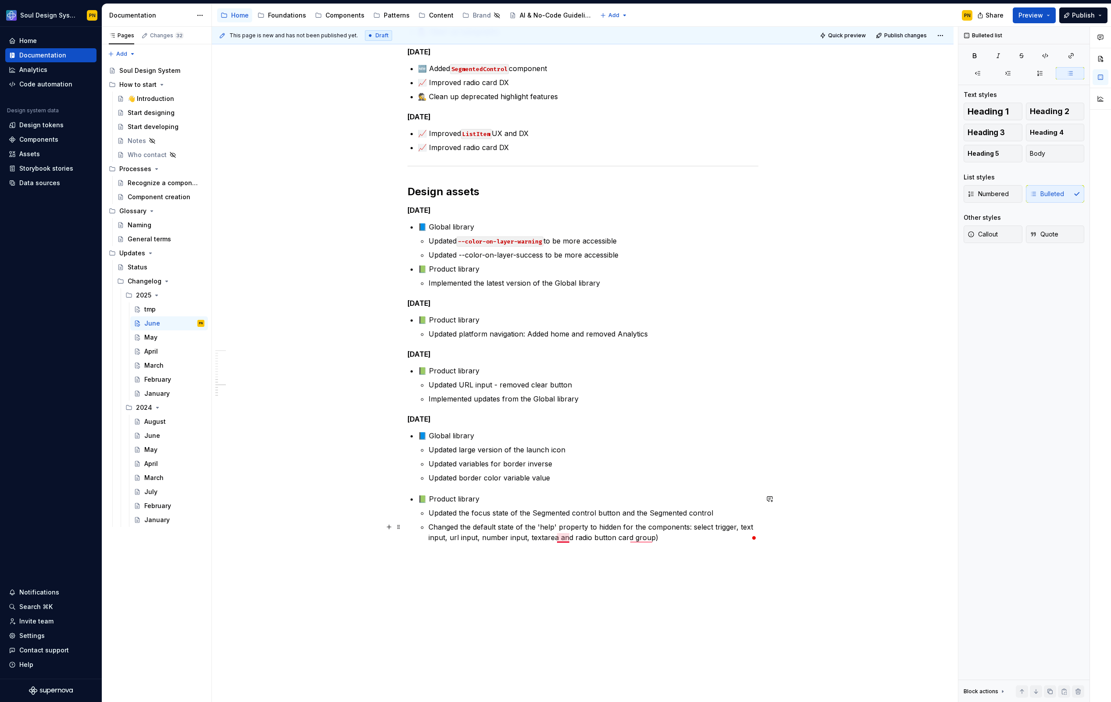
click at [563, 540] on p "Changed the default state of the 'help' property to hidden for the components: …" at bounding box center [594, 532] width 330 height 21
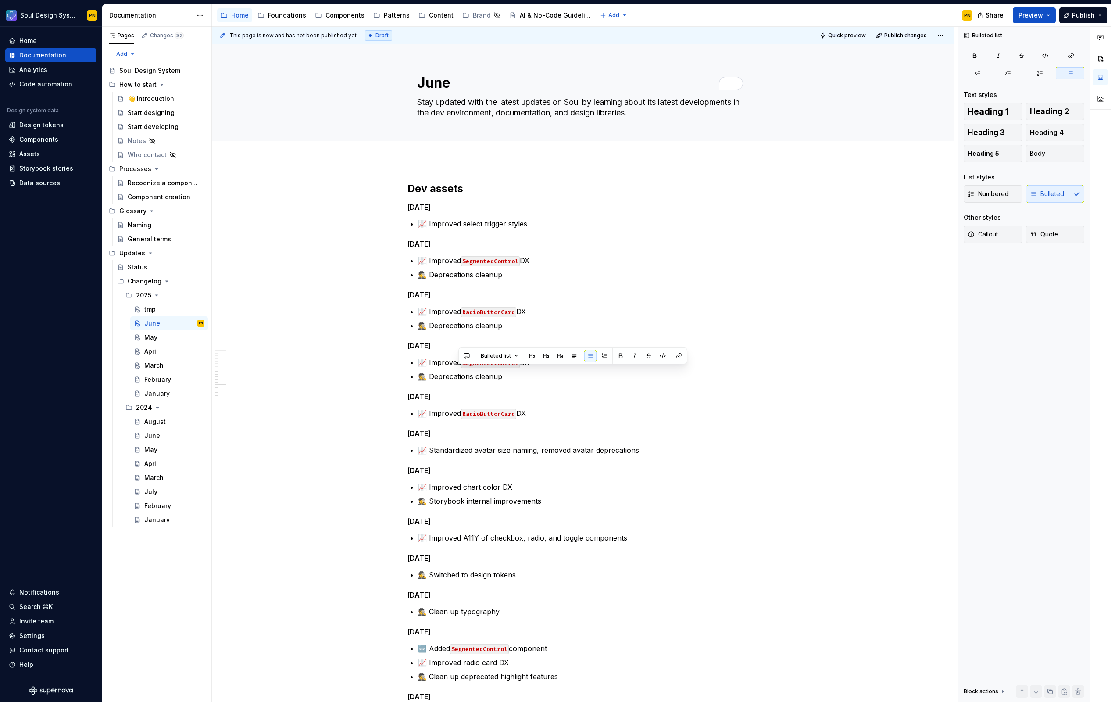
scroll to position [463, 0]
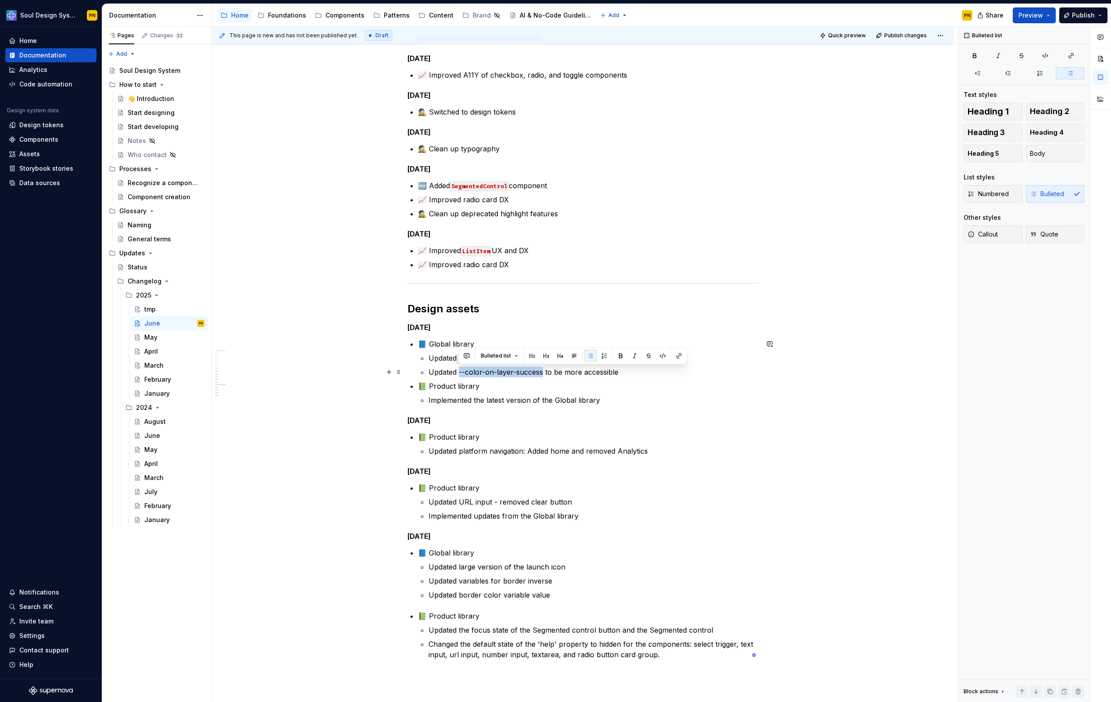
click at [542, 373] on p "Updated --color-on-layer-success to be more accessible" at bounding box center [594, 372] width 330 height 11
click at [508, 357] on span "Bulleted list" at bounding box center [496, 355] width 30 height 7
click at [661, 357] on button "button" at bounding box center [663, 356] width 12 height 12
click at [626, 377] on ul "📘 Global library Updated --color-on-layer-warning to be more accessible Updated…" at bounding box center [588, 372] width 341 height 67
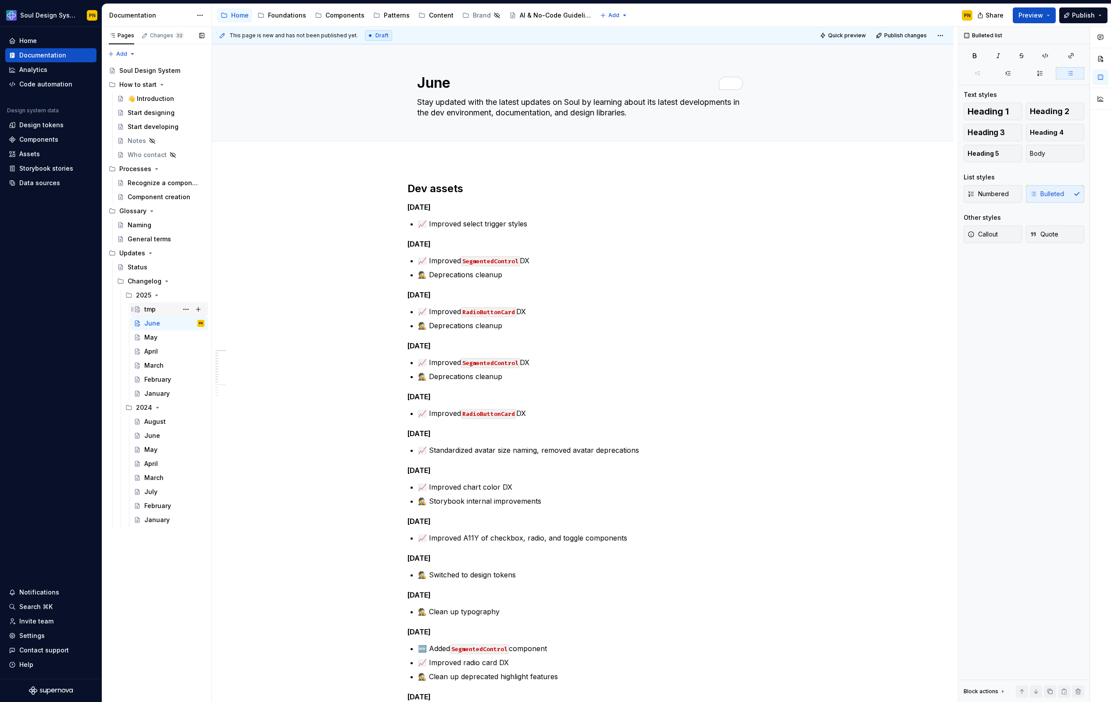
click at [162, 309] on div "tmp" at bounding box center [174, 309] width 60 height 12
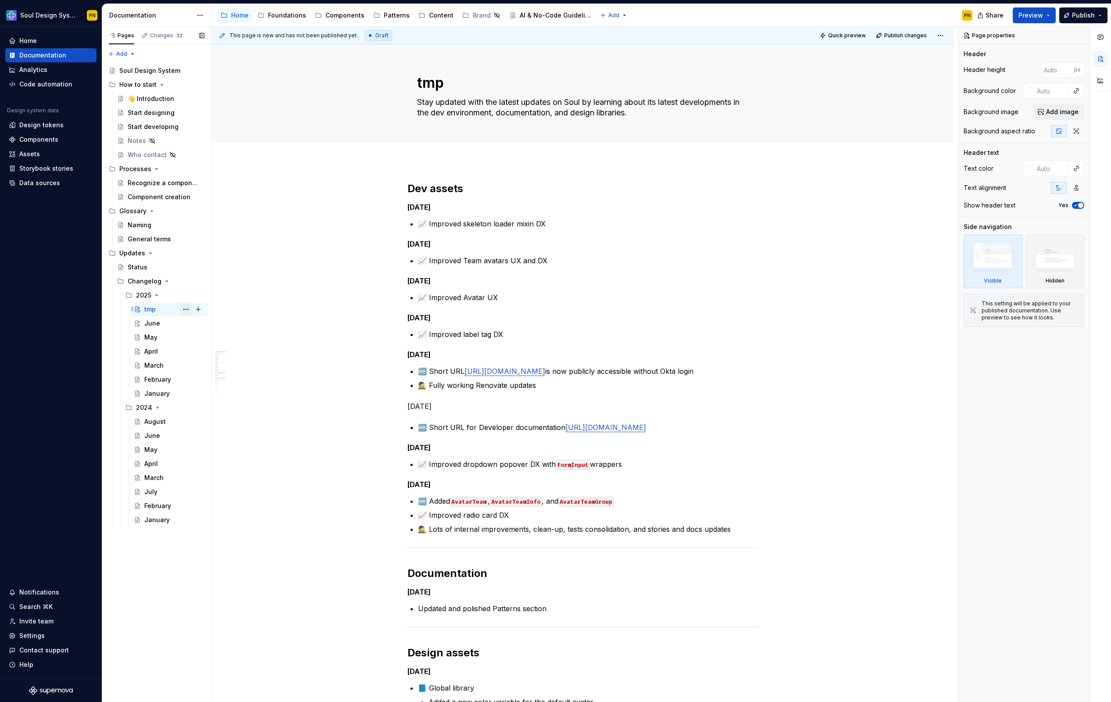
click at [181, 308] on button "Page tree" at bounding box center [186, 309] width 12 height 12
click at [210, 338] on div "Duplicate page" at bounding box center [239, 338] width 86 height 9
click at [421, 82] on textarea "tmp" at bounding box center [582, 82] width 332 height 21
paste textarea "July"
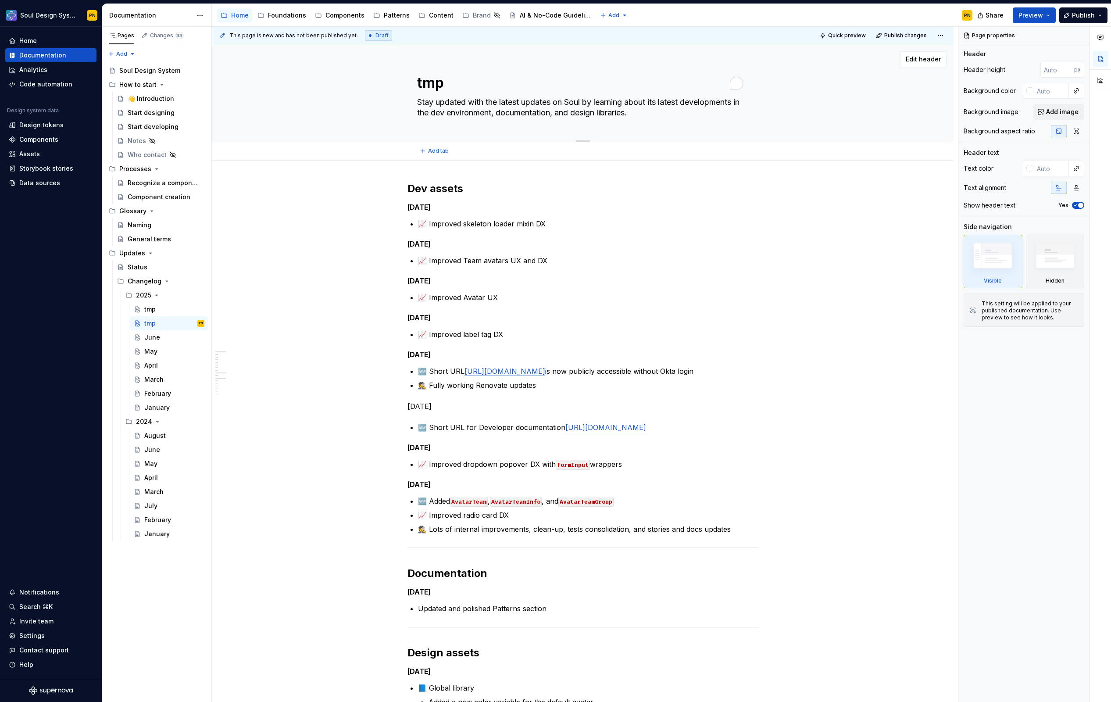
type textarea "*"
type textarea "July"
type textarea "*"
type textarea "July"
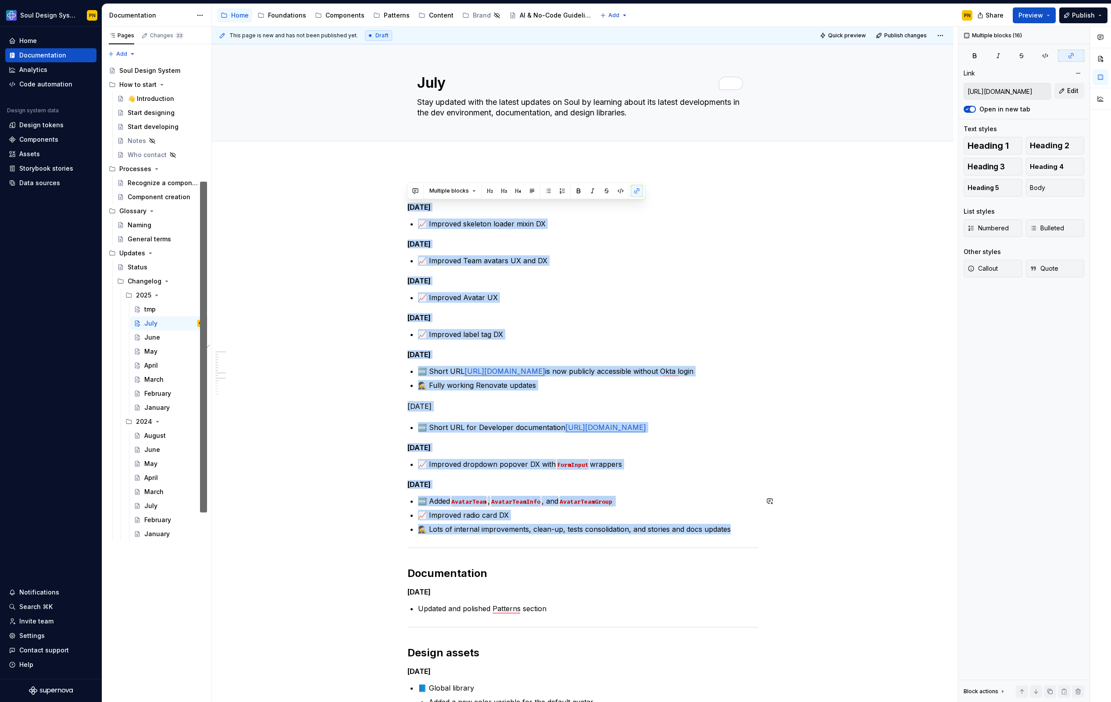
drag, startPoint x: 408, startPoint y: 207, endPoint x: 736, endPoint y: 527, distance: 458.0
click at [736, 527] on div "Dev assets [DATE] 📈 Improved skeleton loader mixin DX [DATE] 📈 Improved Team av…" at bounding box center [583, 667] width 351 height 970
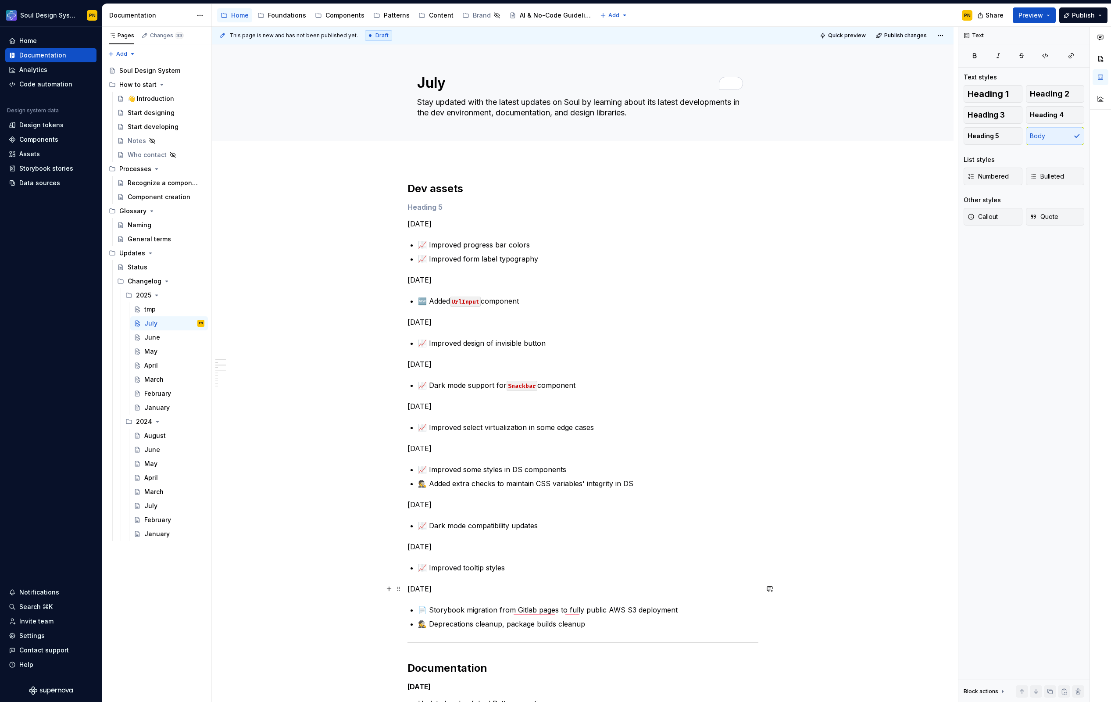
click at [440, 588] on p "Jul 2, 2025" at bounding box center [583, 589] width 351 height 11
click at [988, 132] on span "Heading 5" at bounding box center [984, 136] width 32 height 9
click at [432, 545] on p "Jul 7, 2025" at bounding box center [583, 546] width 351 height 11
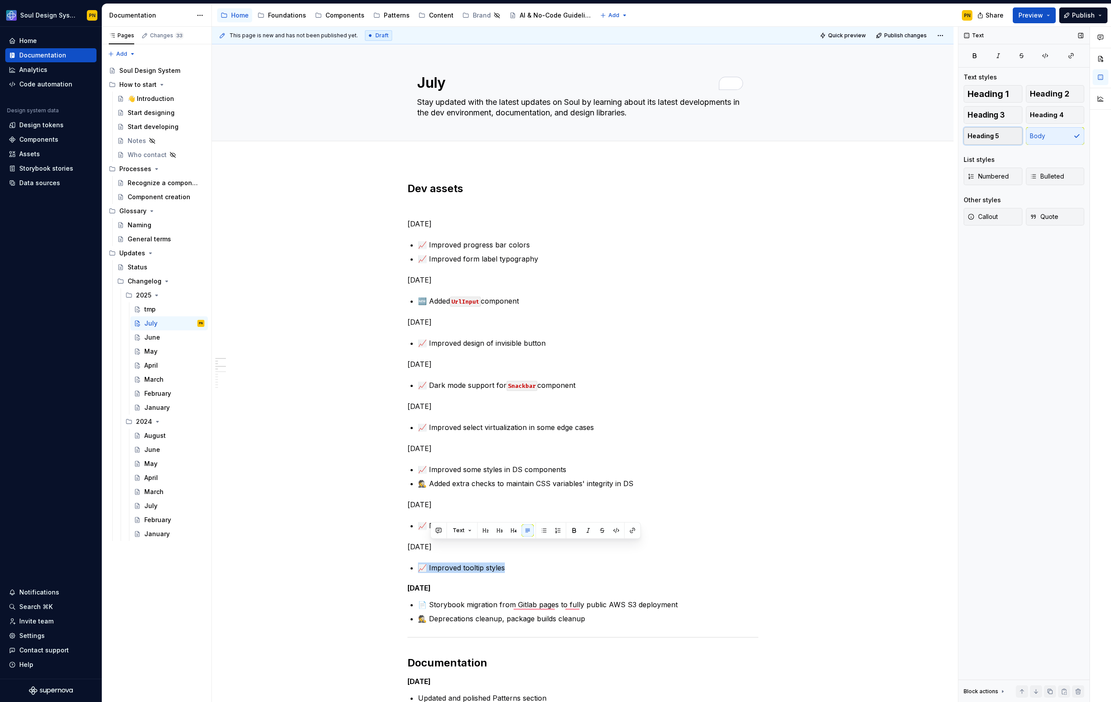
click at [994, 129] on button "Heading 5" at bounding box center [993, 136] width 59 height 18
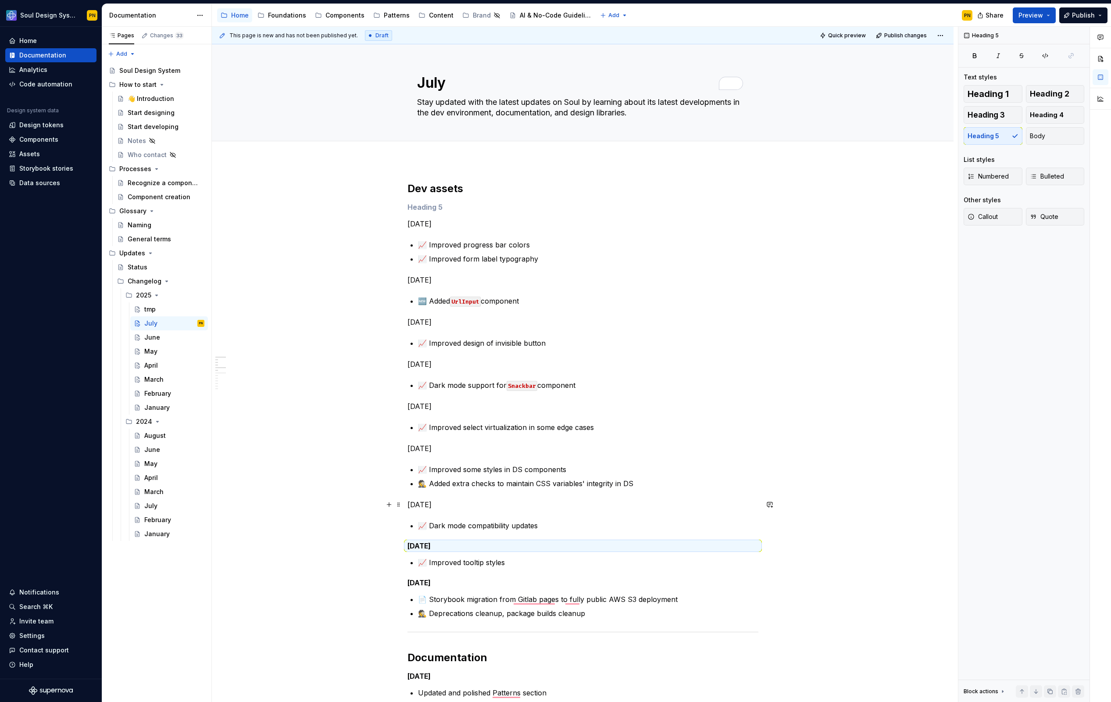
click at [427, 501] on p "Jul 11, 2025" at bounding box center [583, 504] width 351 height 11
click at [993, 137] on span "Heading 5" at bounding box center [984, 136] width 32 height 9
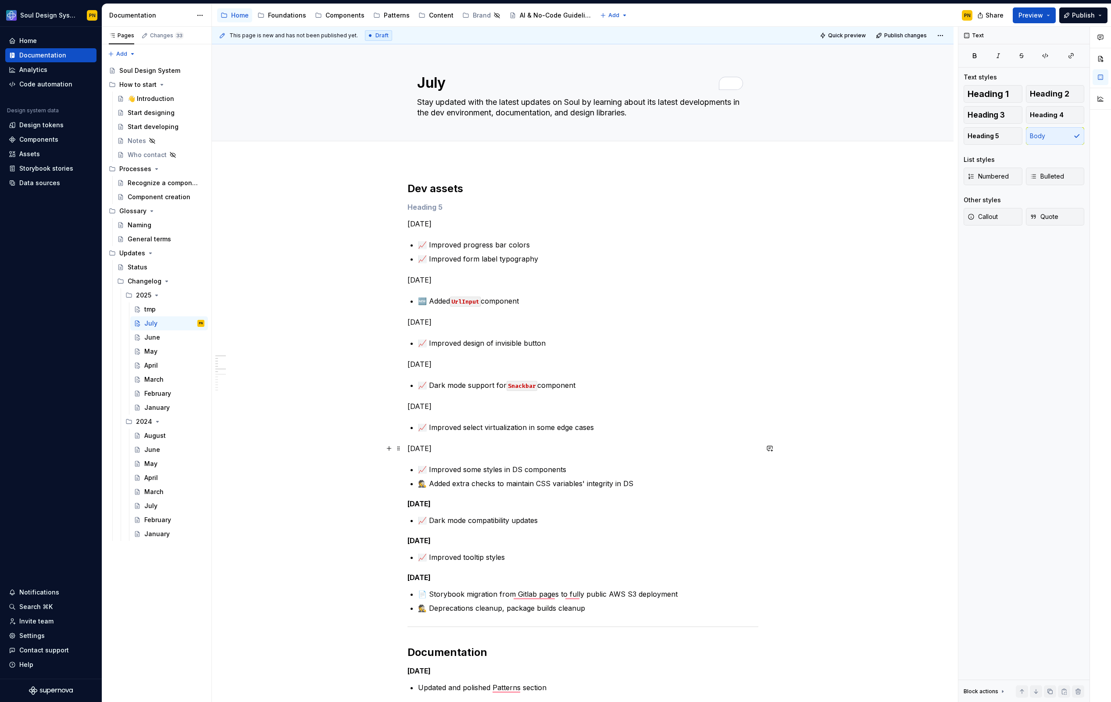
click at [422, 447] on p "Jul 14, 2025" at bounding box center [583, 448] width 351 height 11
click at [983, 132] on span "Heading 5" at bounding box center [984, 136] width 32 height 9
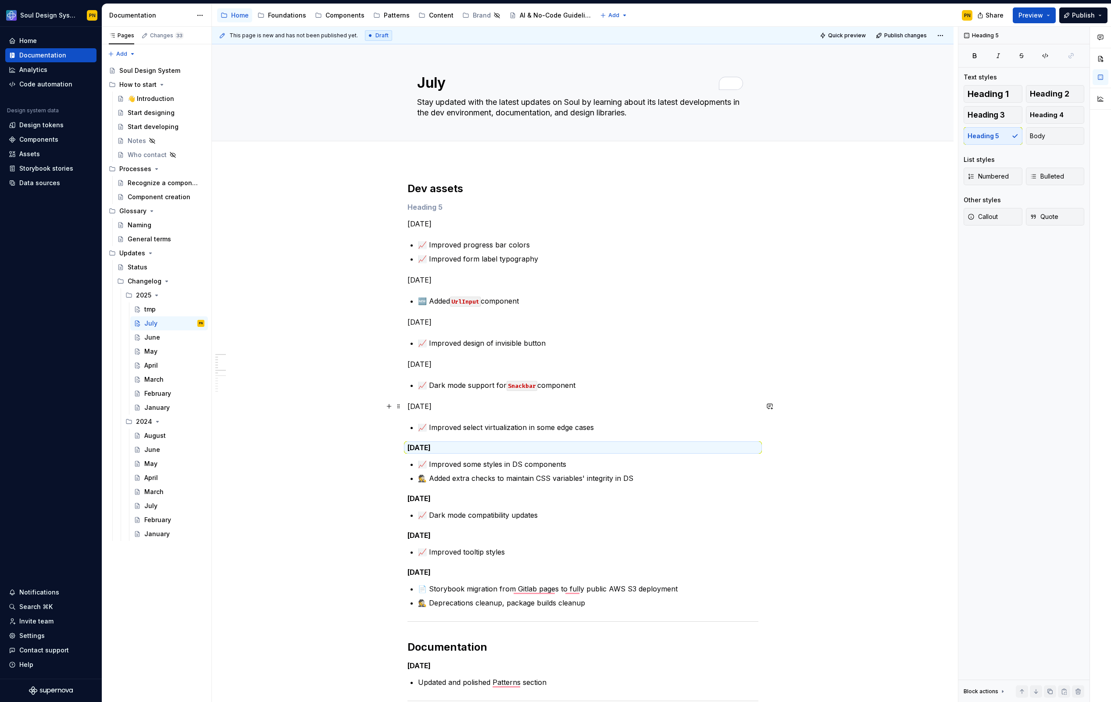
click at [442, 405] on p "Jul 15, 2025" at bounding box center [583, 406] width 351 height 11
click at [980, 133] on span "Heading 5" at bounding box center [984, 136] width 32 height 9
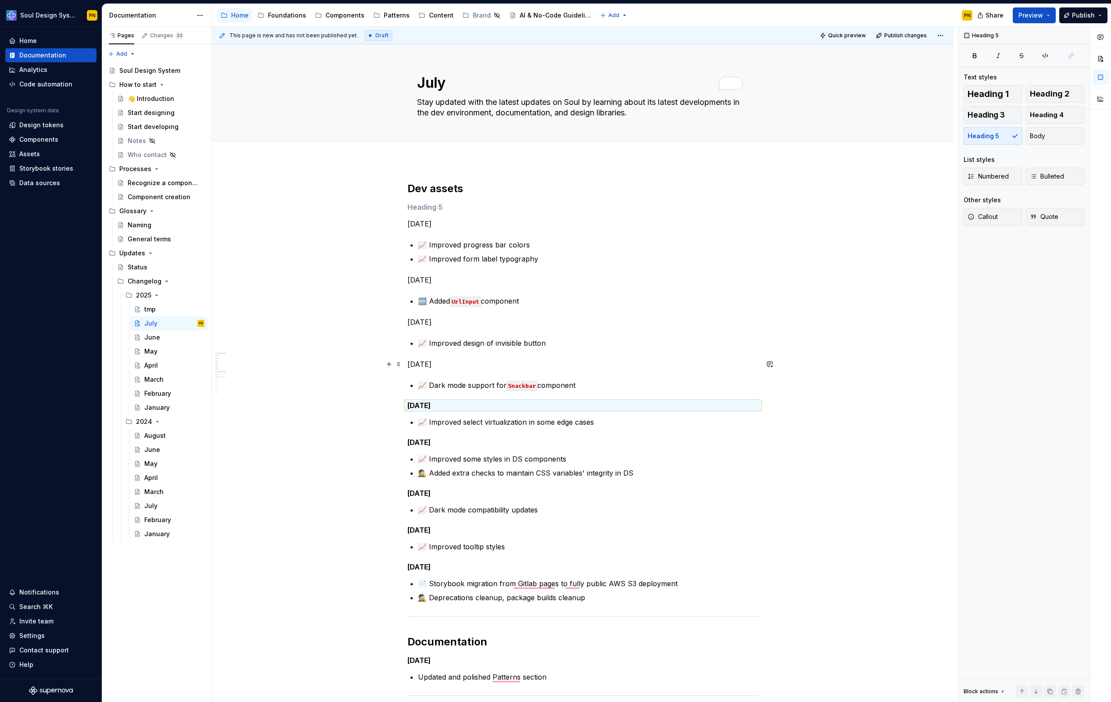
click at [444, 365] on p "Jul 16, 2025" at bounding box center [583, 364] width 351 height 11
click at [982, 137] on span "Heading 5" at bounding box center [984, 136] width 32 height 9
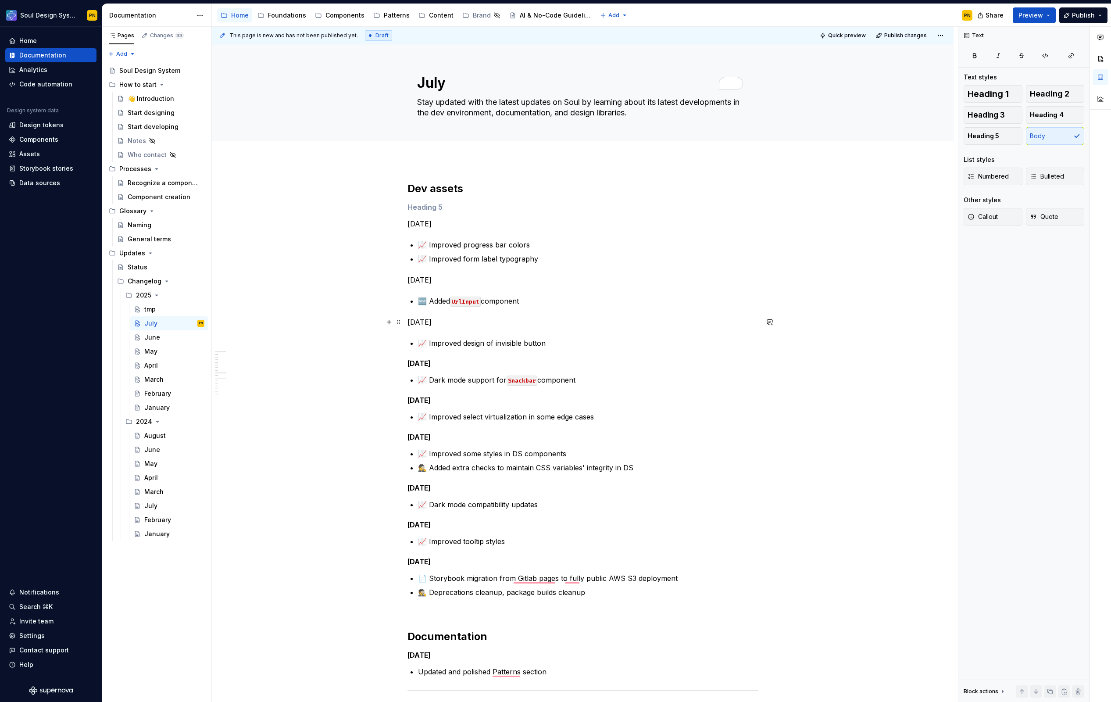
click at [445, 324] on p "Jul 23, 2025" at bounding box center [583, 322] width 351 height 11
click at [972, 137] on span "Heading 5" at bounding box center [984, 136] width 32 height 9
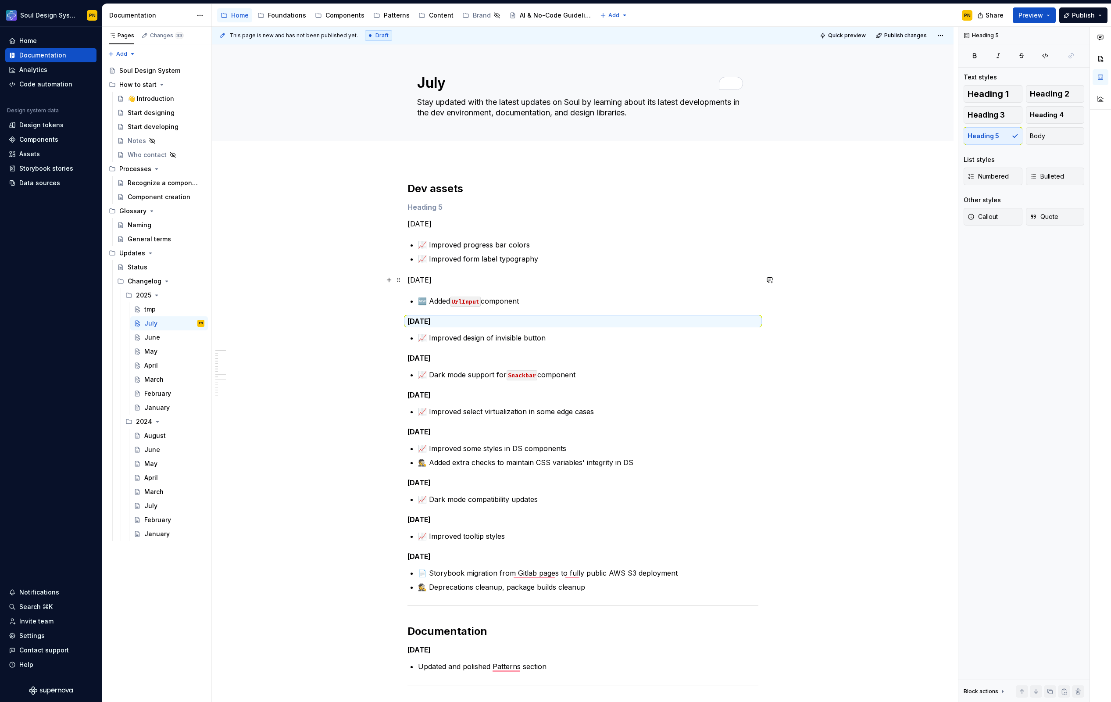
click at [446, 280] on p "Jul 28, 2025" at bounding box center [583, 280] width 351 height 11
click at [979, 137] on span "Heading 5" at bounding box center [984, 136] width 32 height 9
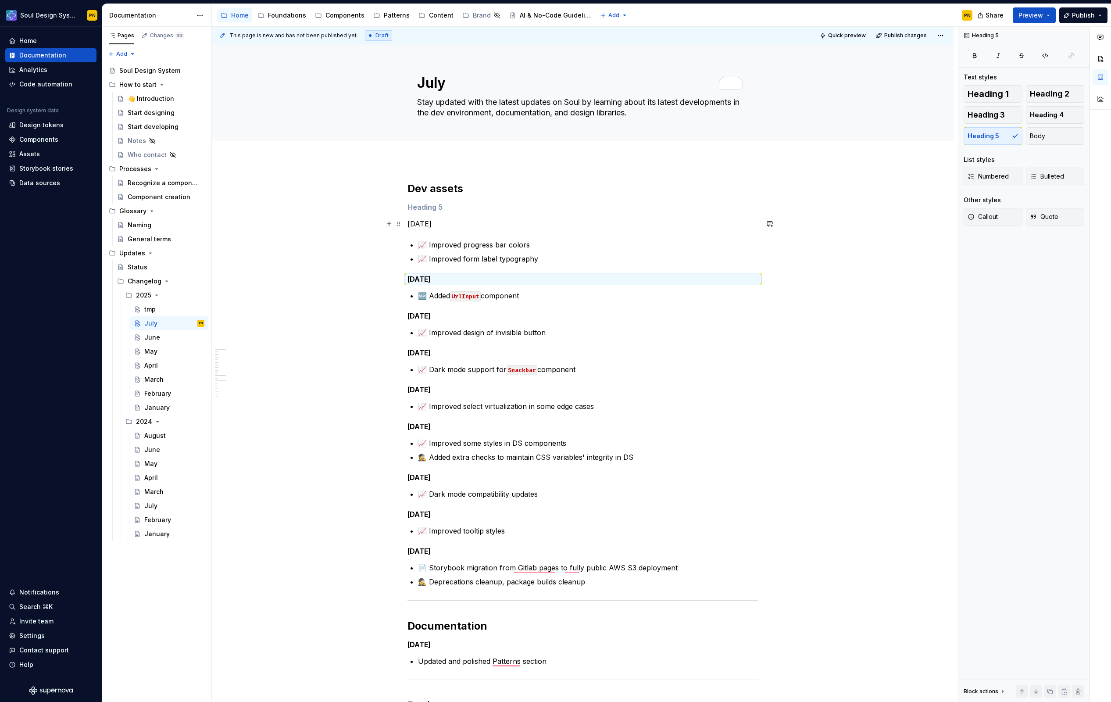
click at [445, 226] on p "Jul 31, 2025" at bounding box center [583, 224] width 351 height 11
click at [982, 134] on span "Heading 5" at bounding box center [984, 136] width 32 height 9
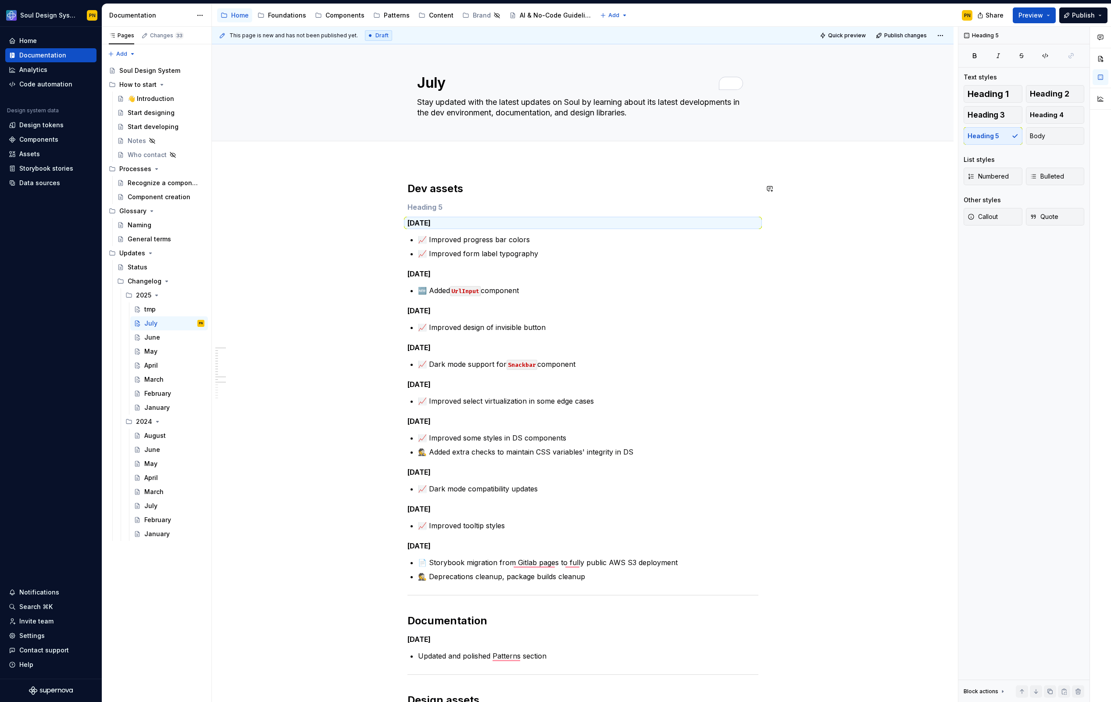
click at [451, 203] on h5 "To enrich screen reader interactions, please activate Accessibility in Grammarl…" at bounding box center [583, 207] width 351 height 9
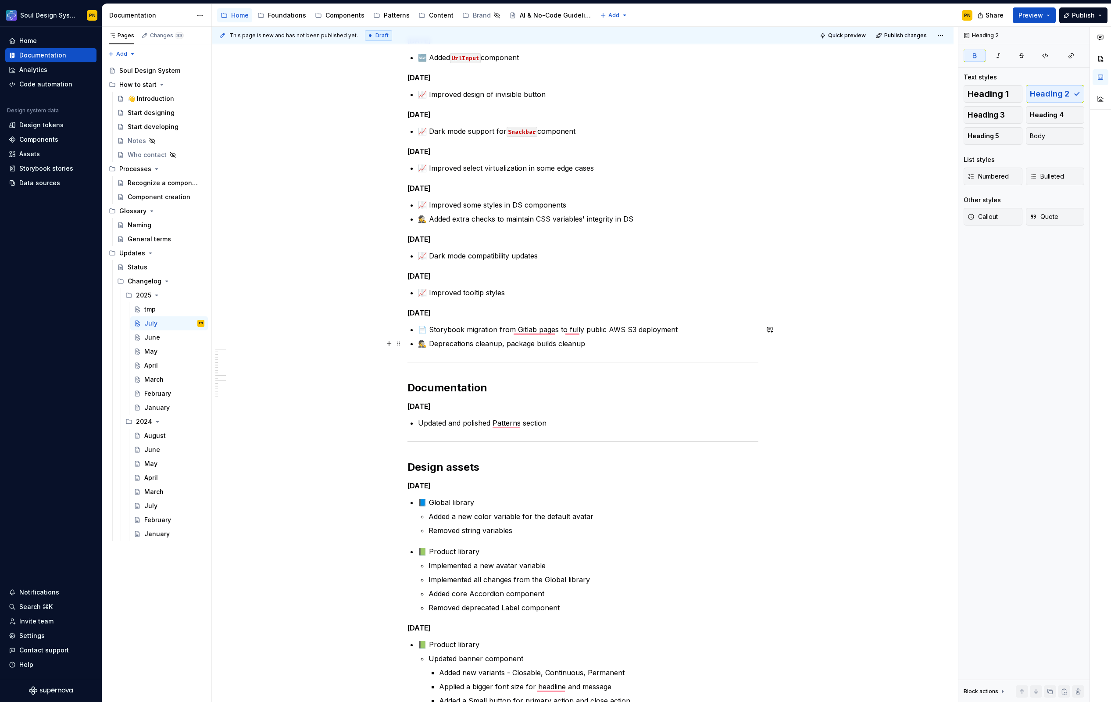
scroll to position [233, 0]
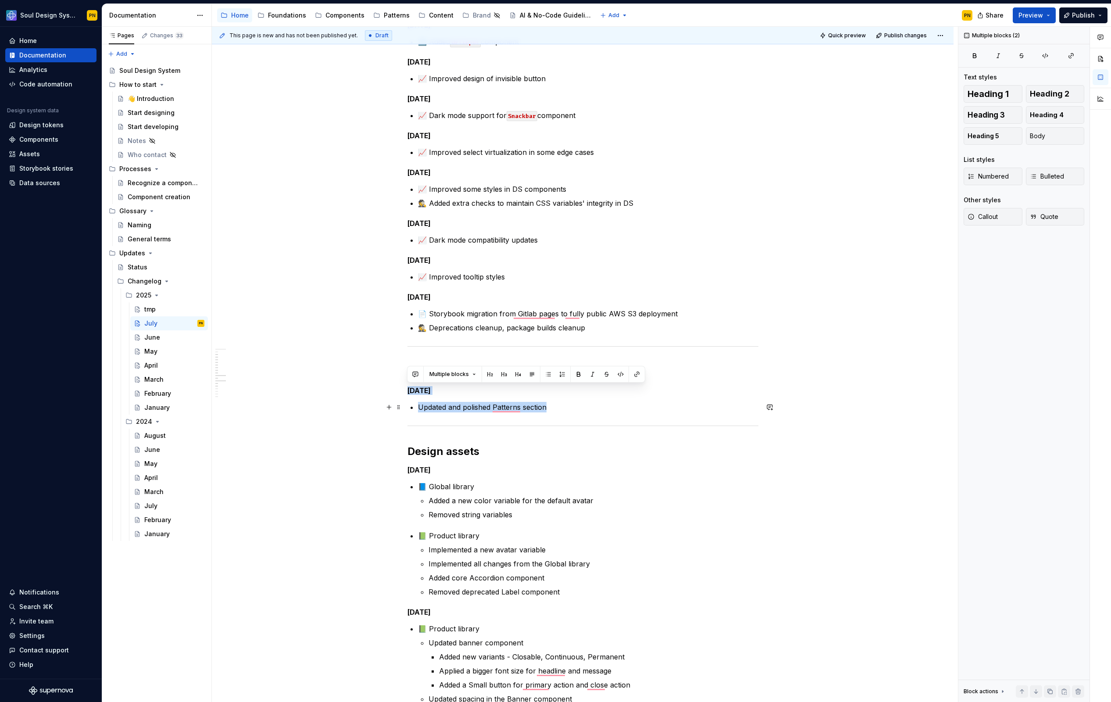
drag, startPoint x: 408, startPoint y: 390, endPoint x: 555, endPoint y: 406, distance: 147.5
click at [555, 406] on div "Dev assets Jul 31, 2025 📈 Improved progress bar colors 📈 Improved form label ty…" at bounding box center [583, 449] width 351 height 1001
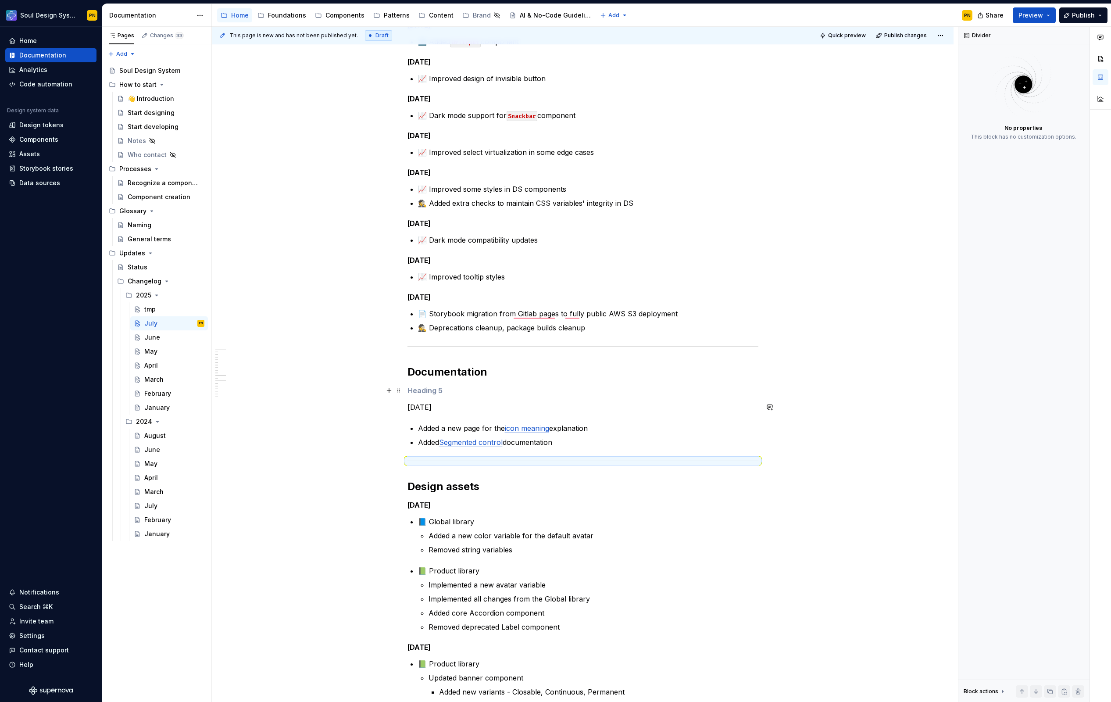
click at [444, 394] on h5 "To enrich screen reader interactions, please activate Accessibility in Grammarl…" at bounding box center [583, 390] width 351 height 9
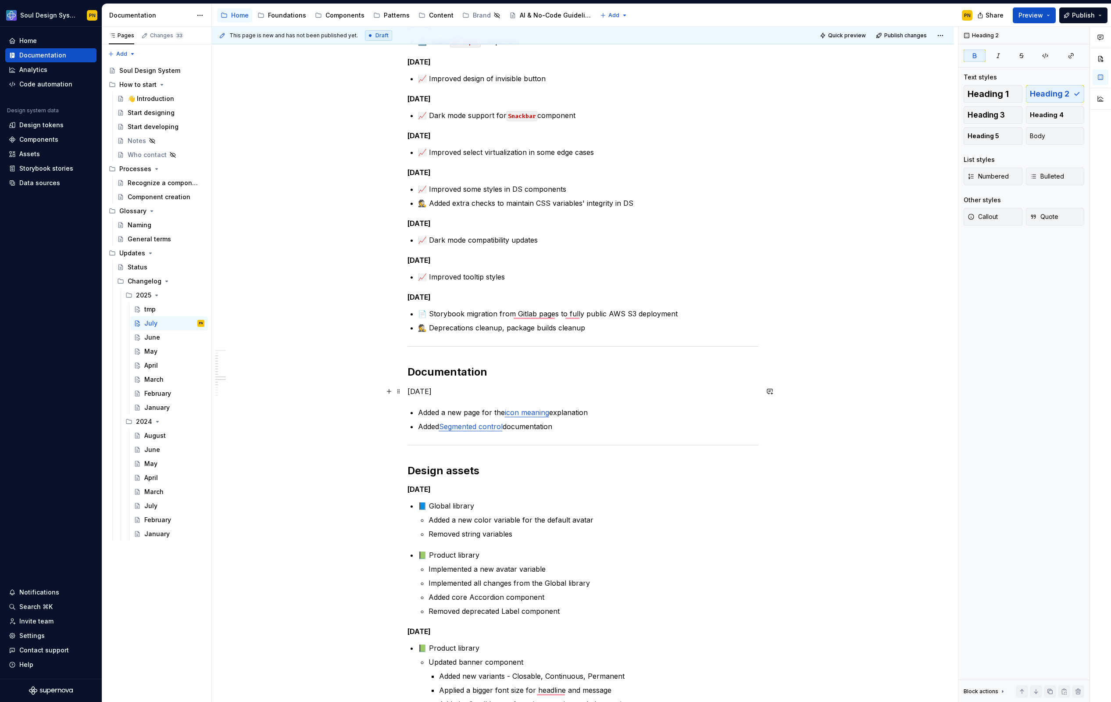
click at [424, 394] on p "Jul 28, 2025" at bounding box center [583, 391] width 351 height 11
click at [986, 138] on span "Heading 5" at bounding box center [984, 136] width 32 height 9
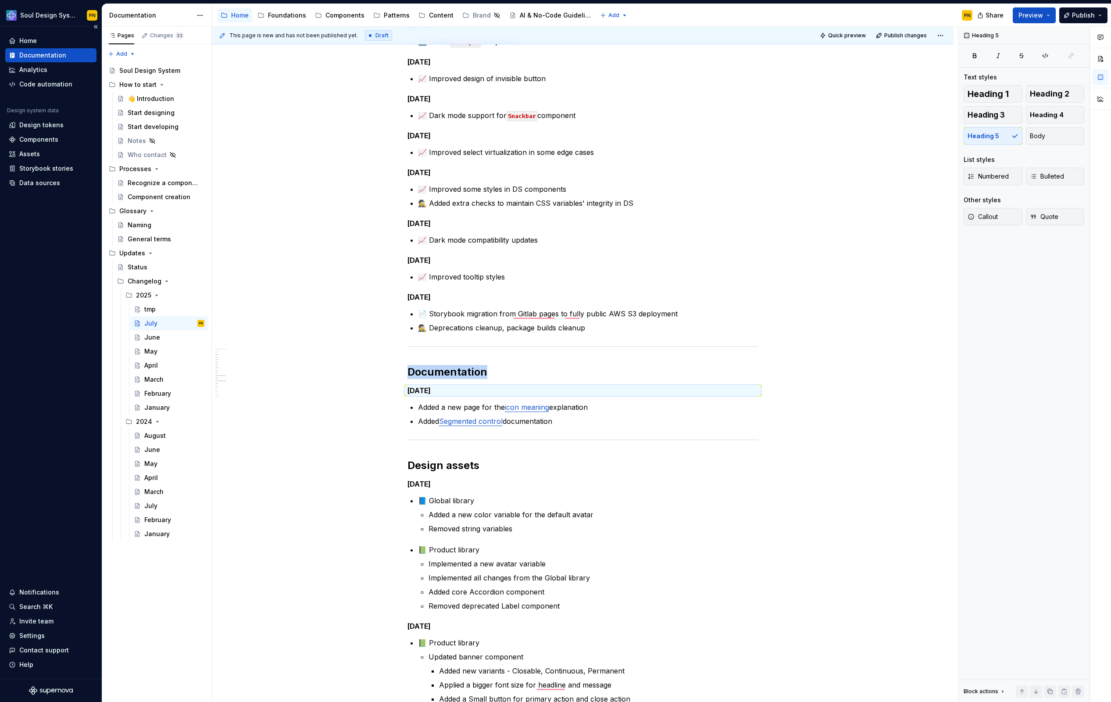
type textarea "*"
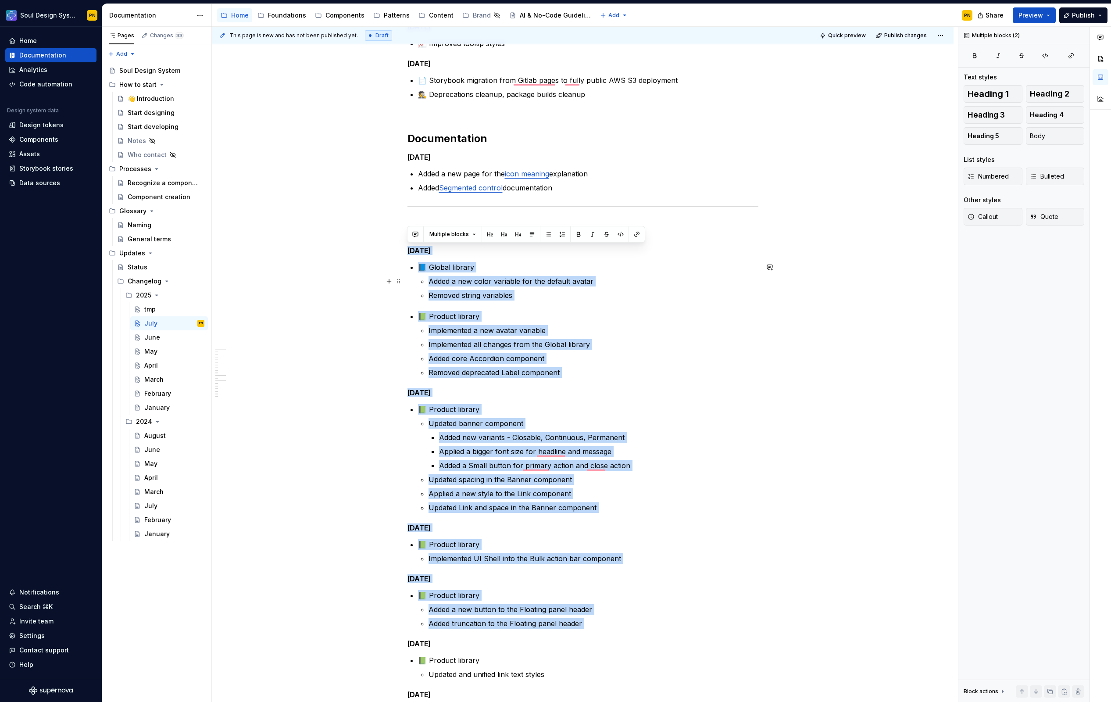
scroll to position [716, 0]
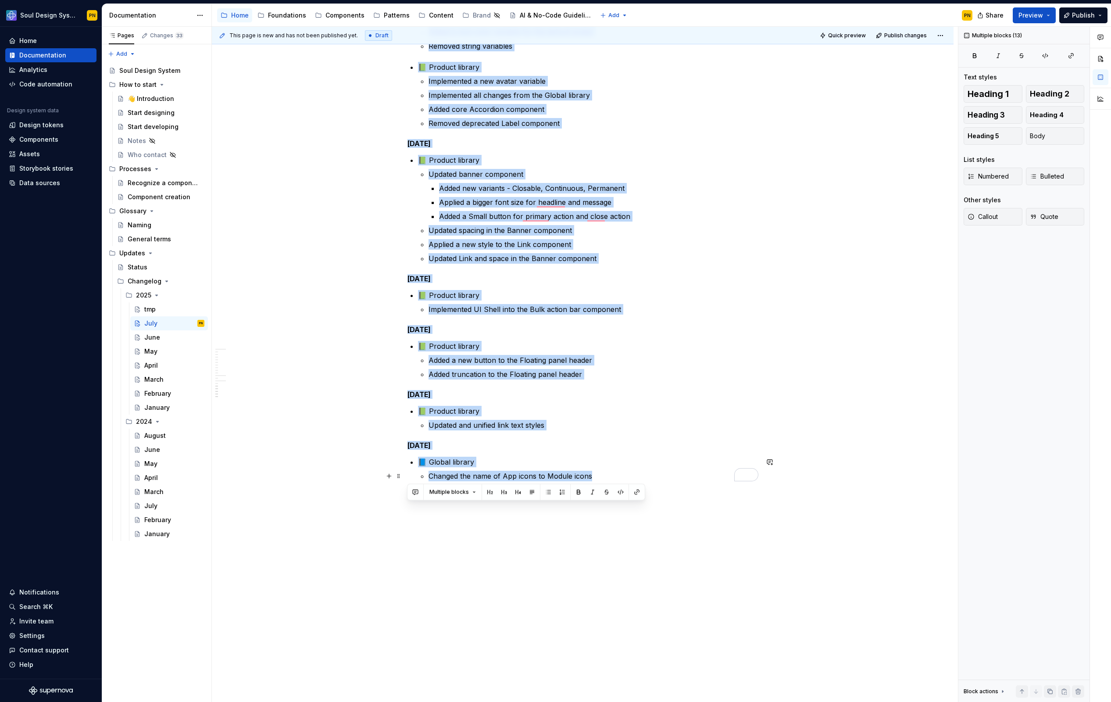
drag, startPoint x: 407, startPoint y: 251, endPoint x: 605, endPoint y: 473, distance: 296.5
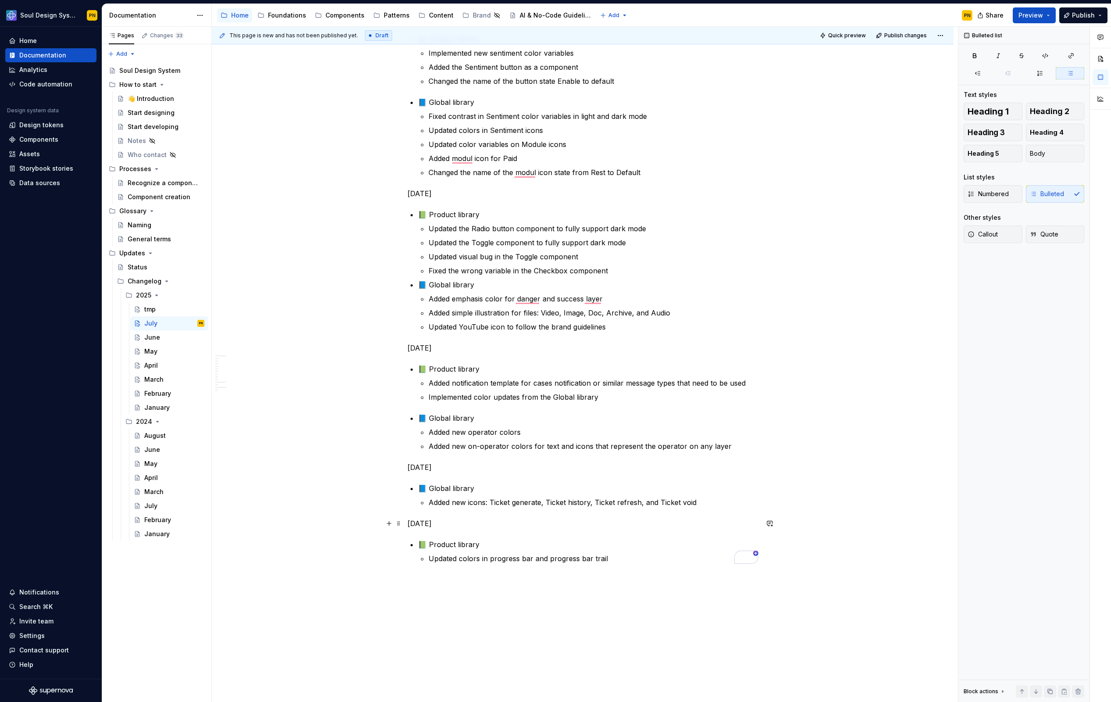
click at [437, 520] on p "Jul 17, 2025" at bounding box center [583, 523] width 351 height 11
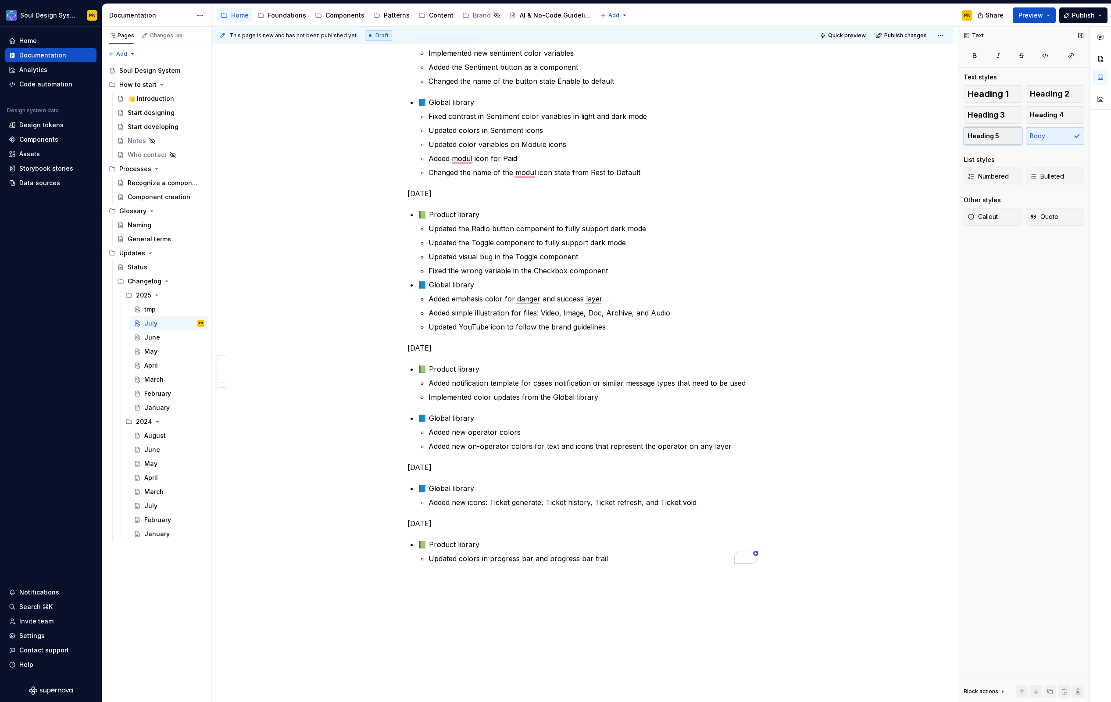
click at [999, 138] on button "Heading 5" at bounding box center [993, 136] width 59 height 18
click at [437, 473] on div "Dev assets Jul 31, 2025 📈 Improved progress bar colors 📈 Improved form label ty…" at bounding box center [583, 12] width 351 height 1093
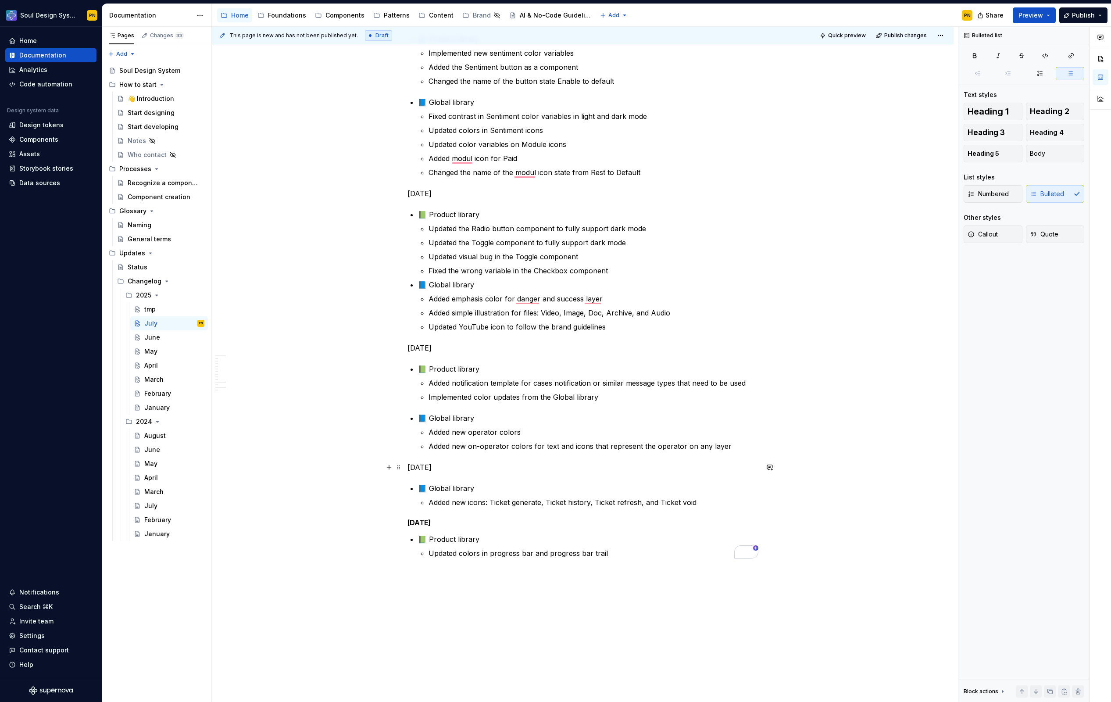
click at [439, 469] on p "Jul 28, 2025" at bounding box center [583, 467] width 351 height 11
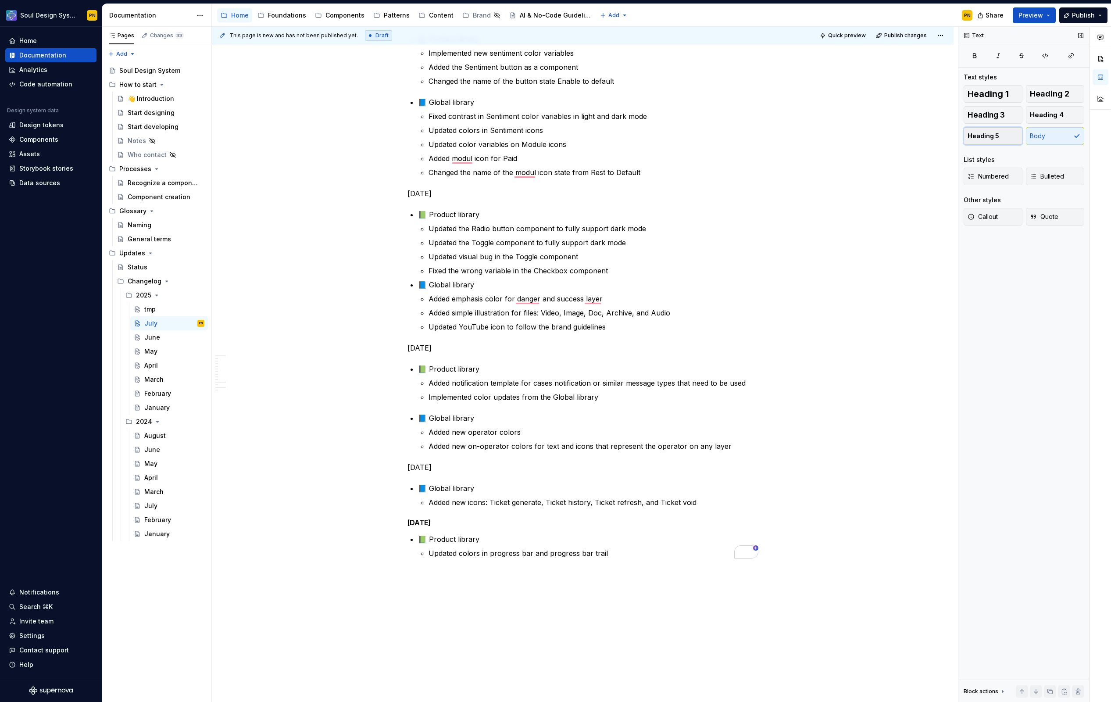
click at [986, 138] on span "Heading 5" at bounding box center [984, 136] width 32 height 9
click at [444, 345] on p "Jul 29, 2025" at bounding box center [583, 348] width 351 height 11
click at [975, 137] on span "Heading 5" at bounding box center [984, 136] width 32 height 9
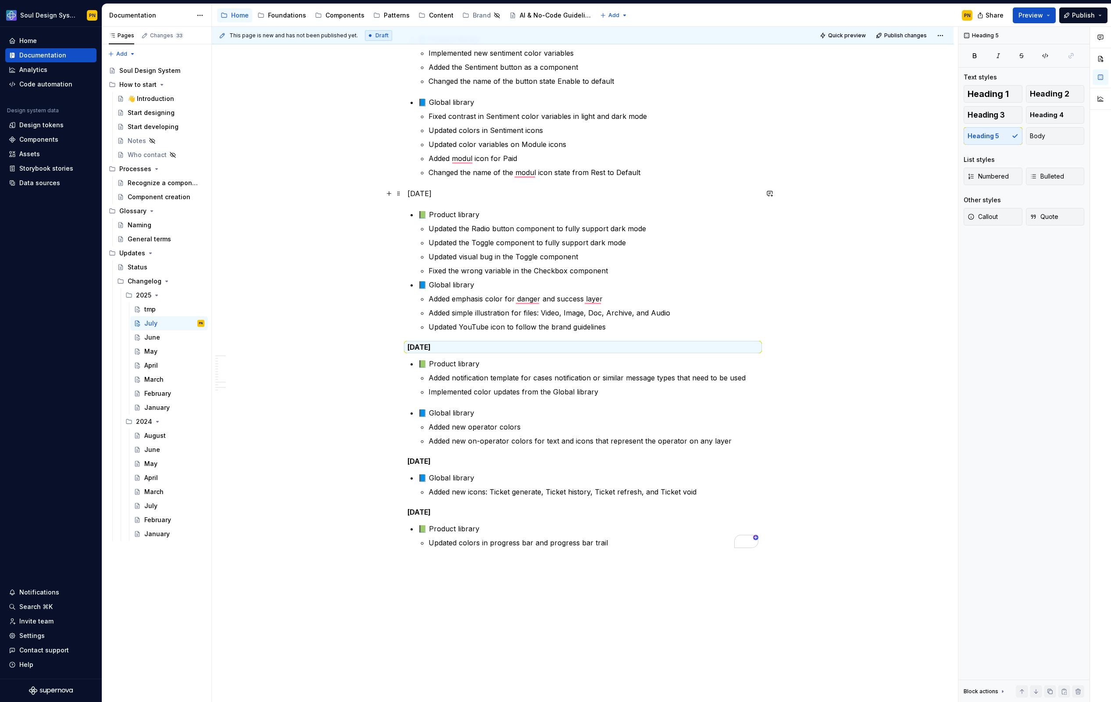
click at [435, 195] on p "Jul 30, 2025" at bounding box center [583, 193] width 351 height 11
click at [978, 136] on span "Heading 5" at bounding box center [984, 136] width 32 height 9
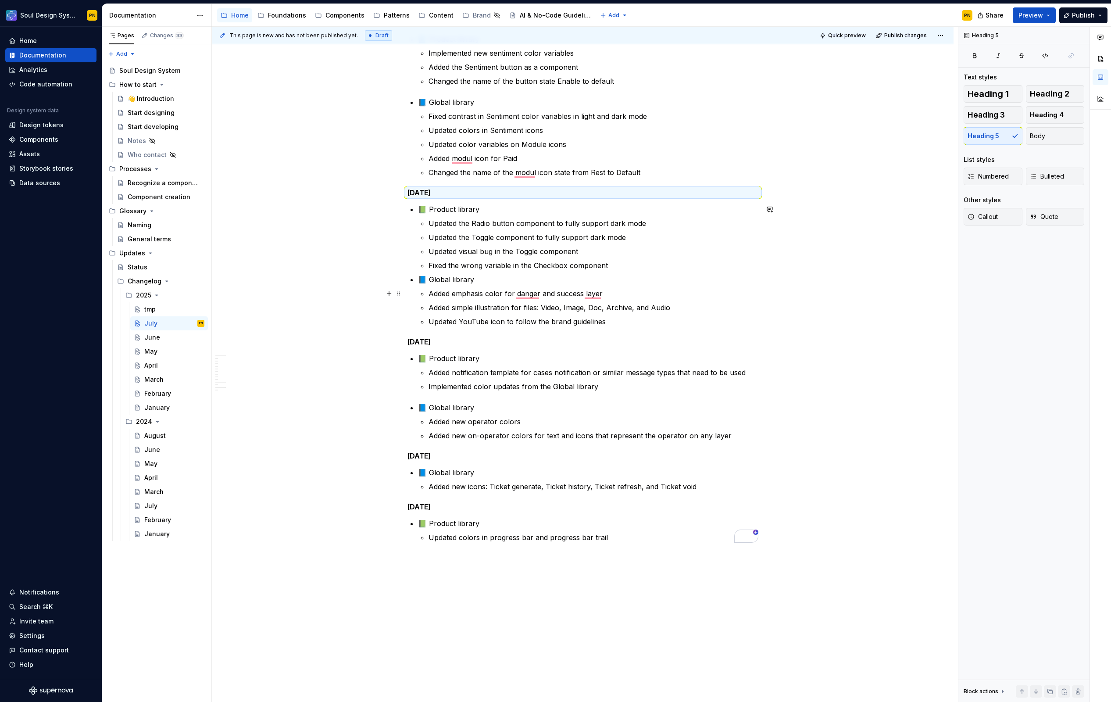
click at [528, 294] on p "Added emphasis color for danger and success layer" at bounding box center [594, 293] width 330 height 11
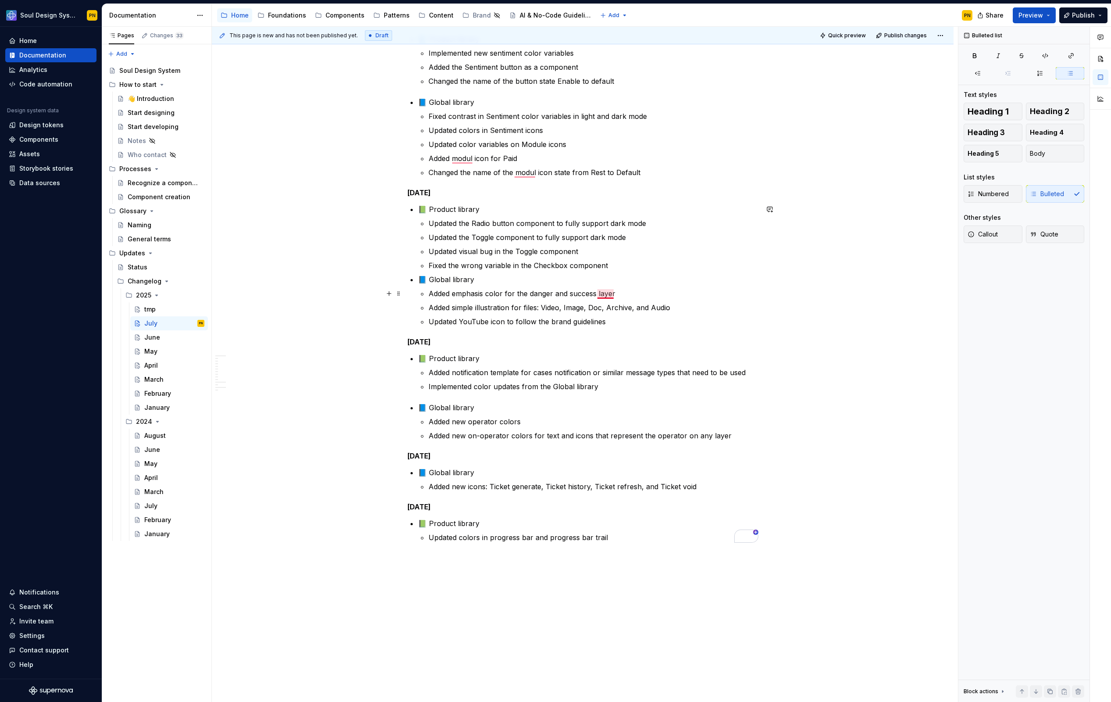
click at [602, 294] on p "Added emphasis color for the danger and success layer" at bounding box center [594, 293] width 330 height 11
click at [463, 159] on p "Added modul icon for Paid" at bounding box center [594, 158] width 330 height 11
click at [527, 170] on p "Changed the name of the modul icon state from Rest to Default" at bounding box center [594, 172] width 330 height 11
click at [527, 179] on div "Dev assets Jul 31, 2025 📈 Improved progress bar colors 📈 Improved form label ty…" at bounding box center [583, 4] width 351 height 1077
click at [527, 174] on p "Changed the name of the modul icon state from Rest to Default" at bounding box center [594, 172] width 330 height 11
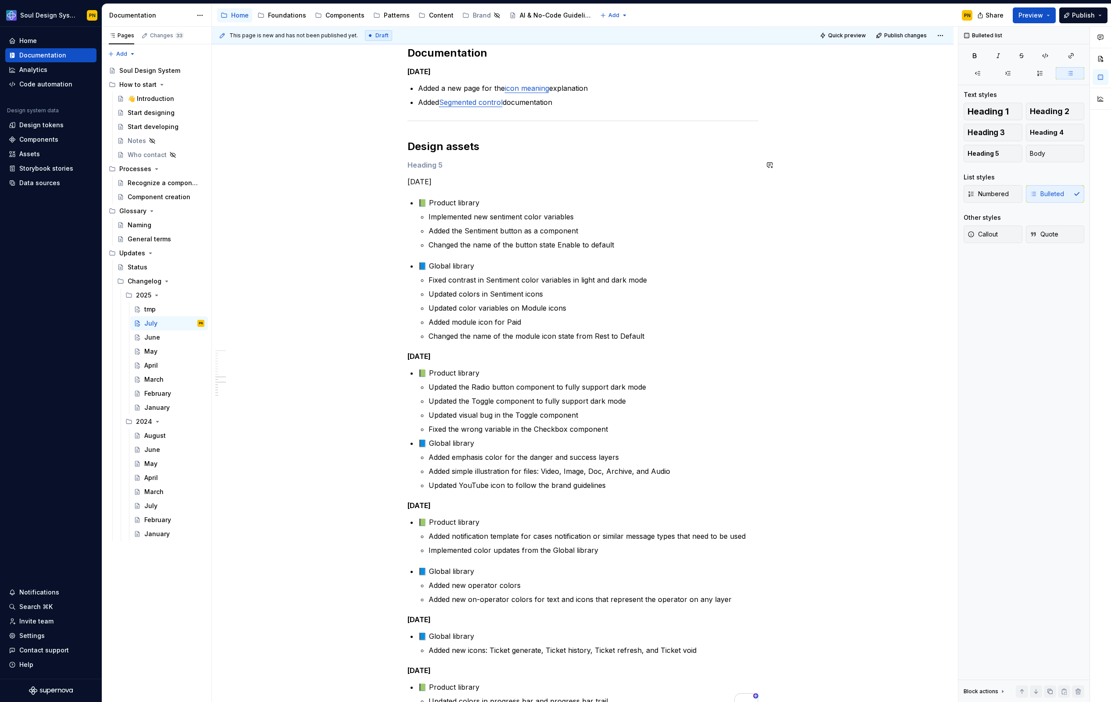
scroll to position [500, 0]
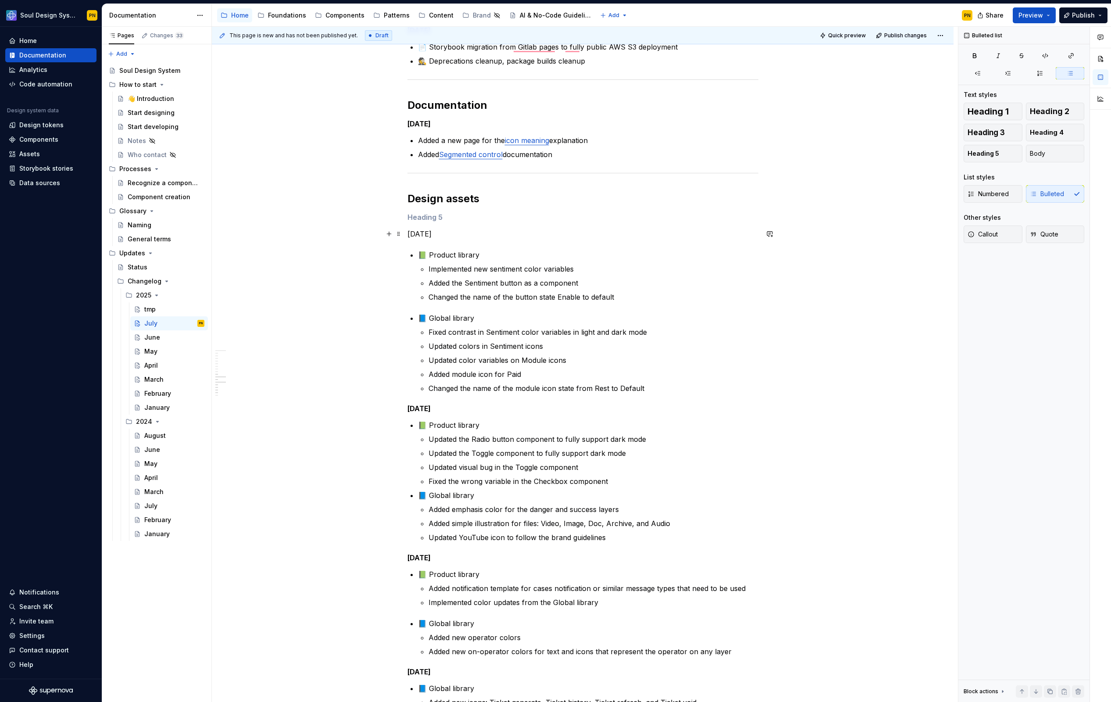
click at [439, 233] on p "Jul 31, 2025" at bounding box center [583, 234] width 351 height 11
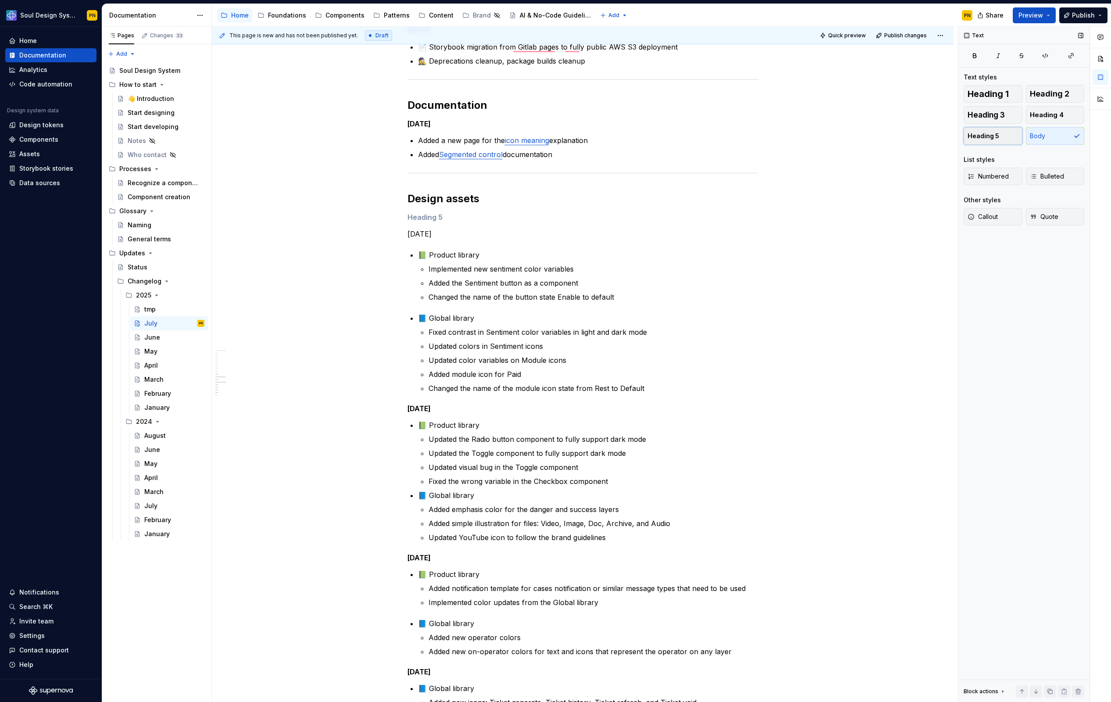
click at [982, 133] on span "Heading 5" at bounding box center [984, 136] width 32 height 9
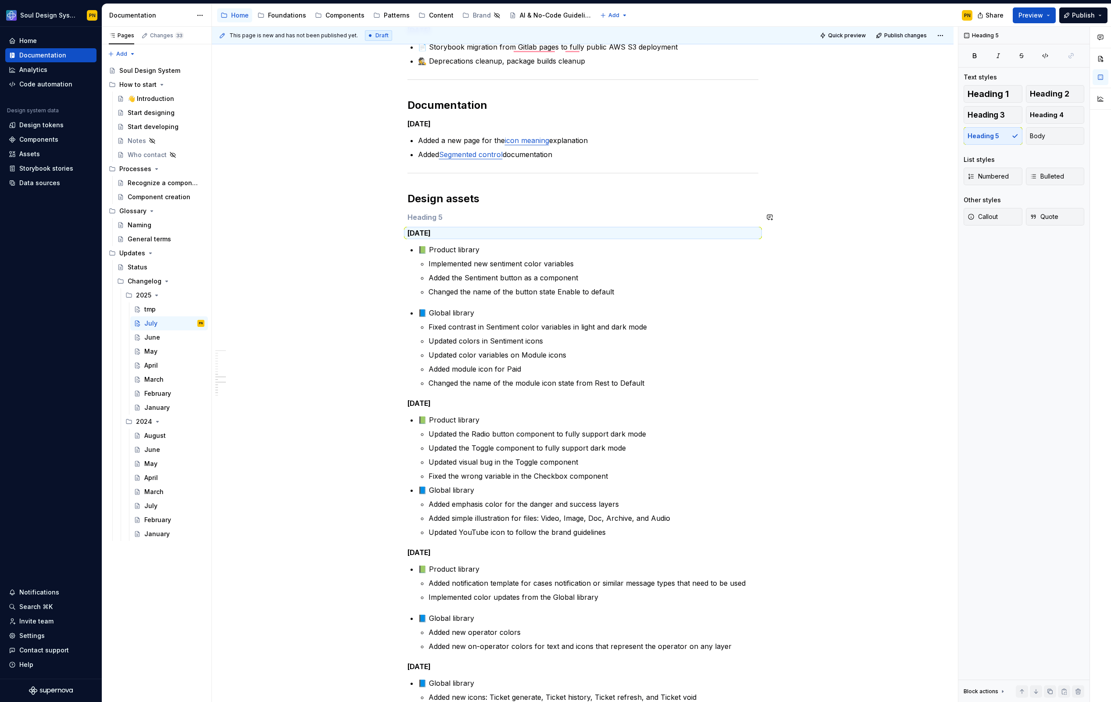
click at [459, 218] on h5 "To enrich screen reader interactions, please activate Accessibility in Grammarl…" at bounding box center [583, 217] width 351 height 9
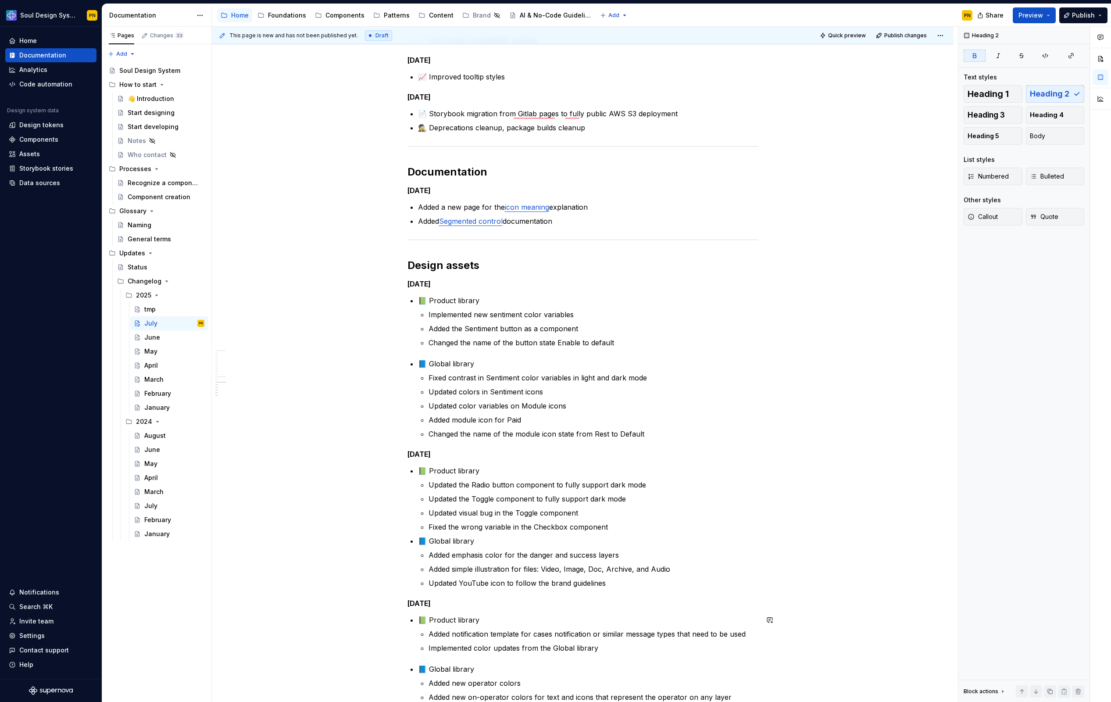
scroll to position [0, 0]
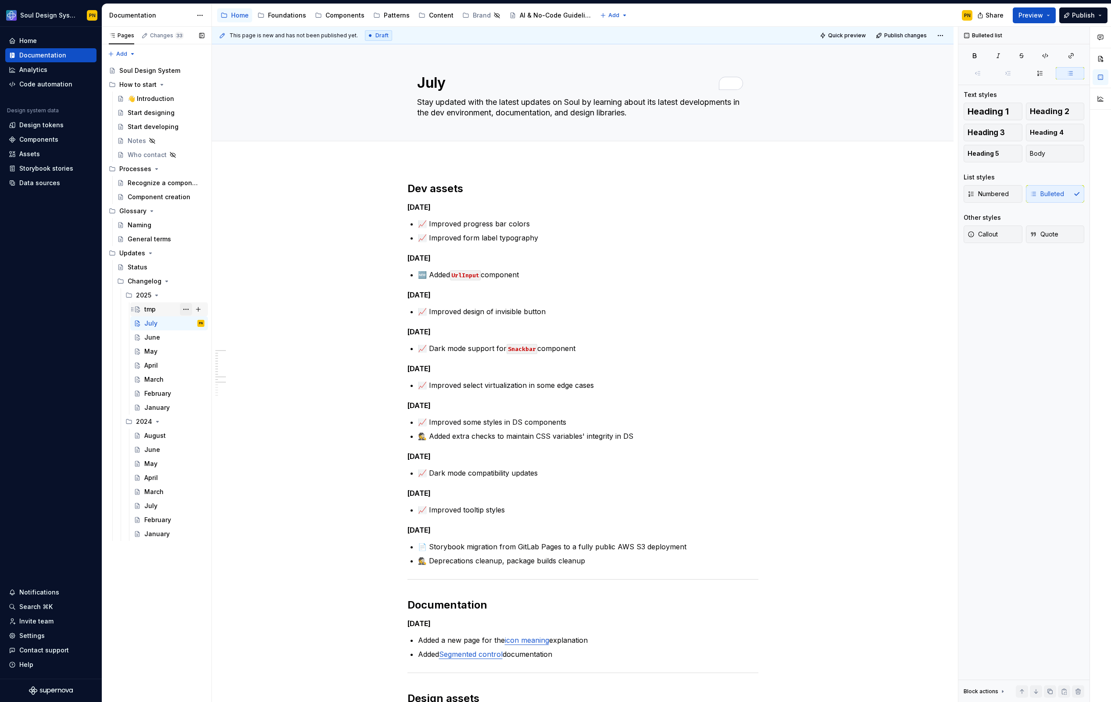
click at [187, 311] on button "Page tree" at bounding box center [186, 309] width 12 height 12
click at [202, 340] on div "Duplicate page" at bounding box center [239, 338] width 86 height 9
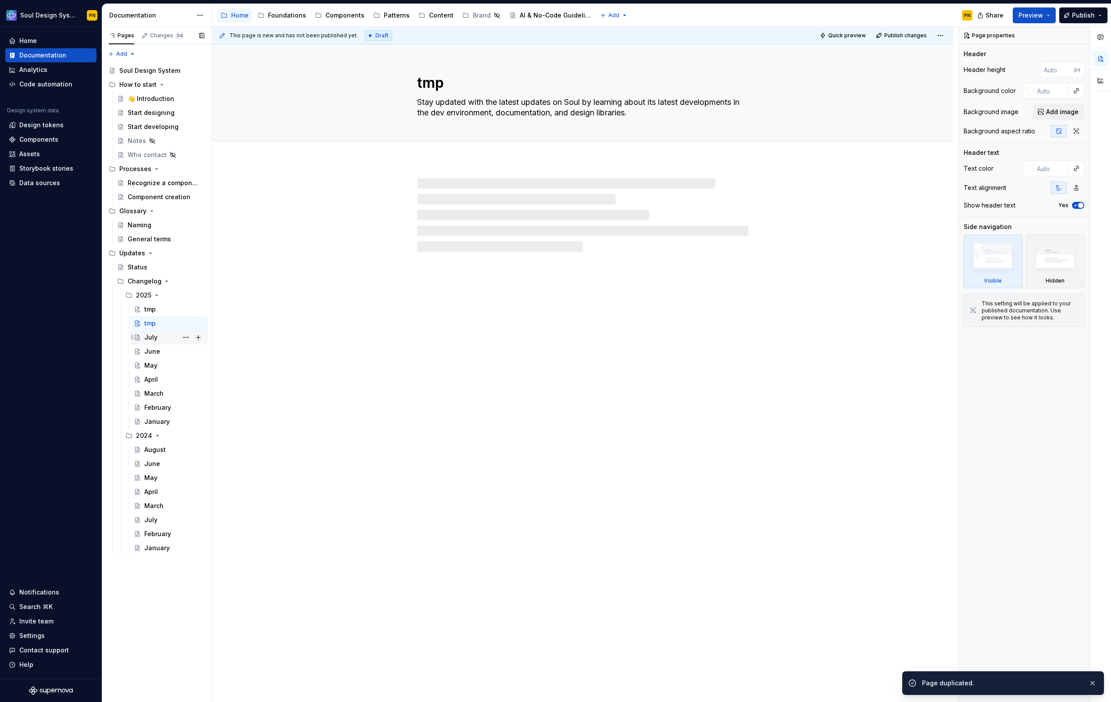
click at [161, 324] on div "tmp PN" at bounding box center [174, 323] width 60 height 9
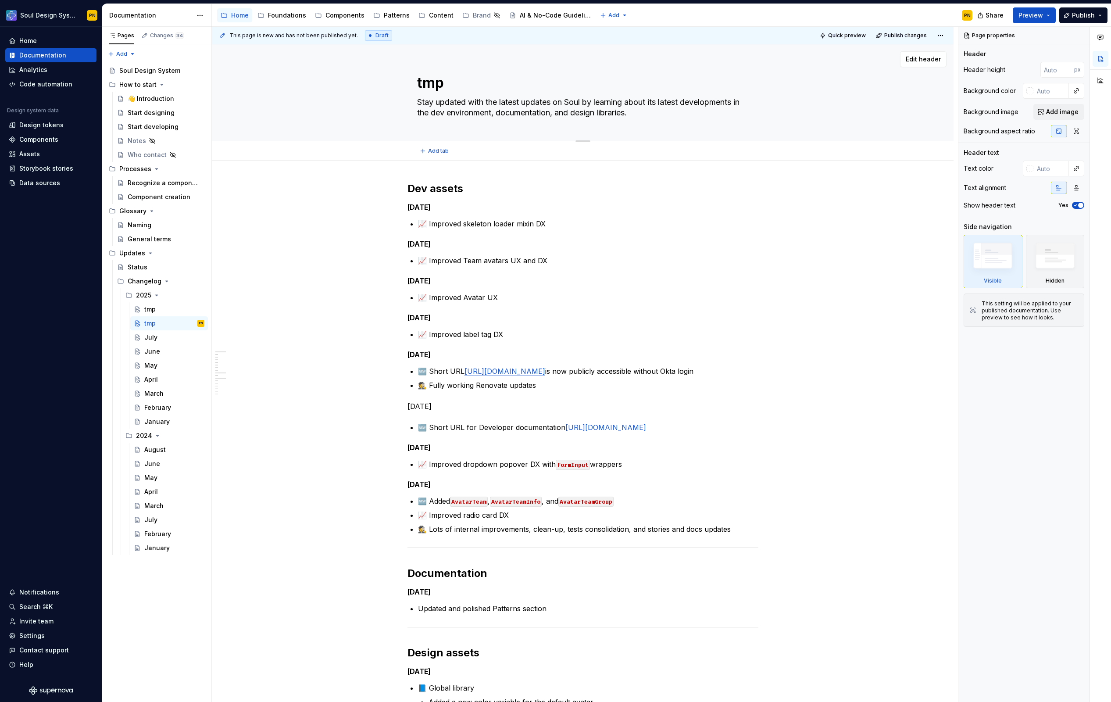
click at [427, 86] on textarea "tmp" at bounding box center [582, 82] width 332 height 21
paste textarea "August"
type textarea "*"
type textarea "August"
type textarea "*"
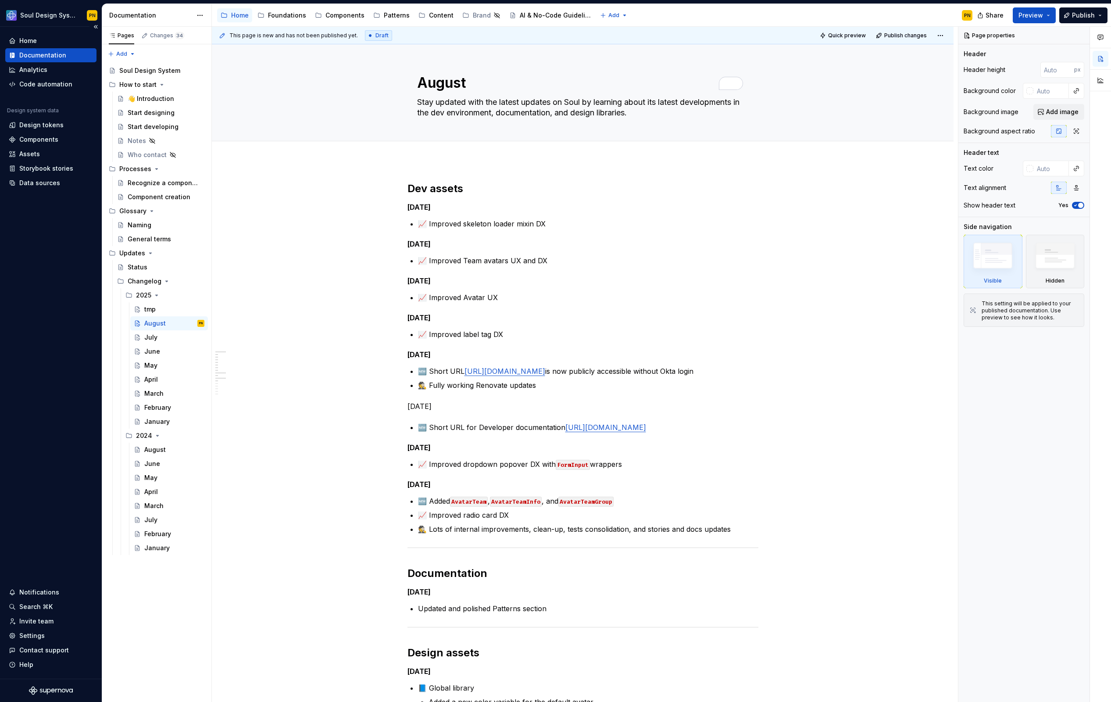
type textarea "August"
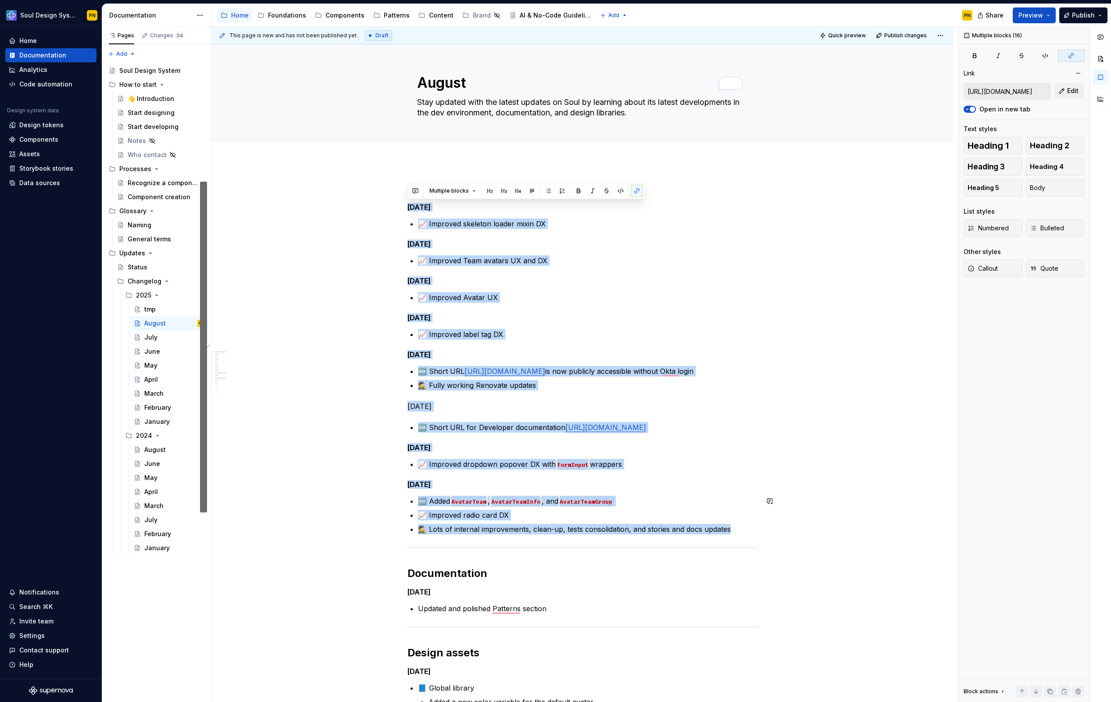
drag, startPoint x: 408, startPoint y: 209, endPoint x: 740, endPoint y: 530, distance: 462.1
click at [740, 530] on div "Dev assets [DATE] 📈 Improved skeleton loader mixin DX [DATE] 📈 Improved Team av…" at bounding box center [583, 667] width 351 height 970
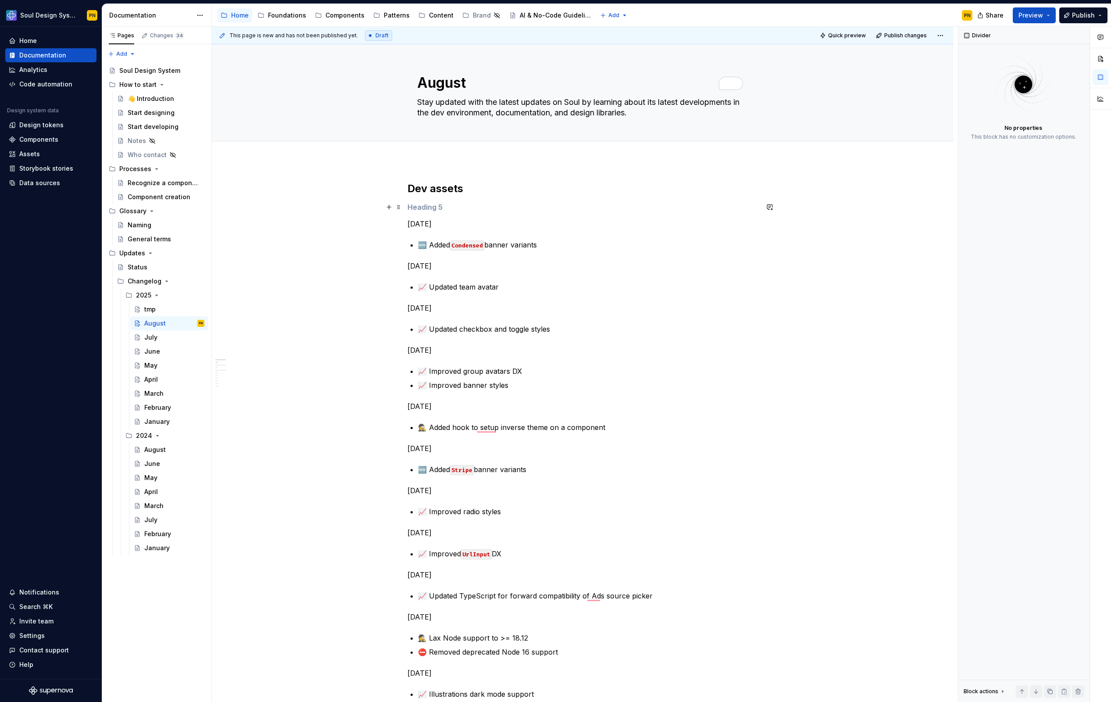
click at [420, 209] on h5 "To enrich screen reader interactions, please activate Accessibility in Grammarl…" at bounding box center [583, 207] width 351 height 9
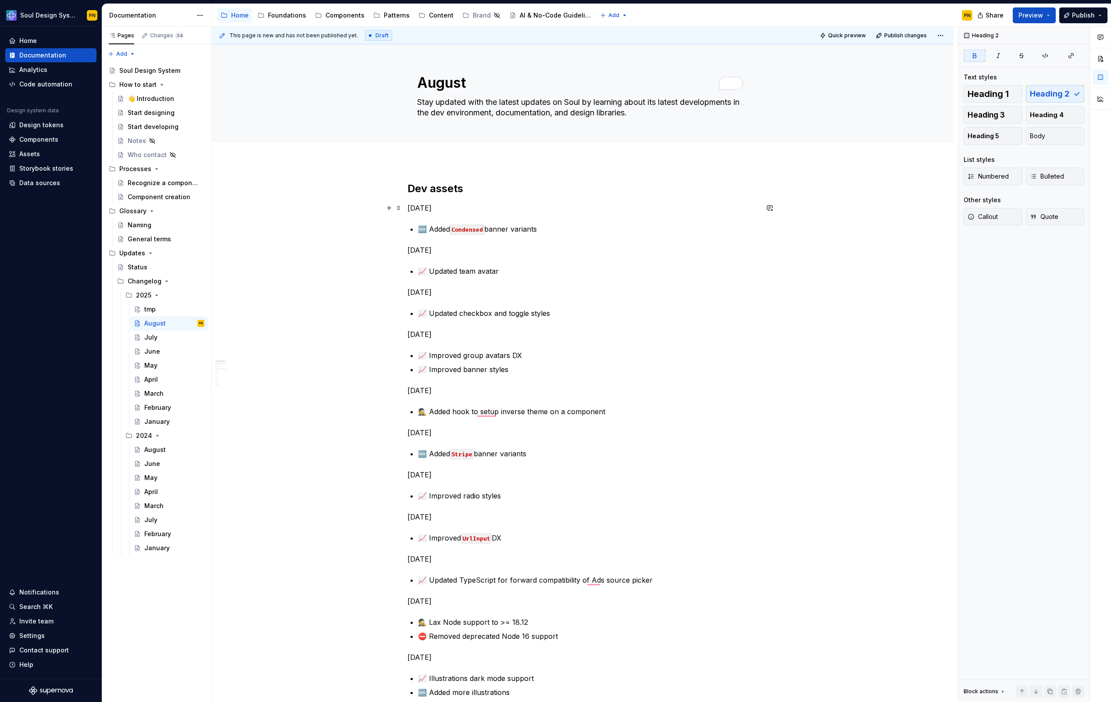
click at [419, 208] on p "[DATE]" at bounding box center [583, 208] width 351 height 11
click at [988, 140] on span "Heading 5" at bounding box center [984, 136] width 32 height 9
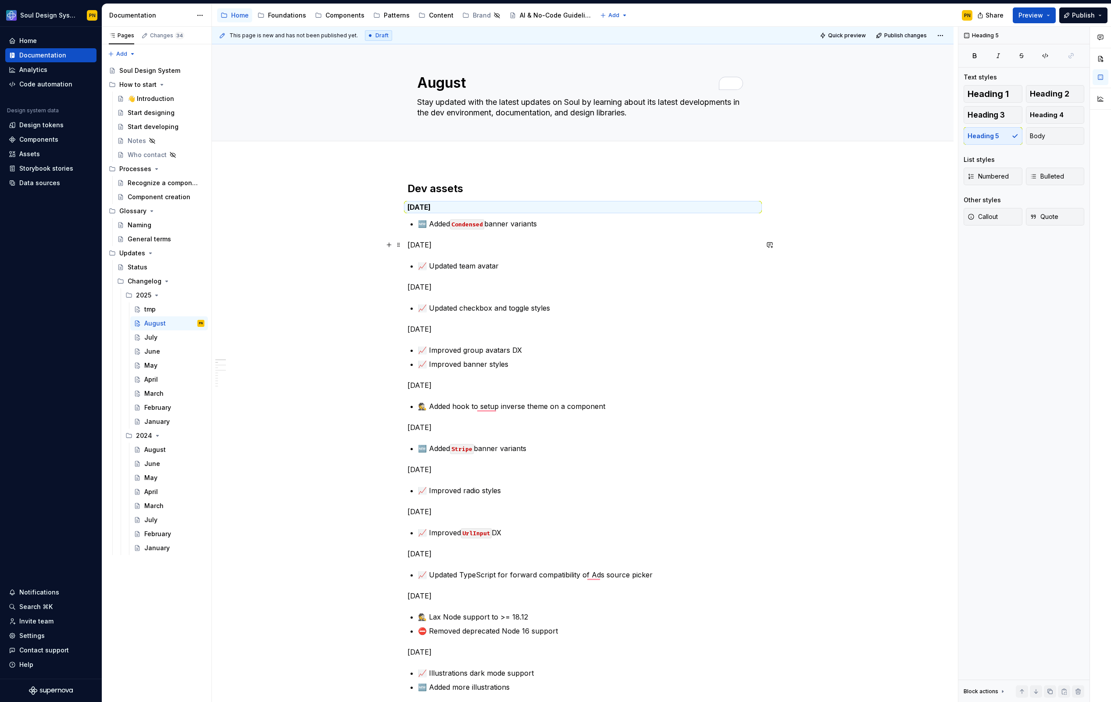
click at [452, 243] on p "[DATE]" at bounding box center [583, 245] width 351 height 11
click at [981, 139] on span "Heading 5" at bounding box center [984, 136] width 32 height 9
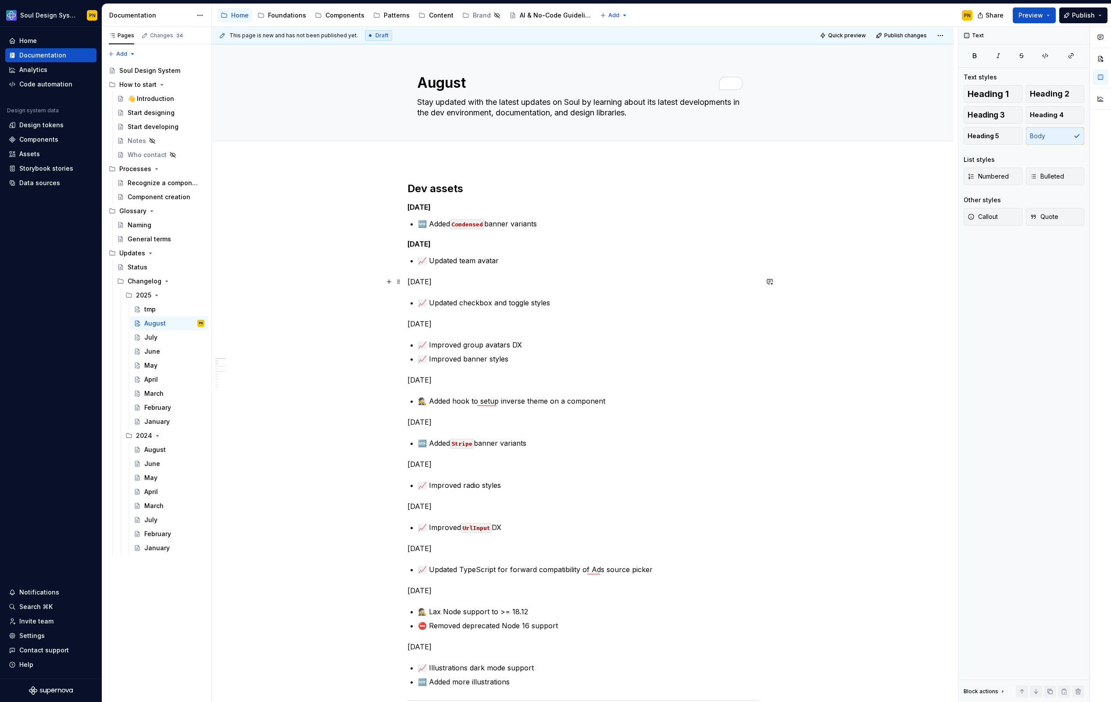
click at [469, 284] on p "[DATE]" at bounding box center [583, 281] width 351 height 11
click at [997, 133] on span "Heading 5" at bounding box center [984, 136] width 32 height 9
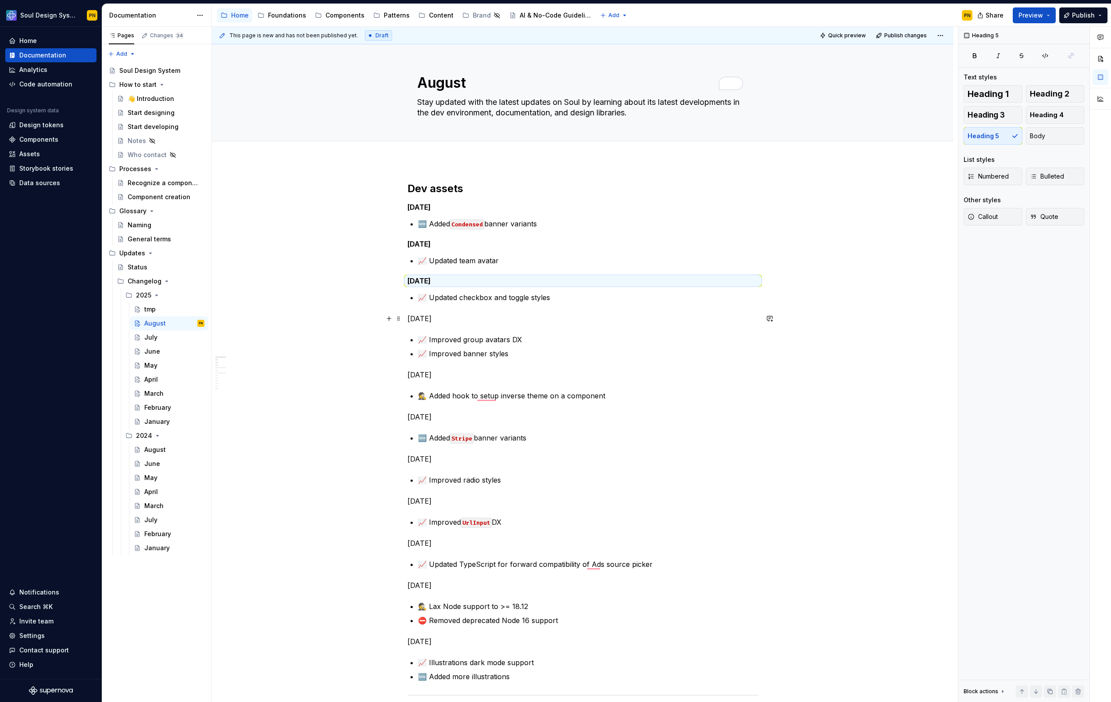
click at [473, 318] on p "[DATE]" at bounding box center [583, 318] width 351 height 11
click at [995, 141] on button "Heading 5" at bounding box center [993, 136] width 59 height 18
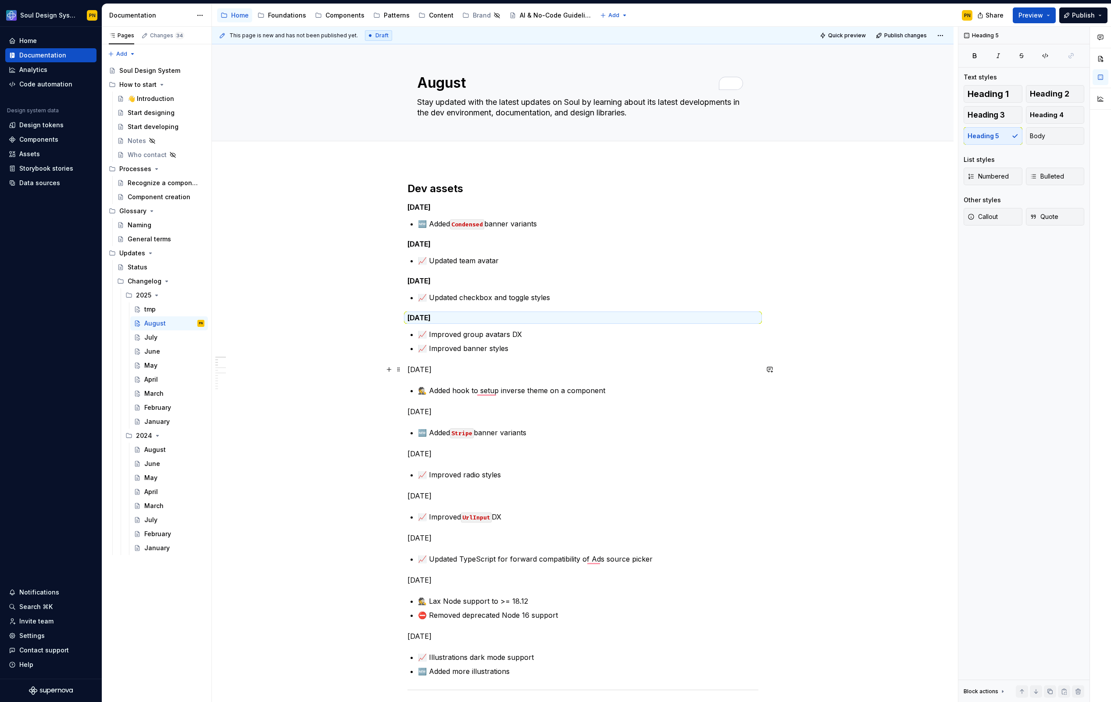
click at [475, 366] on p "[DATE]" at bounding box center [583, 369] width 351 height 11
click at [984, 137] on span "Heading 5" at bounding box center [984, 136] width 32 height 9
type textarea "*"
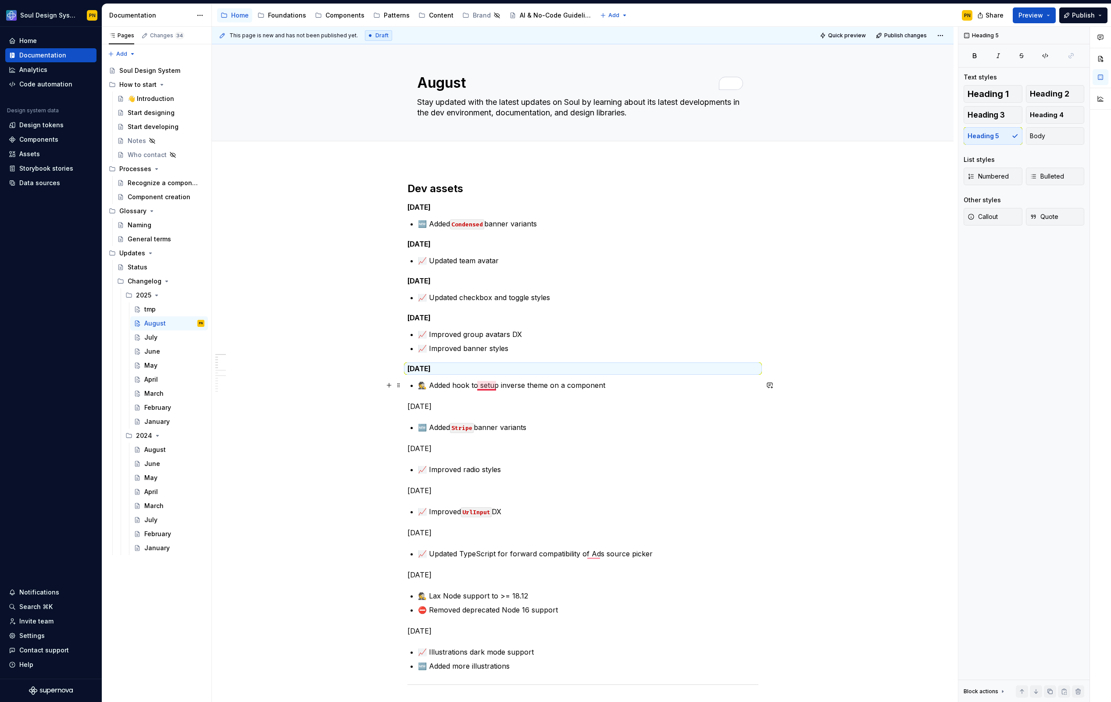
click at [488, 386] on p "🕵️ Added hook to setup inverse theme on a component" at bounding box center [588, 385] width 341 height 11
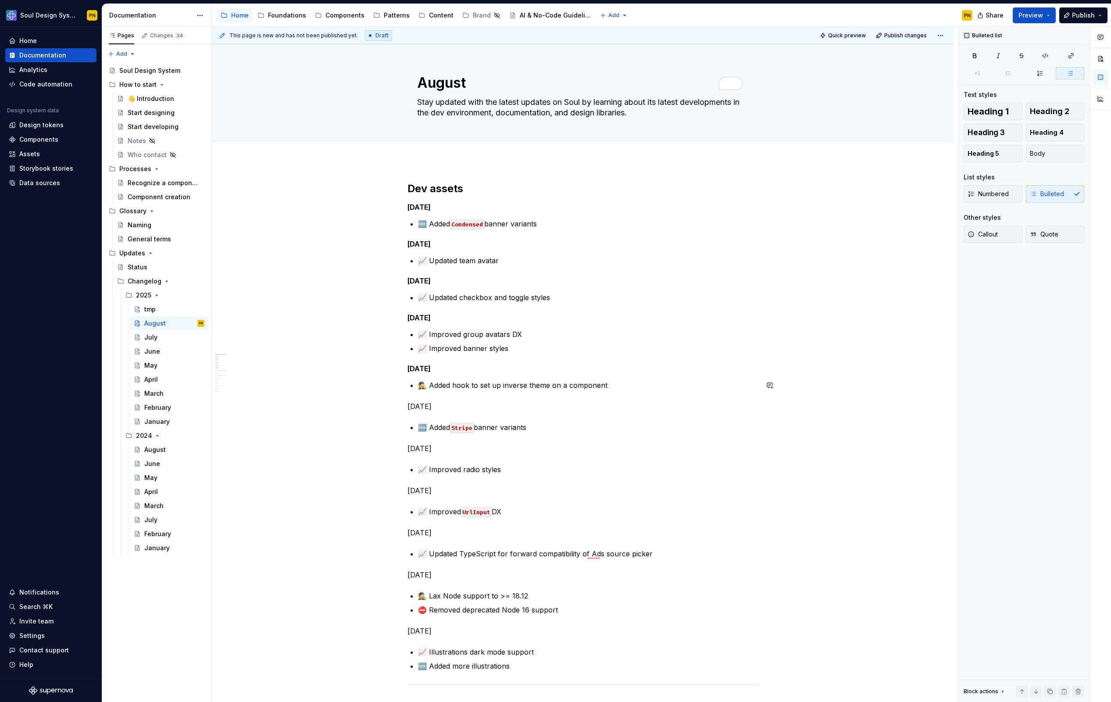
click at [467, 401] on p "[DATE]" at bounding box center [583, 406] width 351 height 11
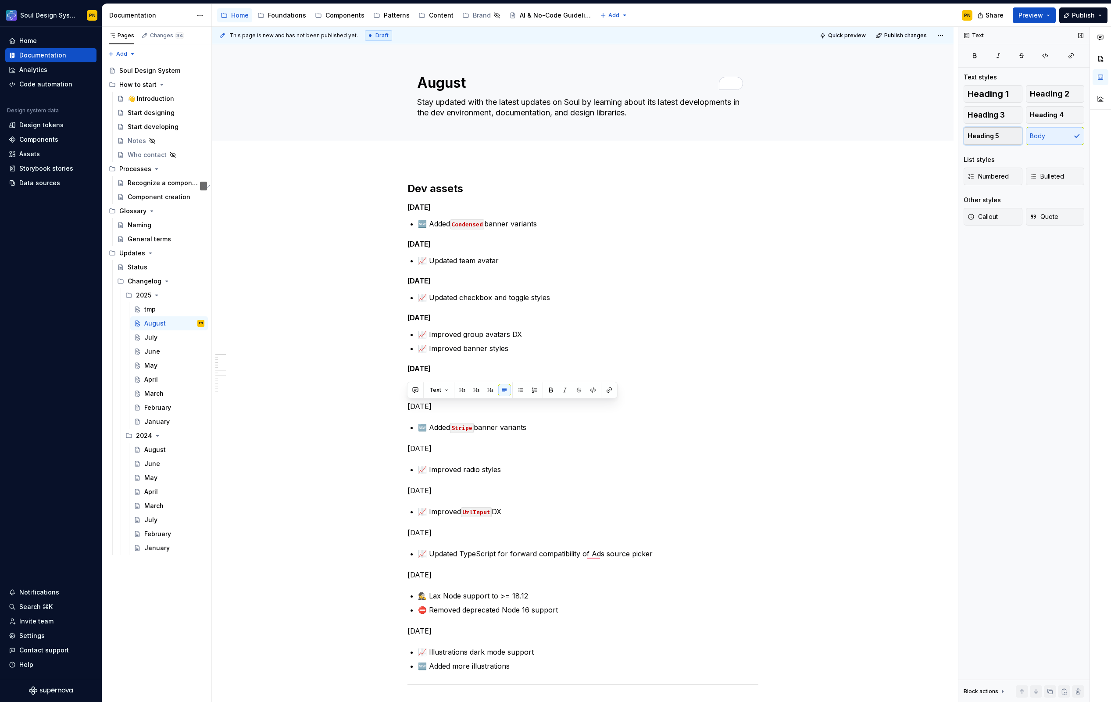
click at [979, 133] on span "Heading 5" at bounding box center [984, 136] width 32 height 9
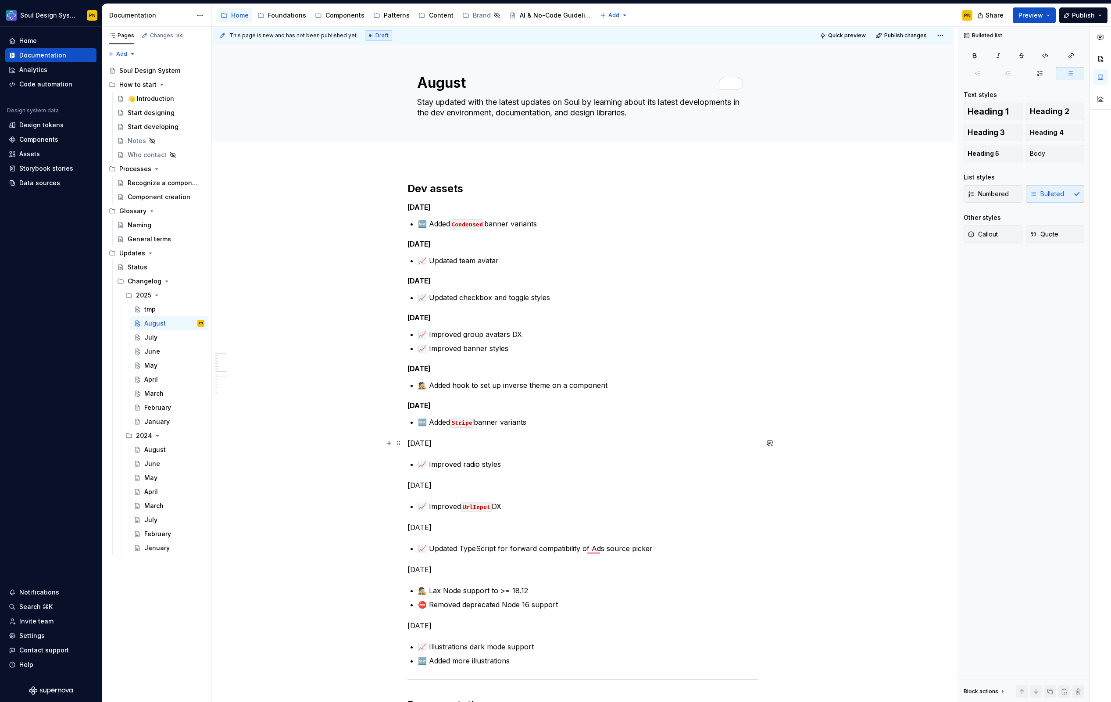
click at [452, 443] on p "[DATE]" at bounding box center [583, 443] width 351 height 11
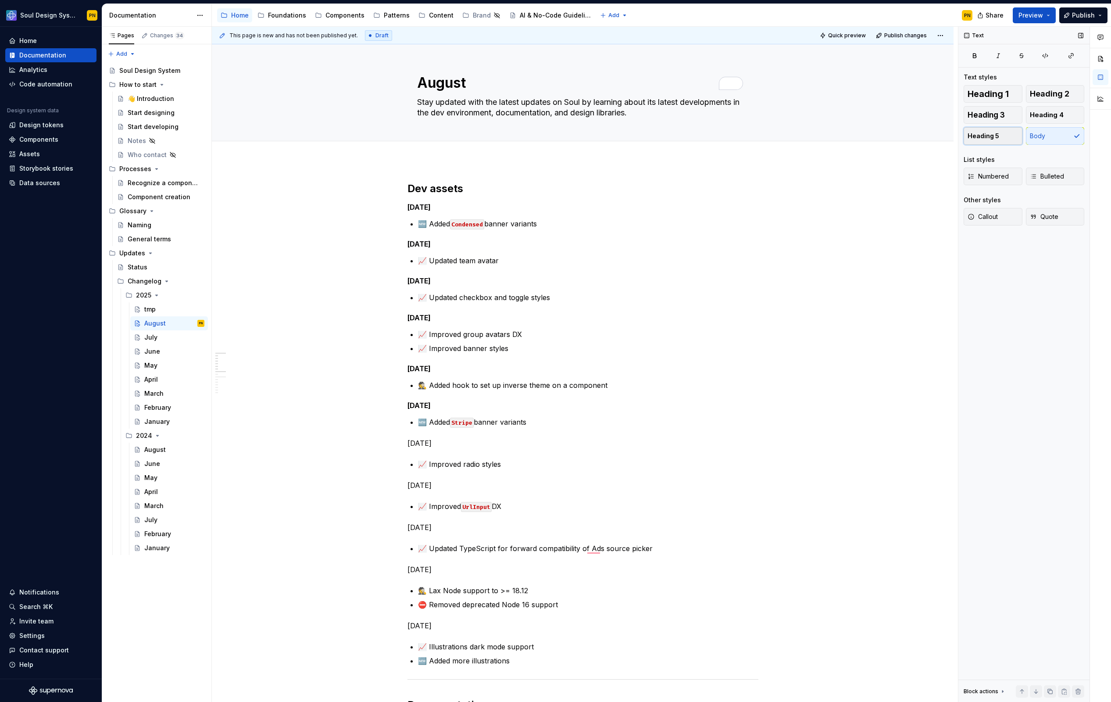
click at [1001, 136] on button "Heading 5" at bounding box center [993, 136] width 59 height 18
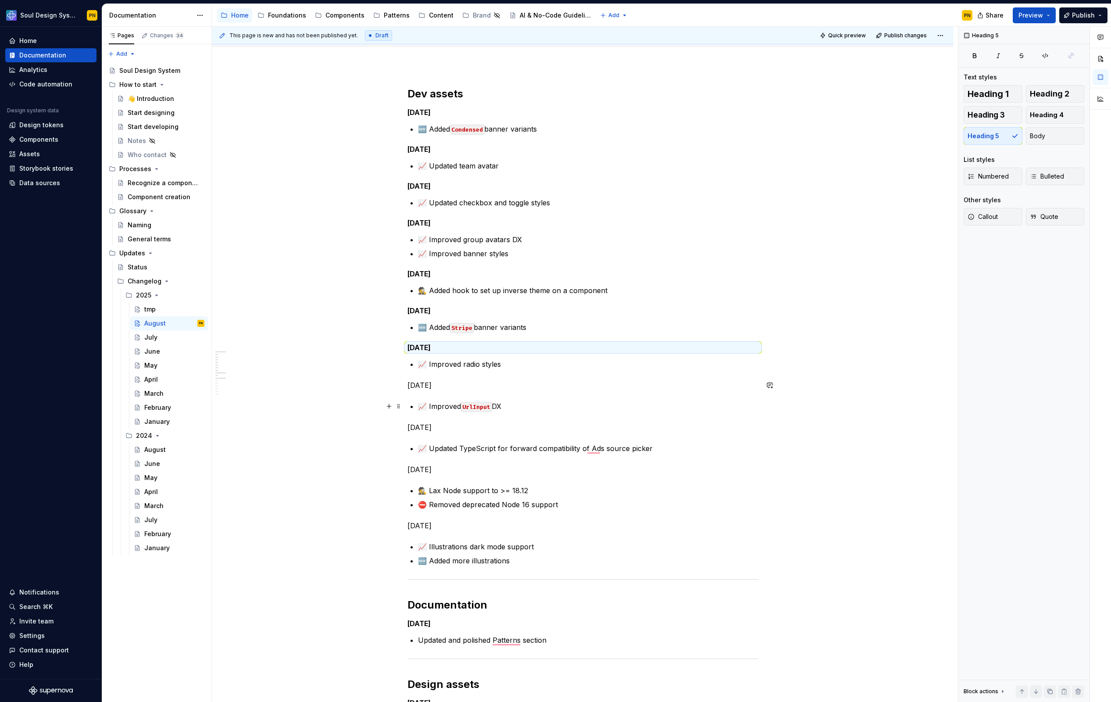
scroll to position [95, 0]
click at [497, 387] on p "[DATE]" at bounding box center [583, 385] width 351 height 11
click at [990, 143] on button "Heading 5" at bounding box center [993, 136] width 59 height 18
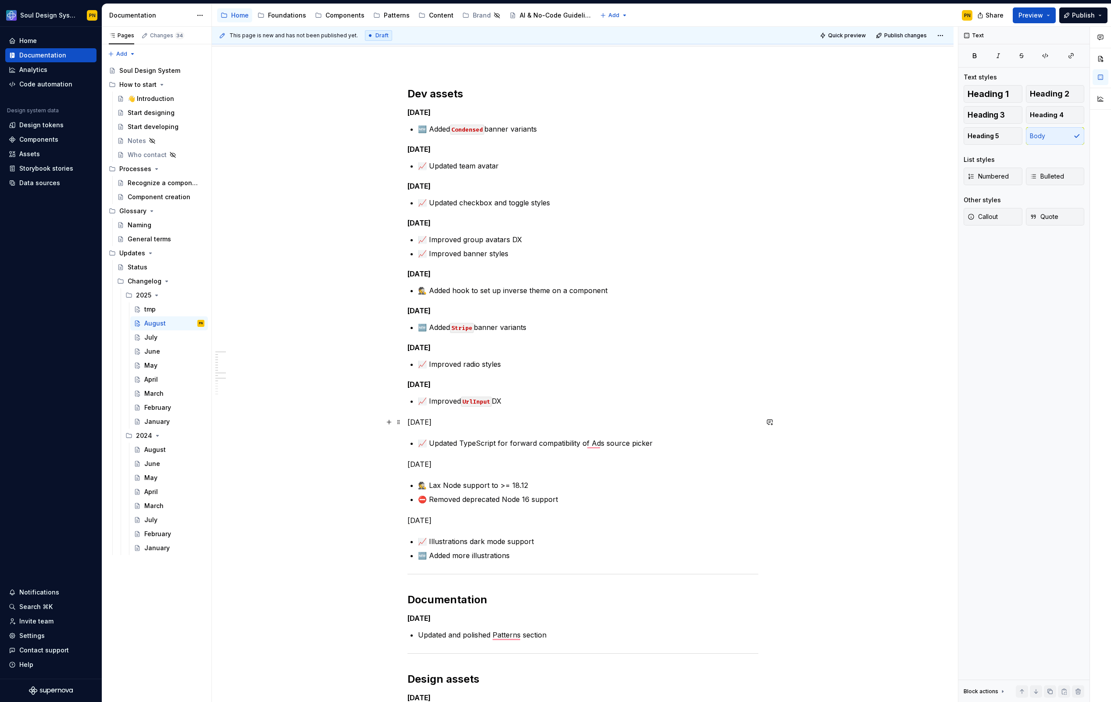
click at [460, 423] on p "[DATE]" at bounding box center [583, 422] width 351 height 11
click at [970, 139] on span "Heading 5" at bounding box center [984, 136] width 32 height 9
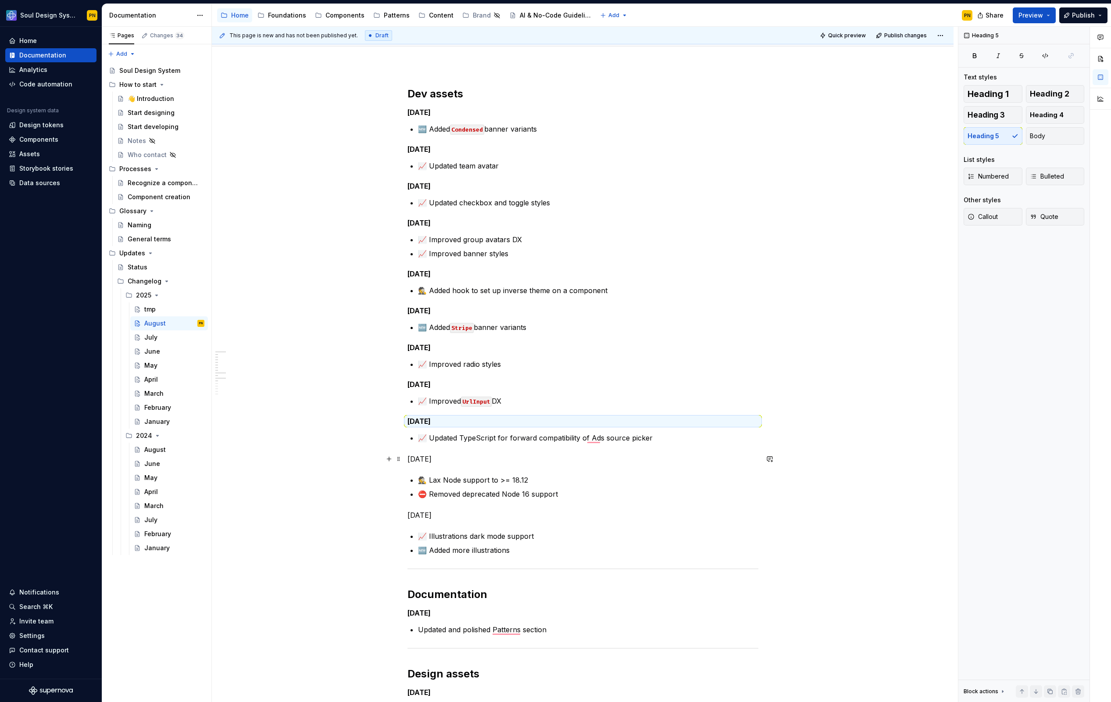
click at [469, 454] on p "[DATE]" at bounding box center [583, 459] width 351 height 11
click at [1002, 133] on button "Heading 5" at bounding box center [993, 136] width 59 height 18
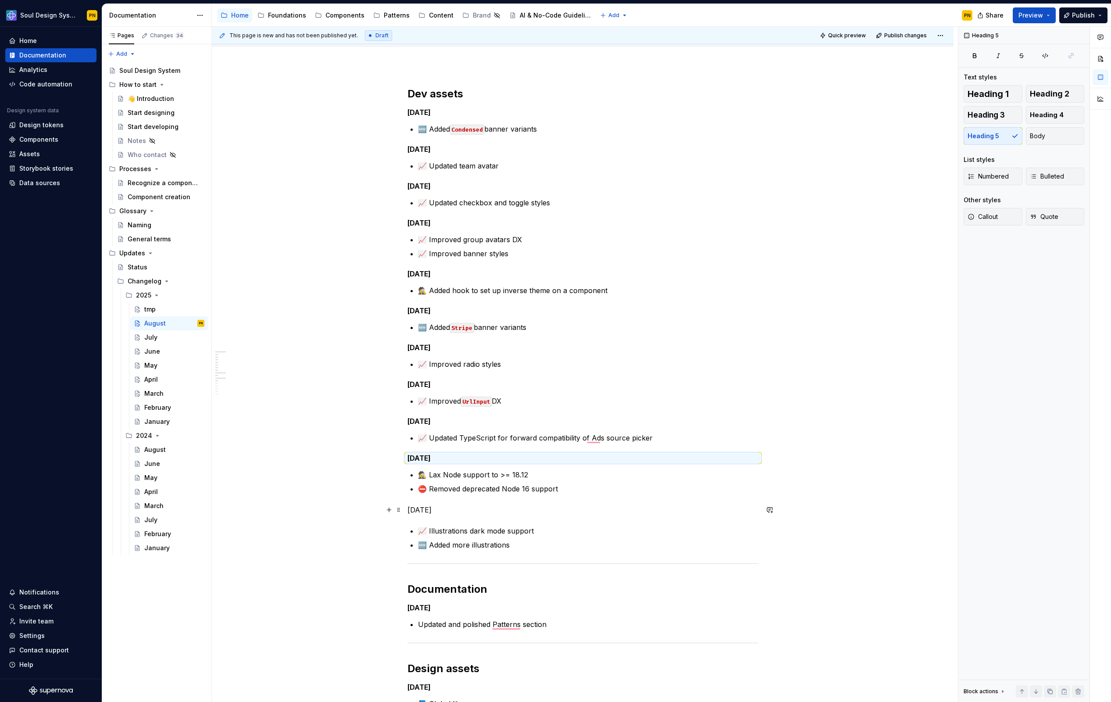
click at [446, 512] on p "[DATE]" at bounding box center [583, 510] width 351 height 11
click at [976, 143] on button "Heading 5" at bounding box center [993, 136] width 59 height 18
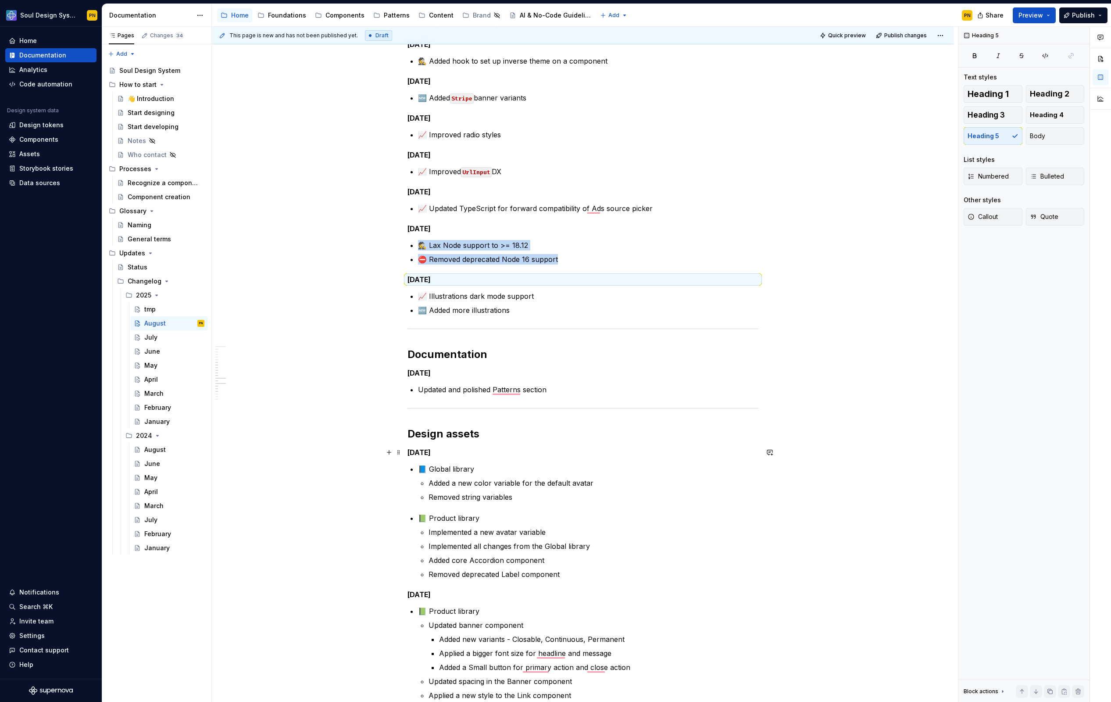
scroll to position [371, 0]
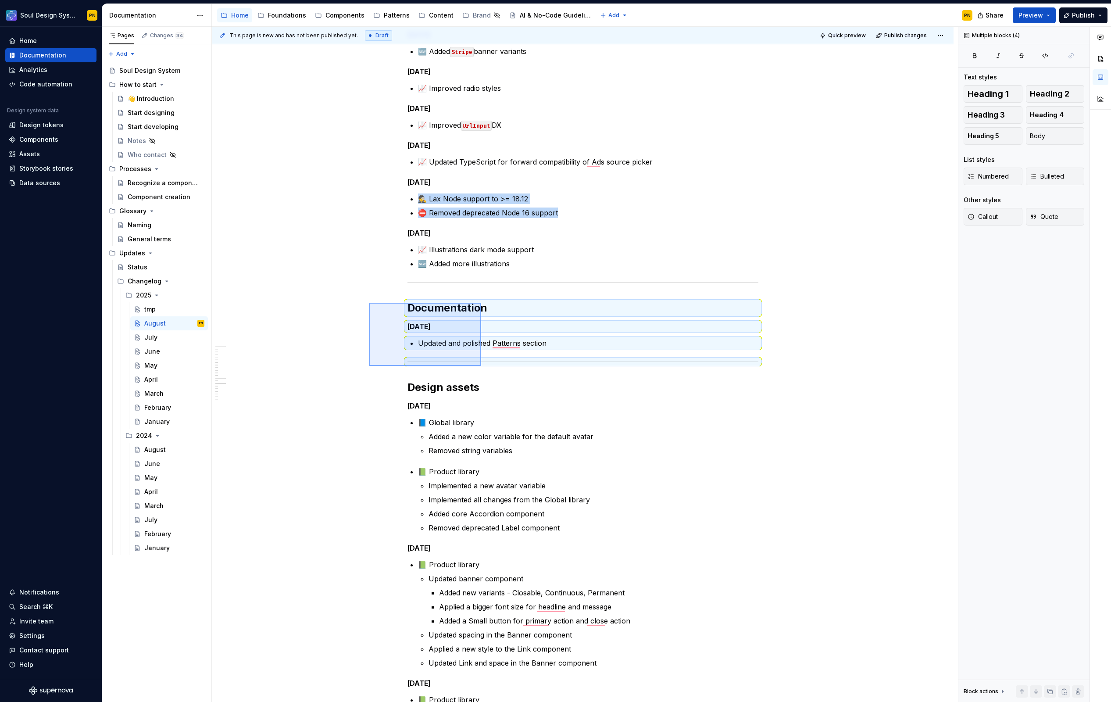
drag, startPoint x: 369, startPoint y: 303, endPoint x: 481, endPoint y: 366, distance: 128.9
click at [481, 366] on div "This page is new and has not been published yet. Draft Quick preview Publish ch…" at bounding box center [585, 365] width 746 height 676
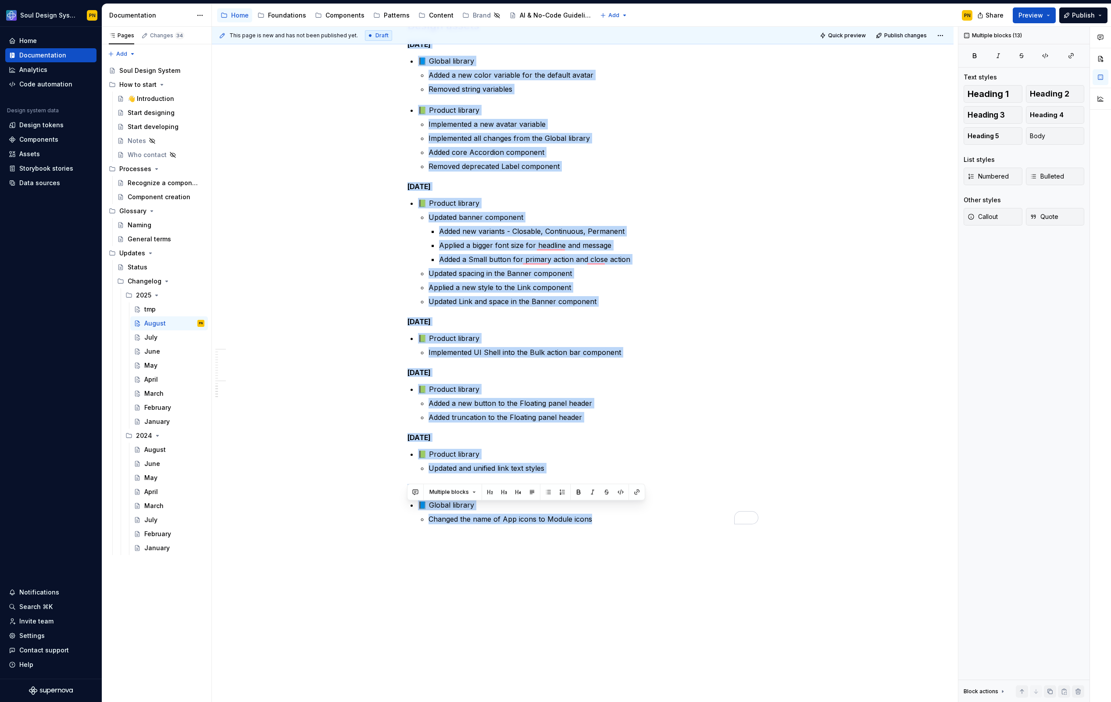
scroll to position [696, 0]
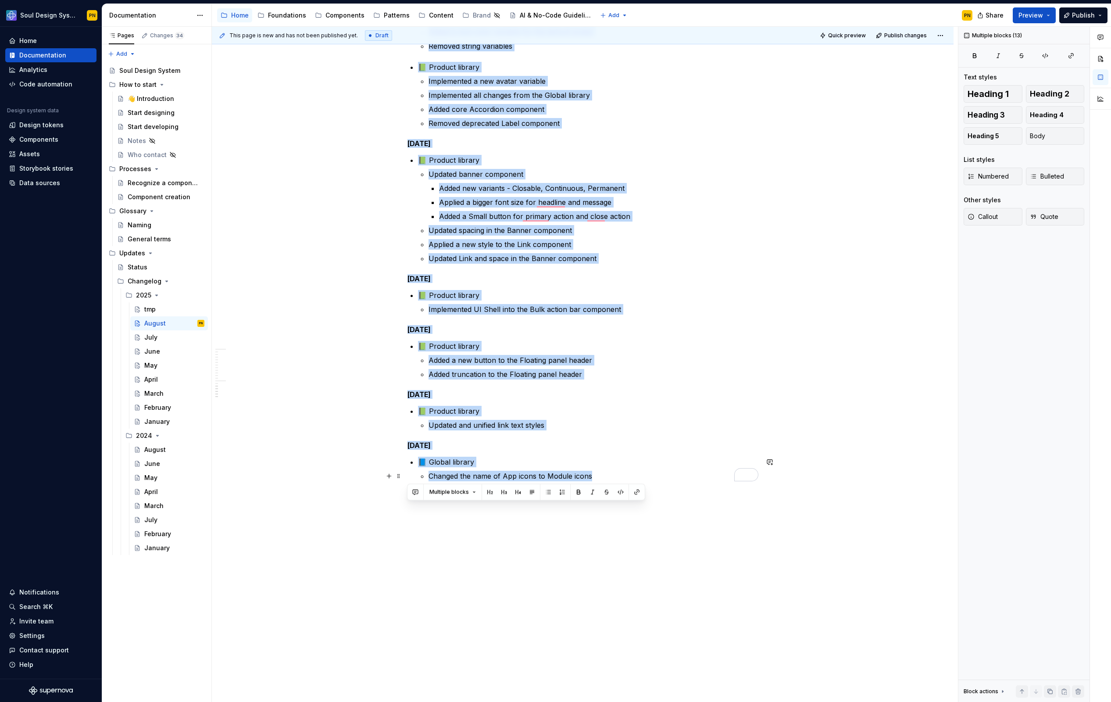
drag, startPoint x: 408, startPoint y: 324, endPoint x: 590, endPoint y: 479, distance: 239.4
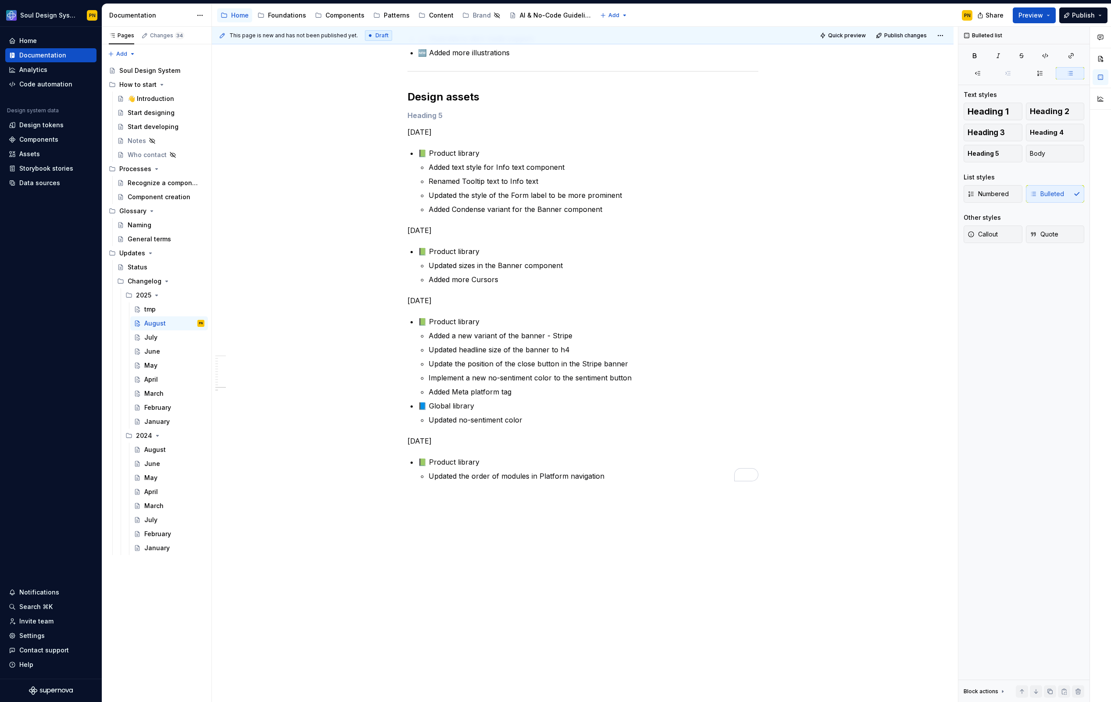
scroll to position [582, 0]
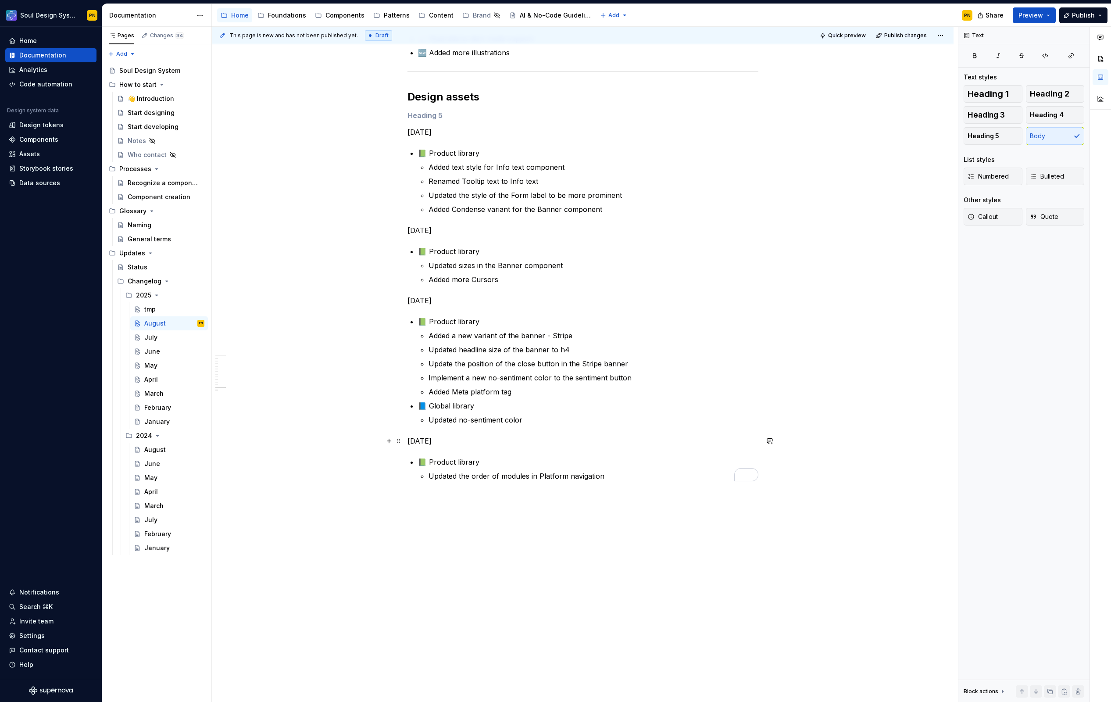
click at [430, 437] on p "[DATE]" at bounding box center [583, 441] width 351 height 11
click at [1001, 137] on button "Heading 5" at bounding box center [993, 136] width 59 height 18
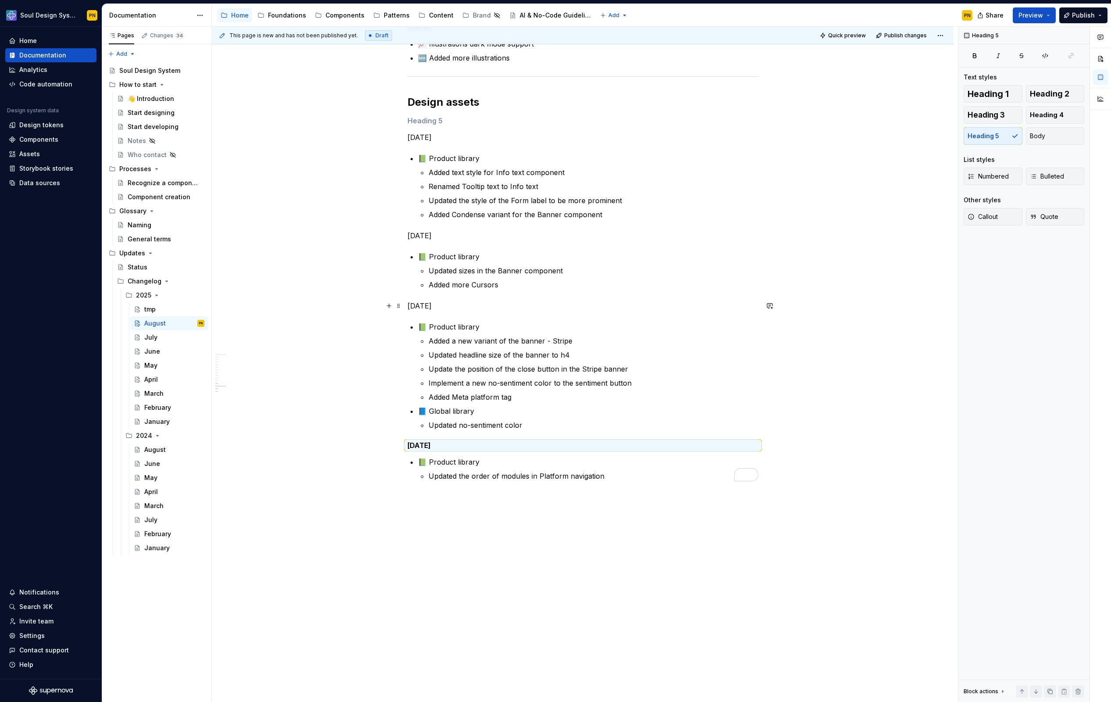
click at [444, 305] on p "[DATE]" at bounding box center [583, 306] width 351 height 11
click at [989, 140] on span "Heading 5" at bounding box center [984, 136] width 32 height 9
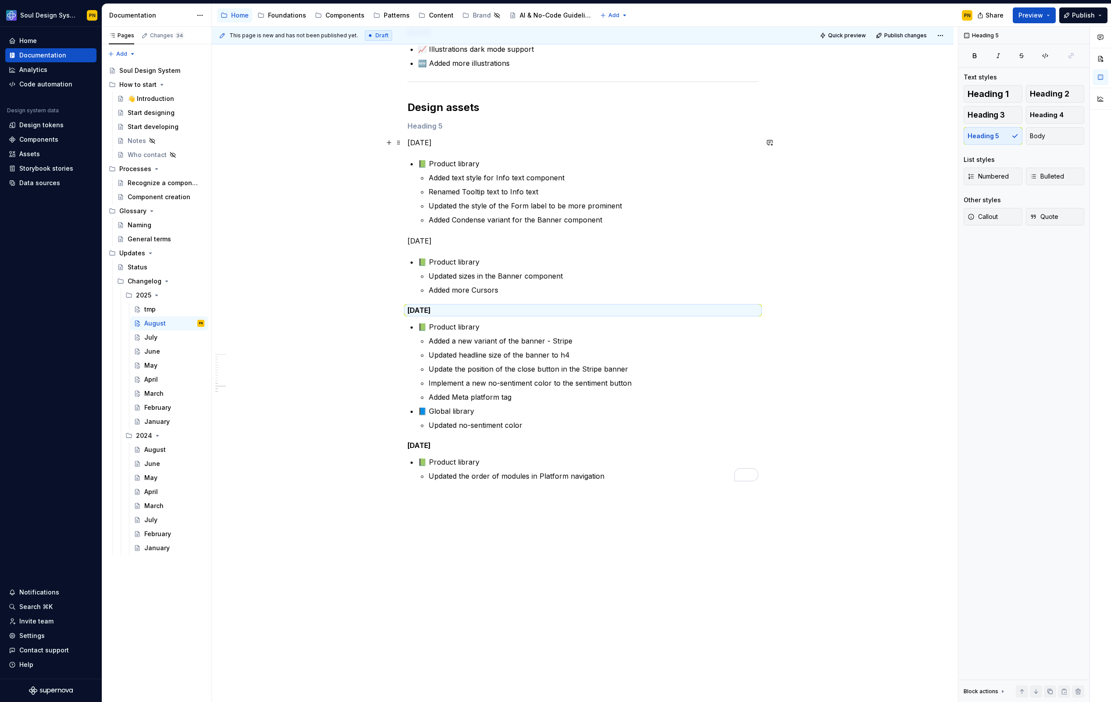
scroll to position [571, 0]
click at [448, 242] on p "[DATE]" at bounding box center [583, 241] width 351 height 11
click at [971, 137] on span "Heading 5" at bounding box center [984, 136] width 32 height 9
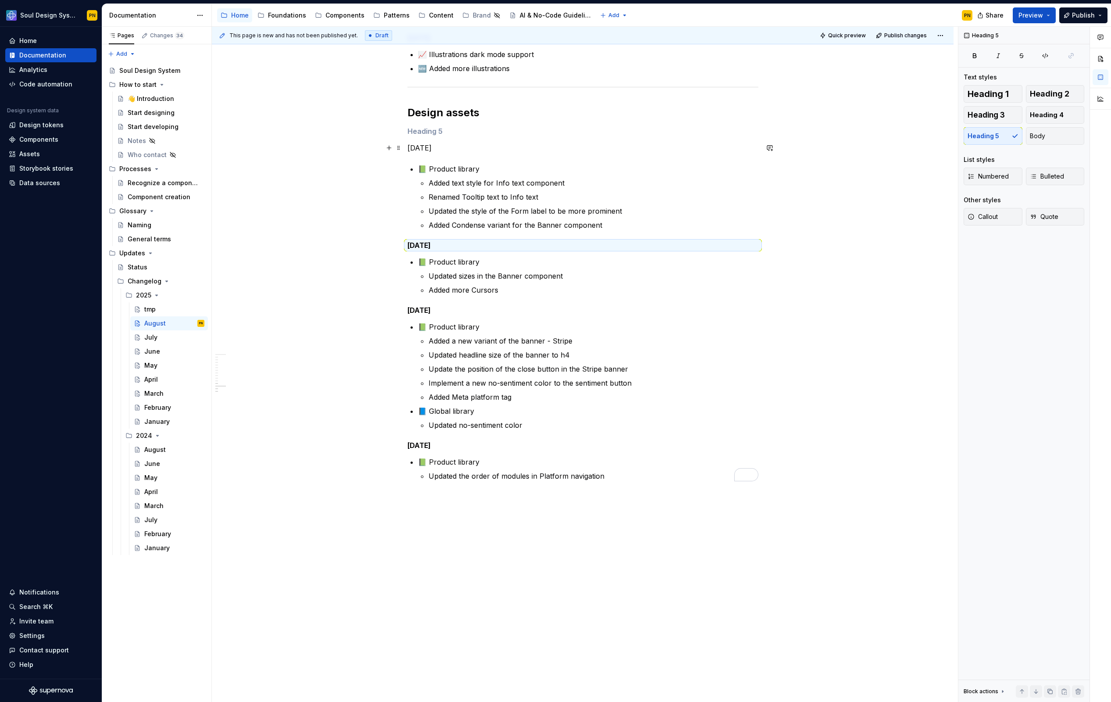
click at [436, 149] on p "[DATE]" at bounding box center [583, 148] width 351 height 11
click at [985, 131] on button "Heading 5" at bounding box center [993, 136] width 59 height 18
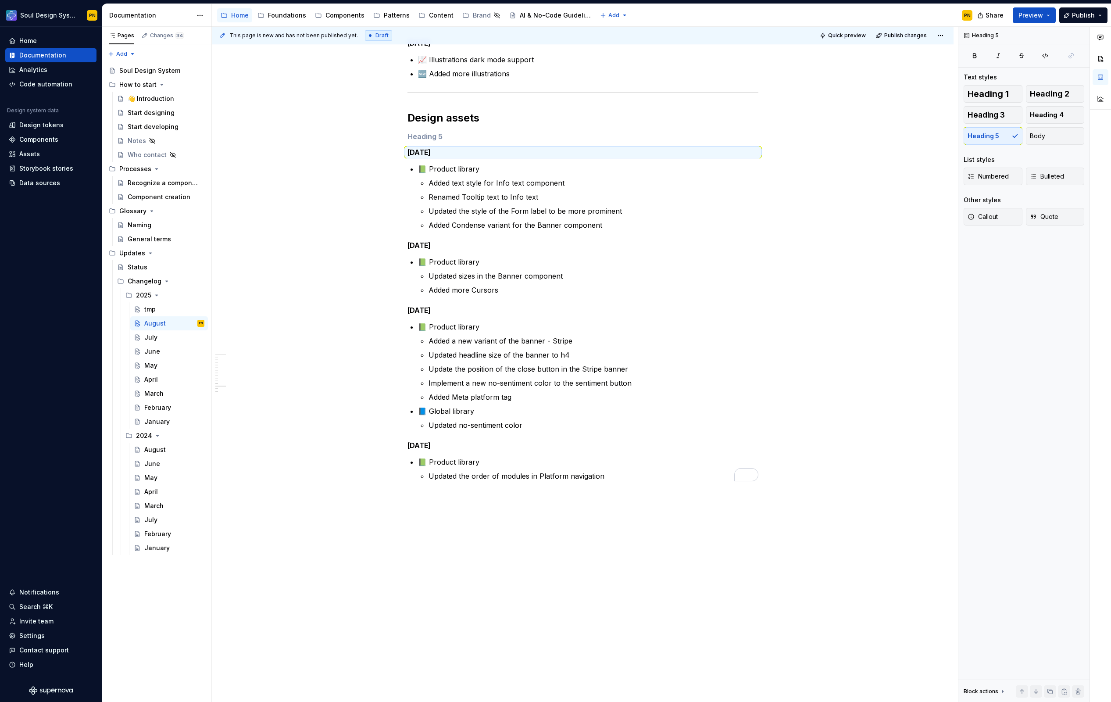
scroll to position [561, 0]
click at [500, 136] on h5 "To enrich screen reader interactions, please activate Accessibility in Grammarl…" at bounding box center [583, 136] width 351 height 9
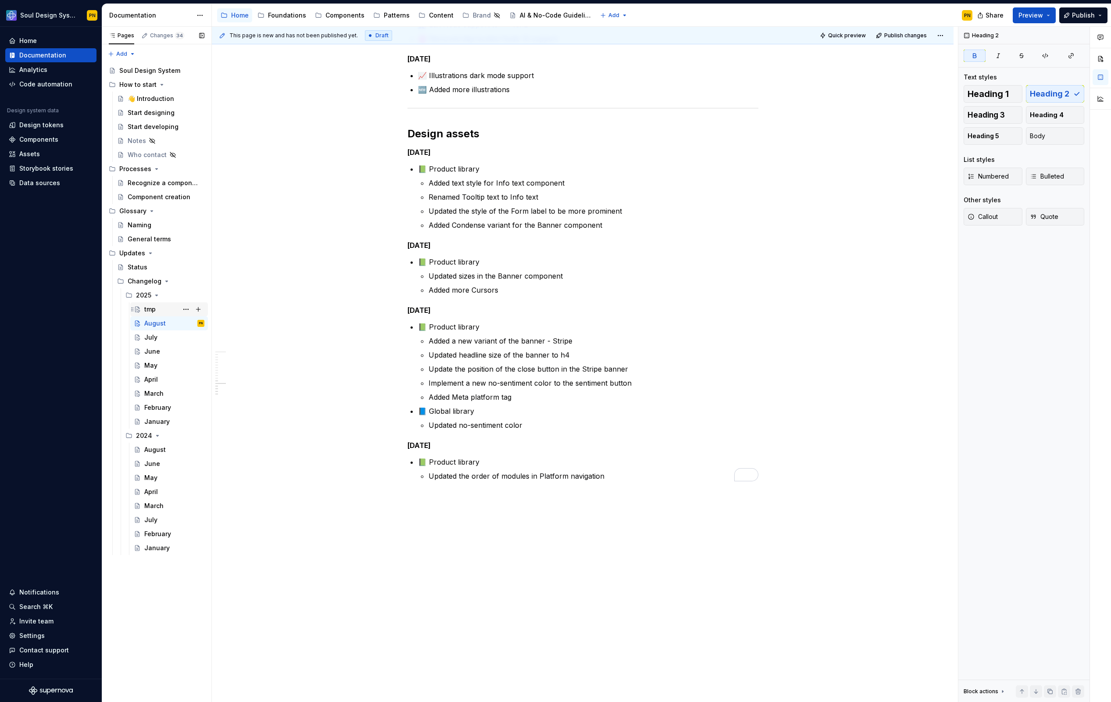
click at [163, 306] on div "tmp" at bounding box center [174, 309] width 60 height 12
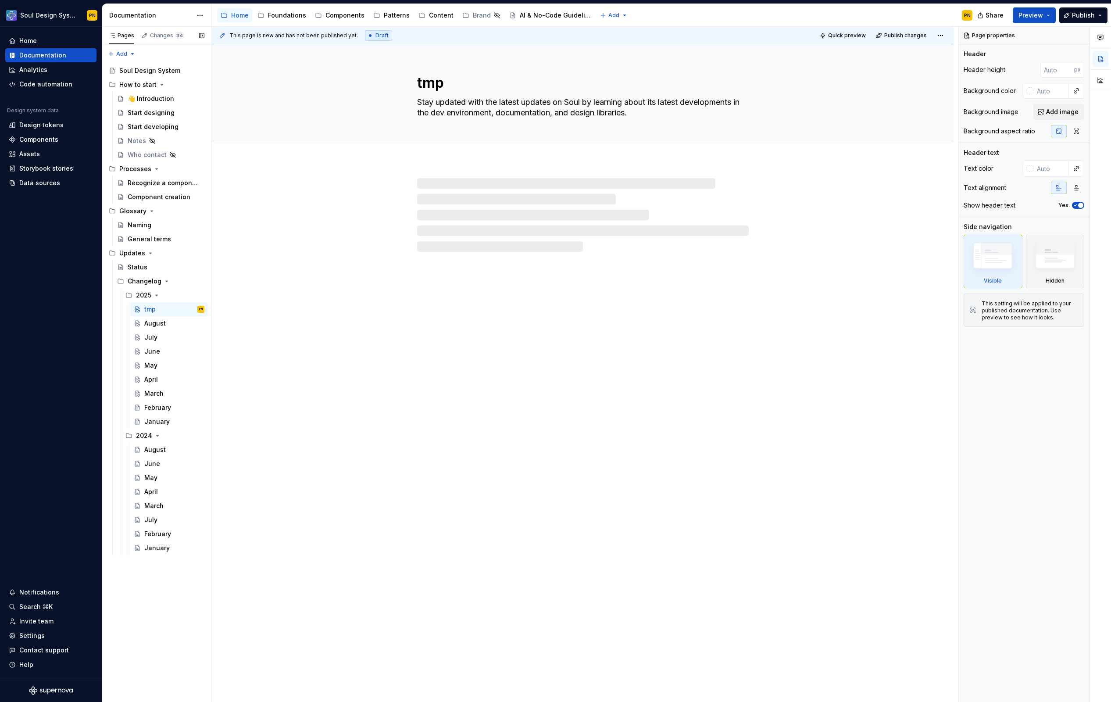
click at [0, 0] on button "Page tree" at bounding box center [0, 0] width 0 height 0
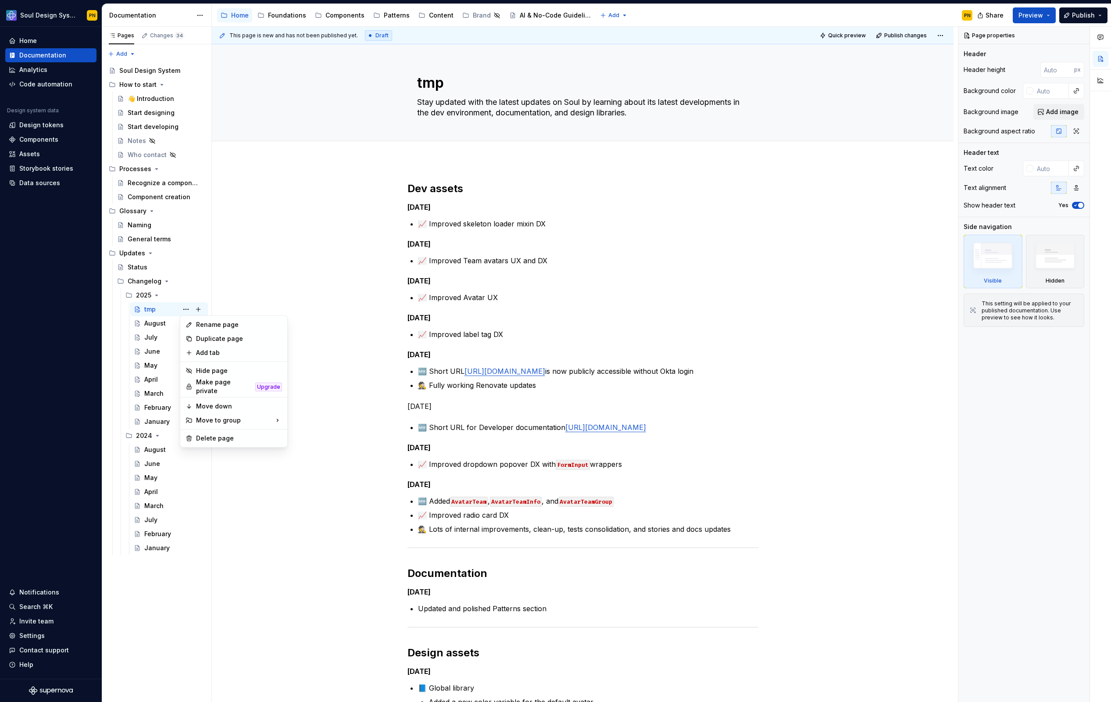
click at [423, 84] on html "Soul Design System PN Home Documentation Analytics Code automation Design syste…" at bounding box center [555, 351] width 1111 height 702
click at [423, 84] on textarea "tmp" at bounding box center [582, 82] width 332 height 21
paste textarea "September"
type textarea "*"
type textarea "September"
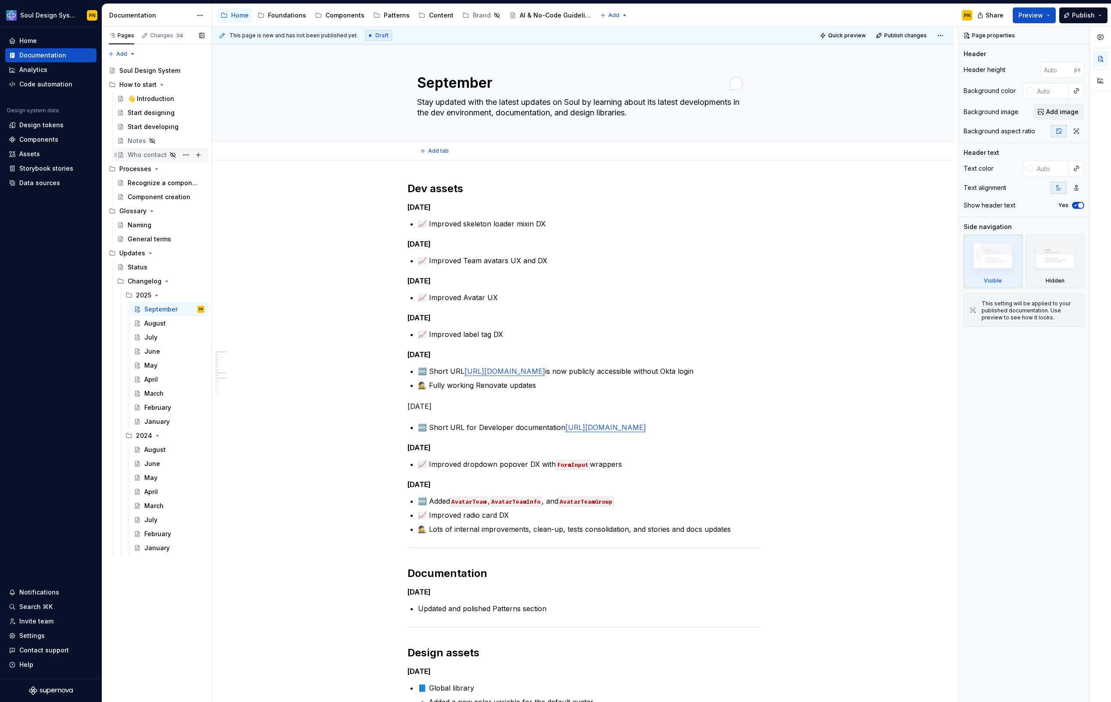
type textarea "*"
type textarea "September"
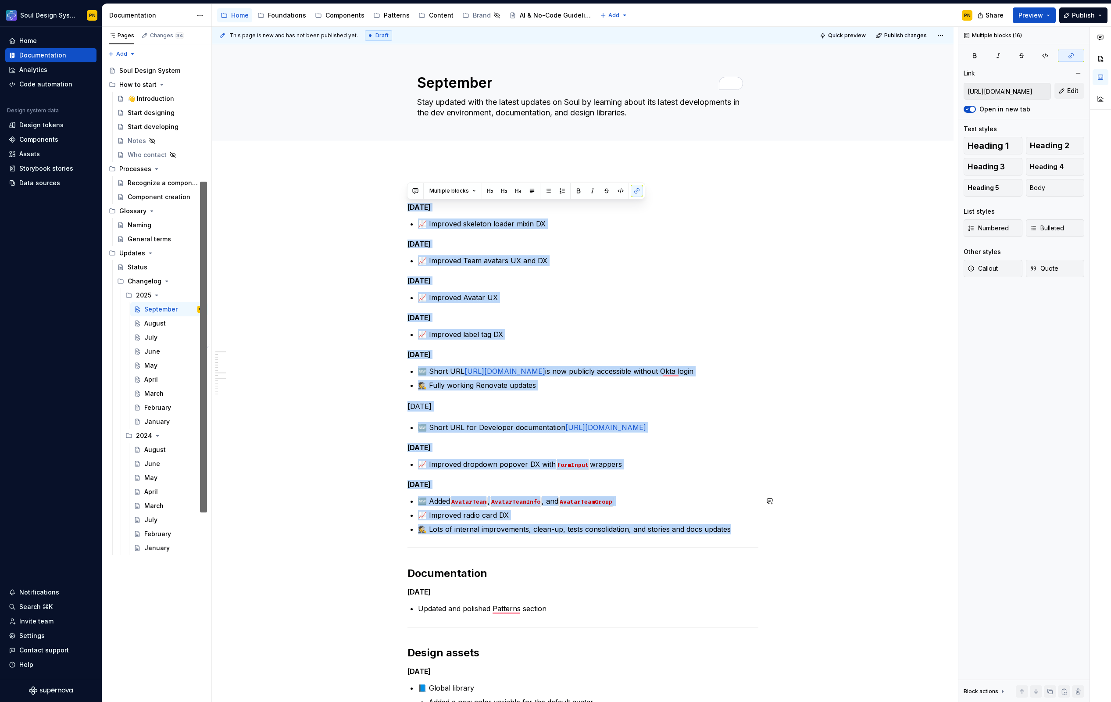
drag, startPoint x: 407, startPoint y: 208, endPoint x: 732, endPoint y: 524, distance: 453.7
click at [732, 524] on div "Dev assets [DATE] 📈 Improved skeleton loader mixin DX [DATE] 📈 Improved Team av…" at bounding box center [583, 667] width 351 height 970
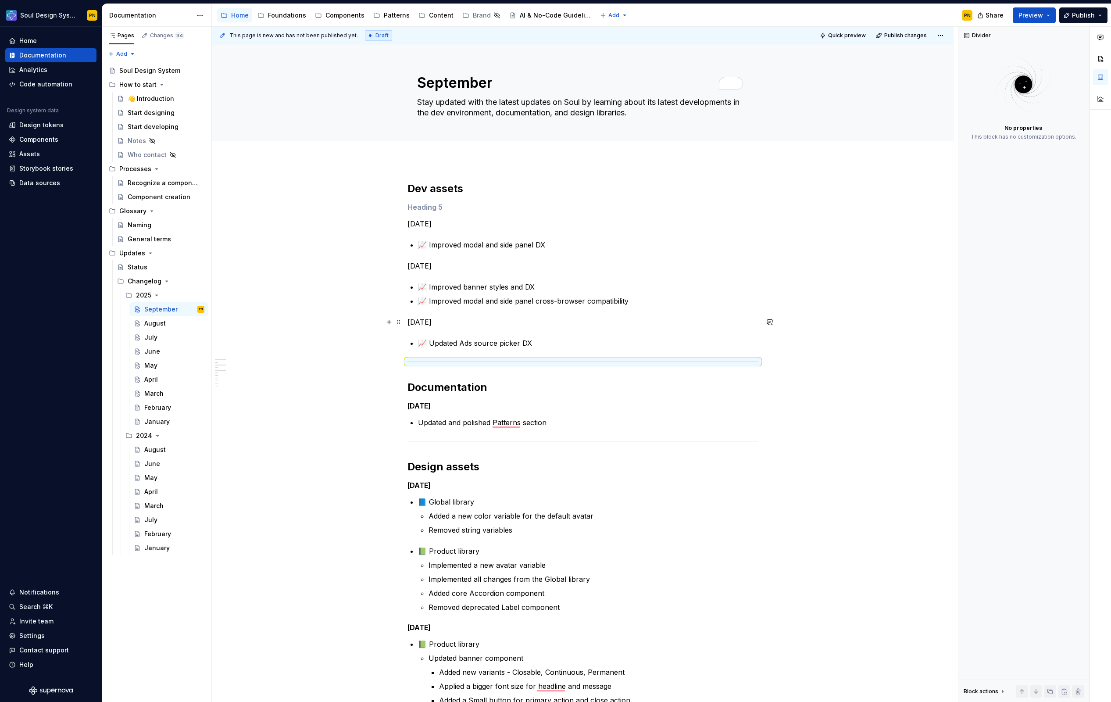
click at [437, 320] on p "[DATE]" at bounding box center [583, 322] width 351 height 11
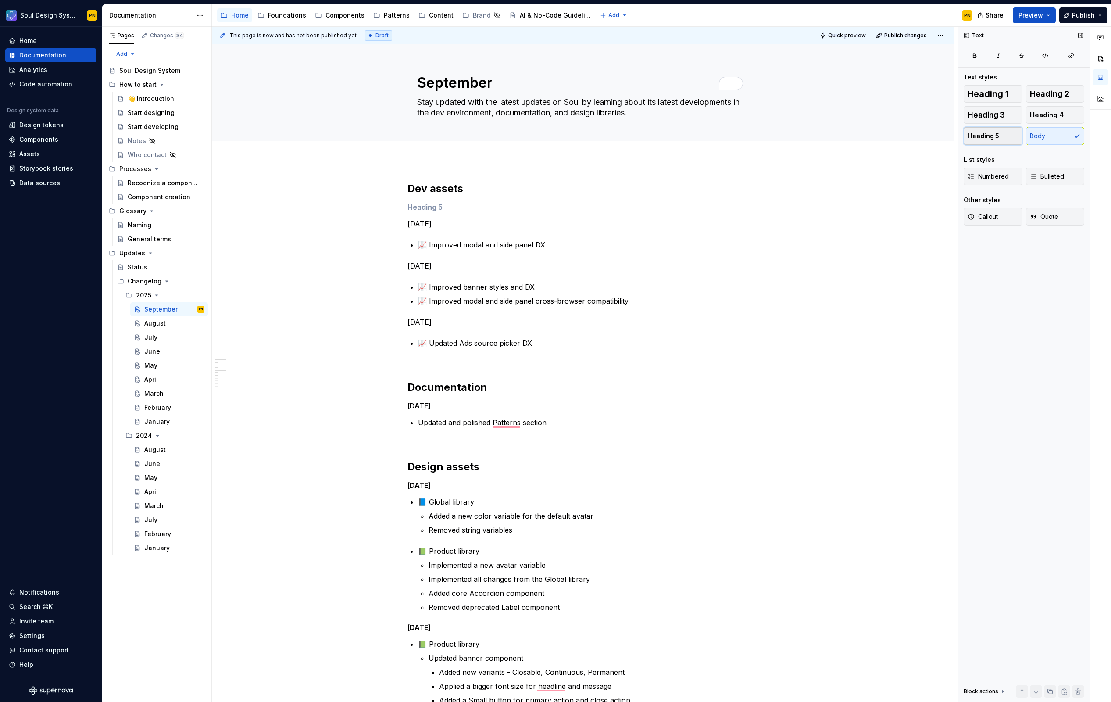
click at [1000, 133] on button "Heading 5" at bounding box center [993, 136] width 59 height 18
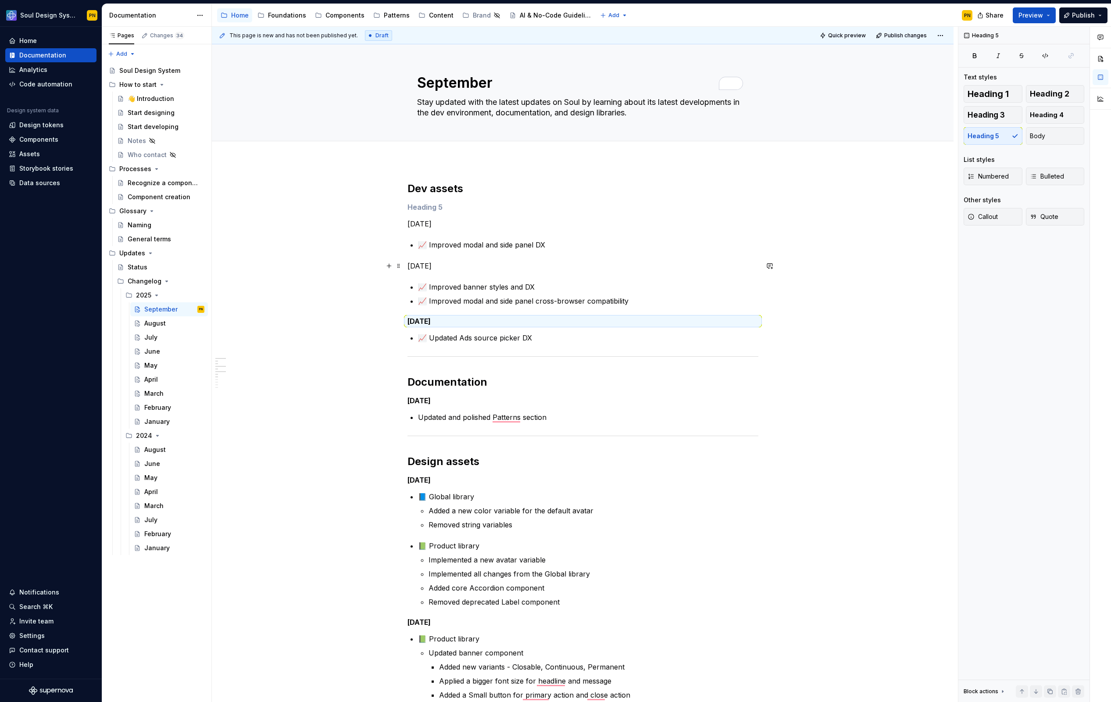
click at [416, 269] on p "[DATE]" at bounding box center [583, 266] width 351 height 11
click at [984, 172] on span "Numbered" at bounding box center [988, 176] width 41 height 9
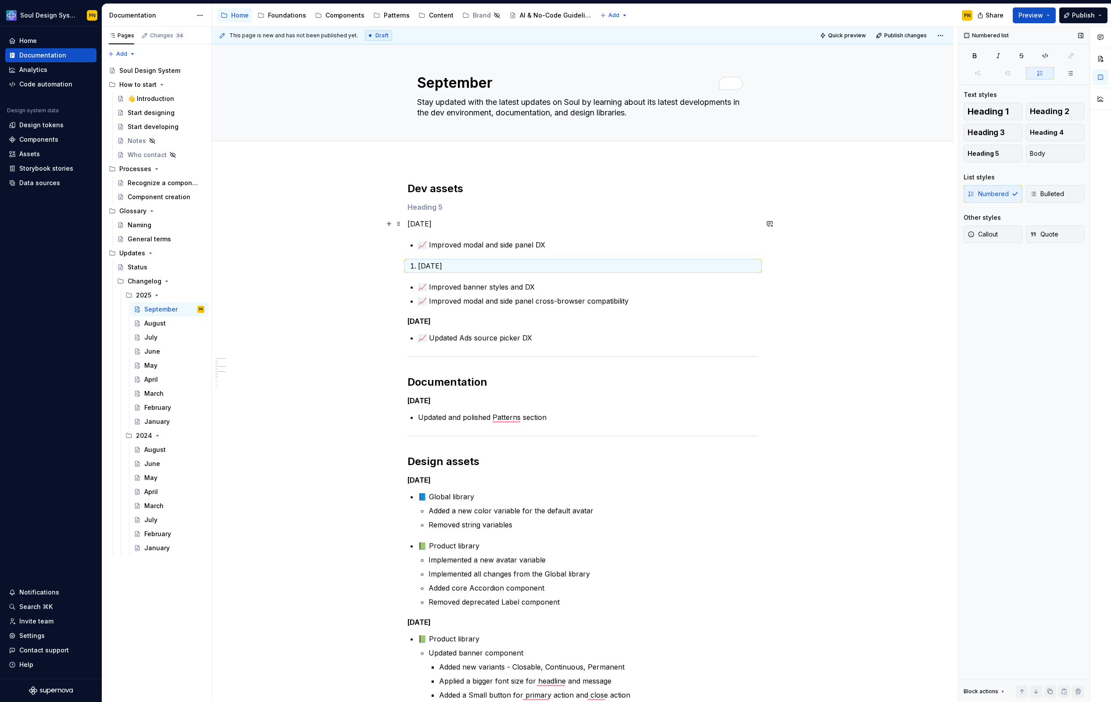
click at [442, 220] on p "[DATE]" at bounding box center [583, 224] width 351 height 11
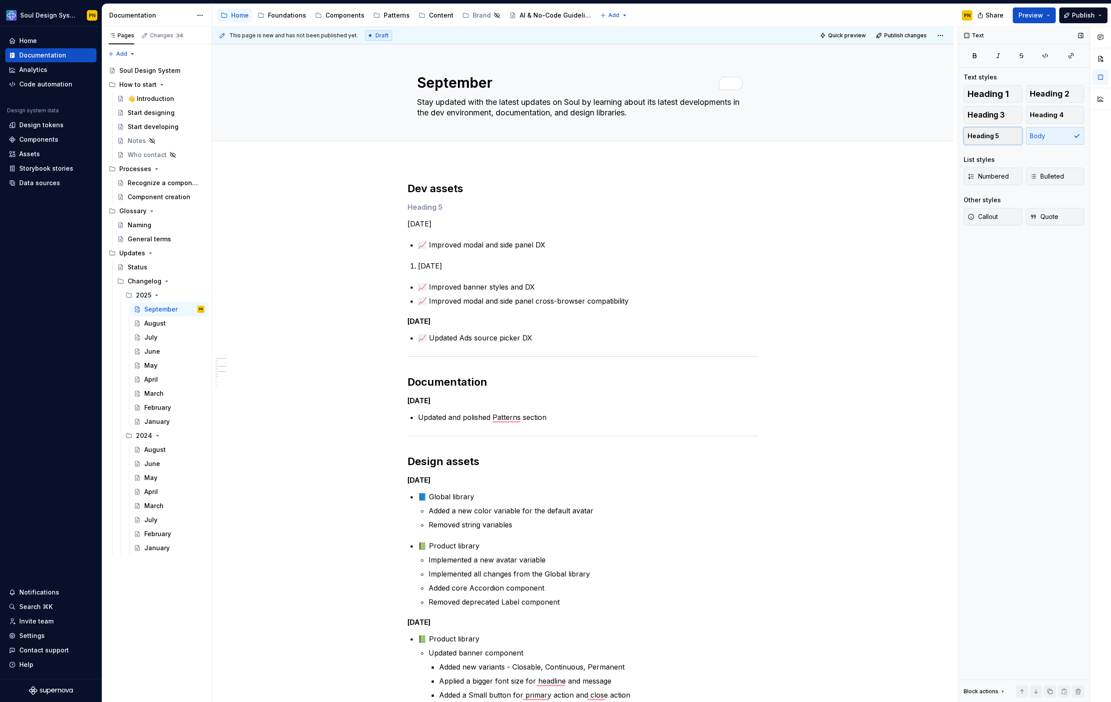
click at [973, 134] on span "Heading 5" at bounding box center [984, 136] width 32 height 9
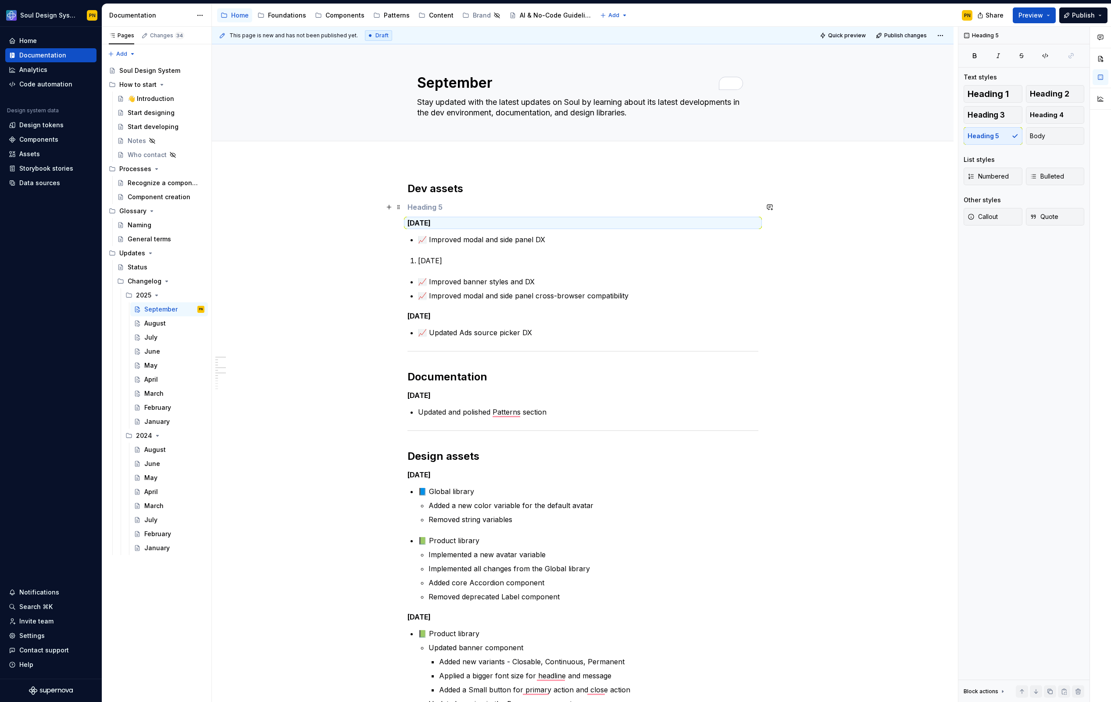
click at [474, 207] on h5 "To enrich screen reader interactions, please activate Accessibility in Grammarl…" at bounding box center [583, 207] width 351 height 9
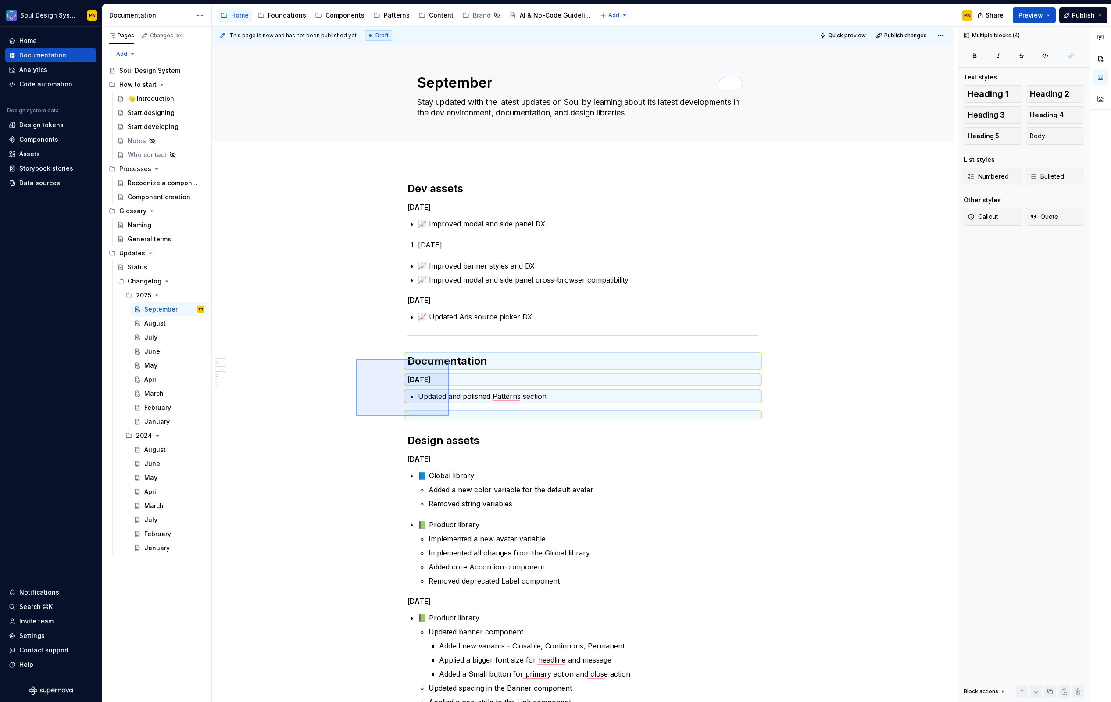
drag, startPoint x: 356, startPoint y: 359, endPoint x: 449, endPoint y: 415, distance: 109.3
click div "This page is new and has not been published yet. Draft Quick preview Publish ch…"
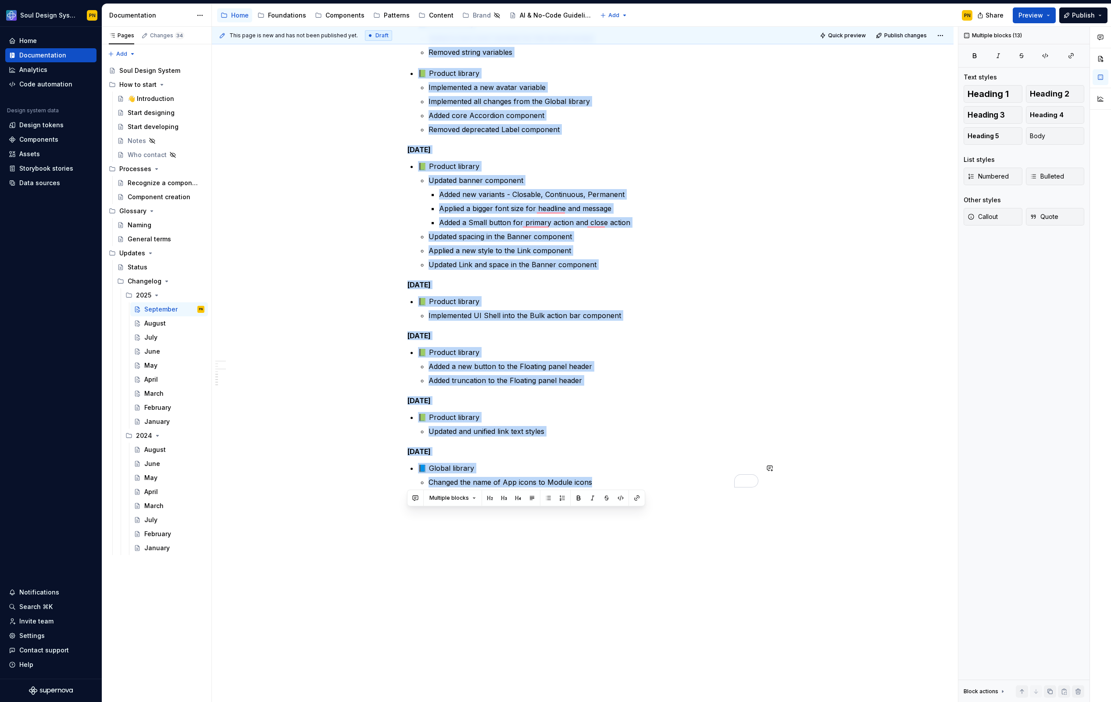
scroll to position [378, 0]
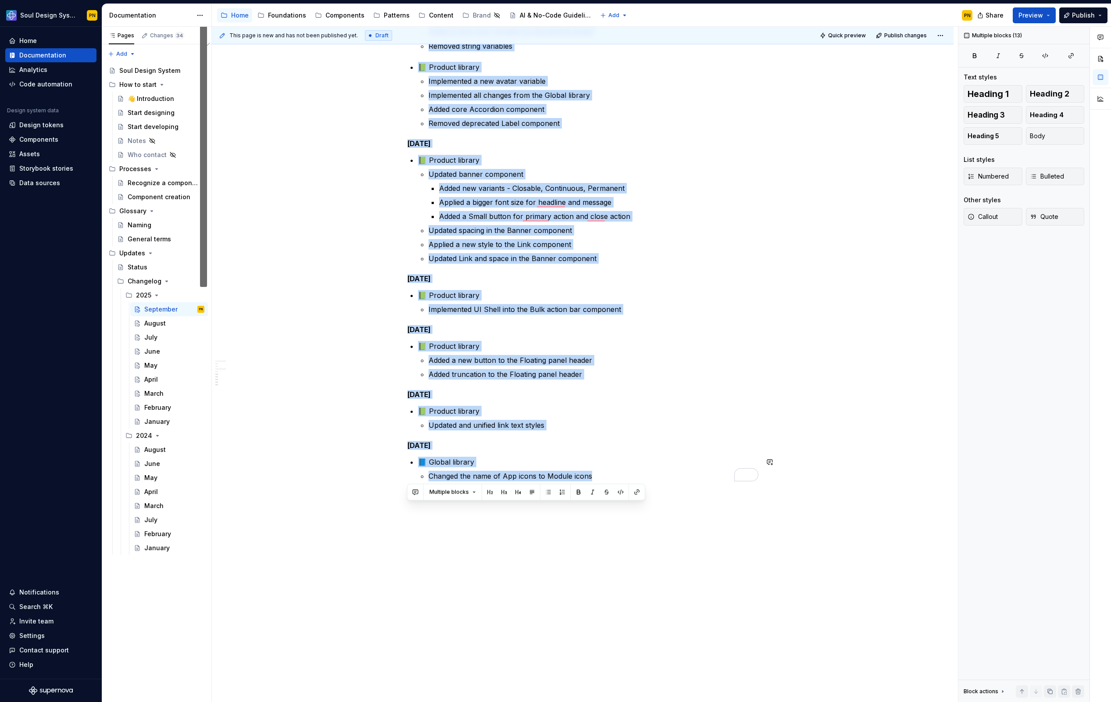
drag, startPoint x: 409, startPoint y: 382, endPoint x: 606, endPoint y: 495, distance: 227.2
click div "Dev assets [DATE] 📈 Improved modal and side panel DX [DATE] 📈 Improved banner s…"
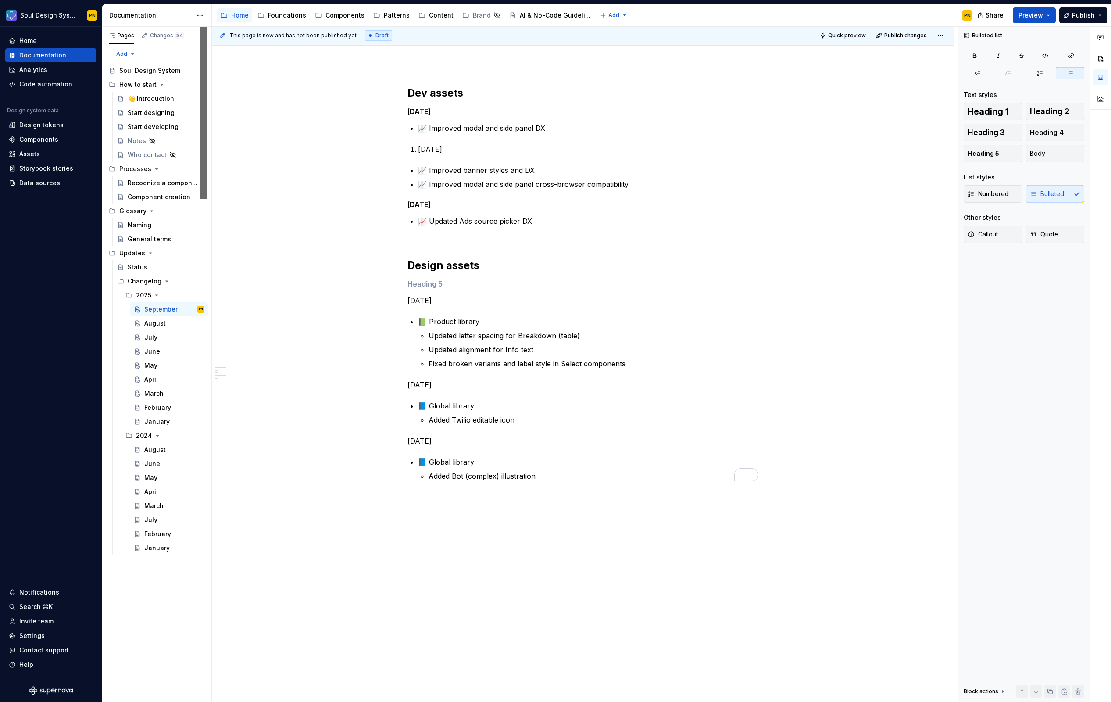
scroll to position [96, 0]
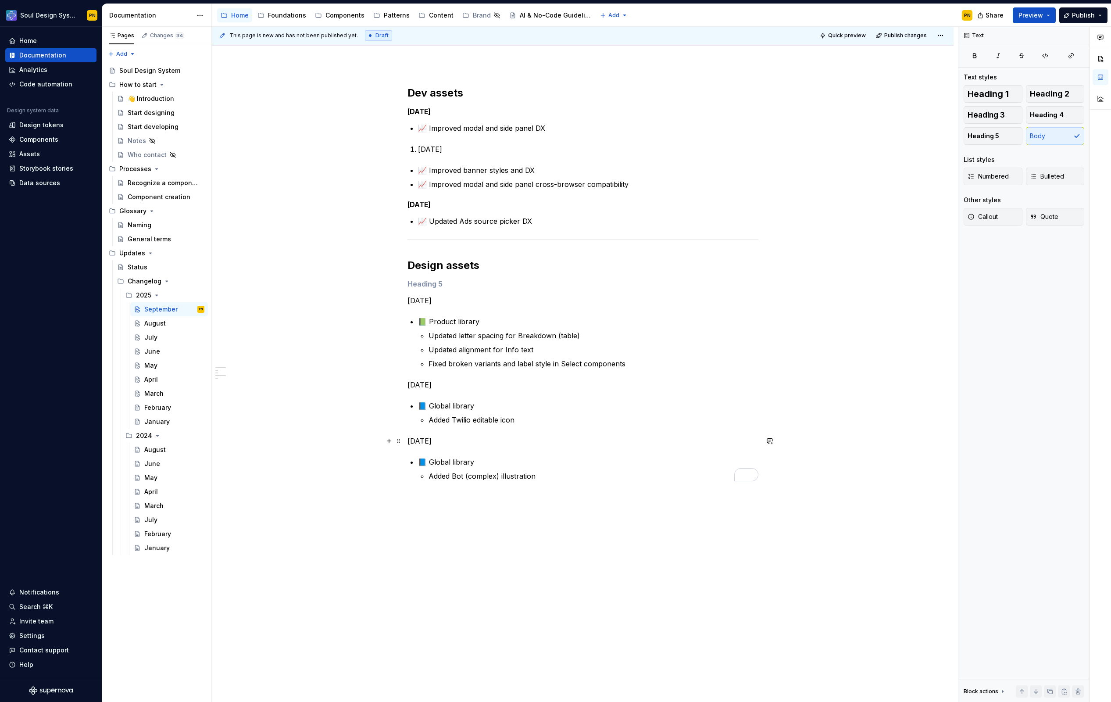
click p "[DATE]"
click button "Heading 5"
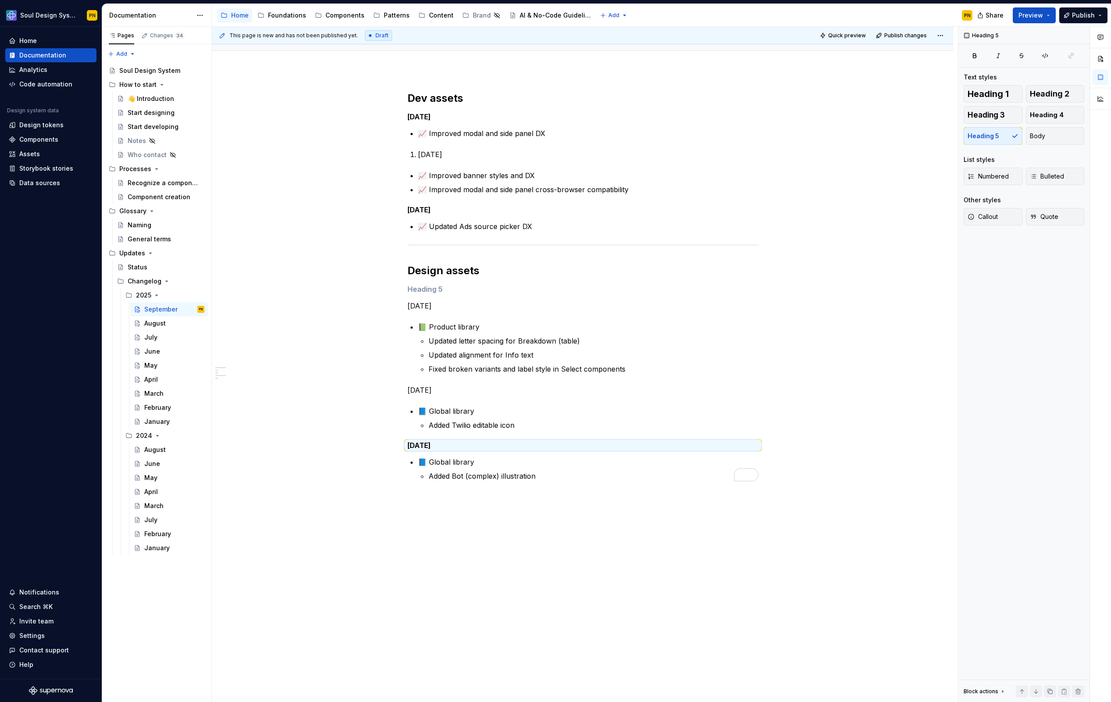
scroll to position [90, 0]
click p "[DATE]"
click span "Heading 5"
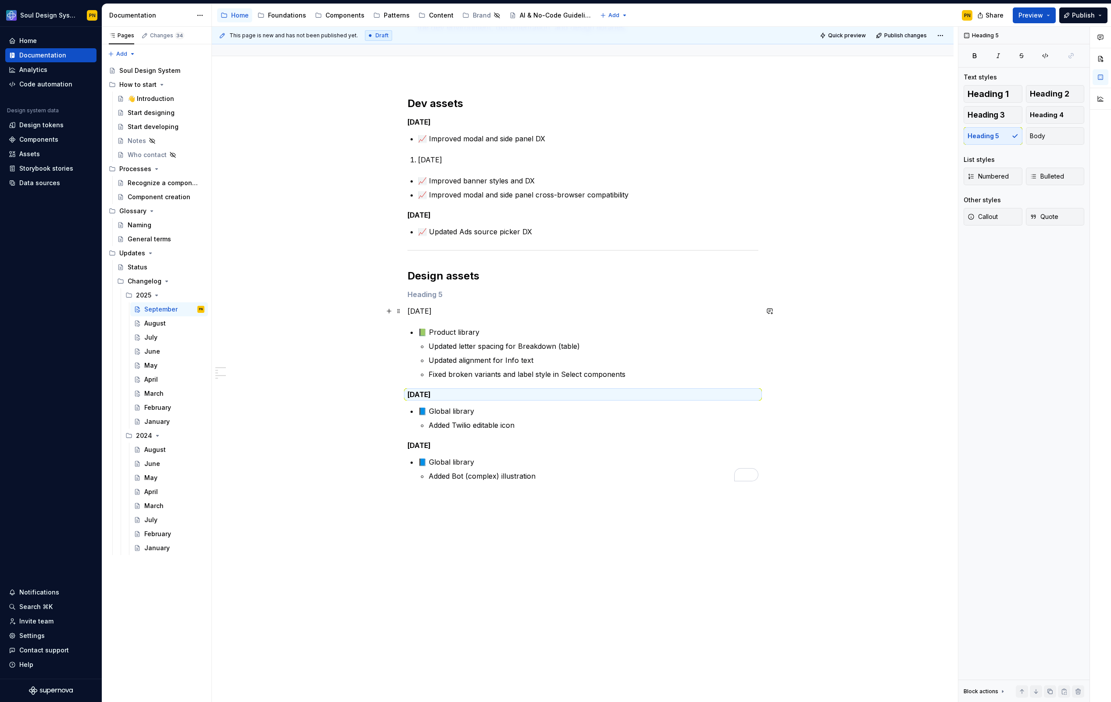
click p "[DATE]"
click span "Heading 5"
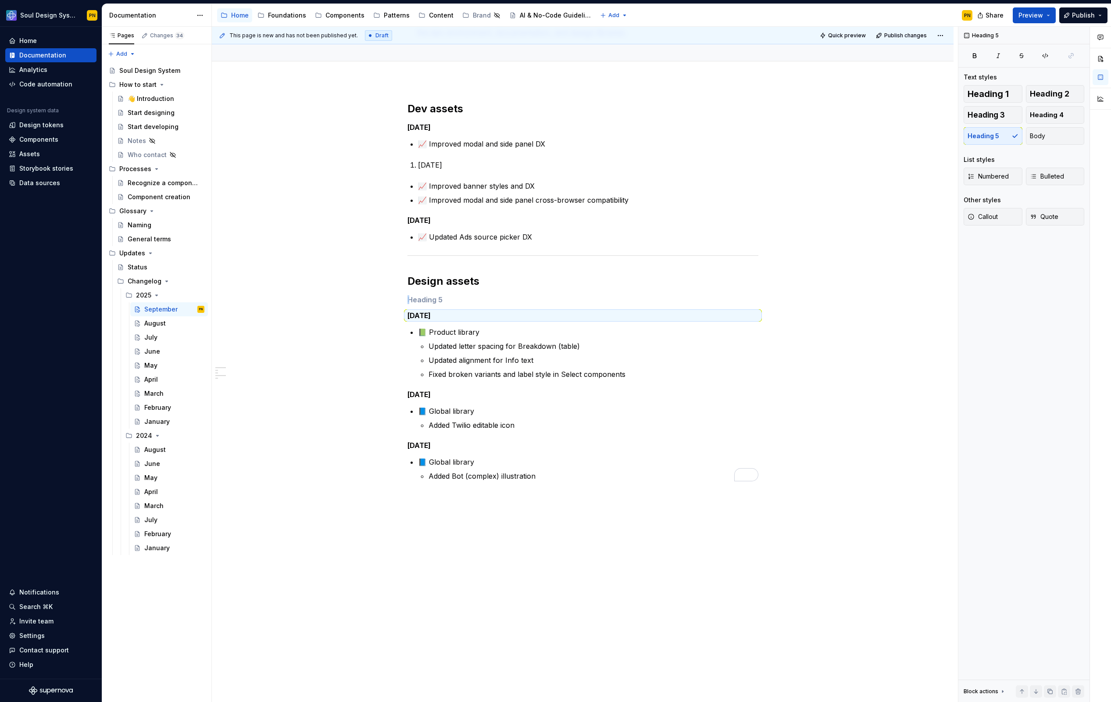
scroll to position [80, 0]
click div "Dev assets [DATE] 📈 Improved modal and side panel DX [DATE] 📈 Improved banner s…"
click h5 "To enrich screen reader interactions, please activate Accessibility in Grammarl…"
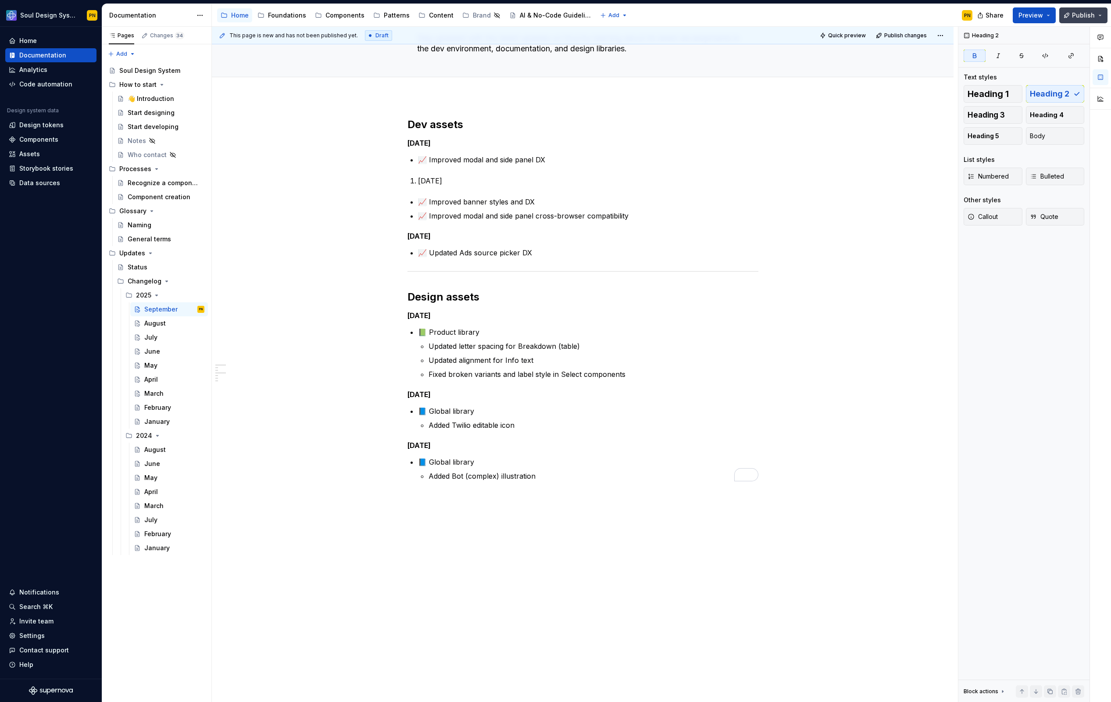
click span "Publish"
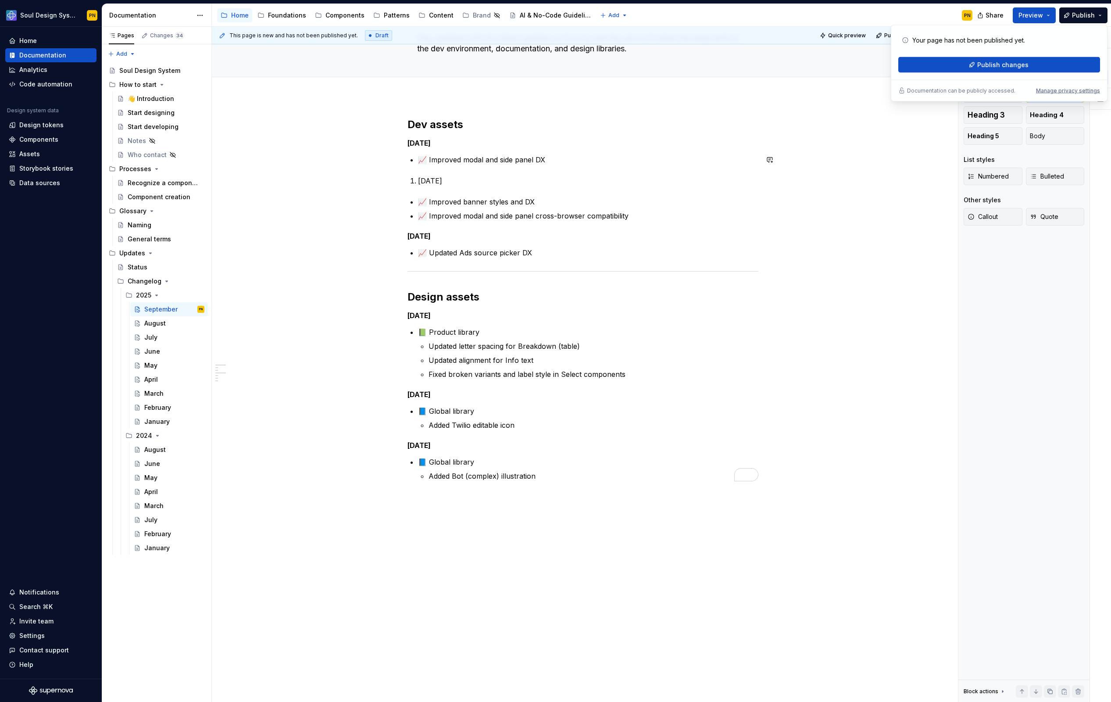
scroll to position [0, 0]
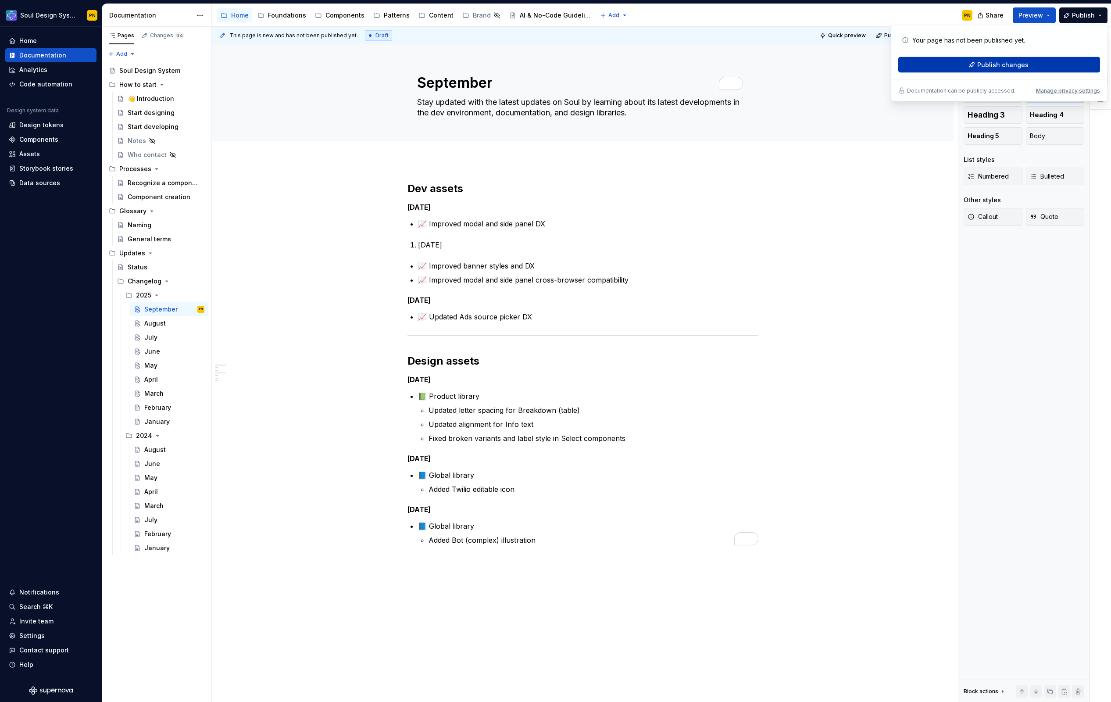
click button "Publish changes"
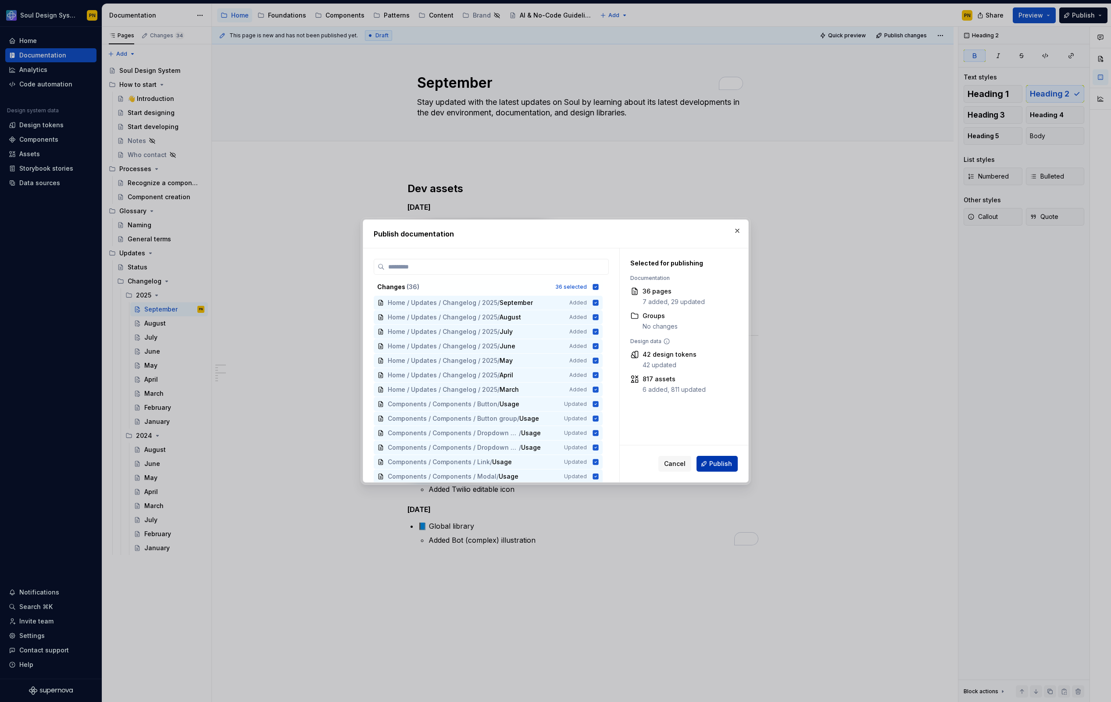
click span "Publish"
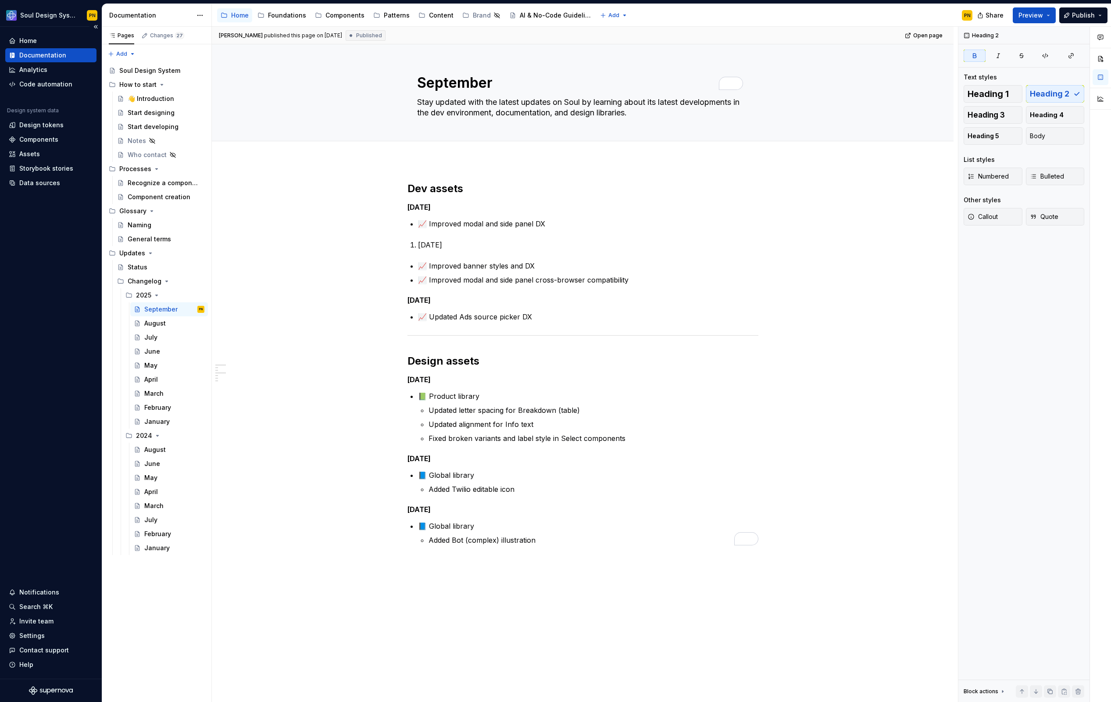
type textarea "*"
